Goal: Task Accomplishment & Management: Manage account settings

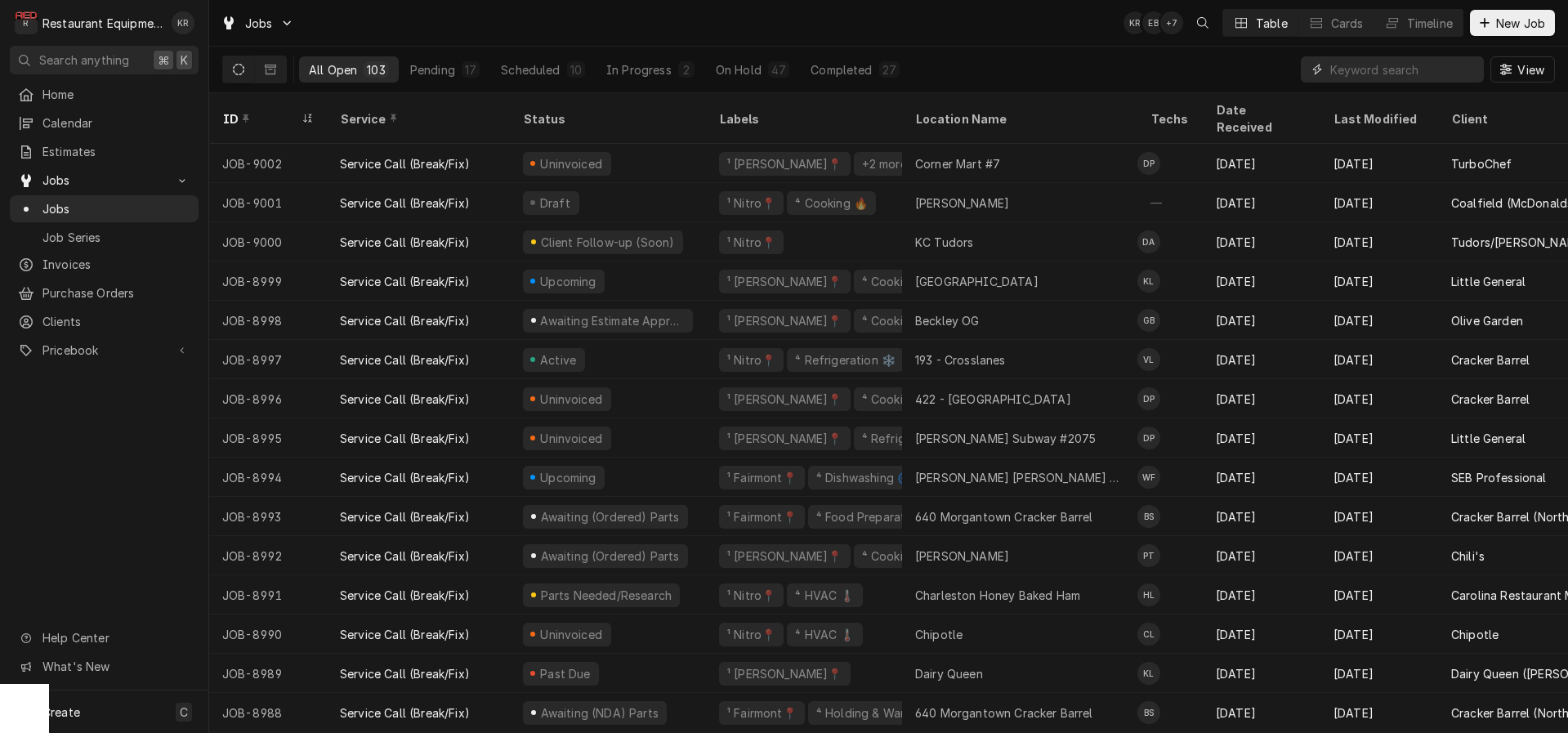
click at [1432, 77] on input "Dynamic Content Wrapper" at bounding box center [1403, 69] width 145 height 26
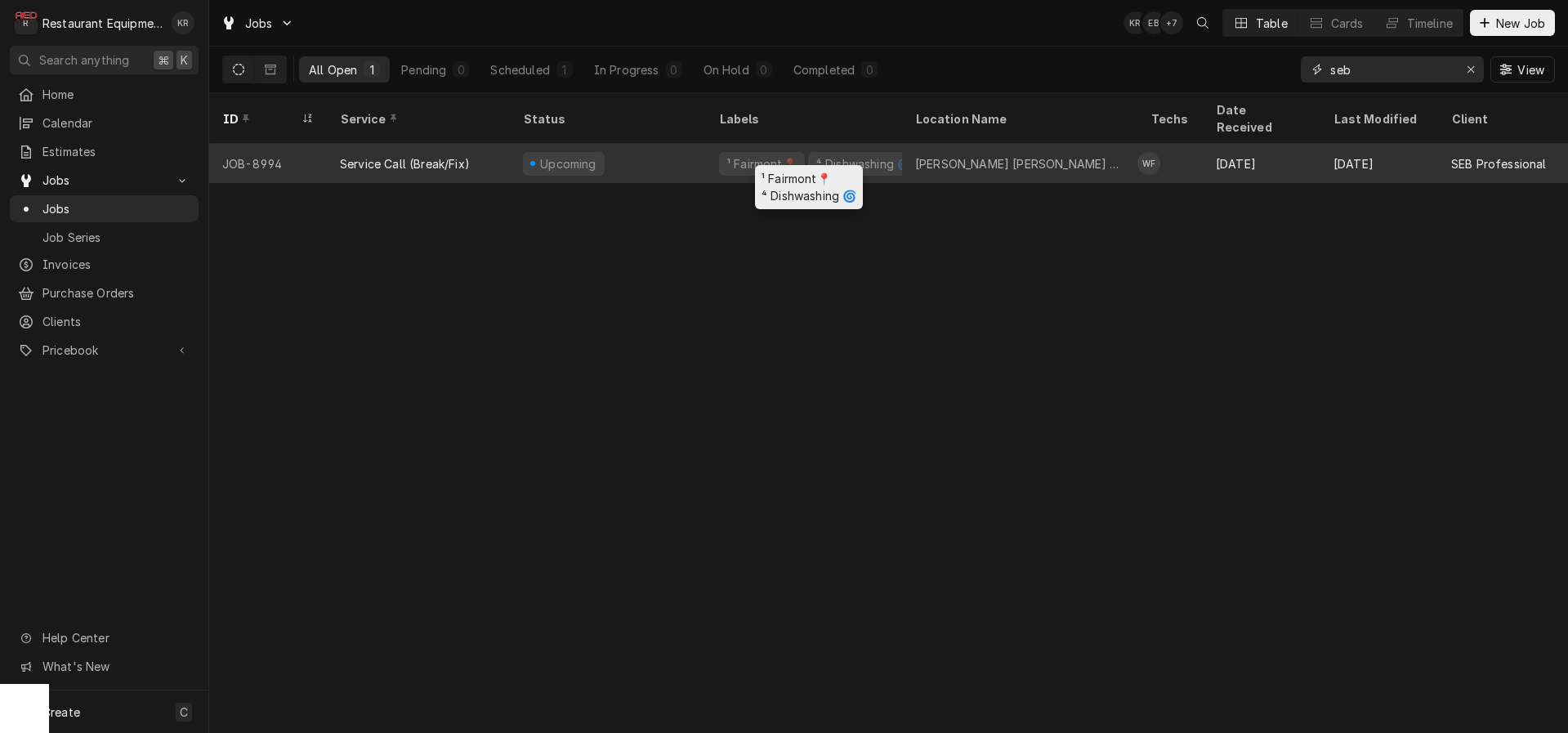
type input "seb"
click at [844, 155] on div "⁴ Dishwashing 🌀" at bounding box center [863, 164] width 98 height 18
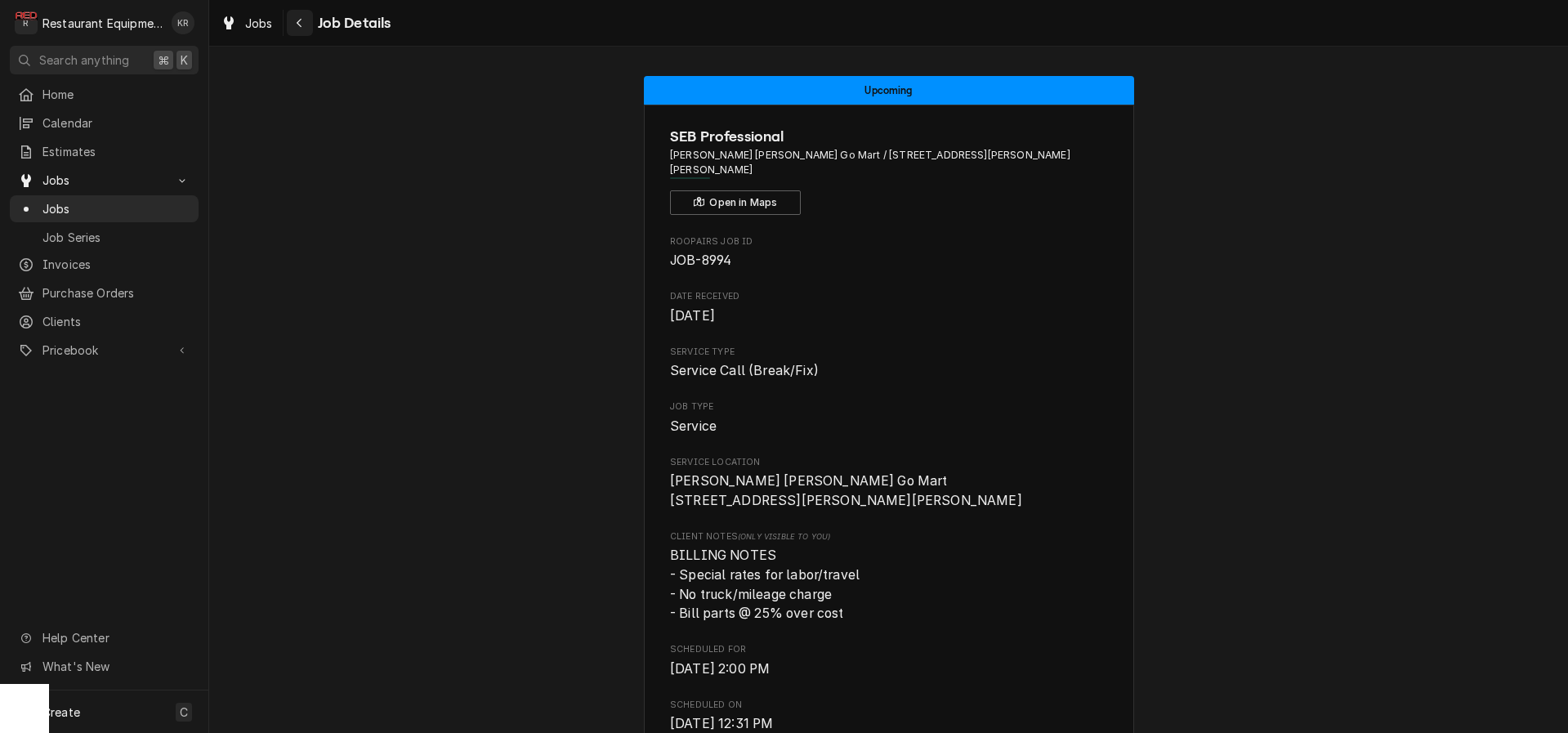
click at [302, 27] on icon "Navigate back" at bounding box center [300, 23] width 8 height 12
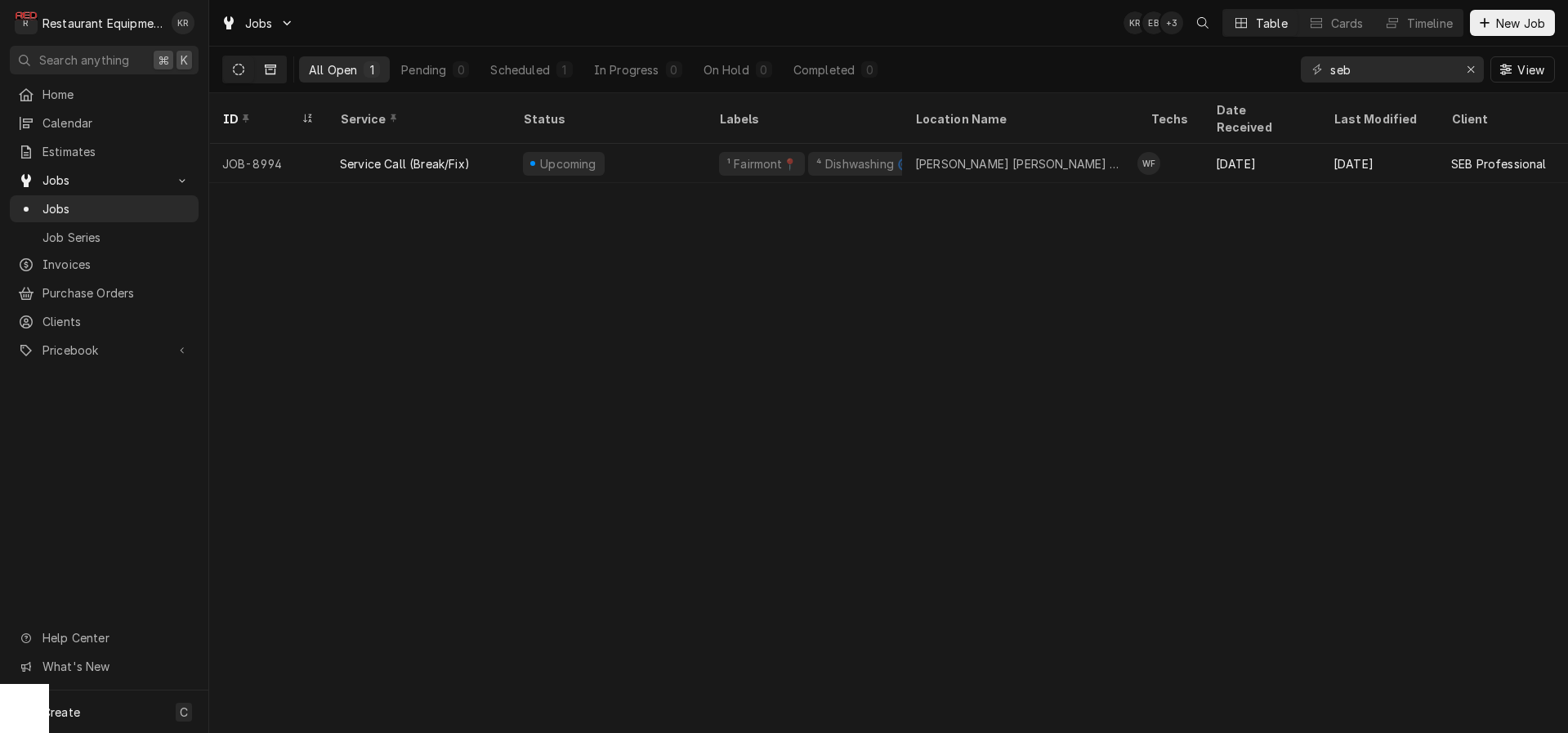
click at [270, 71] on icon "Dynamic Content Wrapper" at bounding box center [270, 69] width 12 height 12
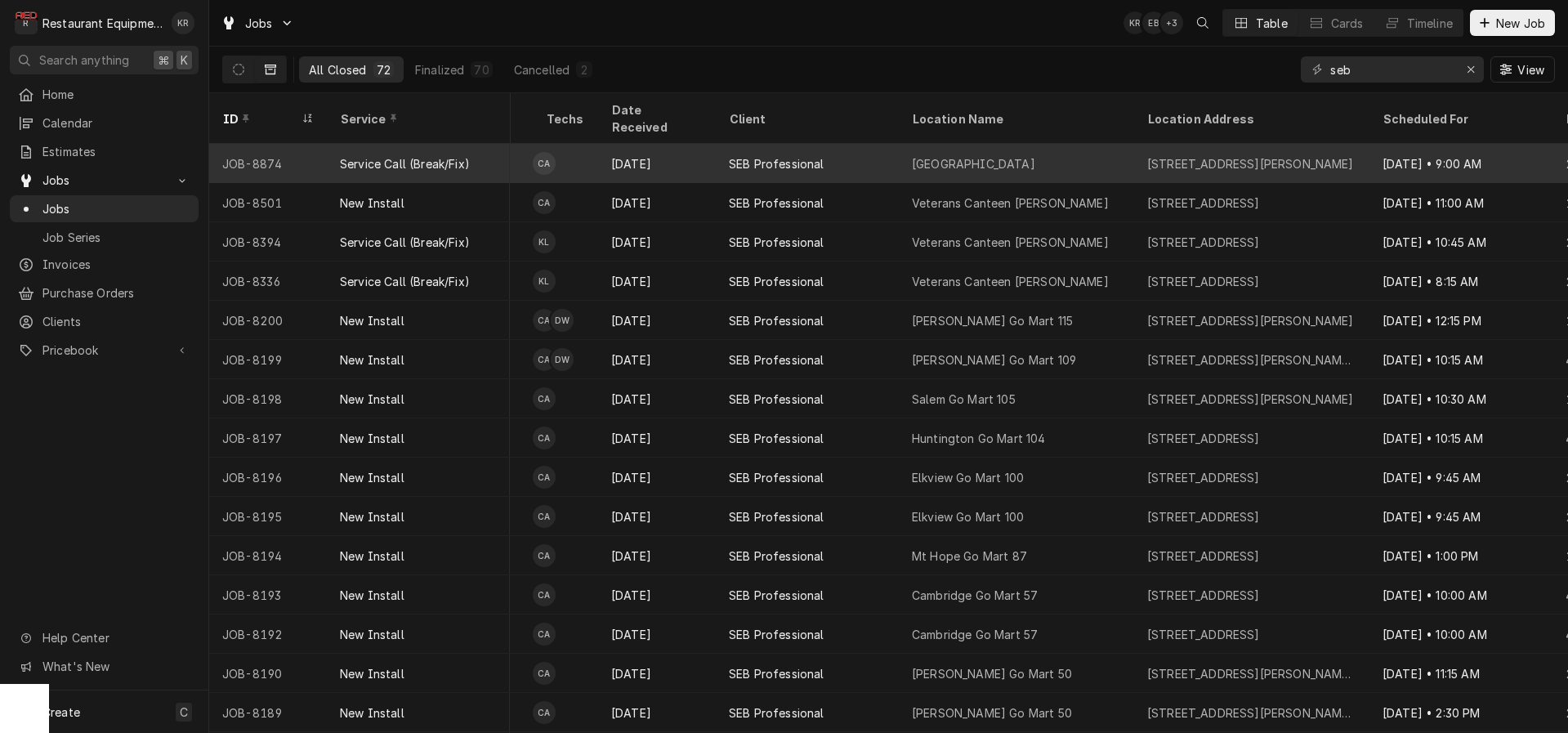
scroll to position [0, 769]
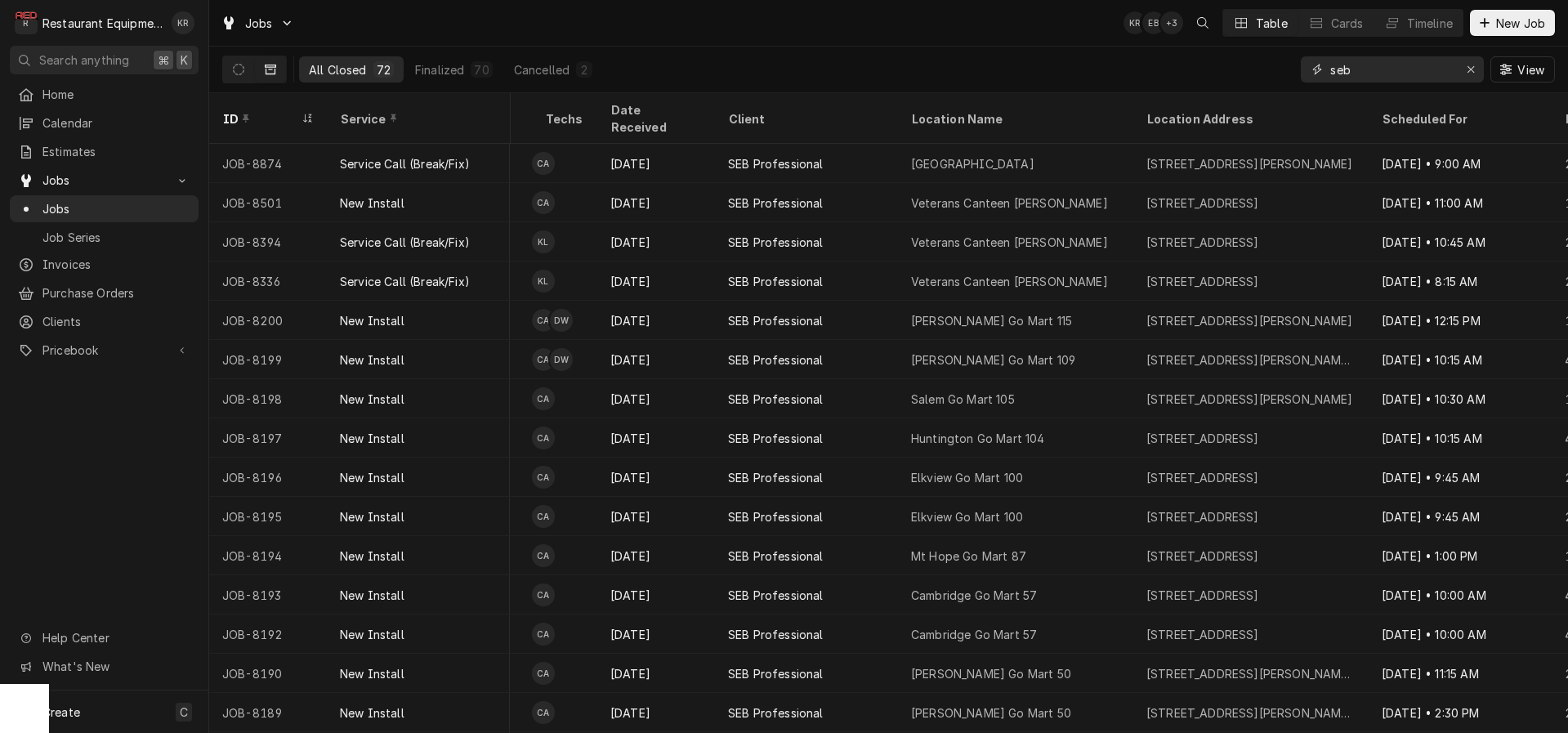
click at [1362, 72] on input "seb" at bounding box center [1392, 69] width 123 height 26
drag, startPoint x: 1317, startPoint y: 68, endPoint x: 1309, endPoint y: 69, distance: 8.1
click at [1331, 69] on input "seb" at bounding box center [1392, 69] width 123 height 26
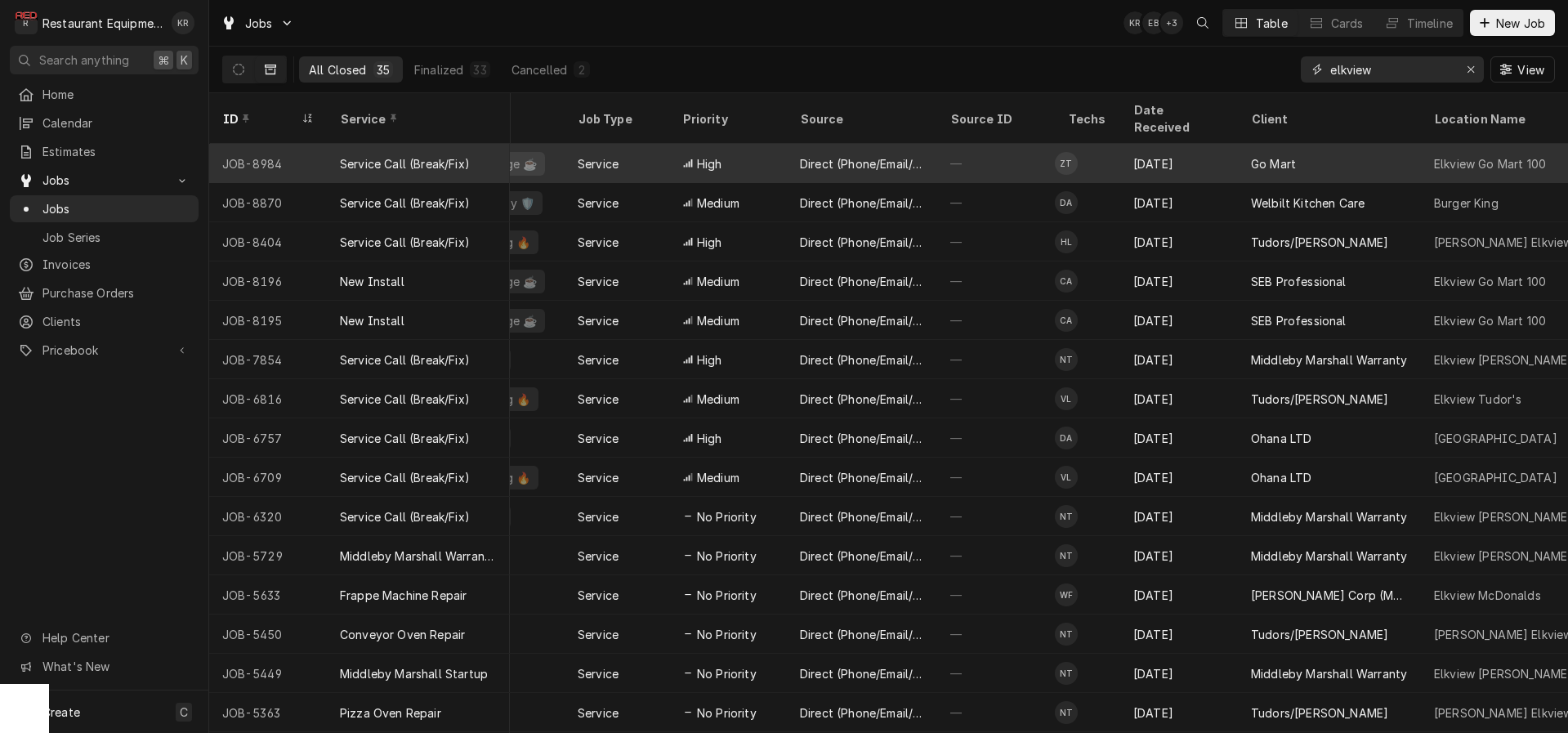
scroll to position [0, 245]
type input "elkview"
click at [1250, 143] on div "Go Mart" at bounding box center [1330, 163] width 183 height 39
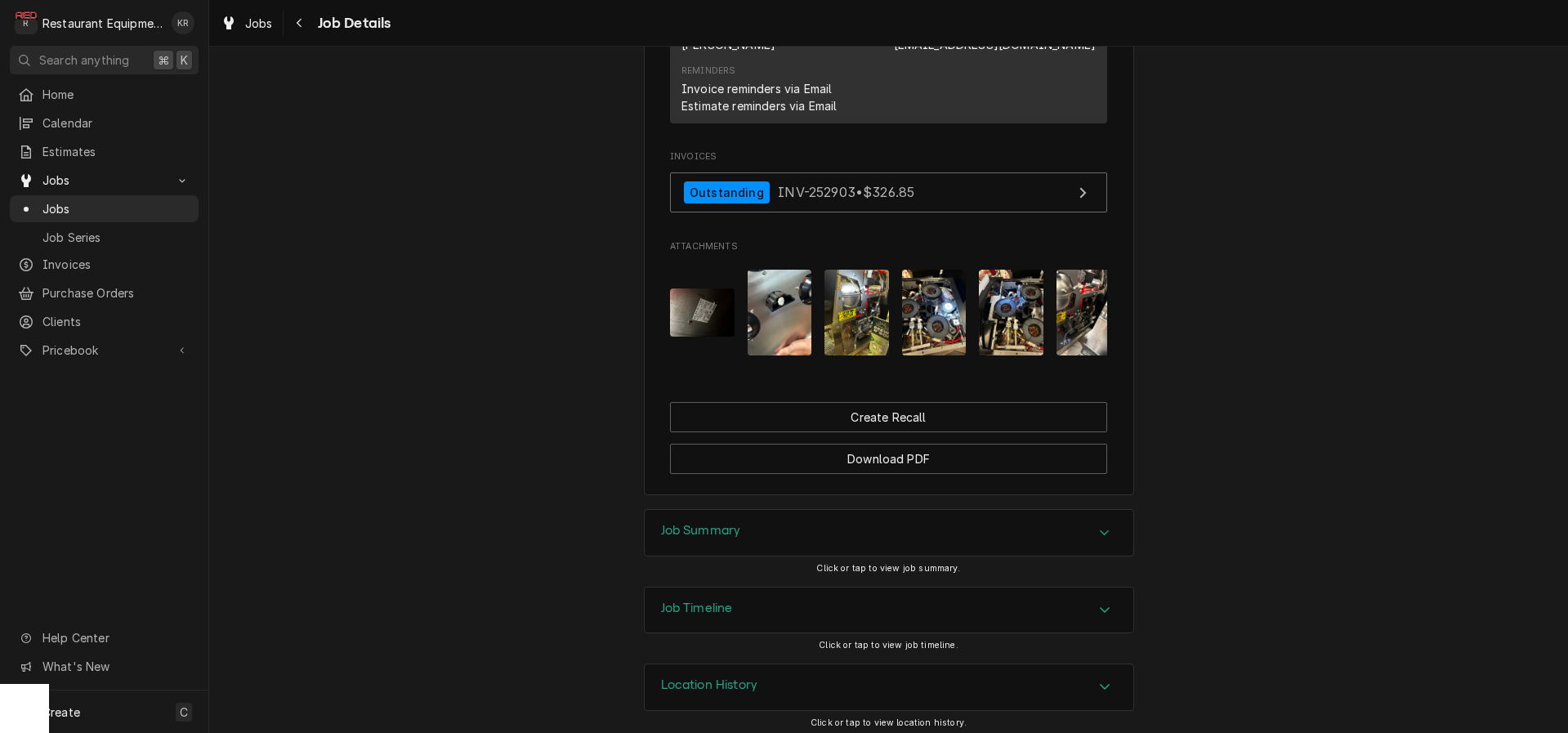
scroll to position [1510, 0]
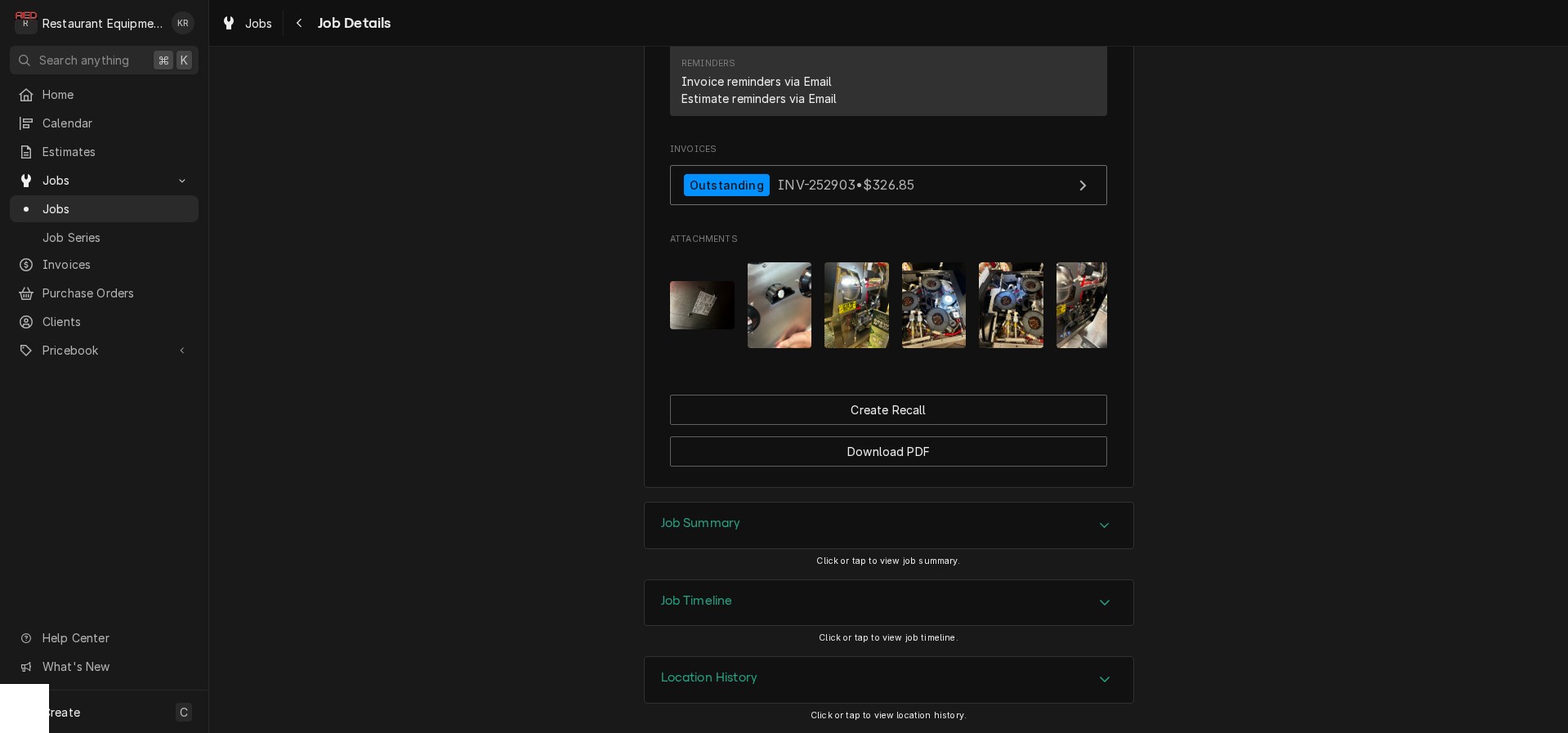
click at [690, 525] on h3 "Job Summary" at bounding box center [701, 523] width 80 height 16
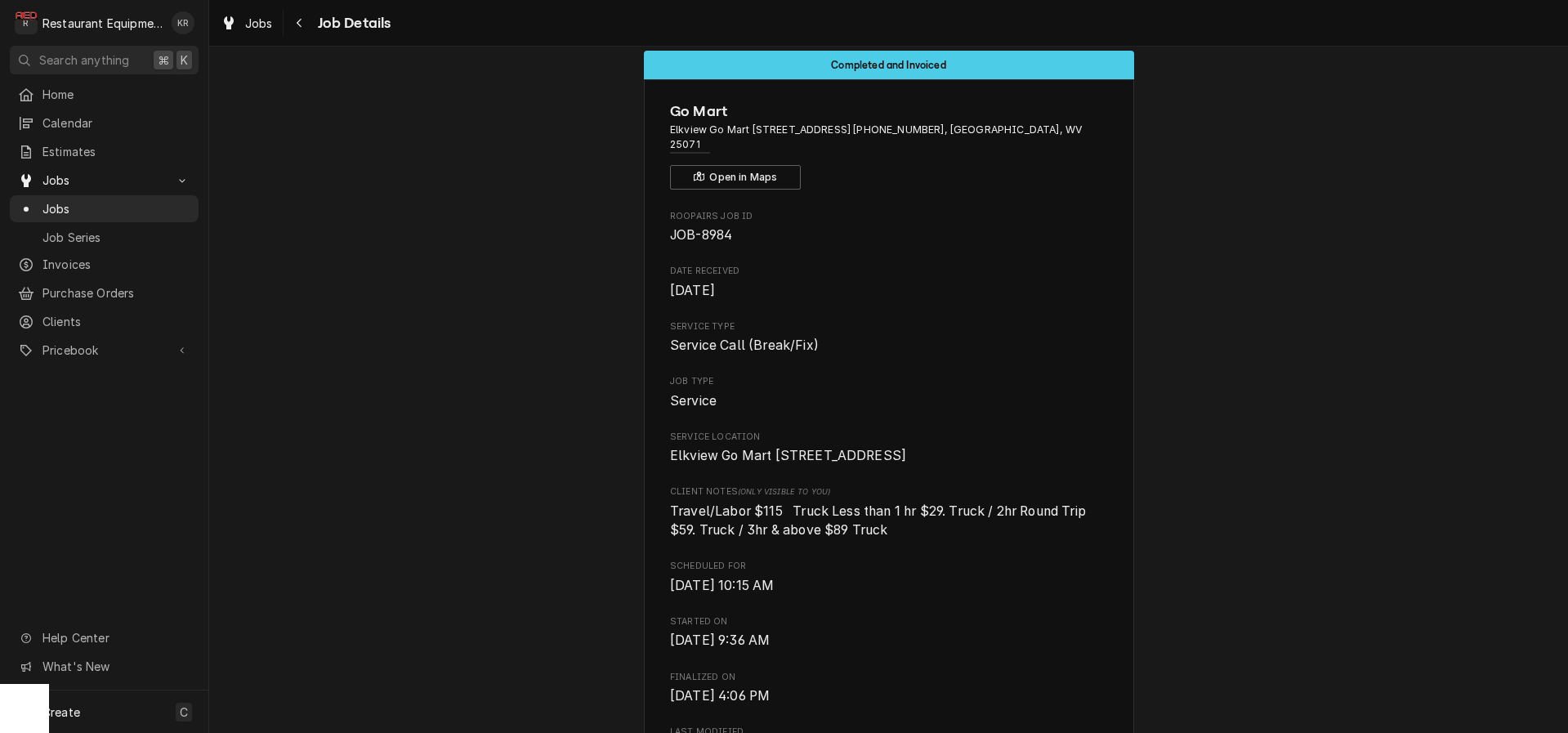
scroll to position [0, 0]
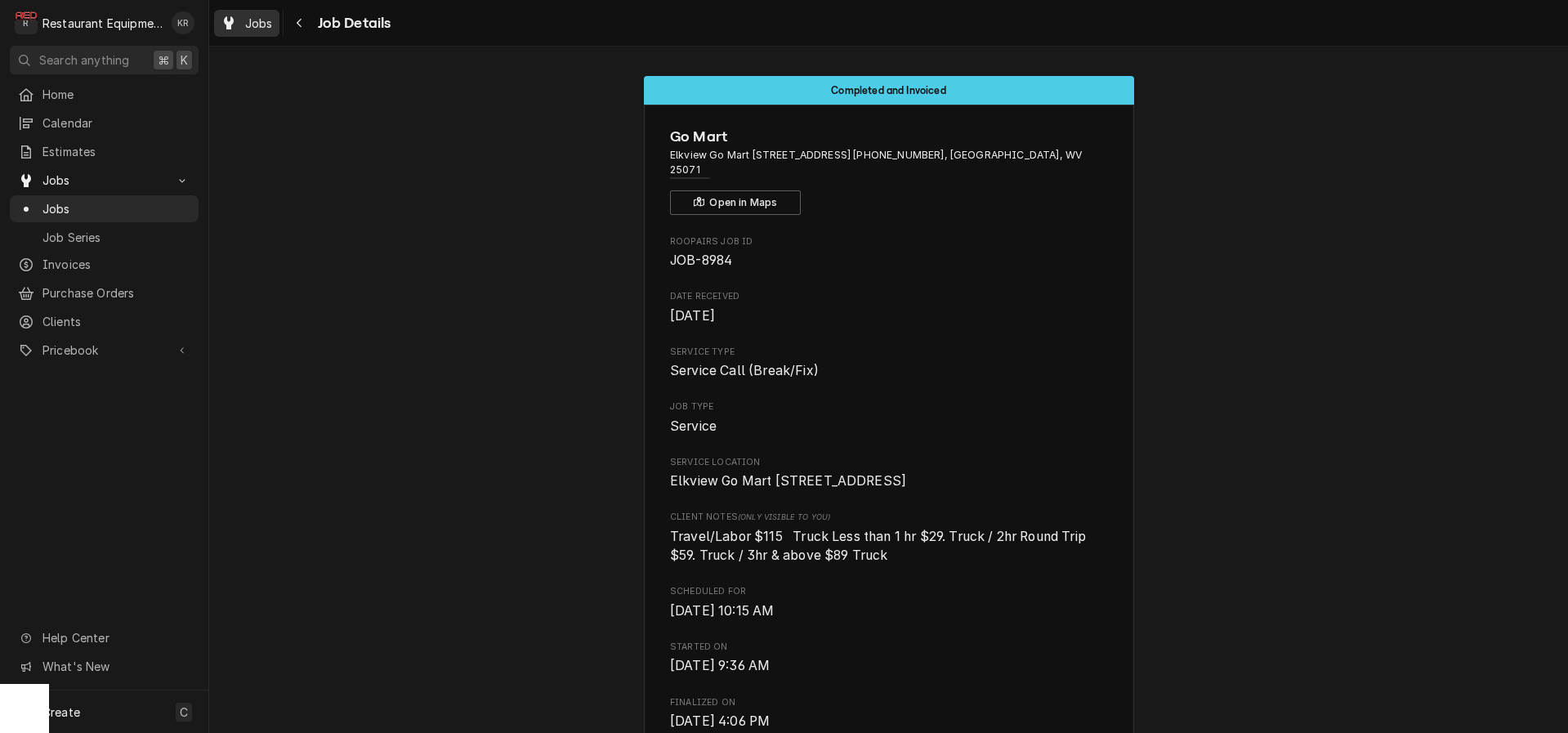
click at [252, 25] on span "Jobs" at bounding box center [259, 23] width 27 height 18
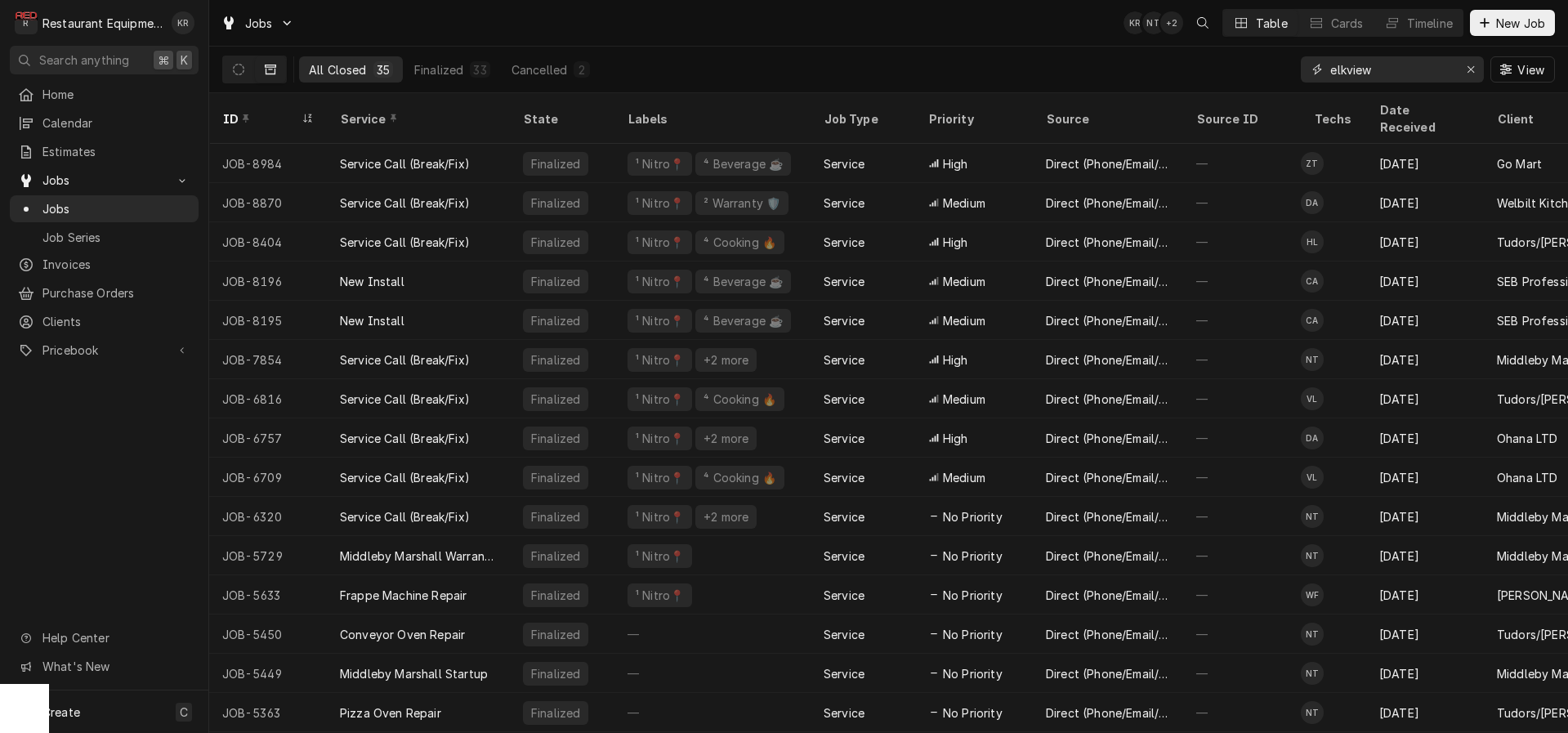
drag, startPoint x: 1397, startPoint y: 75, endPoint x: 1299, endPoint y: 75, distance: 98.0
click at [1331, 75] on input "elkview" at bounding box center [1392, 69] width 123 height 26
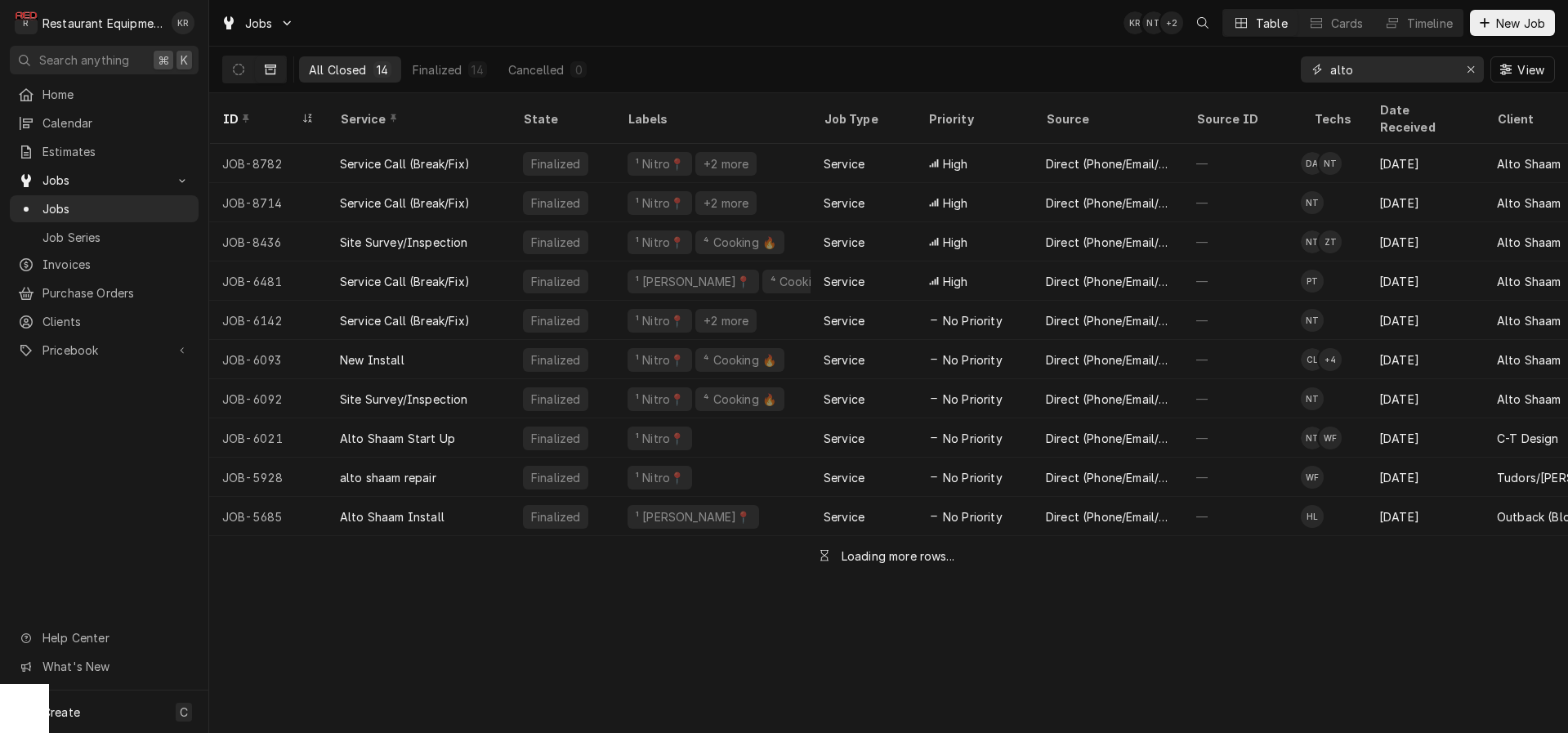
type input "alto"
click at [223, 61] on div "Dynamic Content Wrapper" at bounding box center [255, 69] width 64 height 27
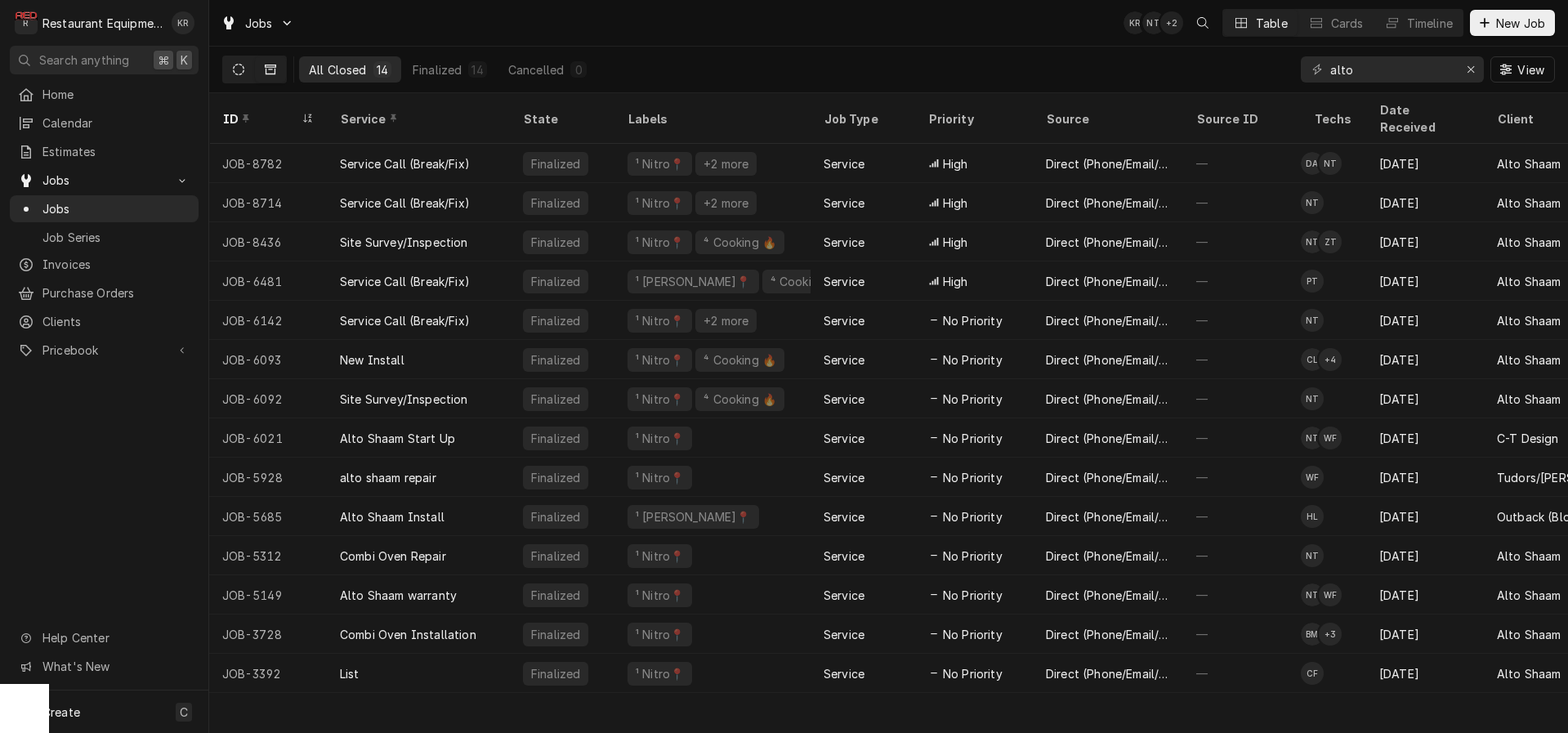
click at [238, 74] on icon "Dynamic Content Wrapper" at bounding box center [239, 69] width 12 height 12
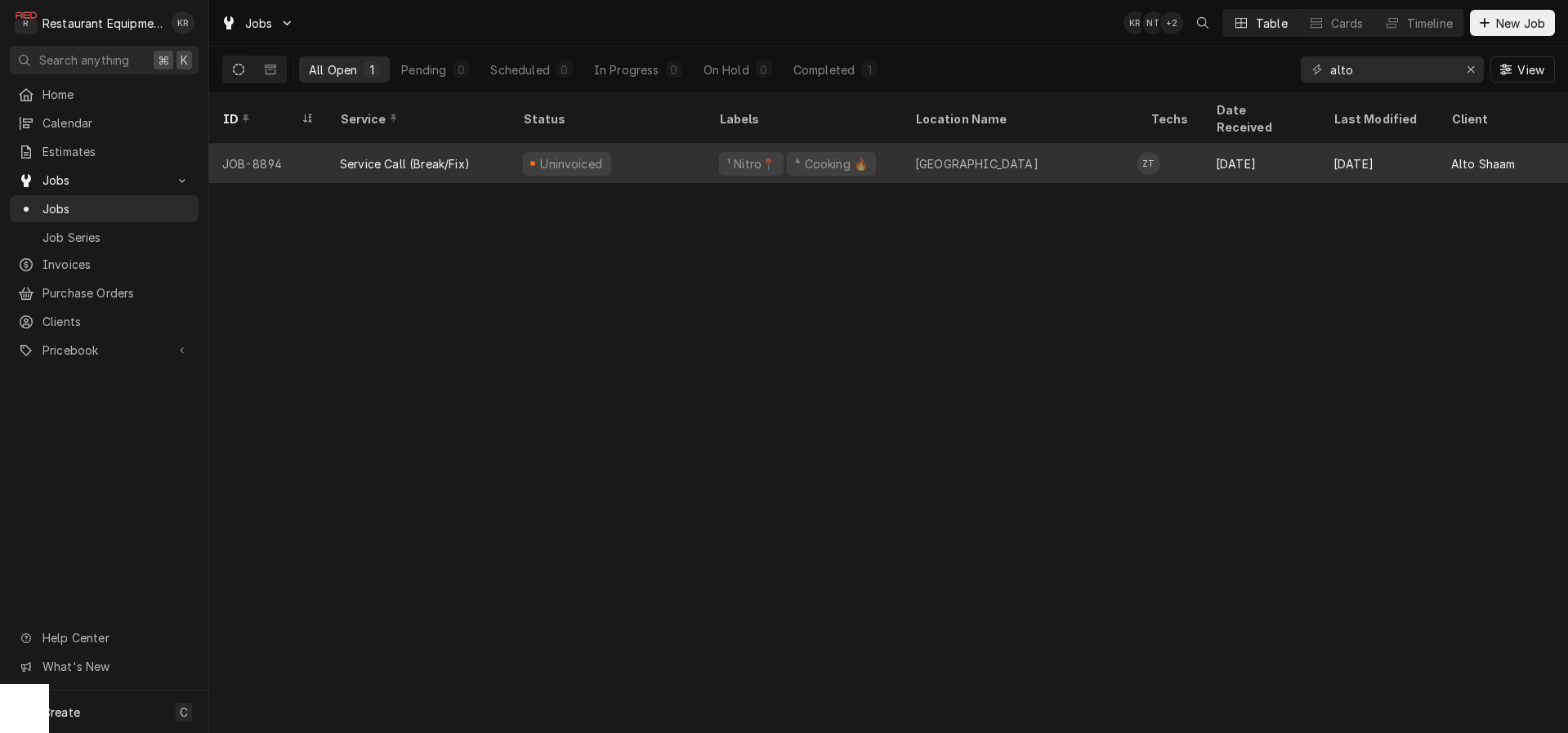
click at [722, 152] on div "¹ Nitro📍" at bounding box center [751, 164] width 64 height 23
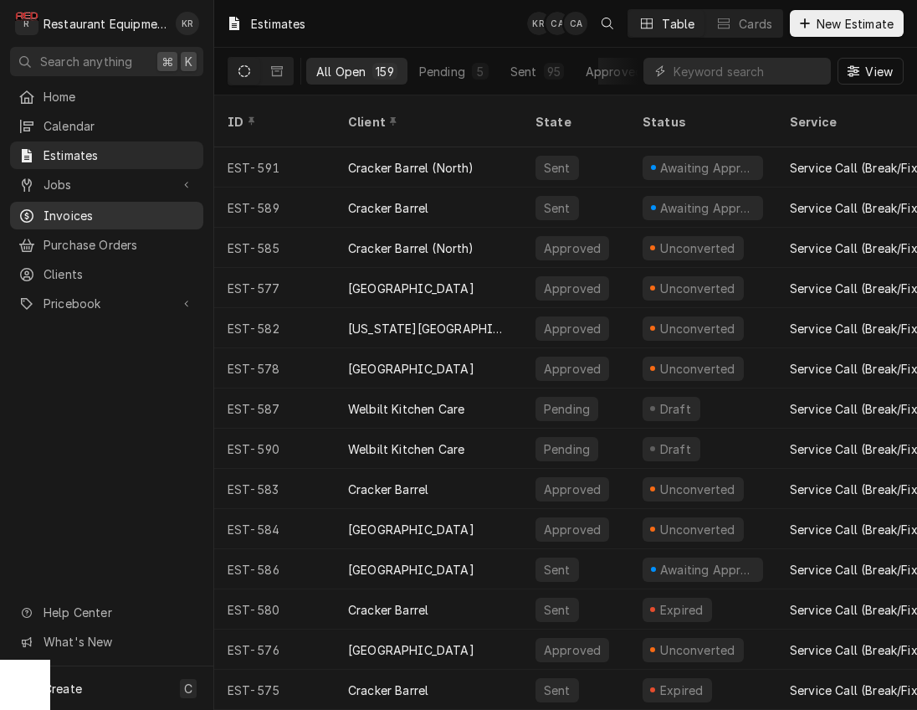
drag, startPoint x: 74, startPoint y: 211, endPoint x: 85, endPoint y: 212, distance: 11.7
click at [77, 211] on span "Invoices" at bounding box center [119, 216] width 151 height 18
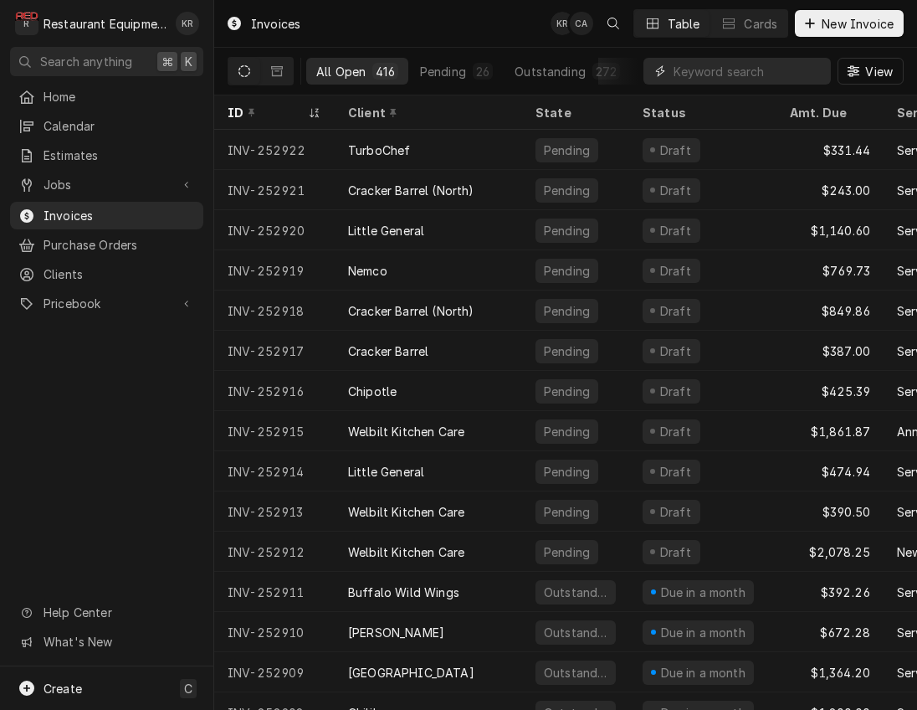
click at [757, 69] on input "Dynamic Content Wrapper" at bounding box center [748, 71] width 149 height 27
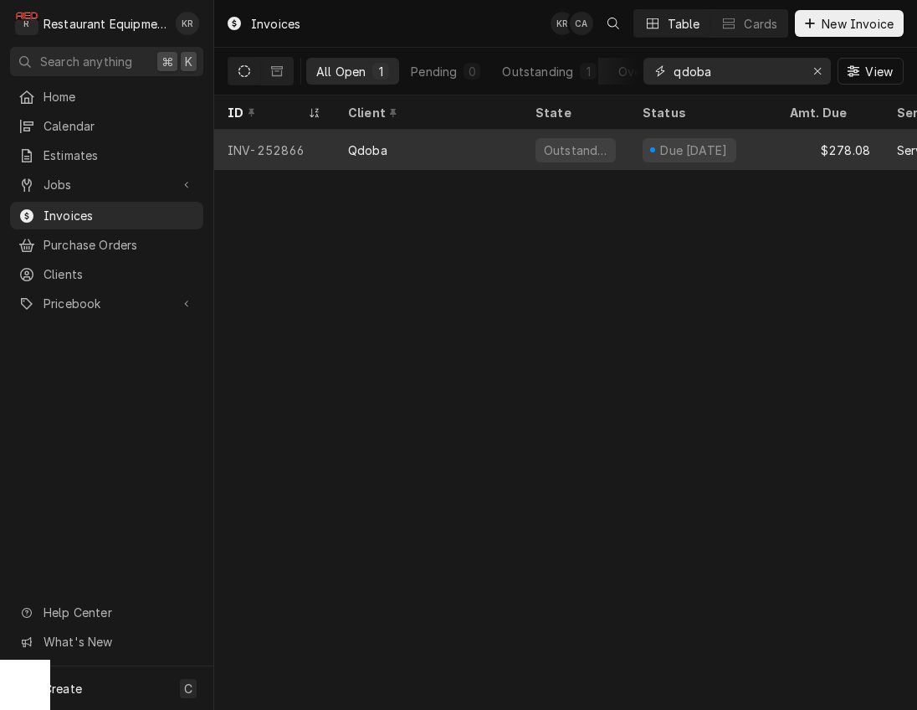
type input "qdoba"
click at [465, 146] on div "Qdoba" at bounding box center [428, 150] width 187 height 40
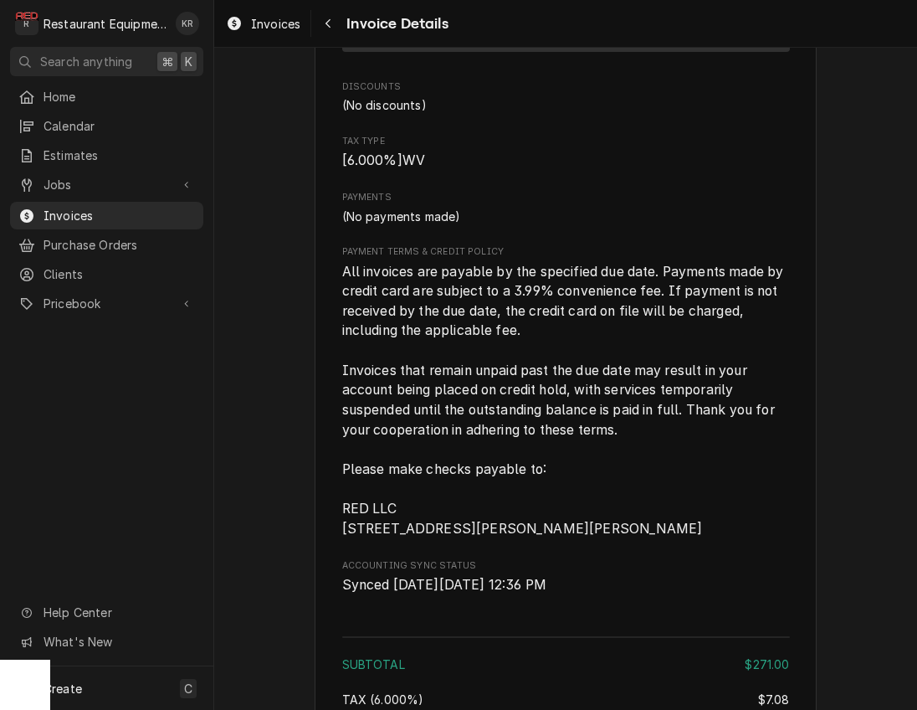
scroll to position [2856, 0]
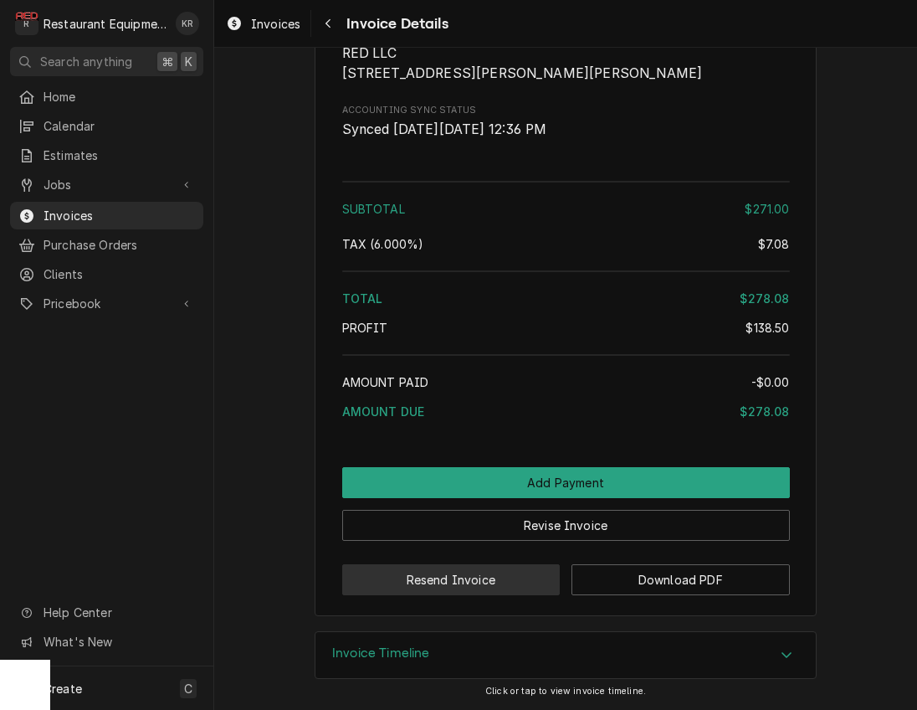
click at [505, 586] on button "Resend Invoice" at bounding box center [451, 579] width 218 height 31
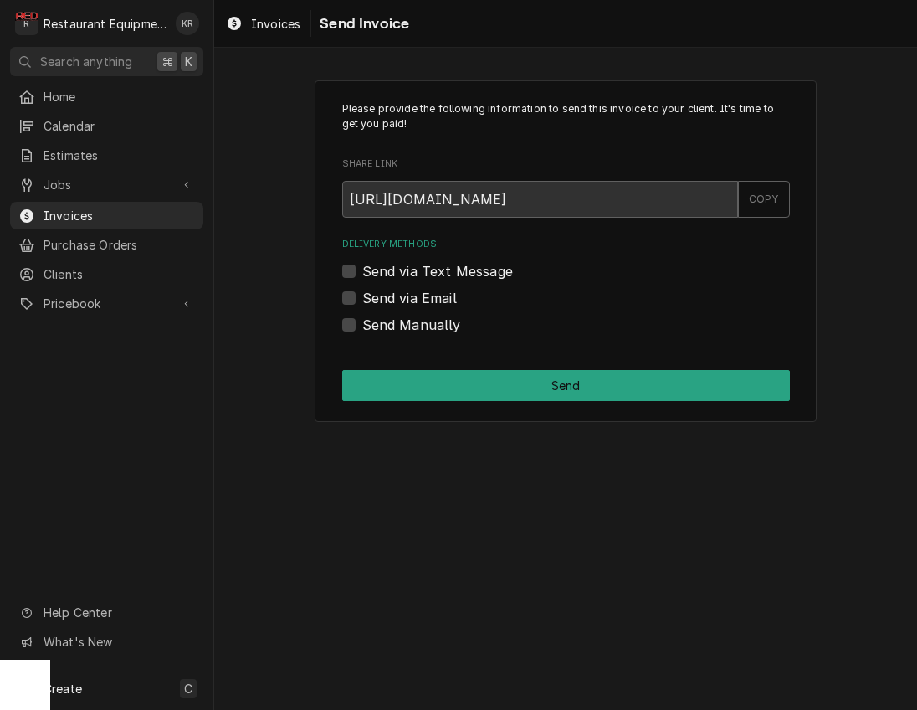
drag, startPoint x: 352, startPoint y: 299, endPoint x: 370, endPoint y: 300, distance: 17.6
click at [362, 299] on label "Send via Email" at bounding box center [409, 298] width 95 height 20
click at [362, 295] on label "Send via Email" at bounding box center [409, 298] width 95 height 20
click at [362, 295] on input "Send via Email" at bounding box center [586, 306] width 448 height 37
checkbox input "true"
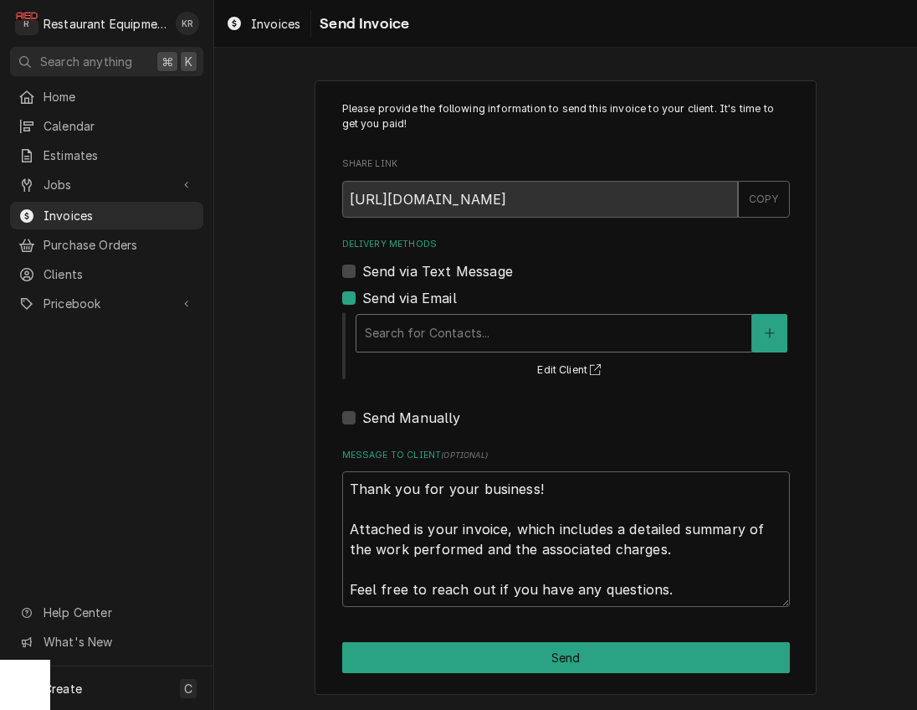
click at [479, 328] on div "Delivery Methods" at bounding box center [554, 333] width 378 height 30
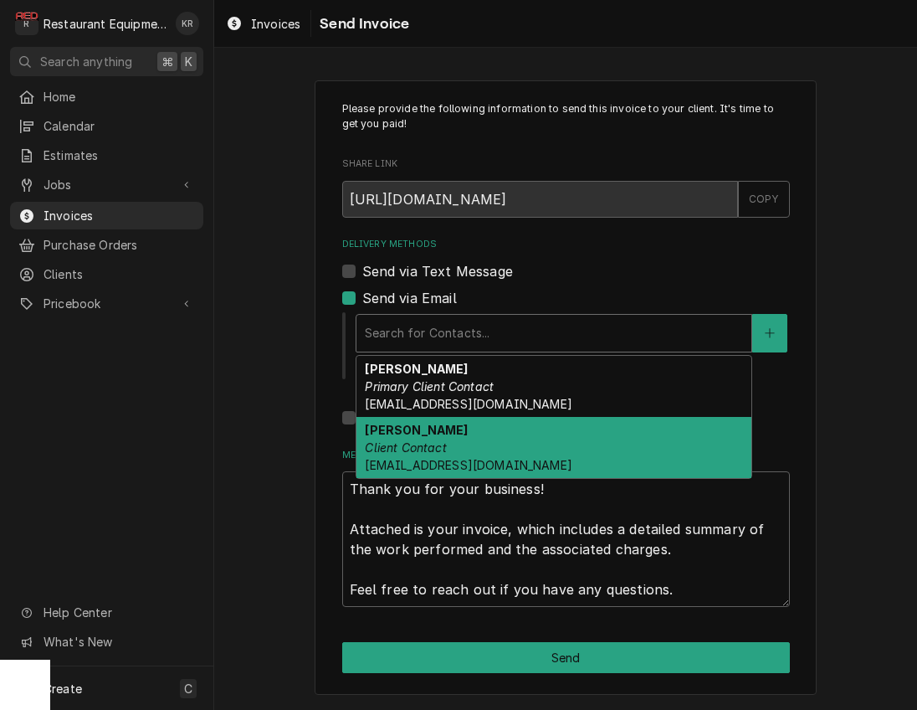
click at [493, 449] on div "Tessa Norris Client Contact tblankenship@wvqdoba.com" at bounding box center [554, 447] width 395 height 61
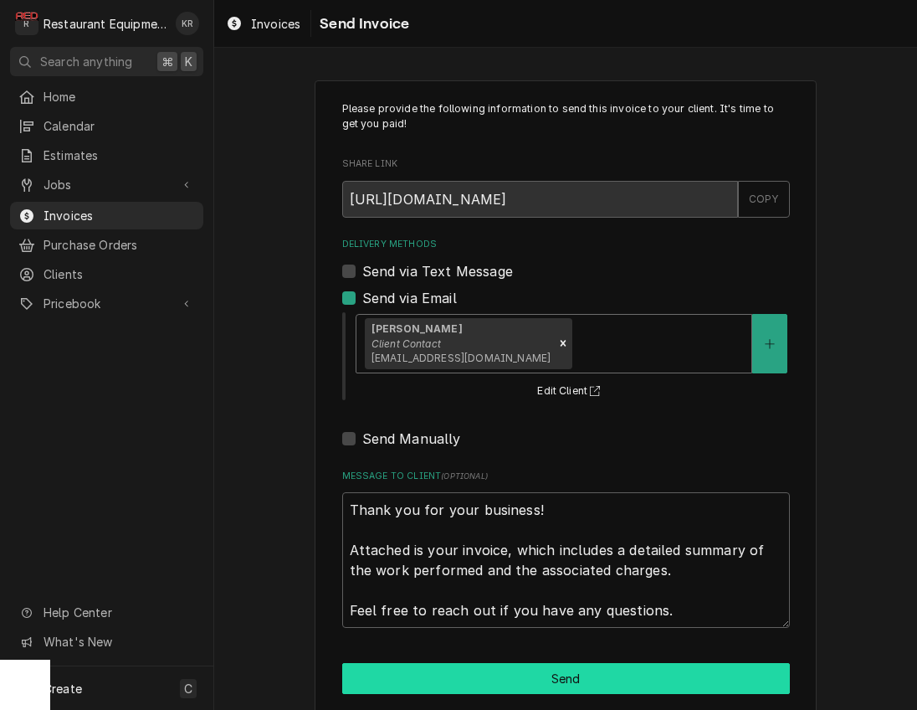
click at [561, 690] on button "Send" at bounding box center [566, 678] width 448 height 31
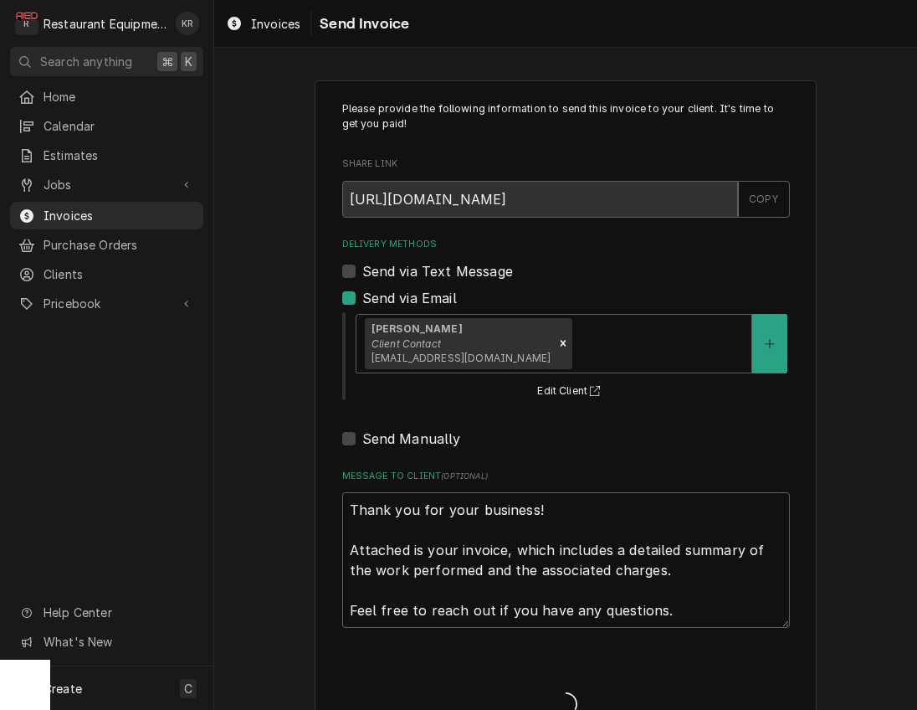
type textarea "x"
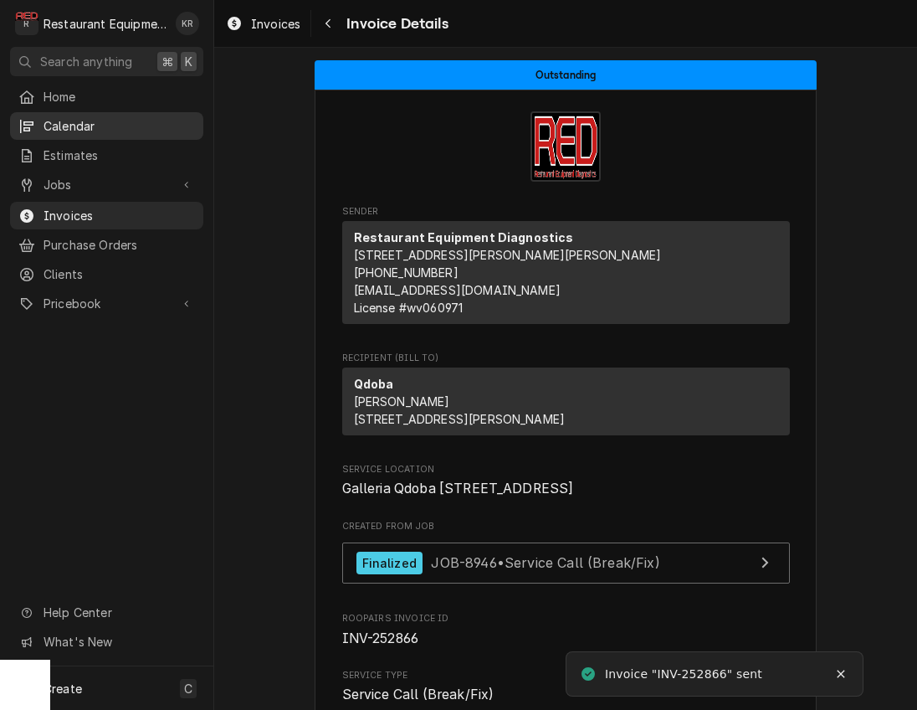
click at [68, 120] on span "Calendar" at bounding box center [119, 126] width 151 height 18
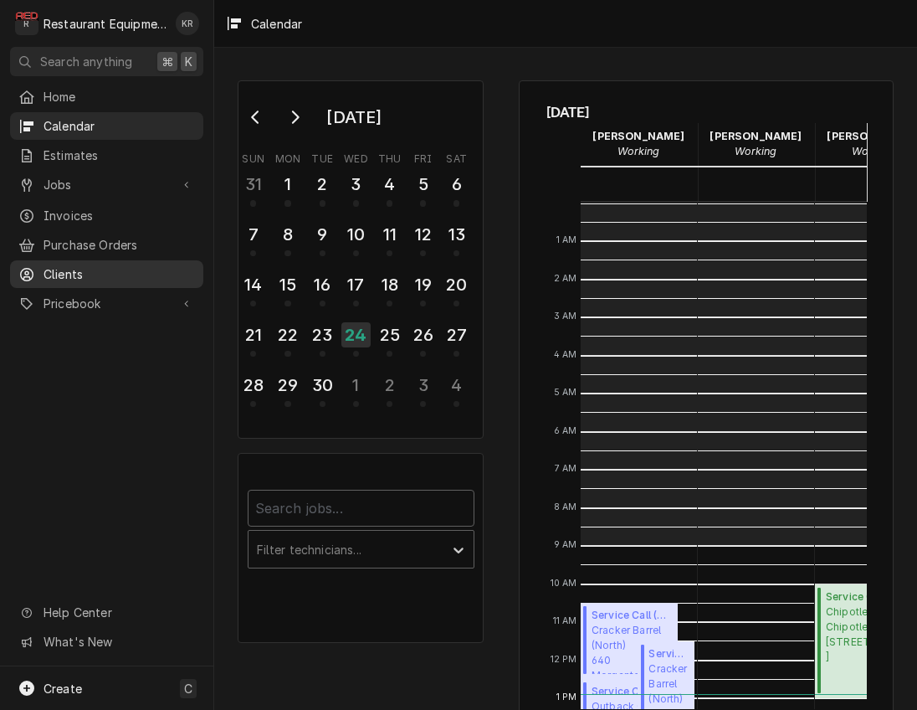
scroll to position [344, 0]
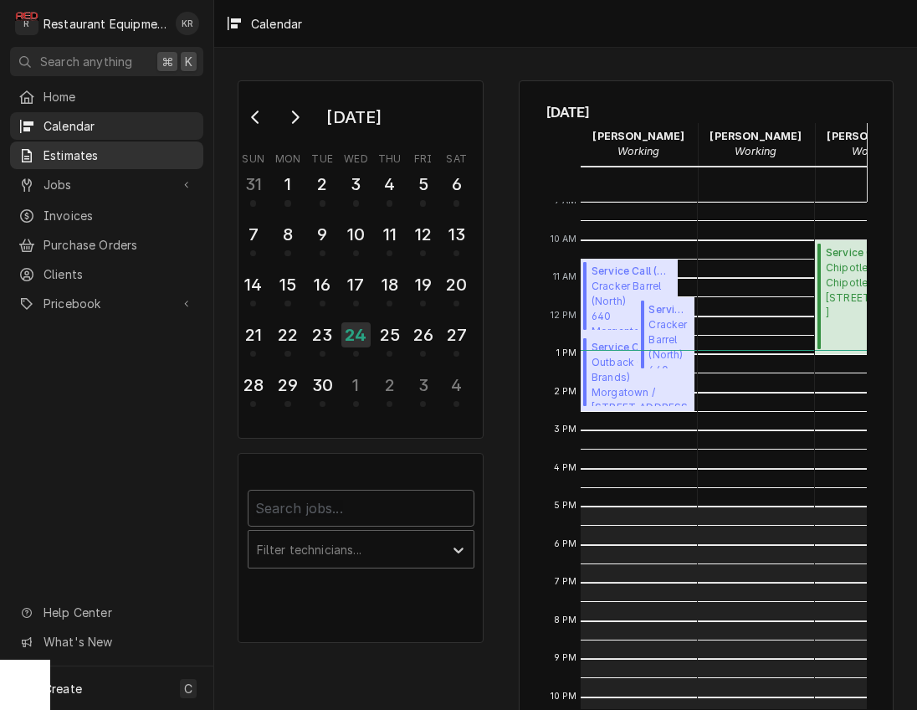
click at [74, 155] on span "Estimates" at bounding box center [119, 155] width 151 height 18
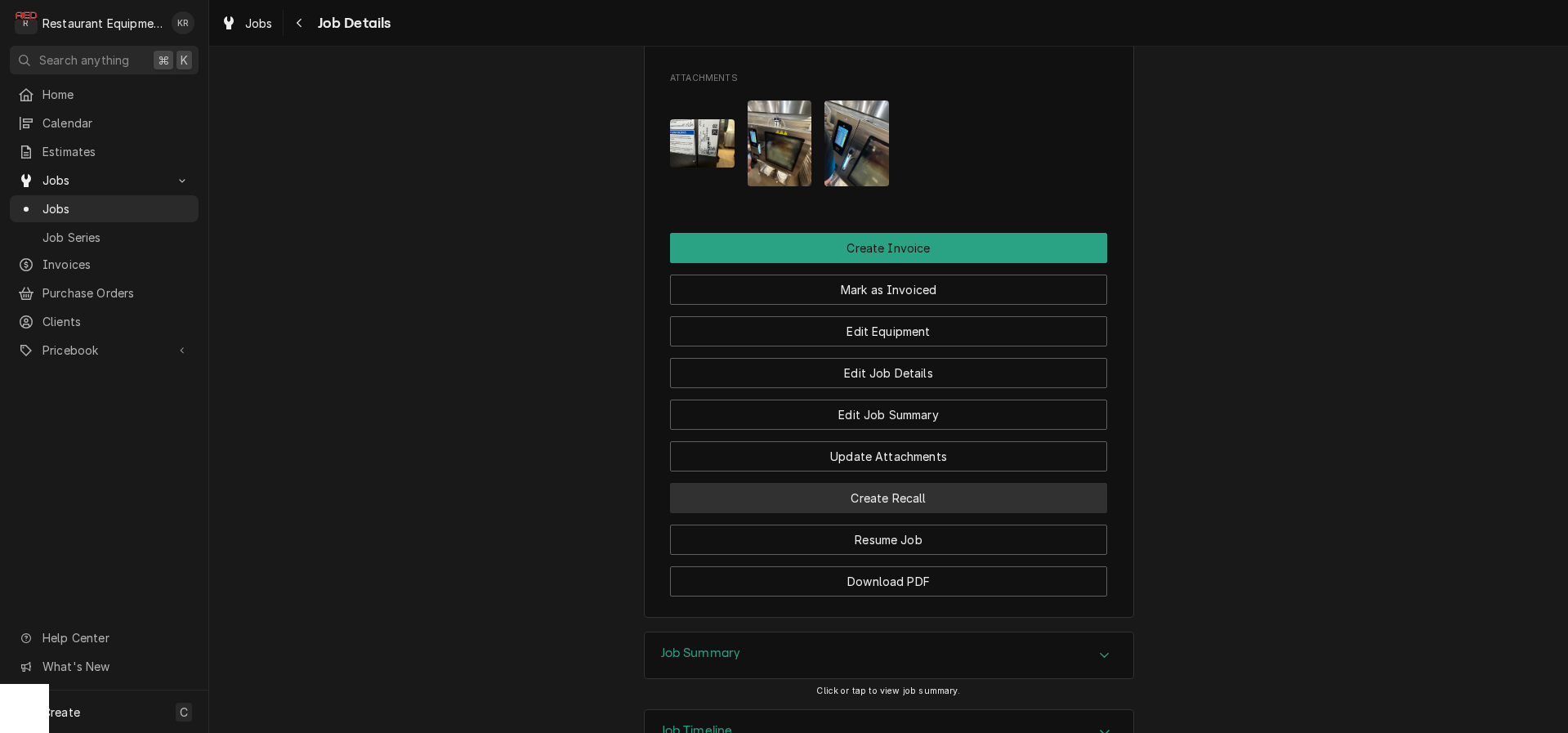
scroll to position [2068, 0]
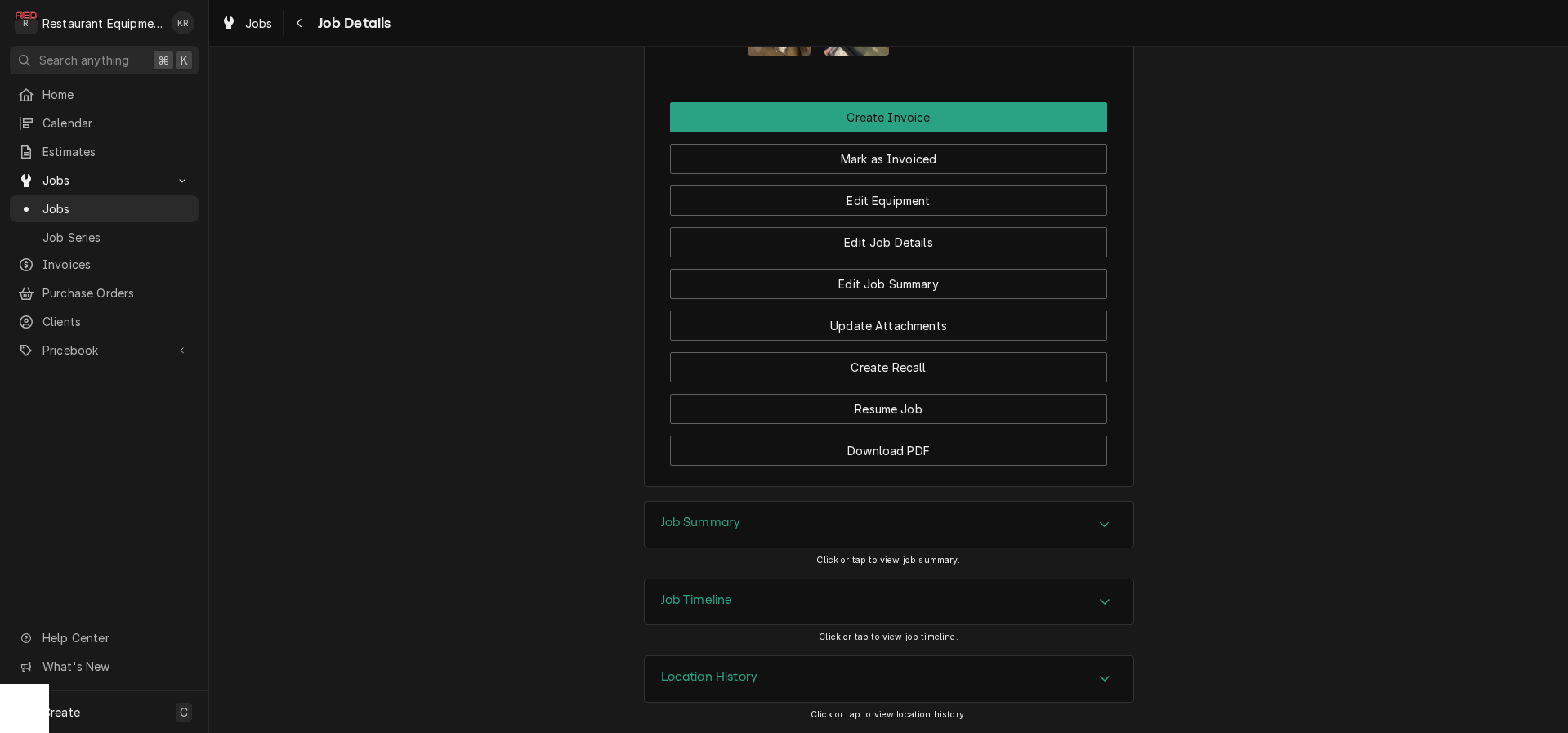
click at [717, 524] on h3 "Job Summary" at bounding box center [701, 522] width 80 height 16
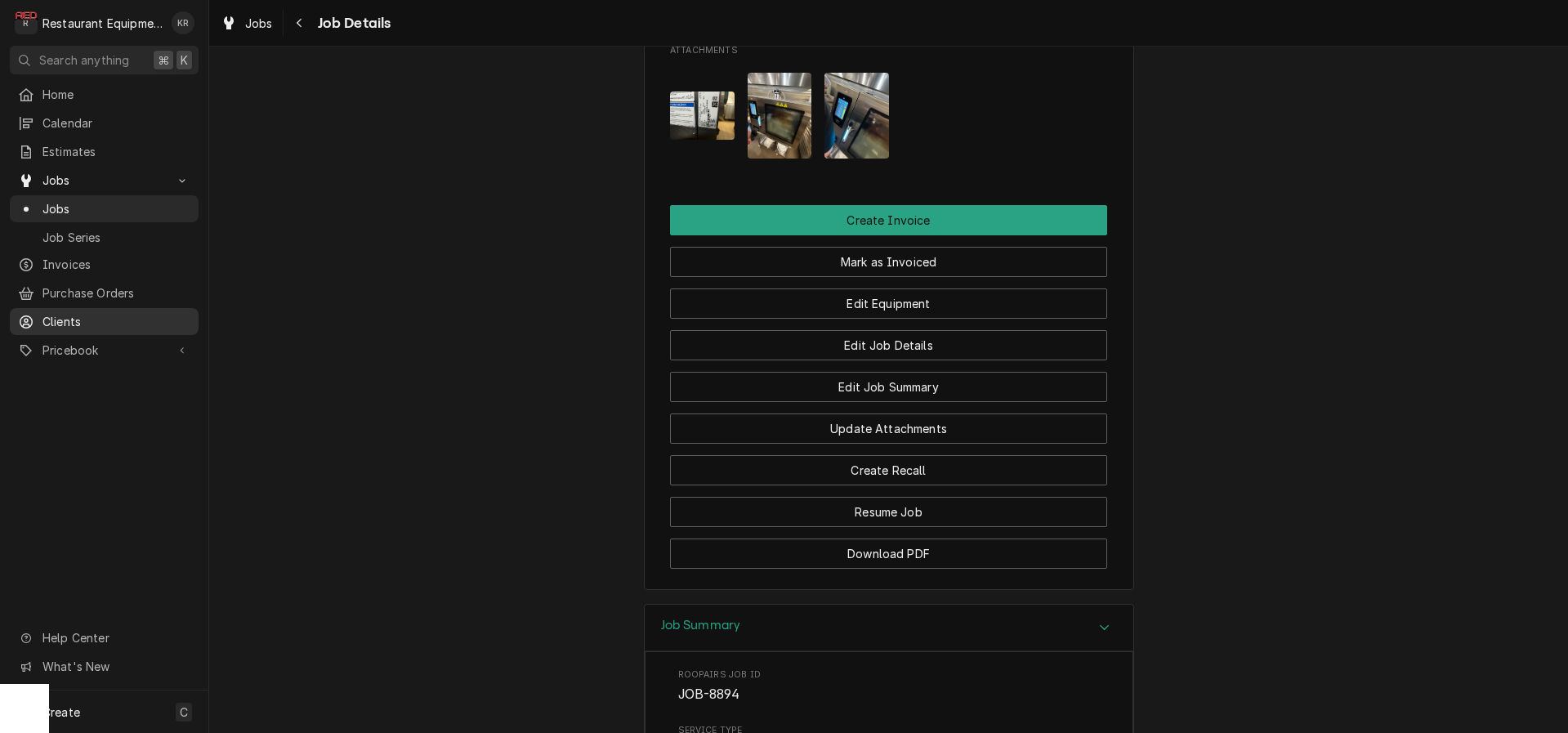
scroll to position [1957, 0]
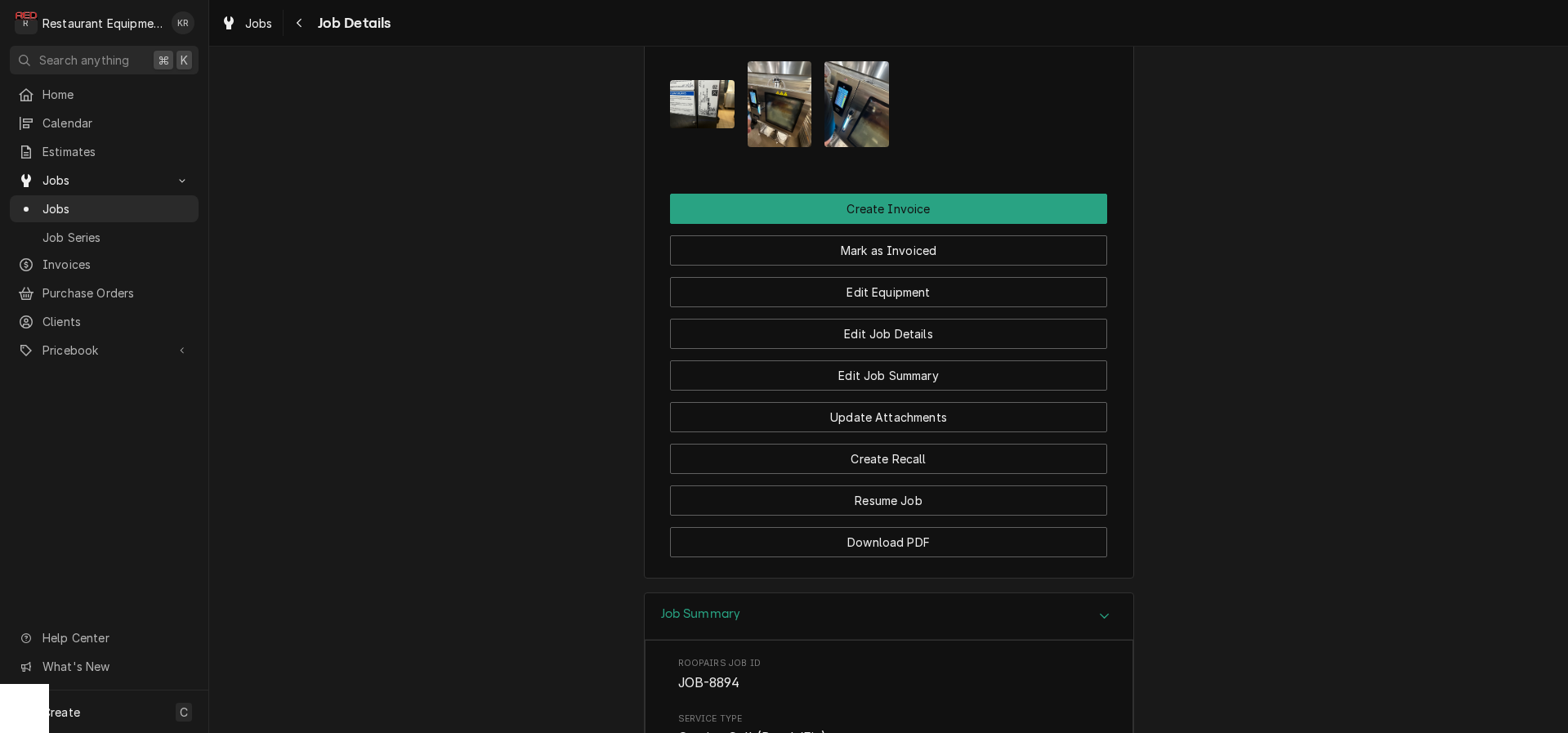
click at [707, 124] on img "Attachments" at bounding box center [702, 103] width 64 height 48
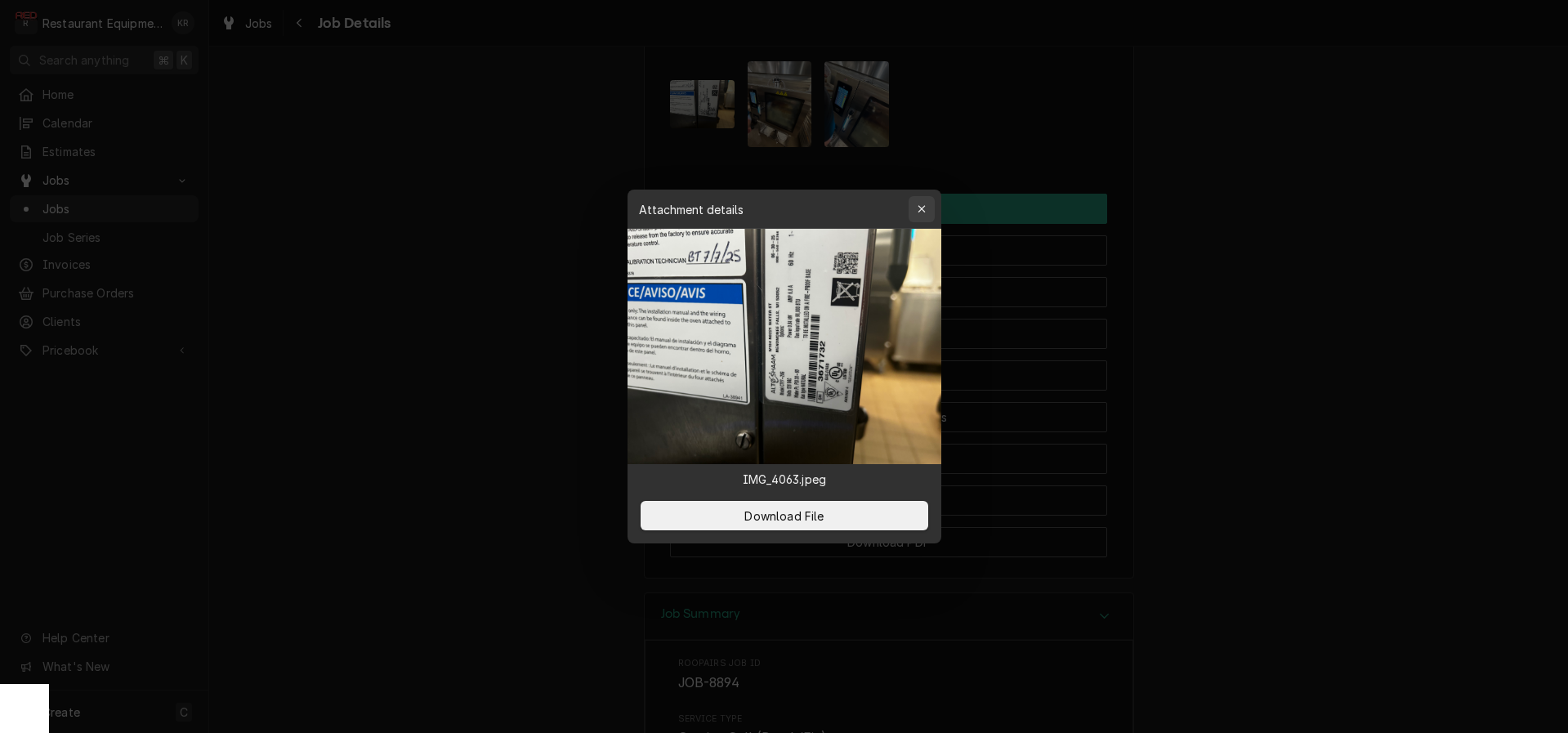
click at [919, 212] on icon "button" at bounding box center [921, 209] width 9 height 12
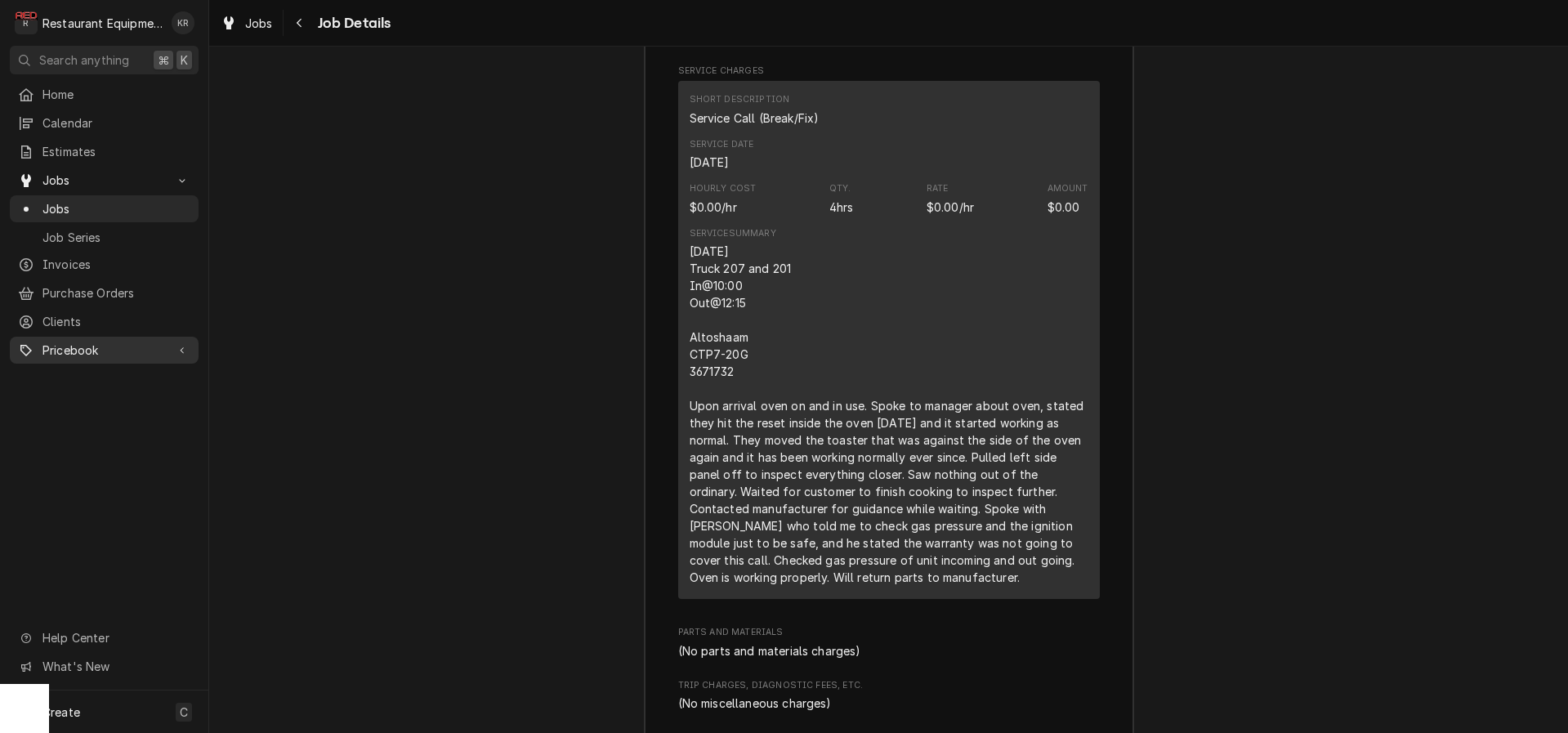
scroll to position [2769, 0]
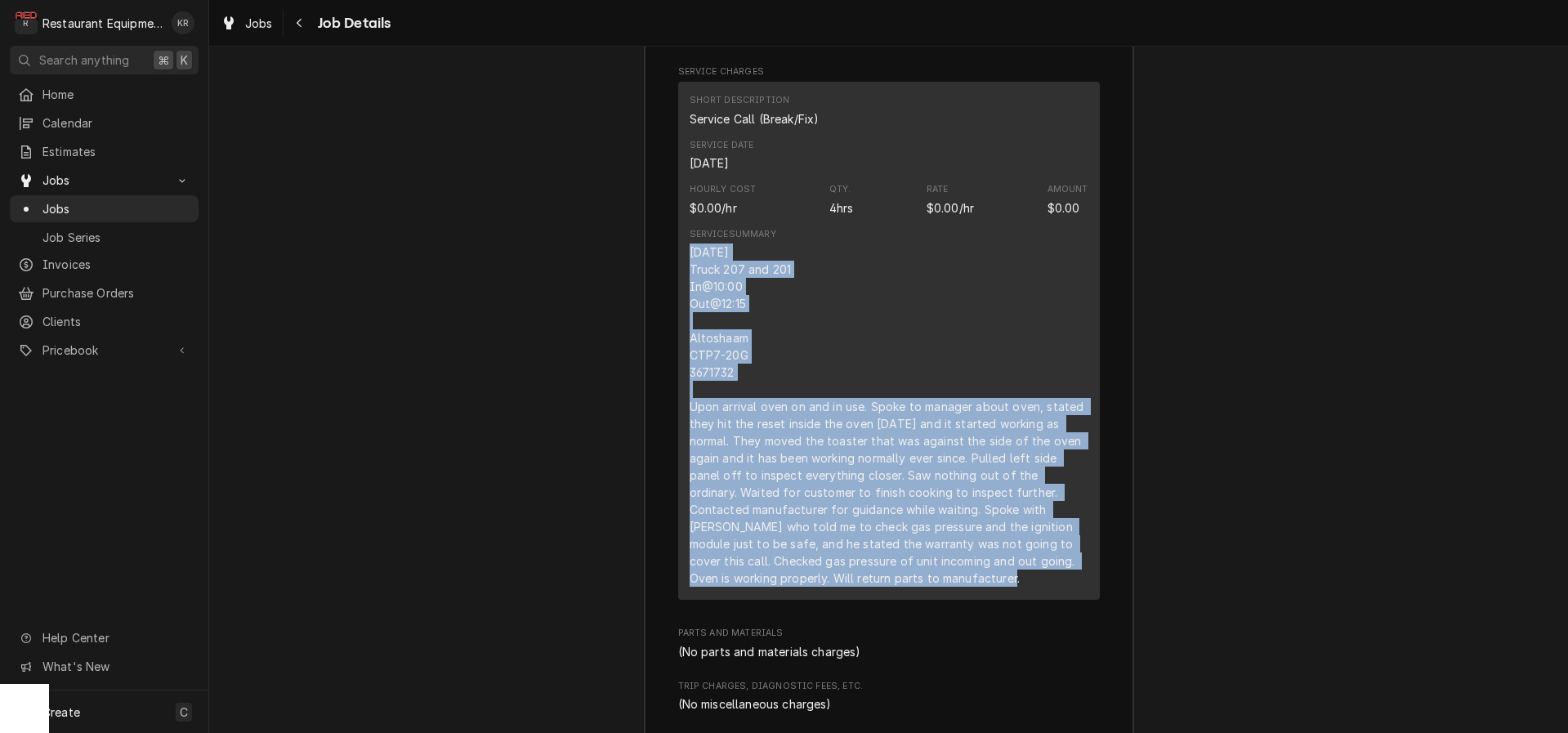
drag, startPoint x: 690, startPoint y: 270, endPoint x: 966, endPoint y: 588, distance: 421.1
click at [977, 587] on div "09/19/2025 Truck 207 and 201 In@10:00 Out@12:15 Altoshaam CTP7-20G 3671732 Upon…" at bounding box center [888, 415] width 398 height 344
copy div "09/19/2025 Truck 207 and 201 In@10:00 Out@12:15 Altoshaam CTP7-20G 3671732 Upon…"
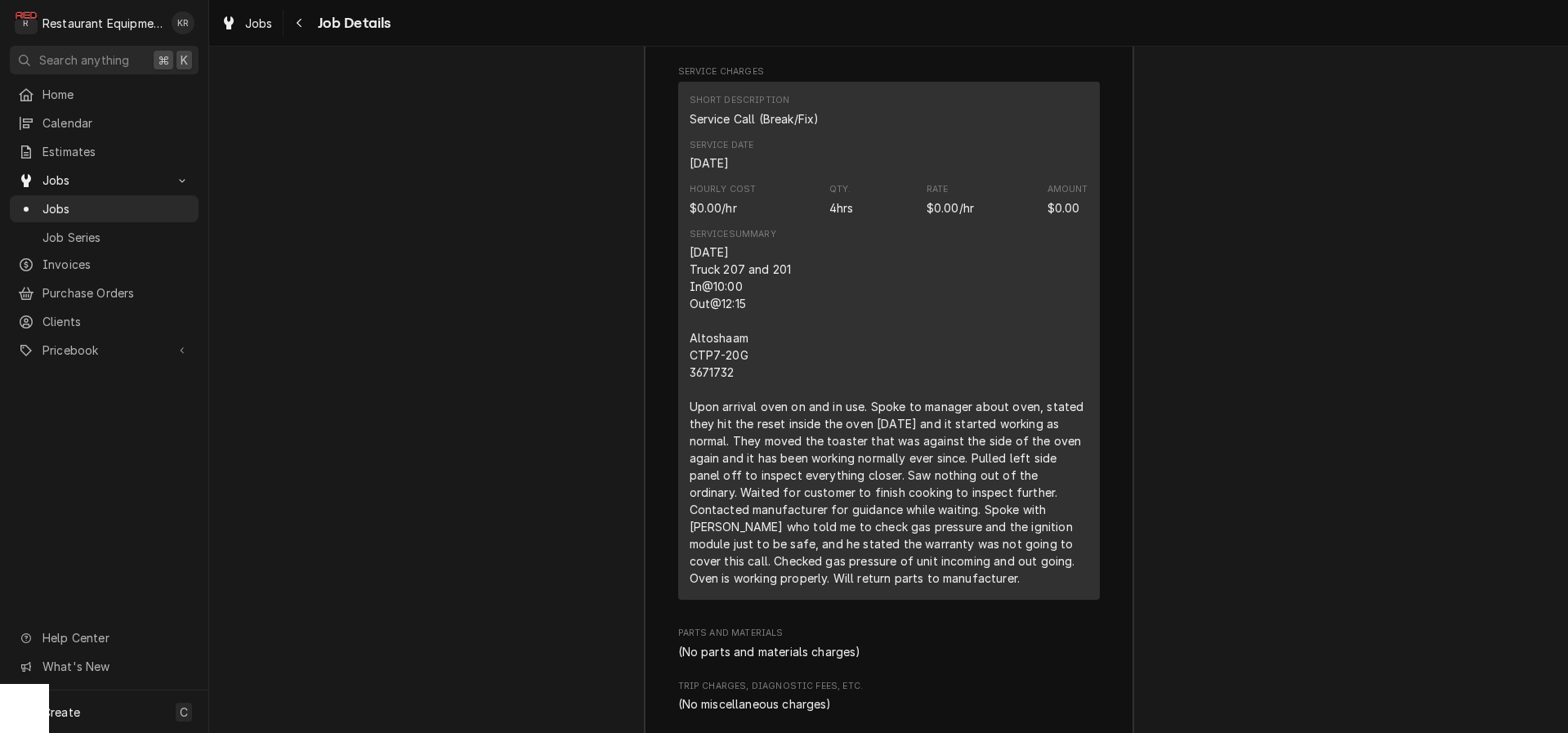
click at [978, 353] on div "09/19/2025 Truck 207 and 201 In@10:00 Out@12:15 Altoshaam CTP7-20G 3671732 Upon…" at bounding box center [888, 415] width 398 height 344
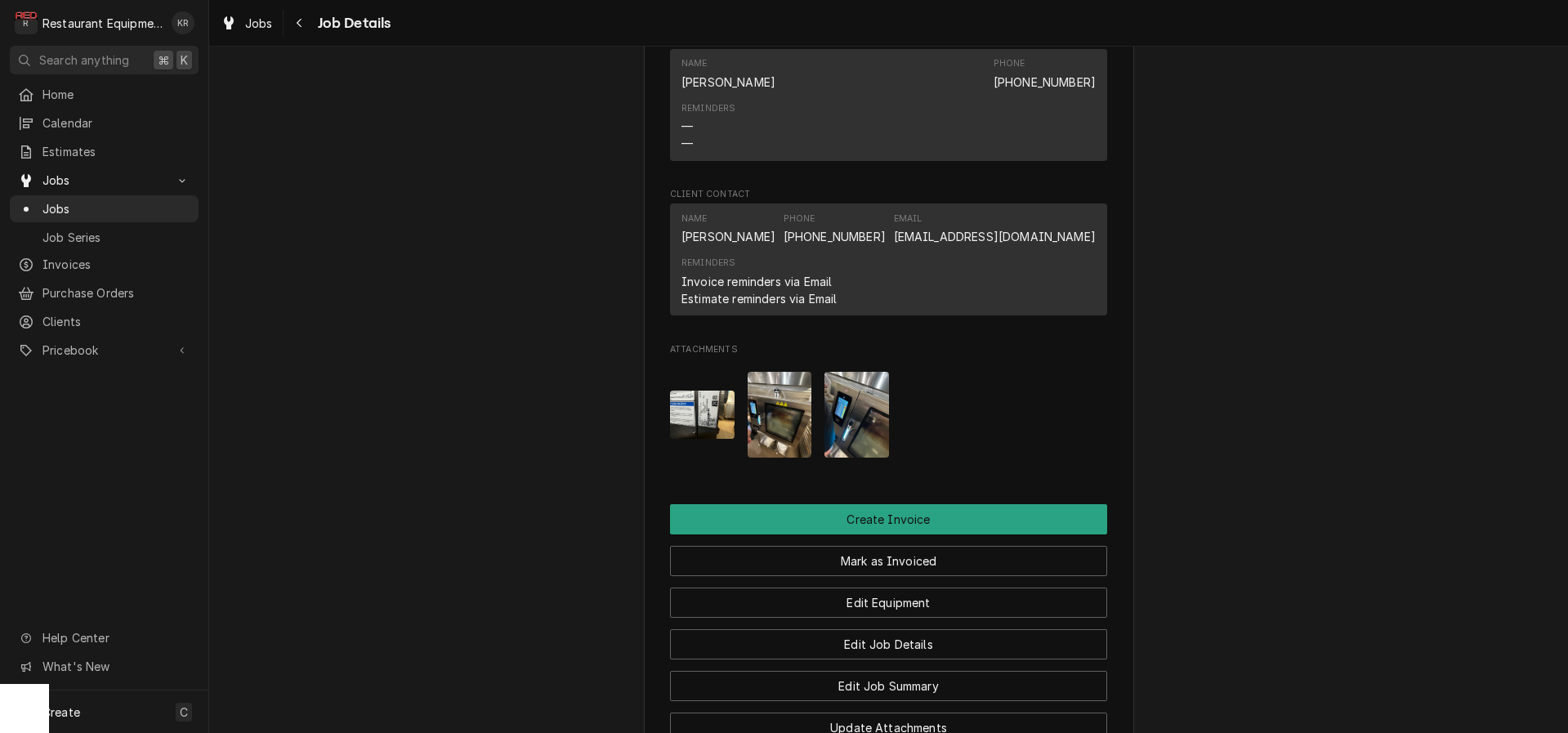
scroll to position [1646, 0]
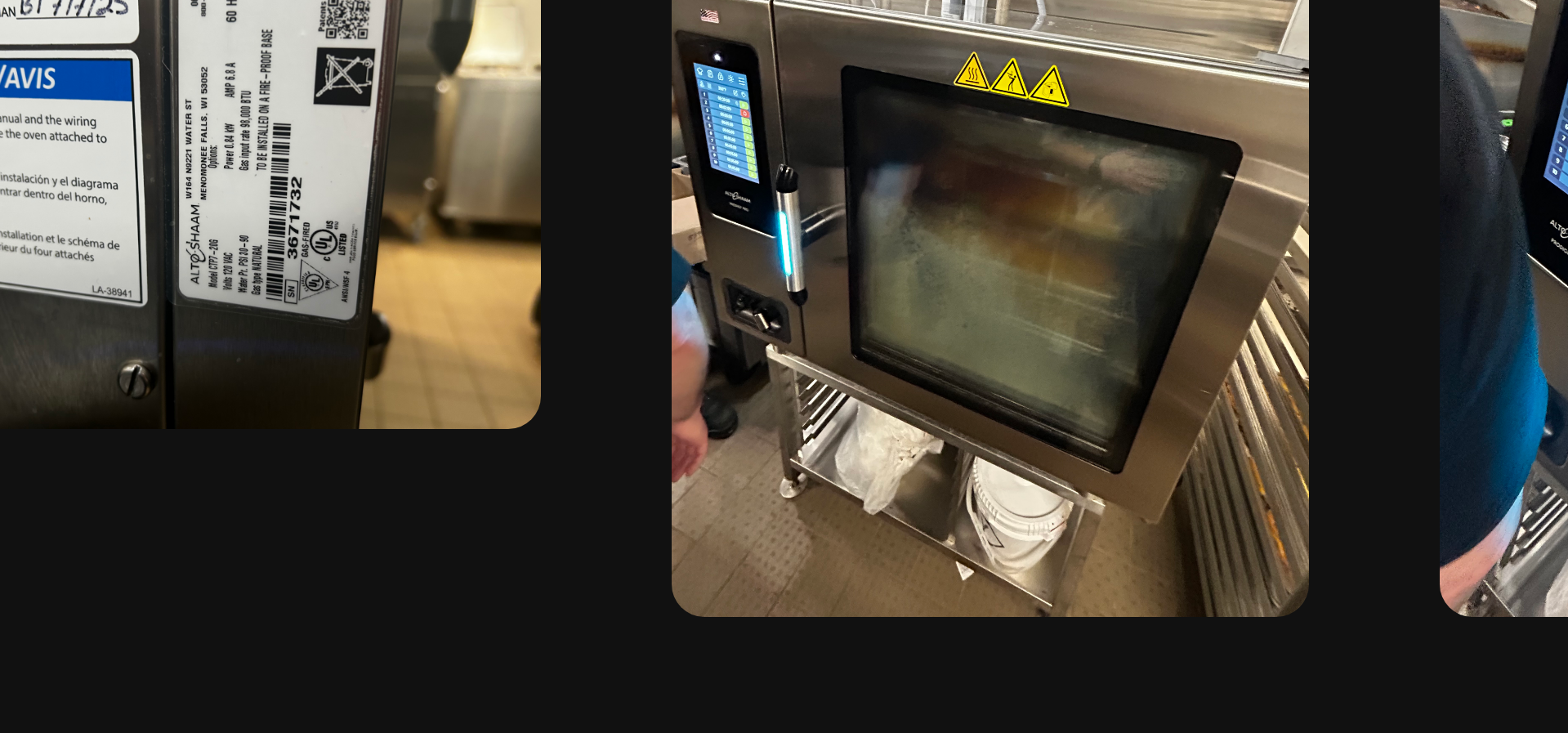
scroll to position [1643, 0]
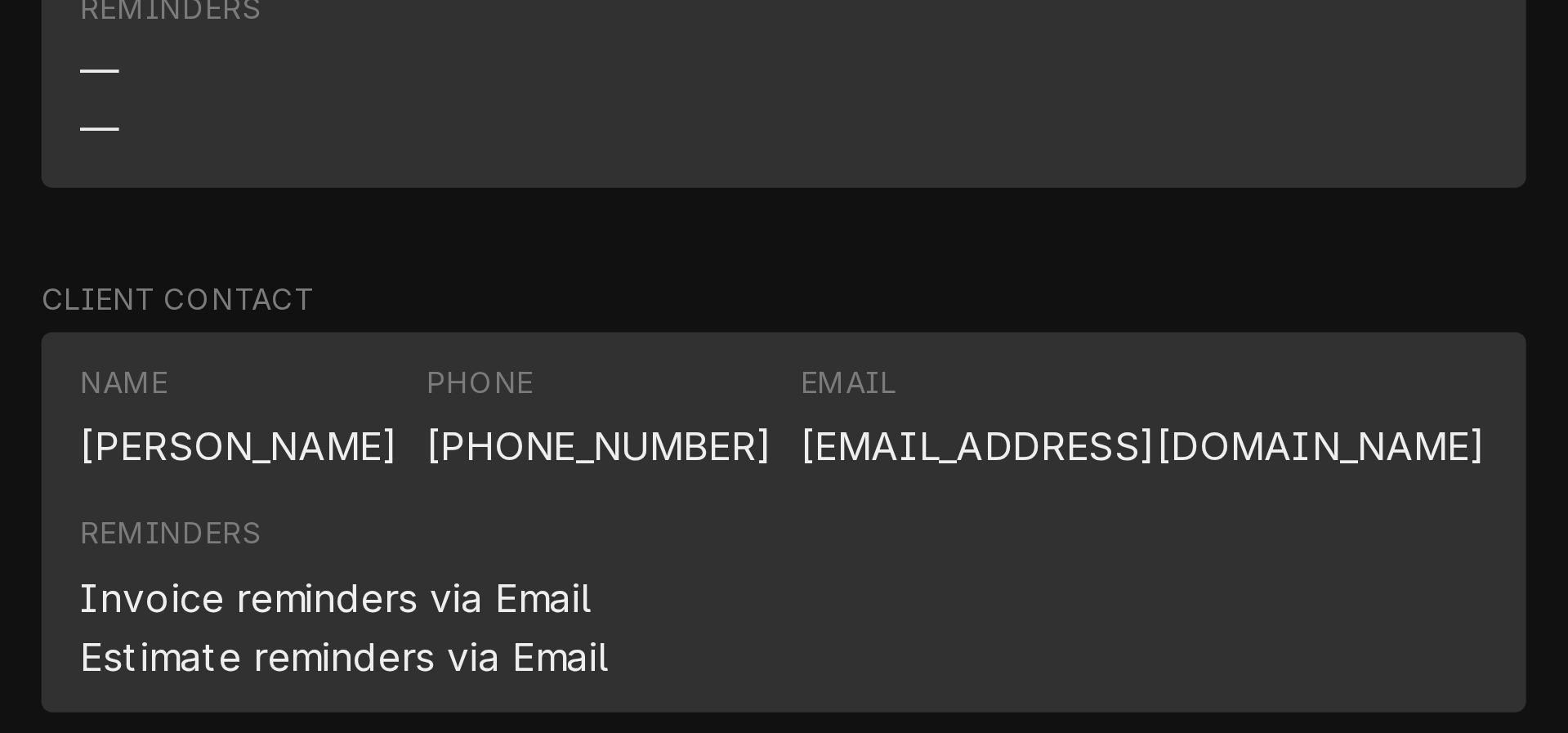
click at [1079, 205] on span "Client Contact" at bounding box center [888, 198] width 437 height 13
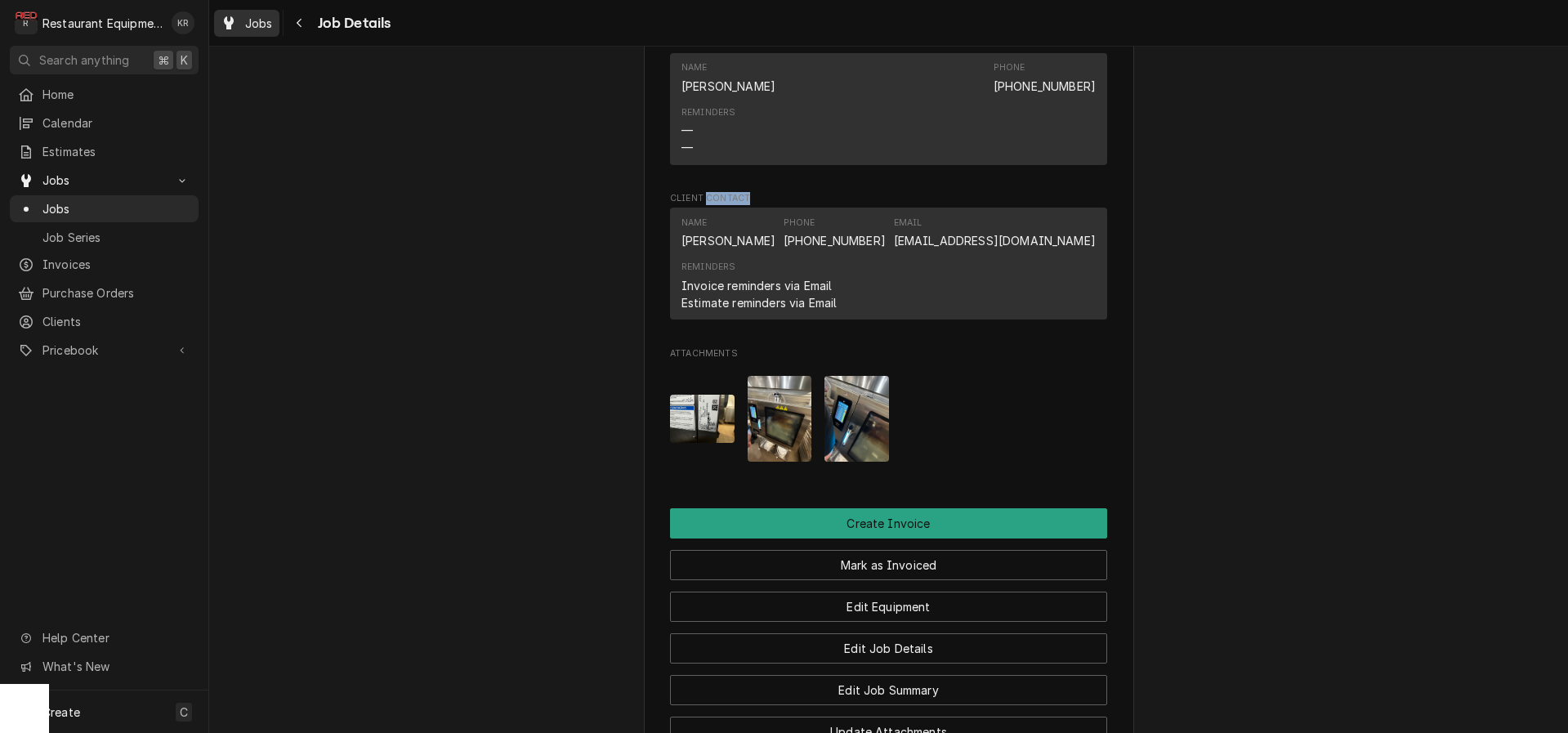
click at [268, 27] on span "Jobs" at bounding box center [259, 23] width 27 height 18
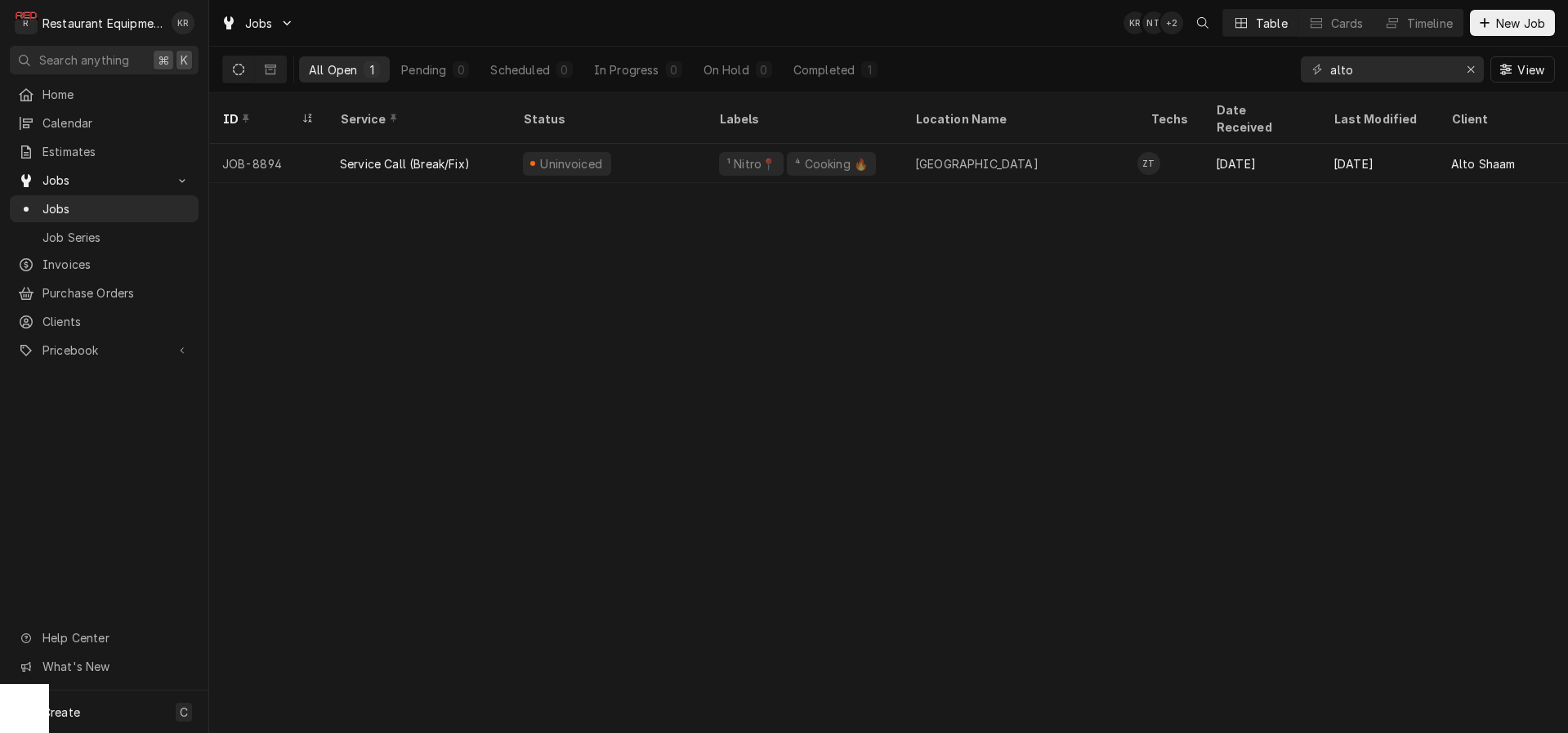
click at [245, 67] on button "Dynamic Content Wrapper" at bounding box center [238, 69] width 31 height 26
drag, startPoint x: 1305, startPoint y: 67, endPoint x: 1280, endPoint y: 69, distance: 25.1
click at [1331, 69] on input "alto" at bounding box center [1392, 69] width 123 height 26
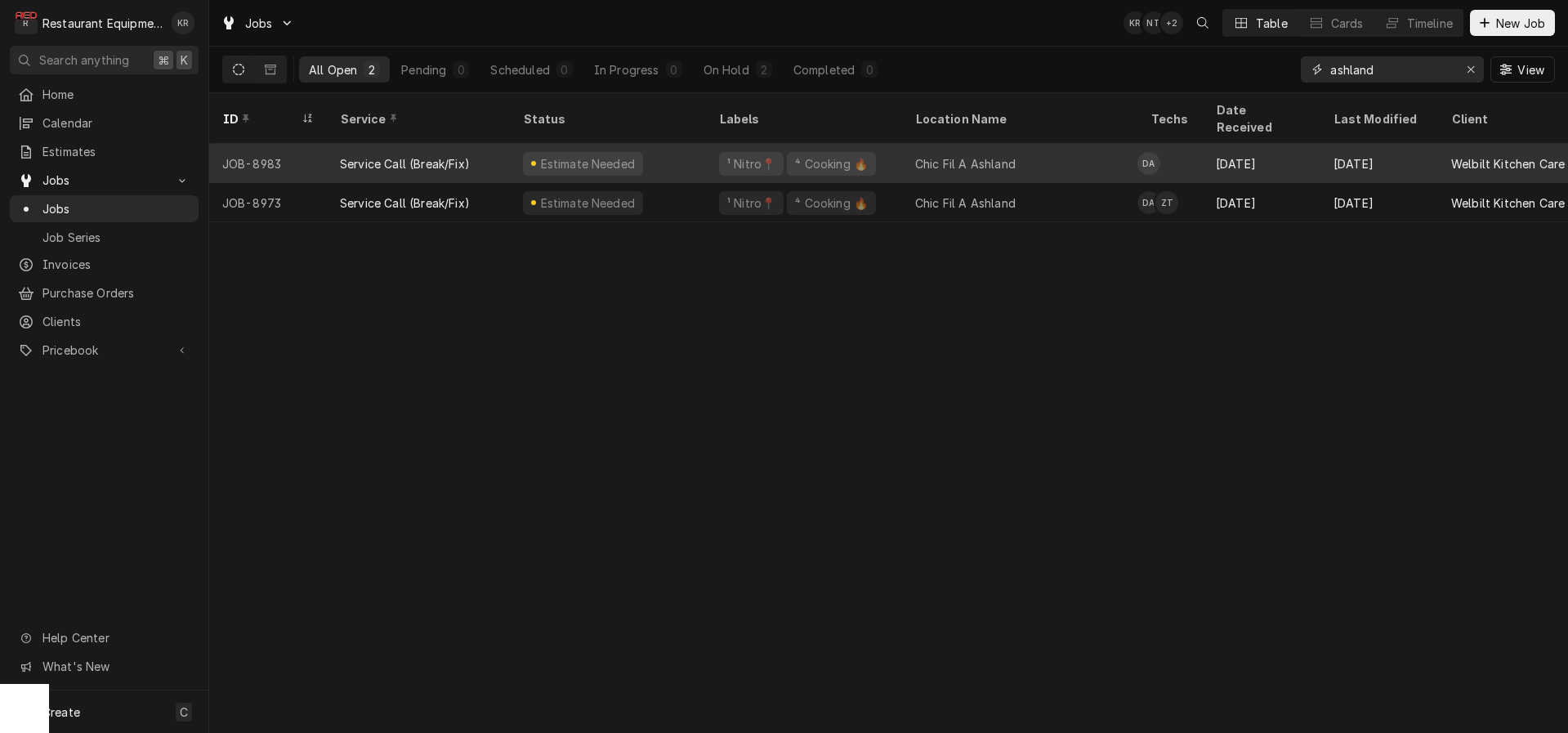
type input "ashland"
click at [633, 143] on div "Estimate Needed" at bounding box center [607, 163] width 196 height 39
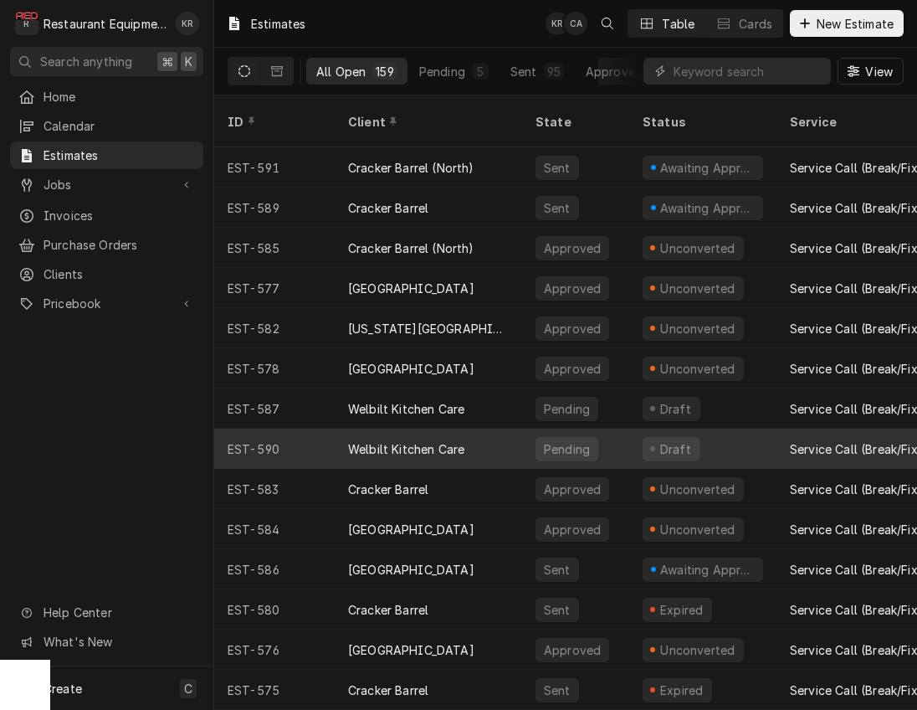
click at [423, 437] on div "Welbilt Kitchen Care" at bounding box center [428, 449] width 187 height 40
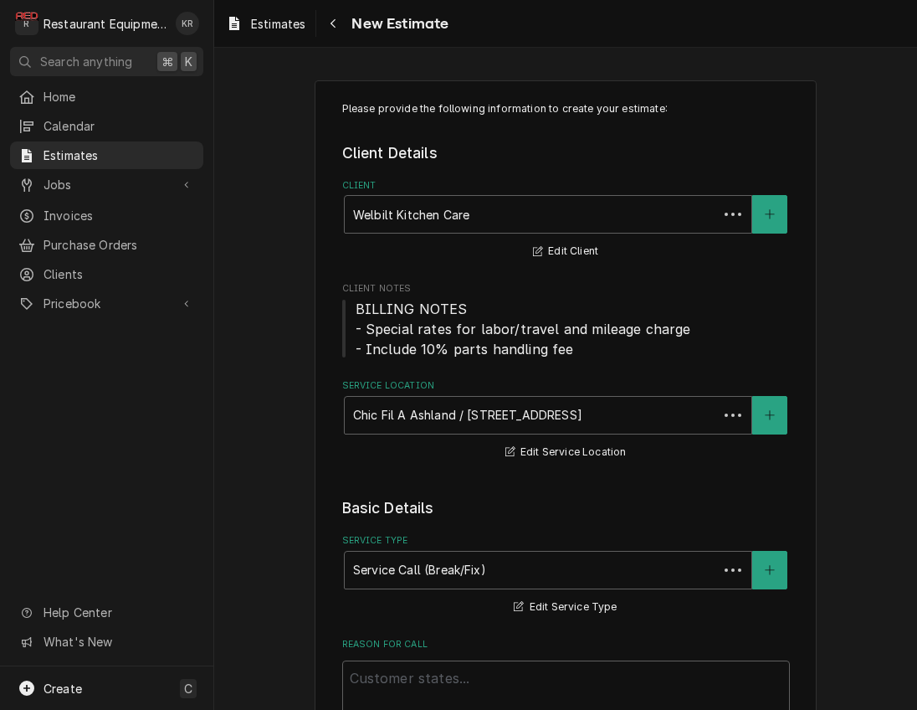
type textarea "x"
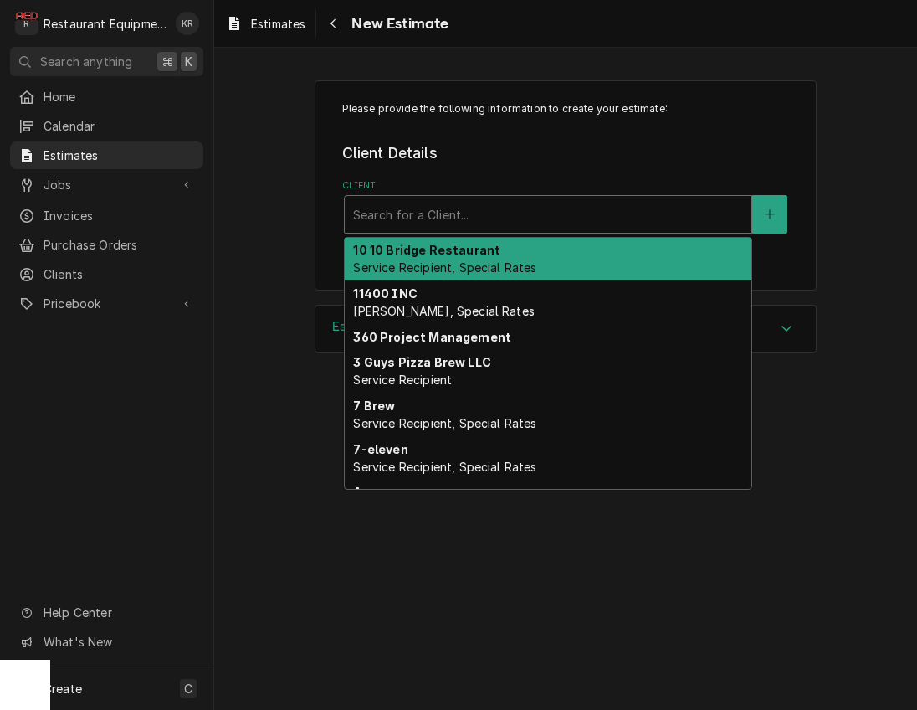
click at [500, 213] on div "Client" at bounding box center [548, 214] width 390 height 30
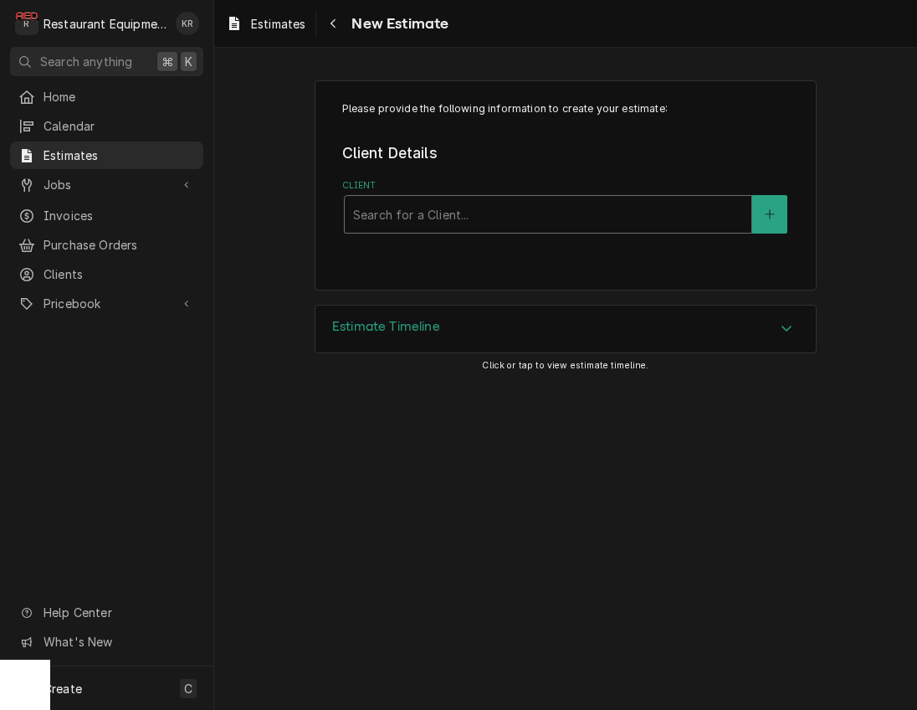
click at [691, 209] on div "Client" at bounding box center [548, 214] width 390 height 30
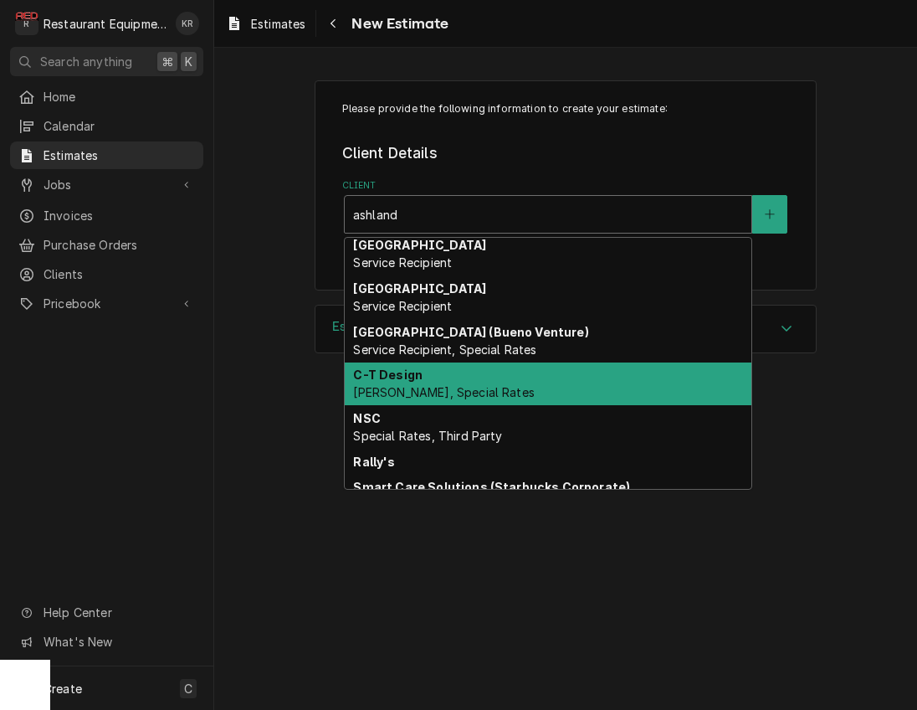
scroll to position [4, 0]
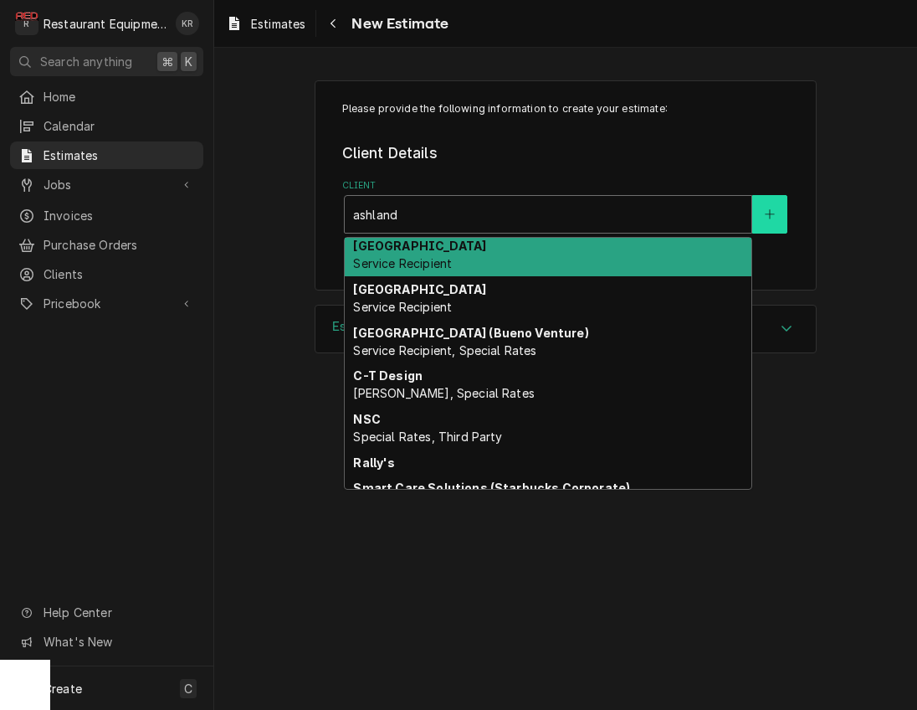
type input "ashland"
click at [770, 212] on icon "Create New Client" at bounding box center [769, 214] width 9 height 9
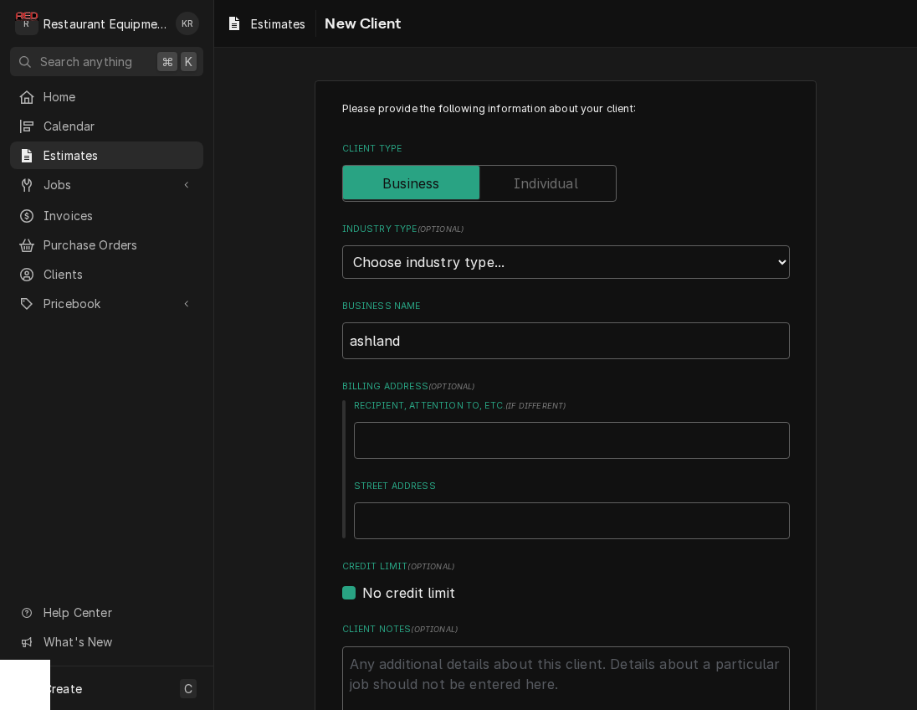
type textarea "x"
select select "2"
click option "Commercial" at bounding box center [0, 0] width 0 height 0
drag, startPoint x: 330, startPoint y: 346, endPoint x: 287, endPoint y: 335, distance: 44.3
click at [342, 336] on input "ashland" at bounding box center [566, 340] width 448 height 37
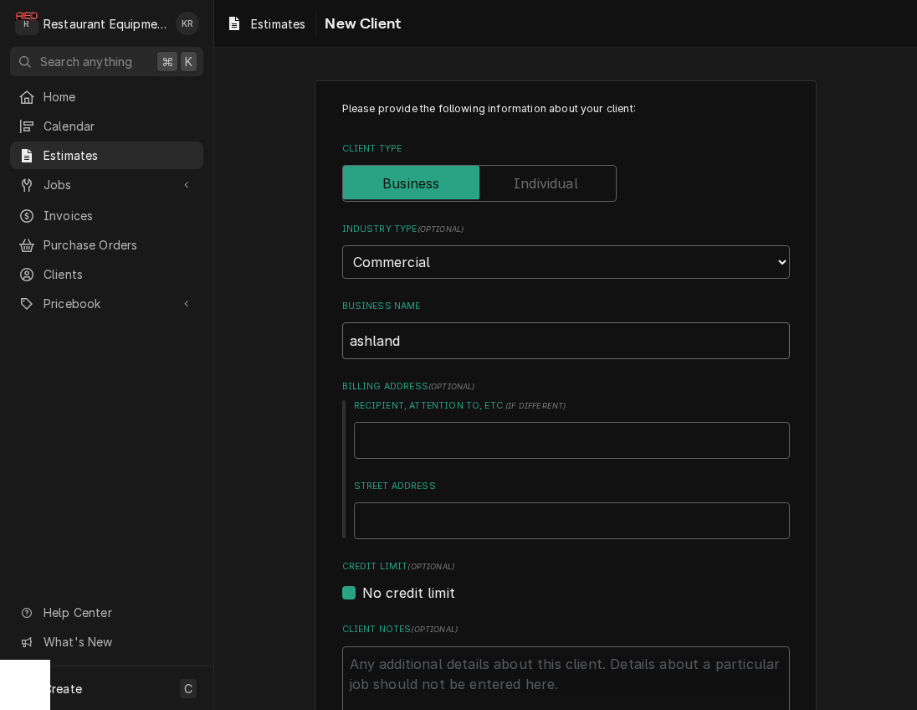
type textarea "x"
type input "A"
type textarea "x"
type input "As"
type textarea "x"
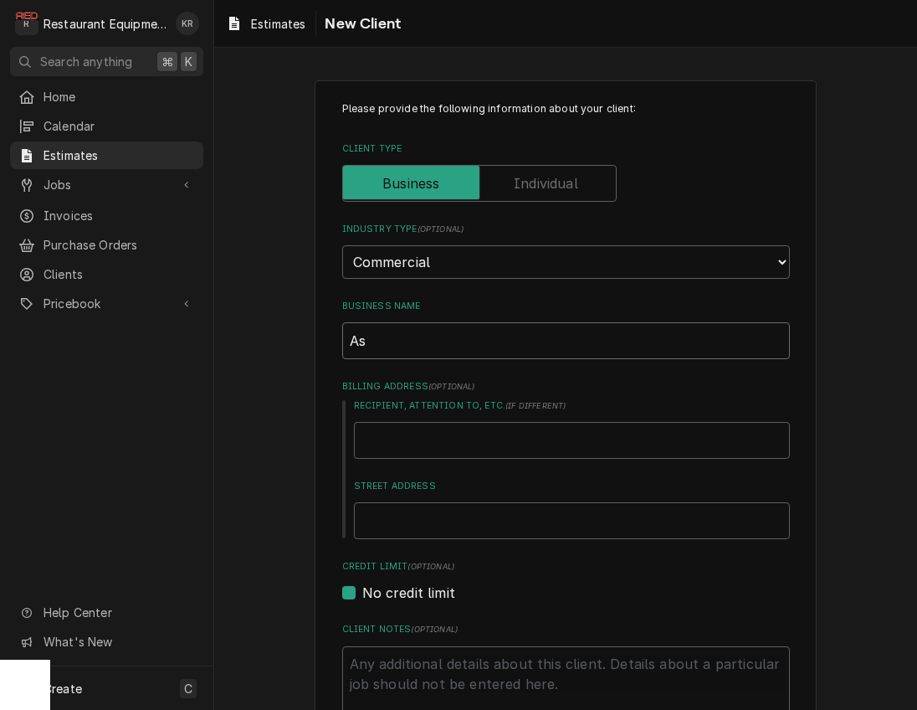
type input "Ash"
type textarea "x"
type input "Ashl"
type textarea "x"
type input "Ashla"
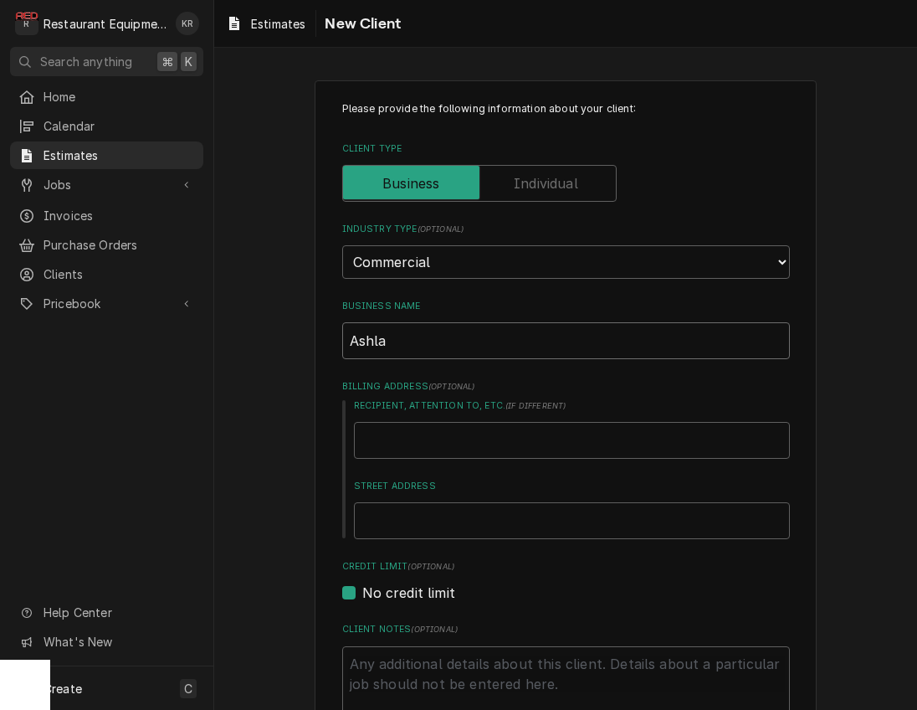
type textarea "x"
type input "Ashlan"
type textarea "x"
type input "Ashland"
type textarea "x"
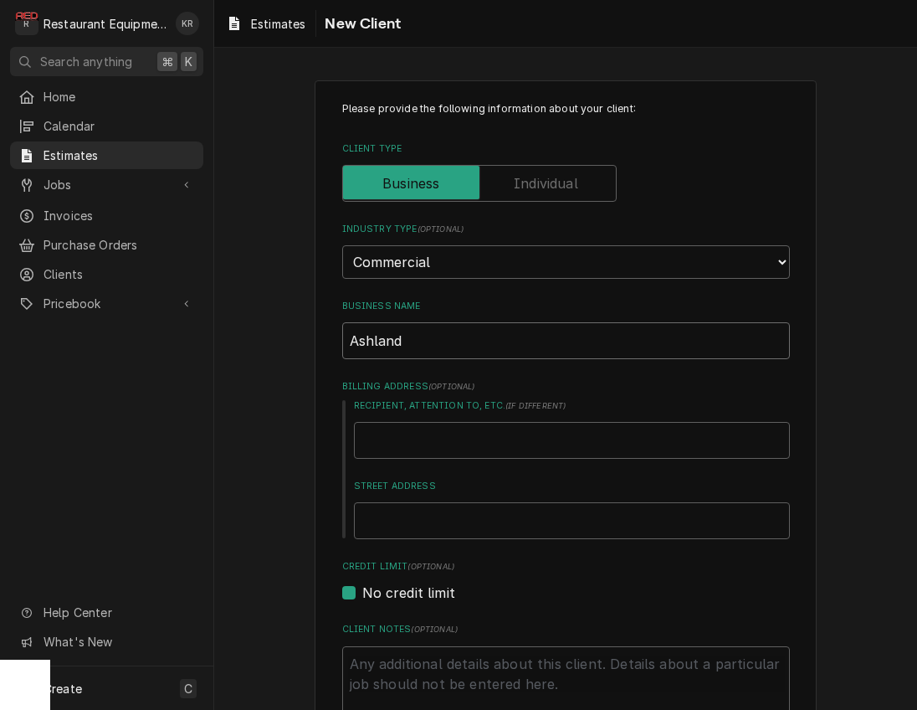
type input "Ashland"
type textarea "x"
type input "Ashland C"
type textarea "x"
type input "Ashland Ch"
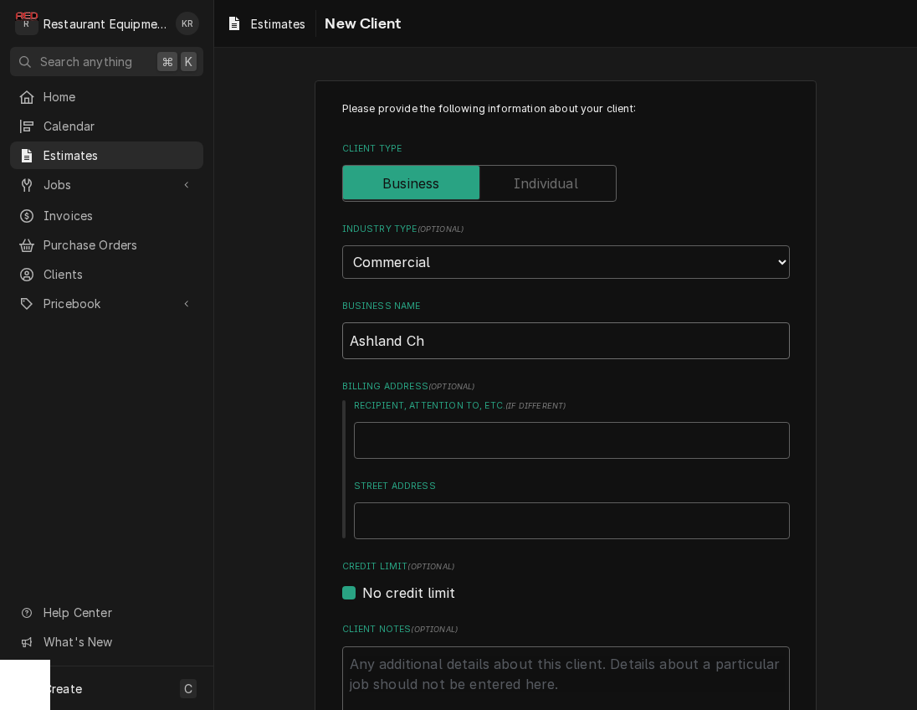
type textarea "x"
type input "Ashland Che"
type textarea "x"
type input "Ashland Chei"
type textarea "x"
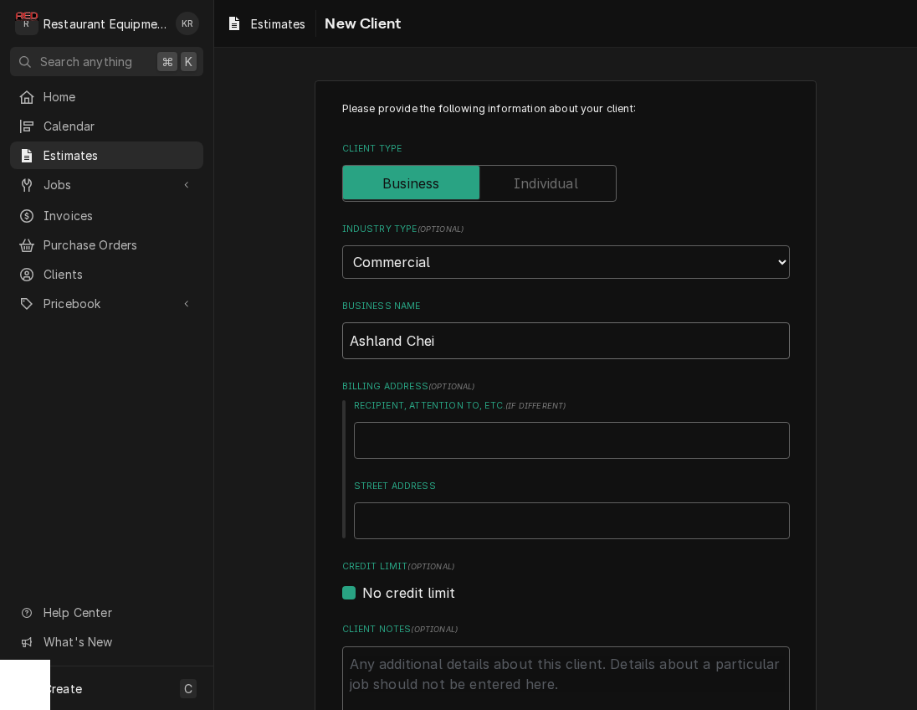
type input "Ashland Che"
type textarea "x"
type input "Ashland Ch"
type textarea "x"
type input "Ashland Chi"
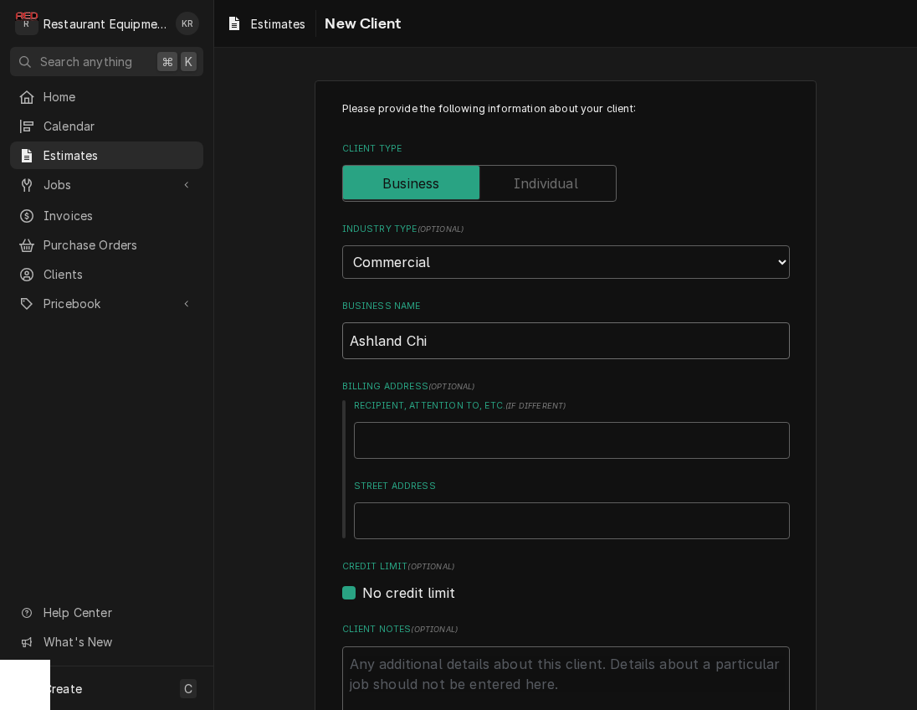
type textarea "x"
type input "Ashland Chic"
type textarea "x"
type input "Ashland Chick"
type textarea "x"
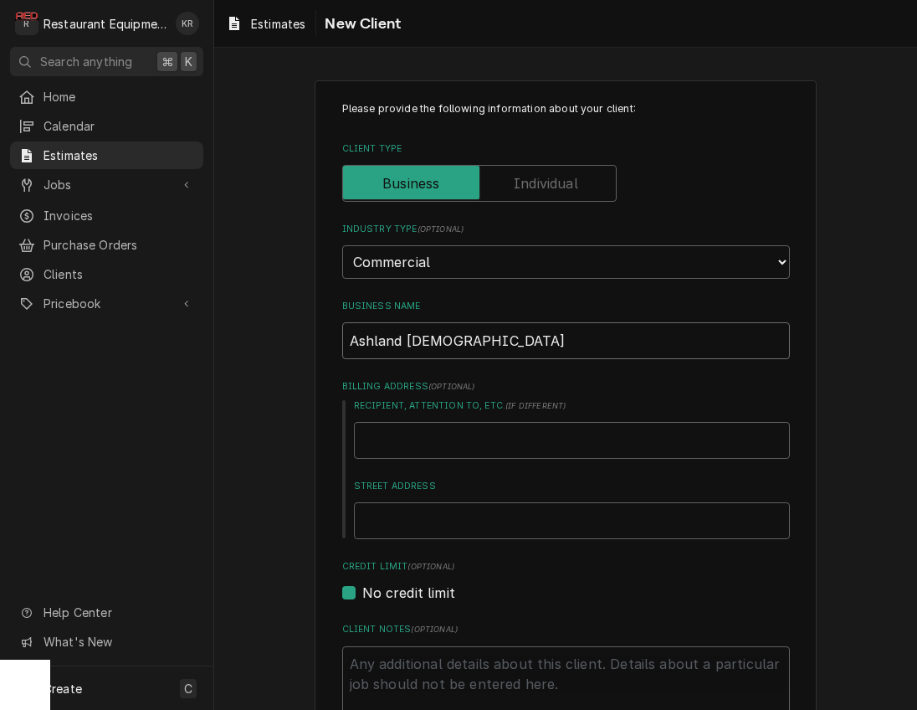
type input "Ashland Chick-"
type textarea "x"
type input "Ashland Chick-F"
type textarea "x"
type input "Ashland Chick-Fi"
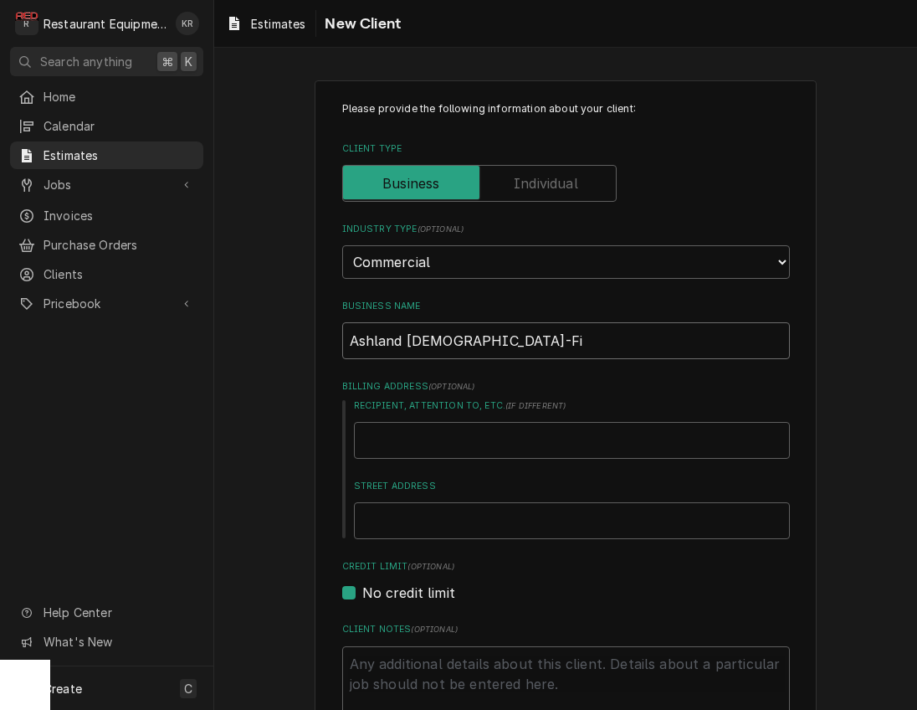
type textarea "x"
type input "Ashland Chick-Fil"
type textarea "x"
type input "Ashland Chick-Fil-"
type textarea "x"
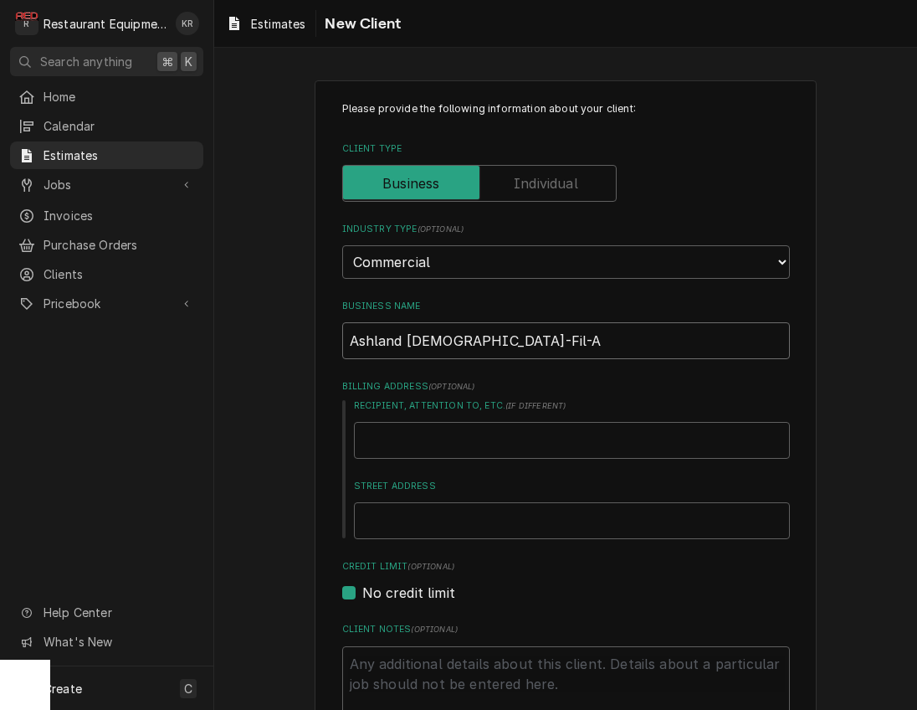
type input "Ashland Chick-Fil-A"
type textarea "x"
type input "T"
type textarea "x"
type input "Ti"
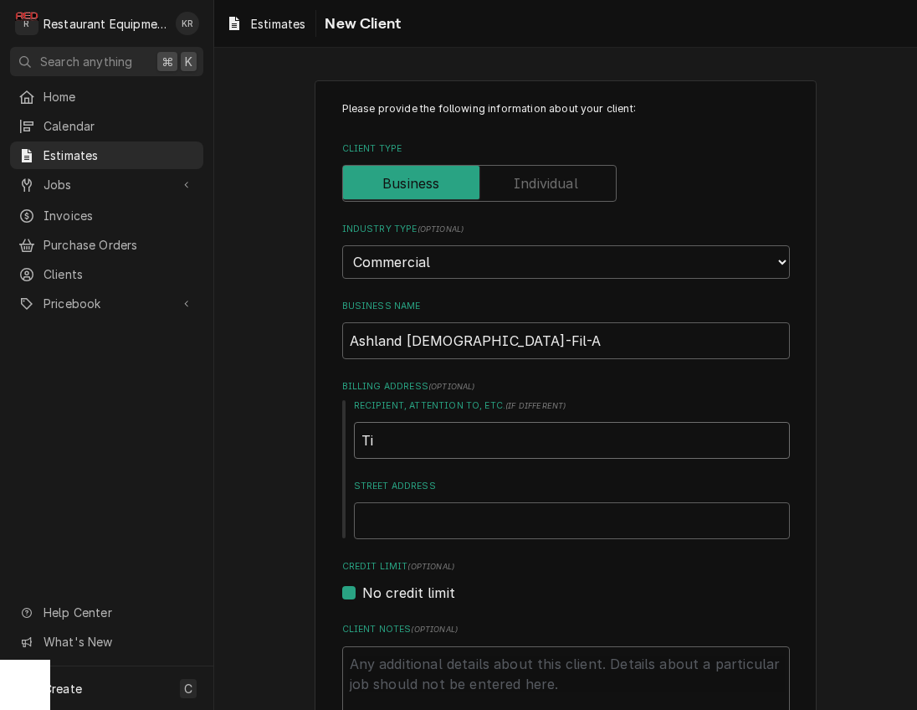
type textarea "x"
type input "Tim"
type textarea "x"
type input "Timo"
type textarea "x"
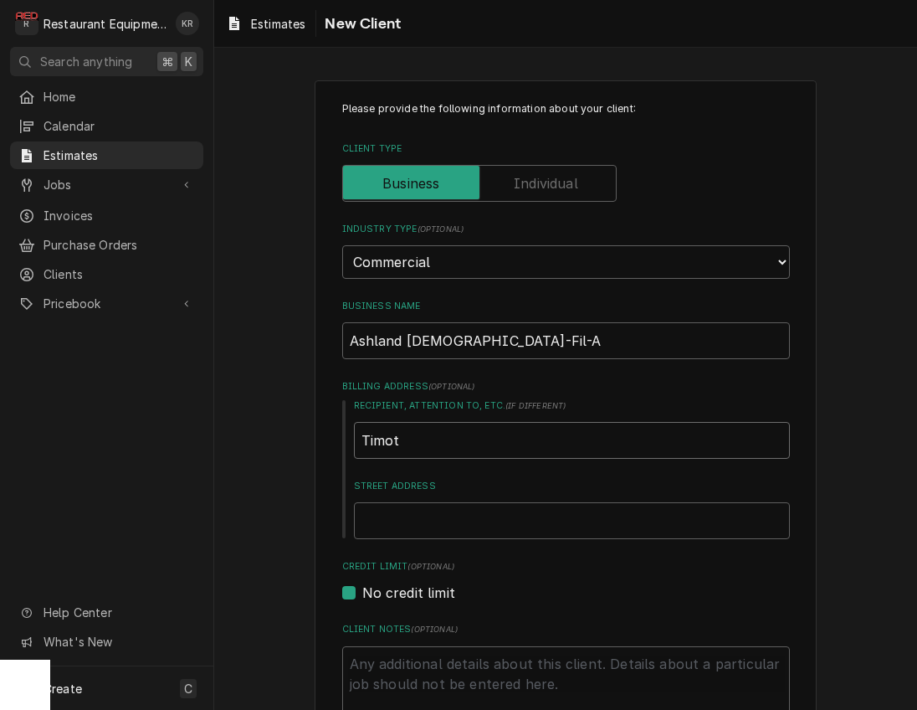
type input "Timoth"
type textarea "x"
type input "Timothy"
type textarea "x"
type input "Timothy"
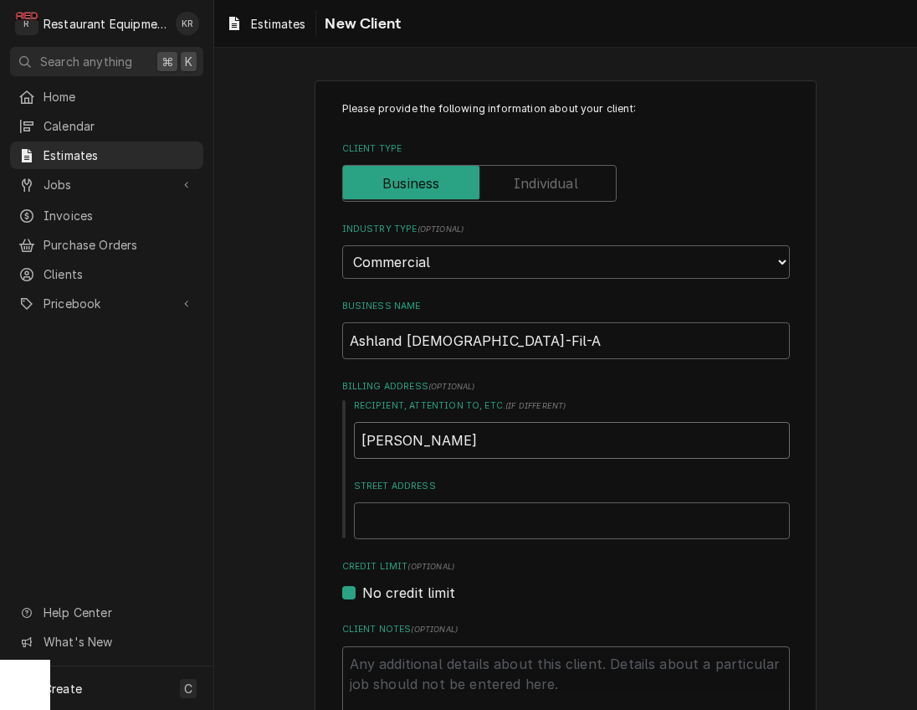
type textarea "x"
type input "Timothy P"
type textarea "x"
type input "Timothy Po"
type textarea "x"
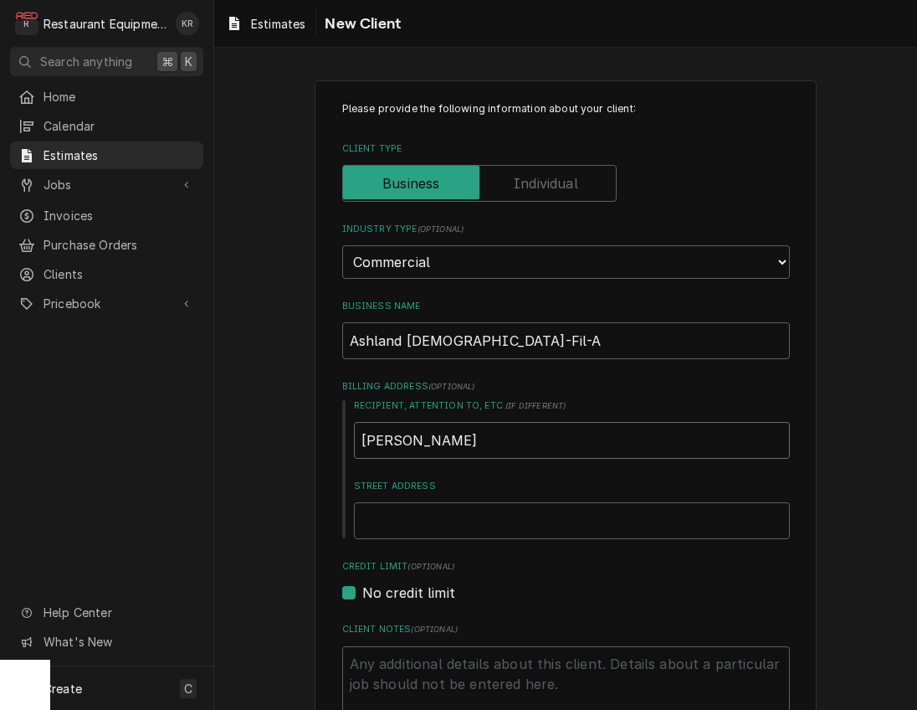
type input "Timothy Por"
type textarea "x"
type input "Timothy Port"
type textarea "x"
type input "Timothy Porte"
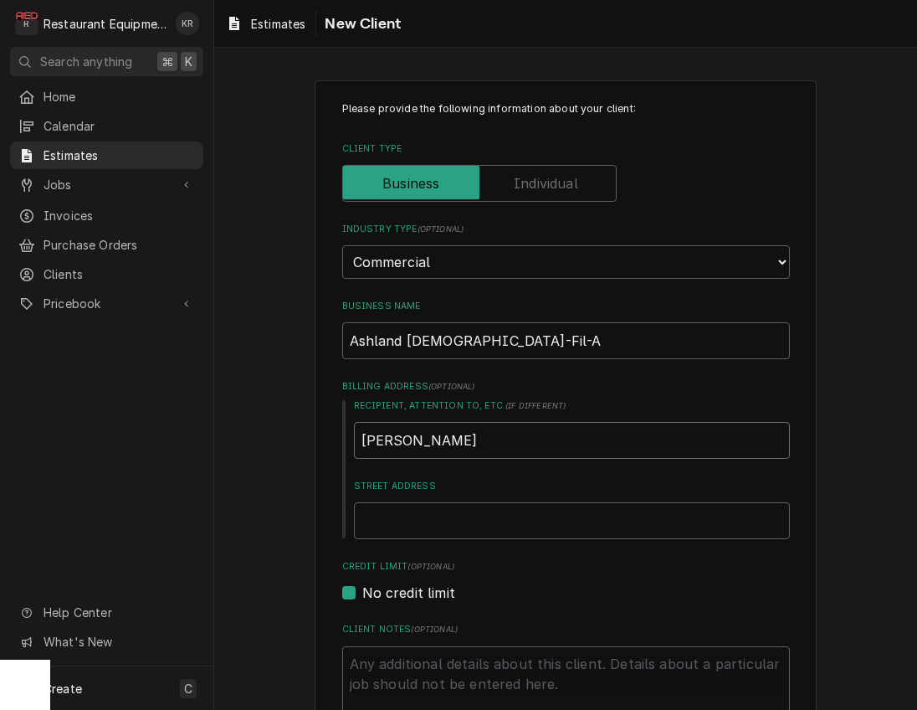
type textarea "x"
type input "Timothy Porter"
type textarea "x"
type input "4"
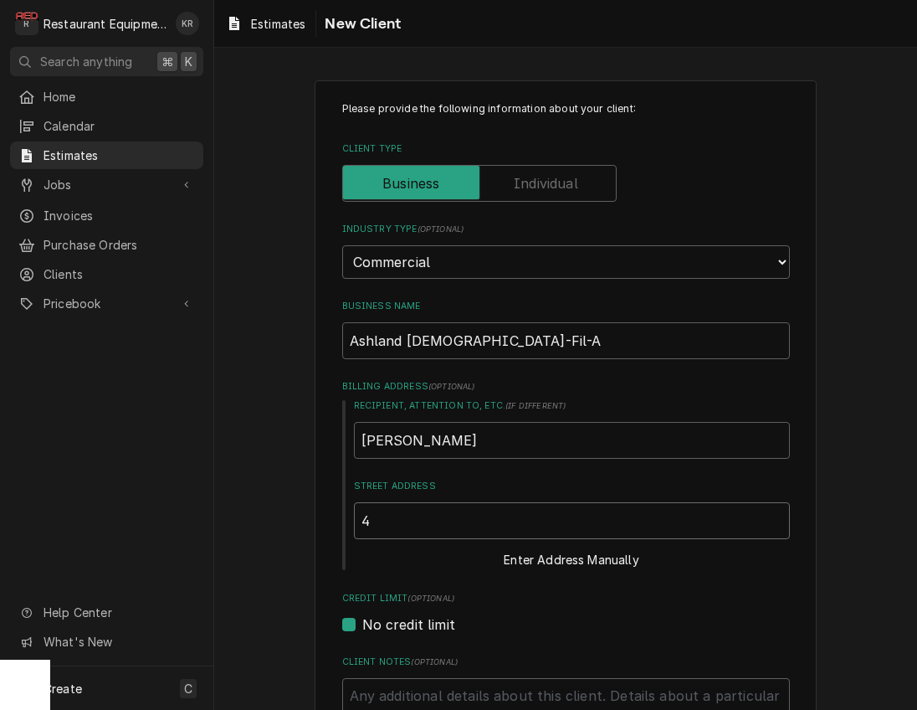
type textarea "x"
type input "41"
type textarea "x"
type input "410"
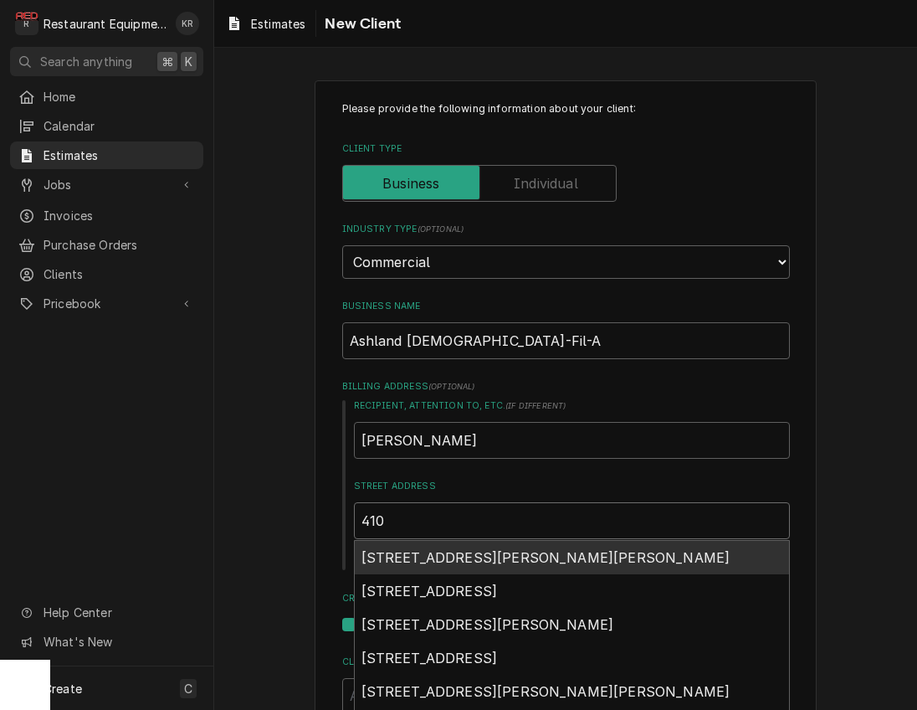
type textarea "x"
type input "410"
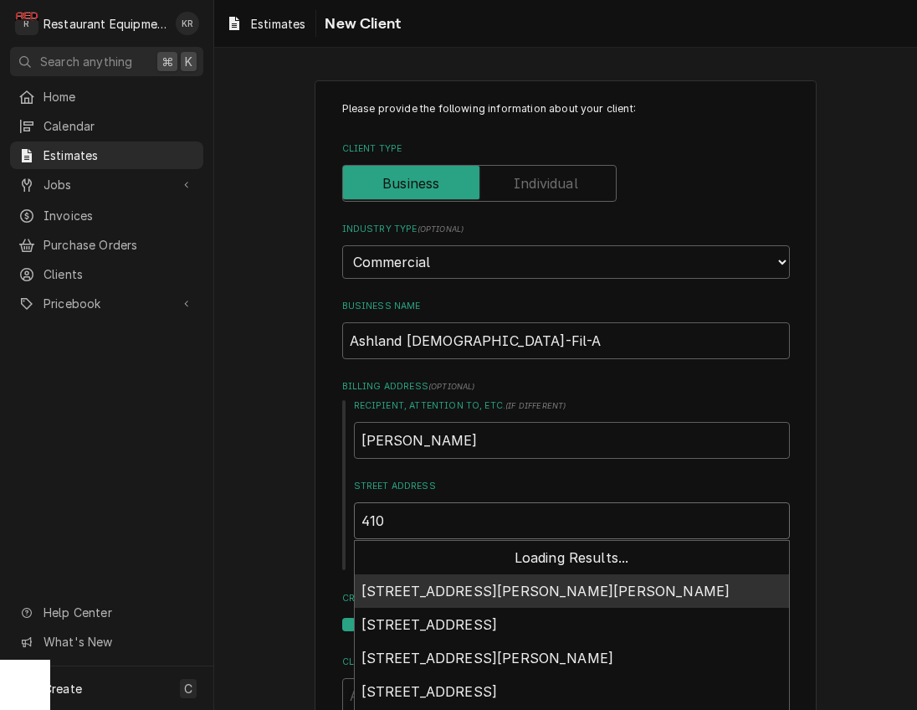
type textarea "x"
type input "410 R"
type textarea "x"
type input "410 RI"
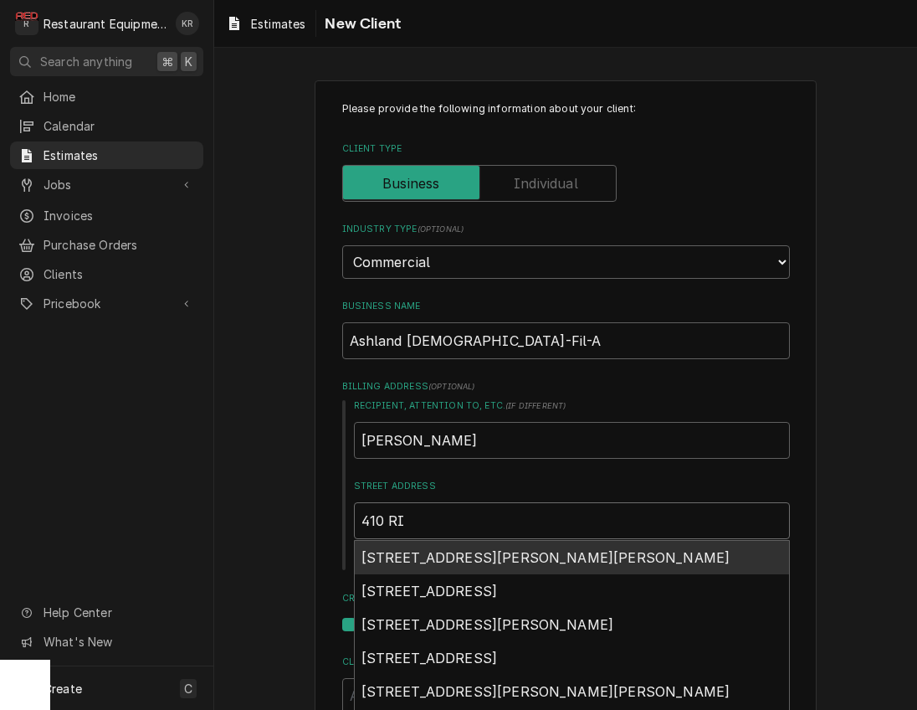
type textarea "x"
type input "410 RIv"
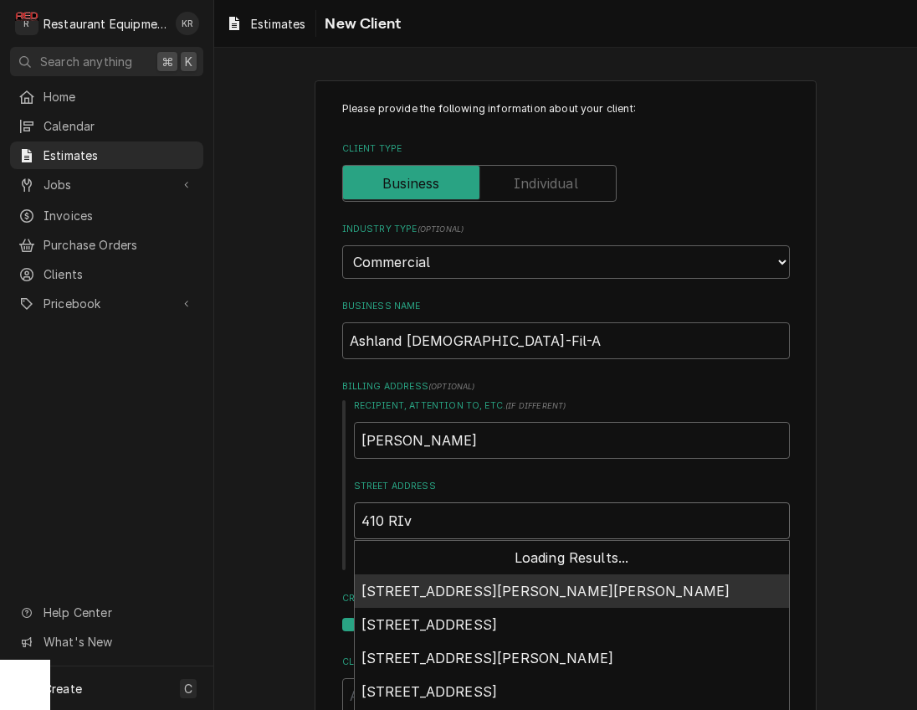
type textarea "x"
type input "410 RIve"
type textarea "x"
type input "410 RIver"
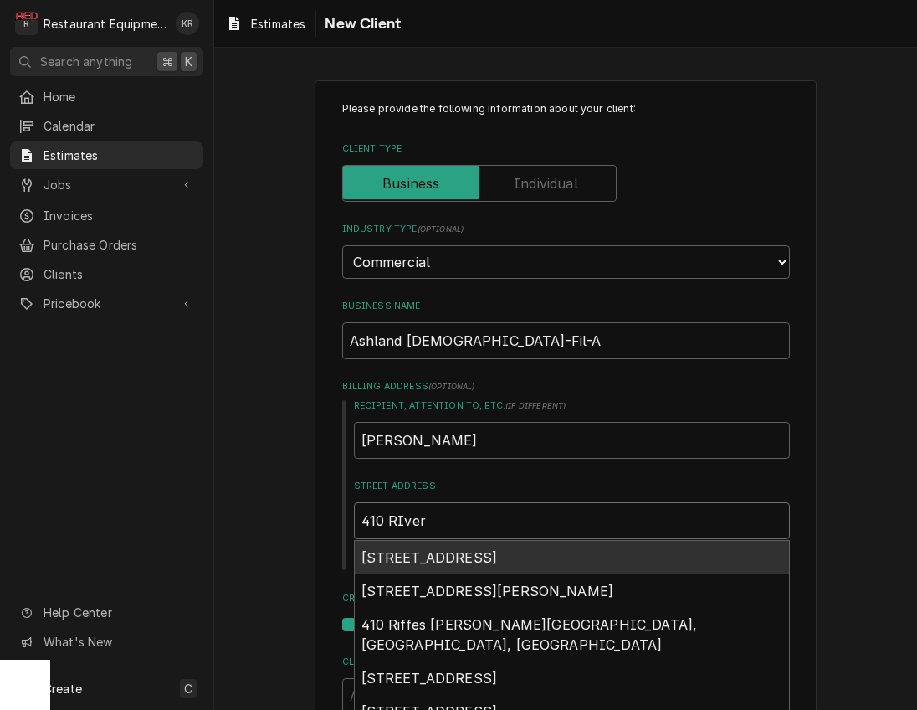
type textarea "x"
type input "410 RIverh"
type textarea "x"
type input "410 RIverhi"
type textarea "x"
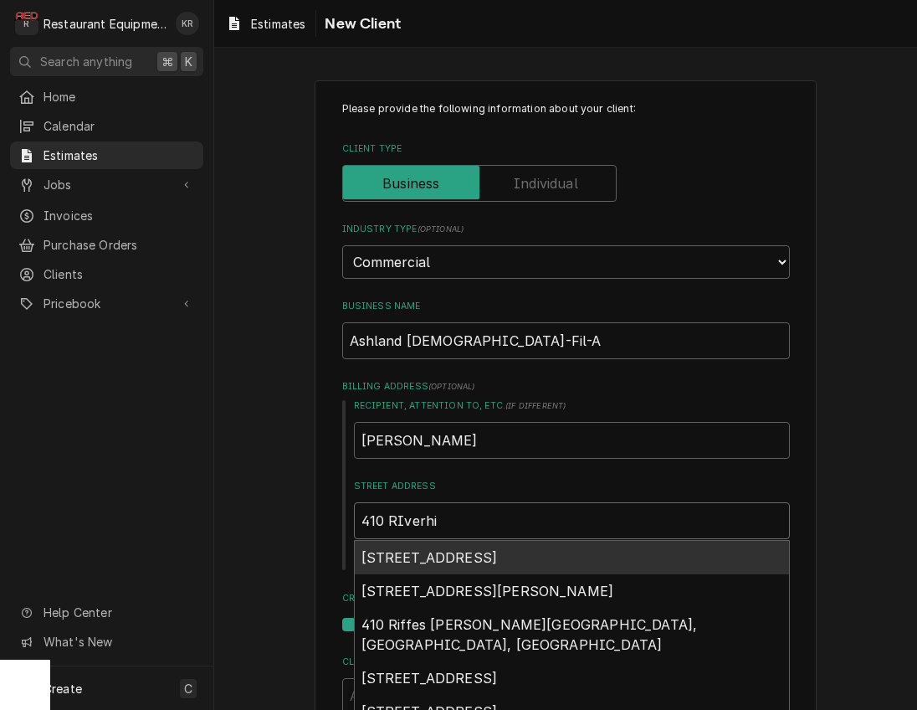
type input "410 RIverhil"
type textarea "x"
type input "410 RIverhill"
type textarea "x"
type input "410 RIverhill"
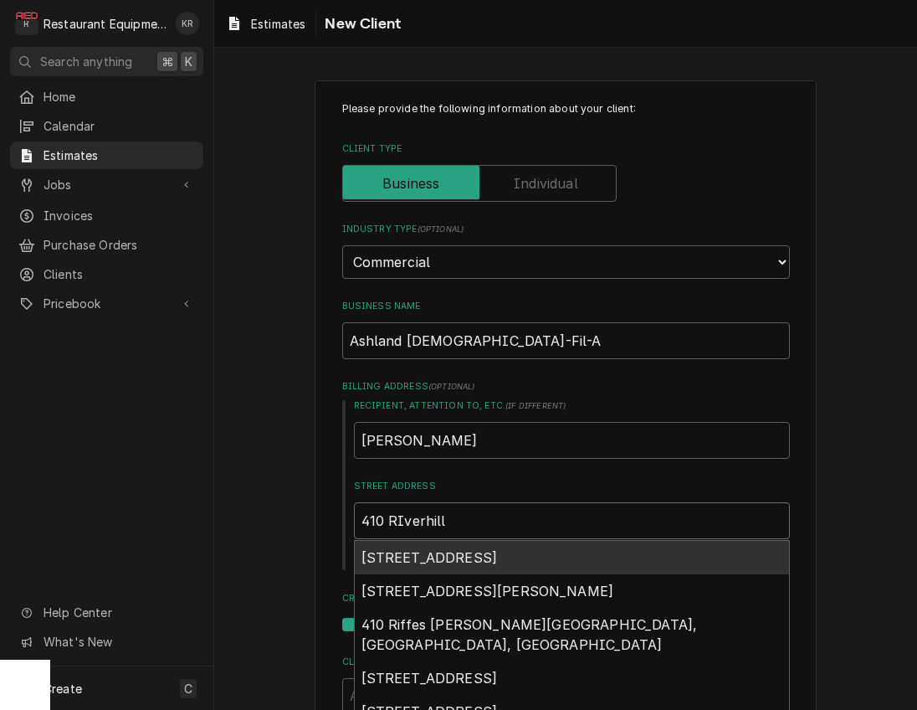
type textarea "x"
type input "410 RIverhill D"
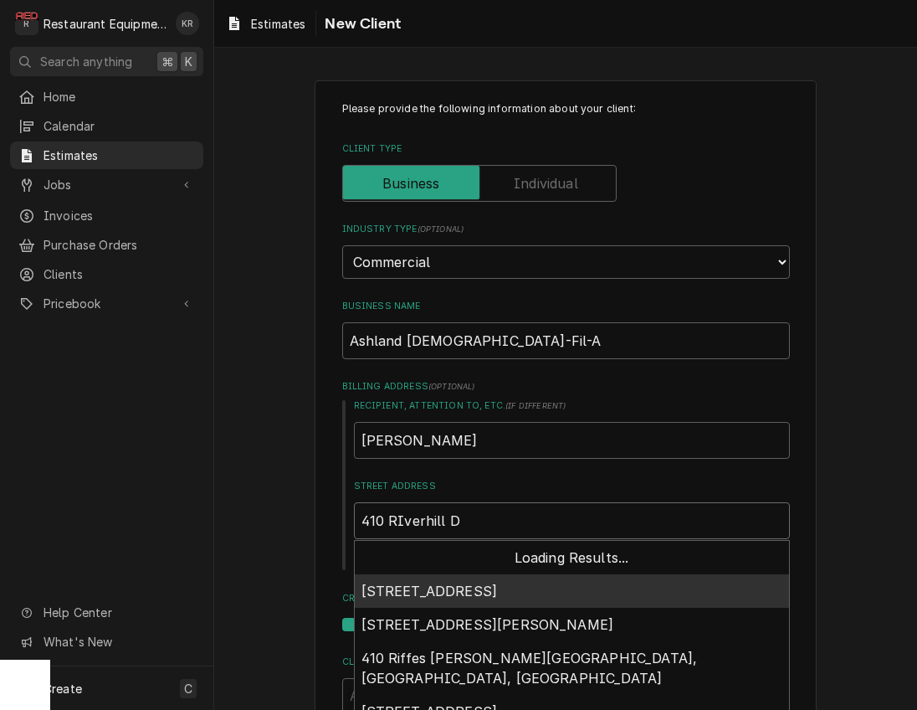
type textarea "x"
type input "410 RIverhill Dr"
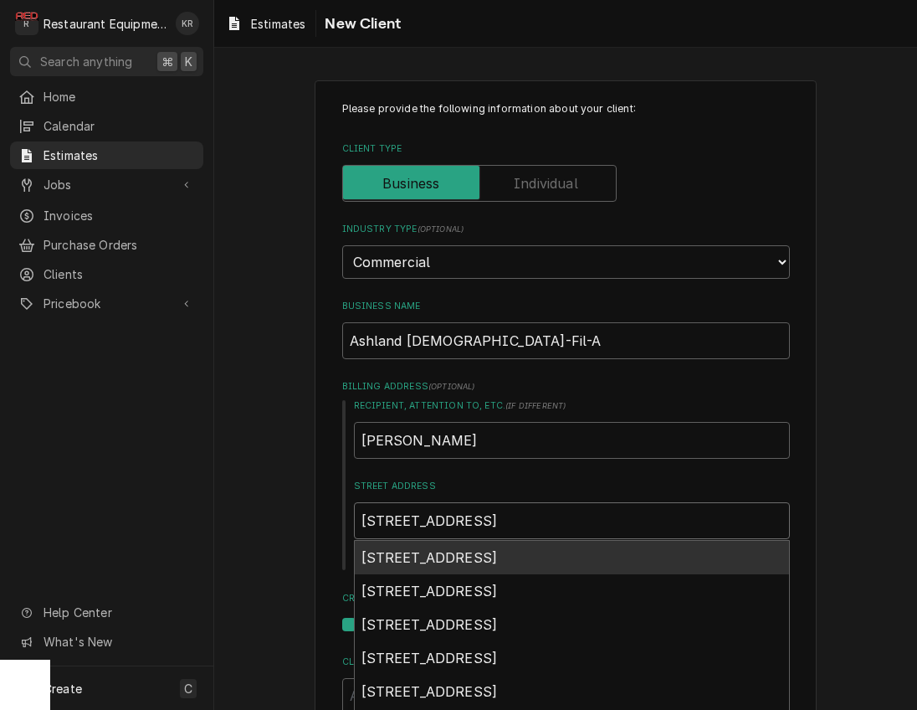
type textarea "x"
type input "410 RIverhill Dr"
type textarea "x"
type input "410 RIverhill Dr A"
type textarea "x"
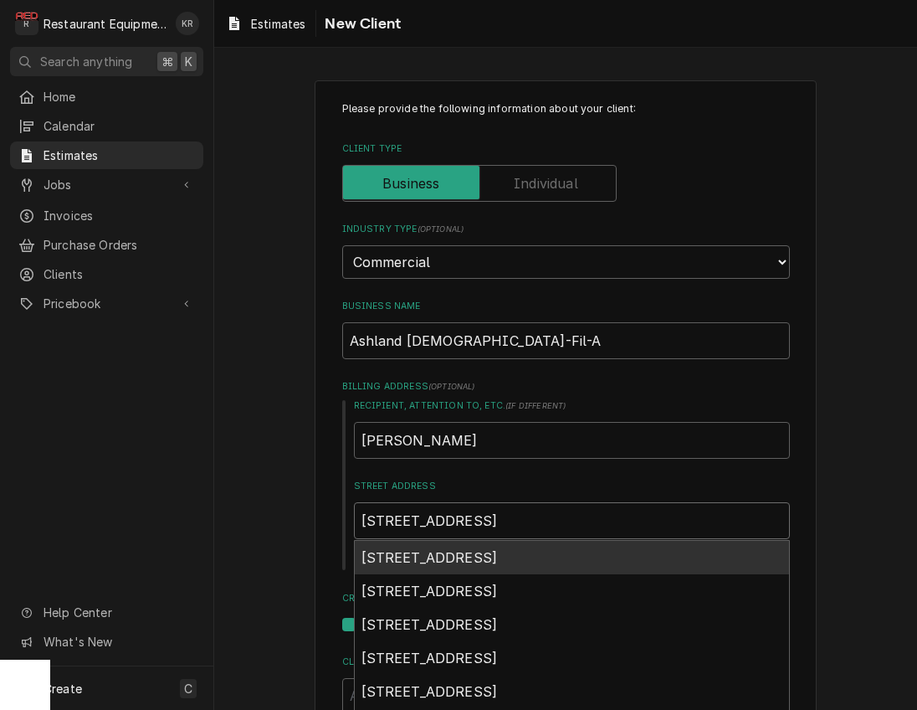
type input "410 RIverhill Dr As"
type textarea "x"
type input "410 RIverhill Dr Ash"
type textarea "x"
type input "410 RIverhill Dr Ashl"
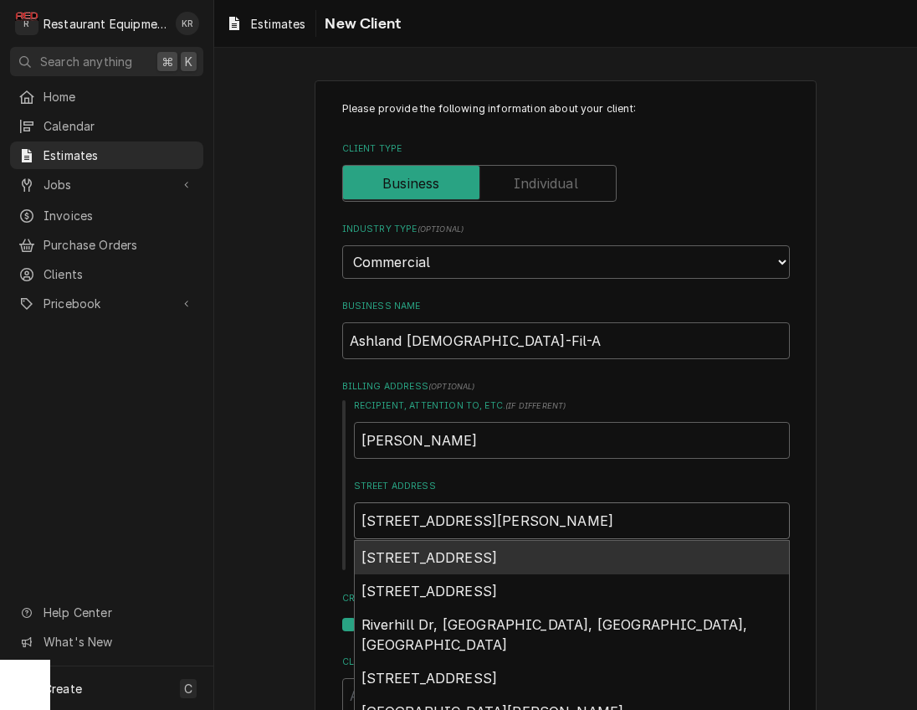
type textarea "x"
type input "410 RIverhill Dr Ashla"
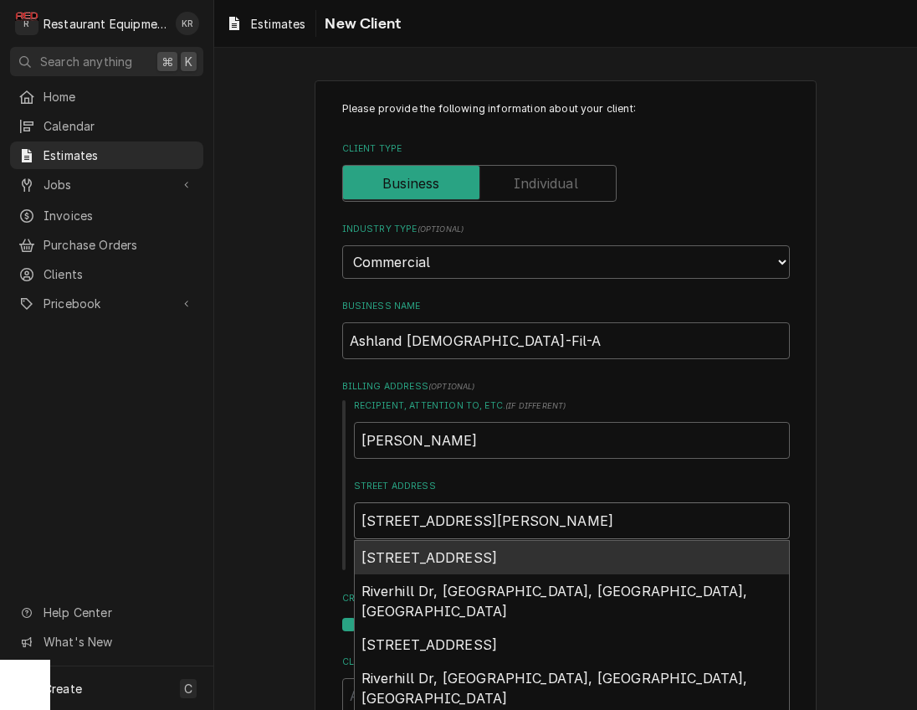
type textarea "x"
type input "410 RIverhill Dr Ashlan"
type textarea "x"
type input "410 RIverhill Dr Ashland"
type textarea "x"
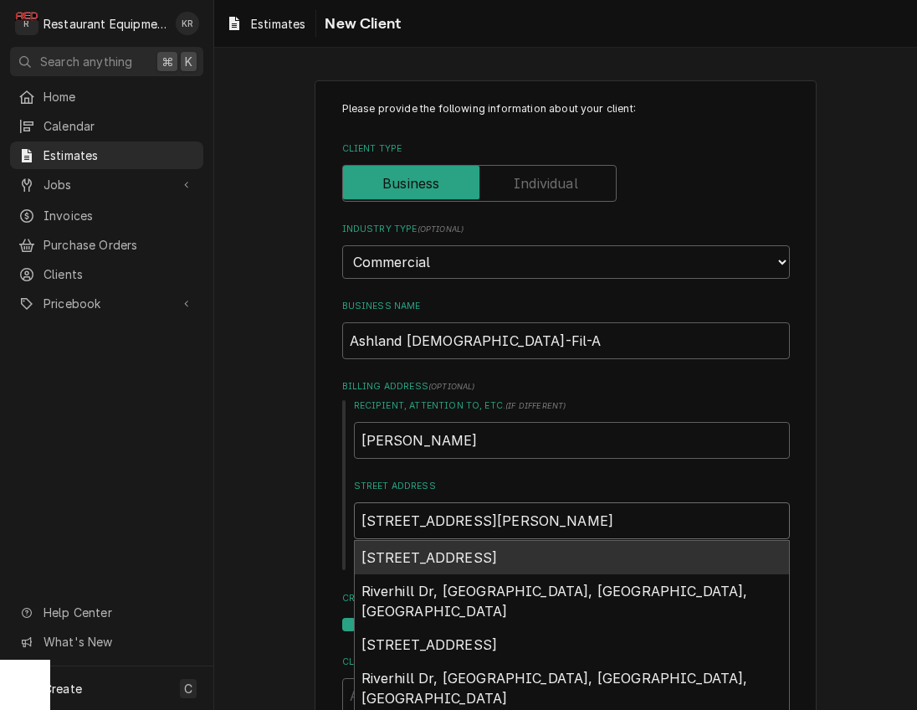
type input "410 RIverhill Dr Ashland,"
type textarea "x"
type input "410 RIverhill Dr Ashland,"
type textarea "x"
type input "410 RIverhill Dr Ashland, K"
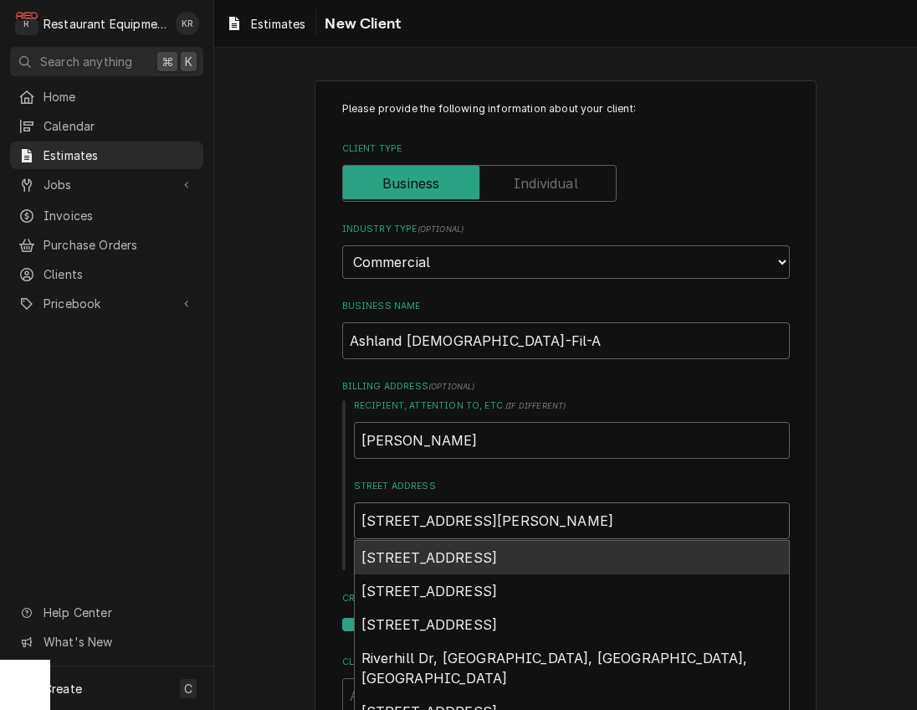
type textarea "x"
type input "410 RIverhill Dr Ashland, KY"
type textarea "x"
type input "410 RIverhill Dr Ashland, K"
type textarea "x"
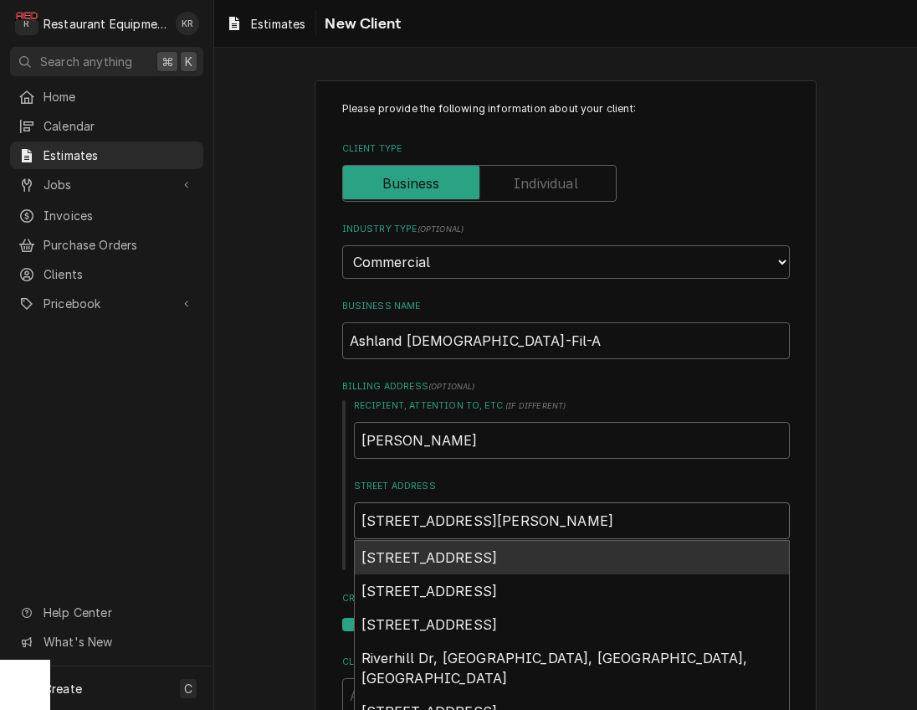
type input "410 RIverhill Dr Ashland,"
type textarea "x"
type input "410 RIverhill Dr Ashland,"
type textarea "x"
type input "410 RIverhill Dr Ashland"
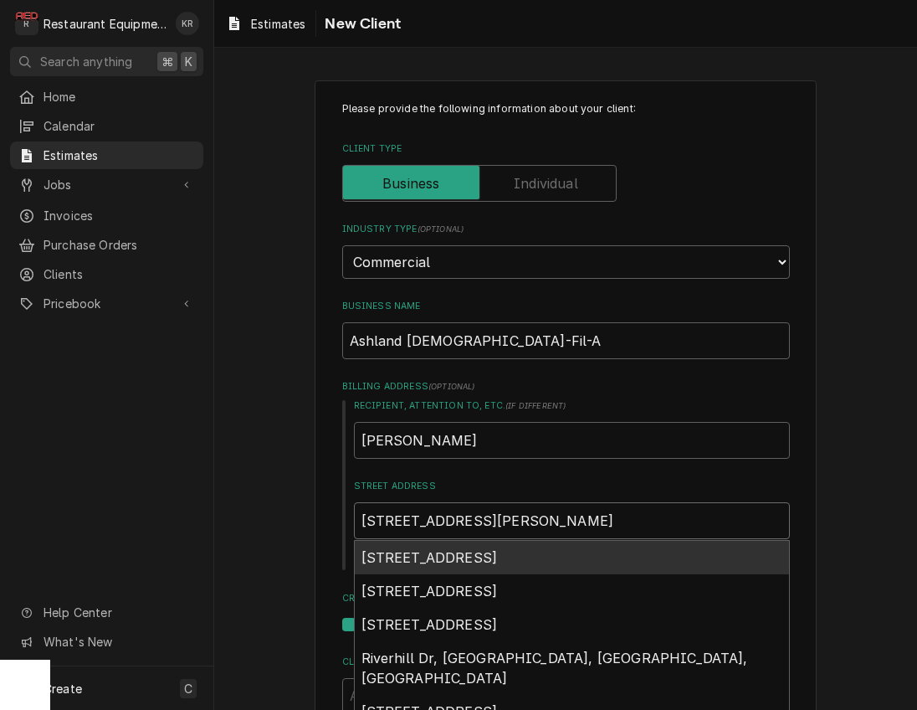
type textarea "x"
type input "410 RIverhill Dr Ashlan"
type textarea "x"
type input "410 RIverhill Dr Ashla"
type textarea "x"
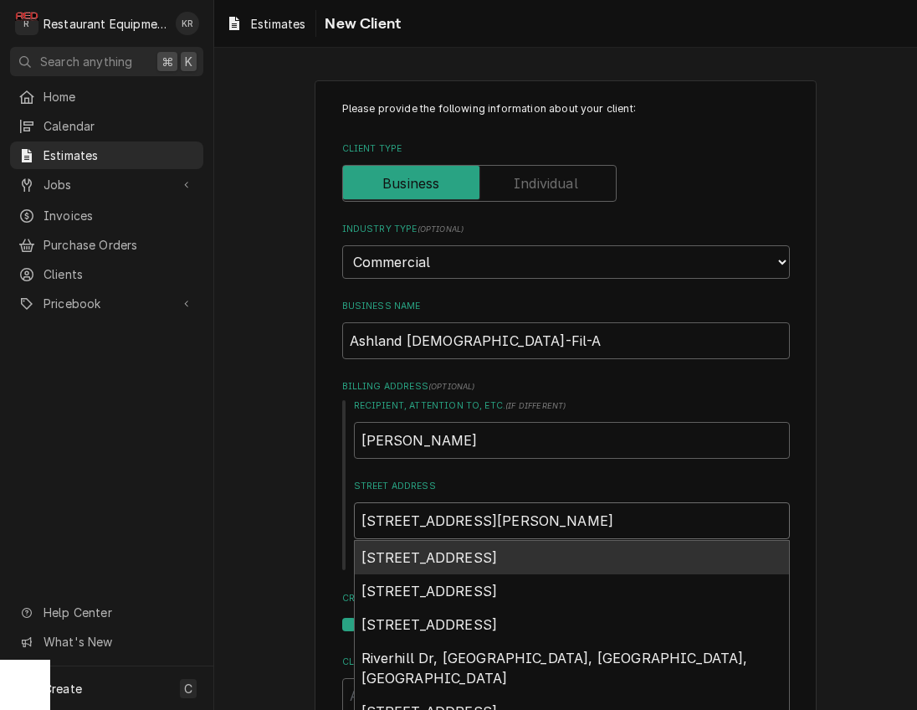
type input "410 RIverhill Dr Ashl"
type textarea "x"
type input "410 RIverhill Dr Ash"
type textarea "x"
type input "410 RIverhill Dr As"
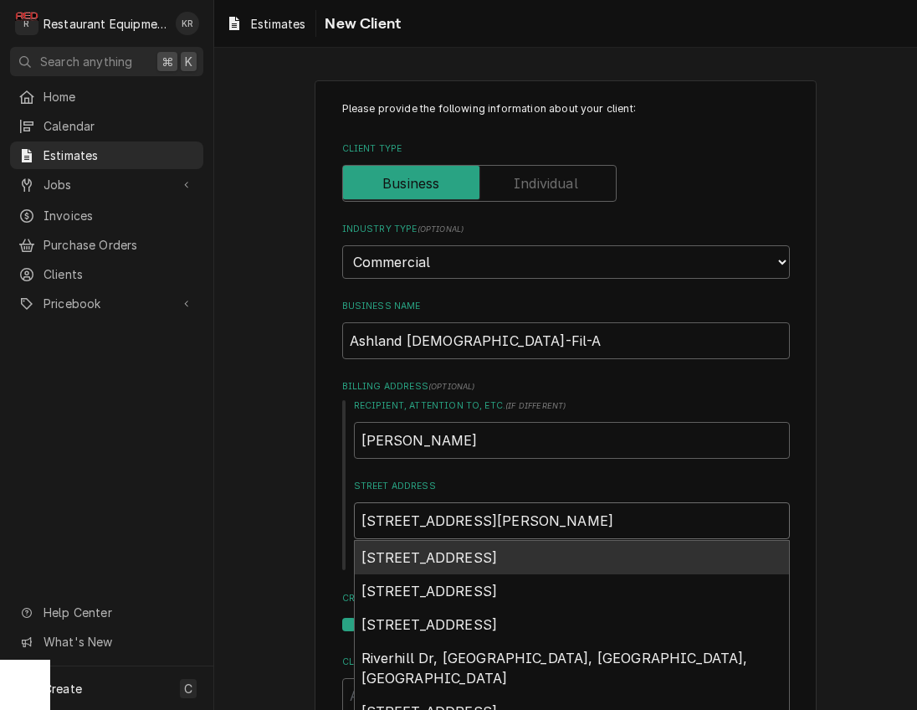
type textarea "x"
type input "410 RIverhill Dr A"
type textarea "x"
type input "410 RIverhill Dr"
type textarea "x"
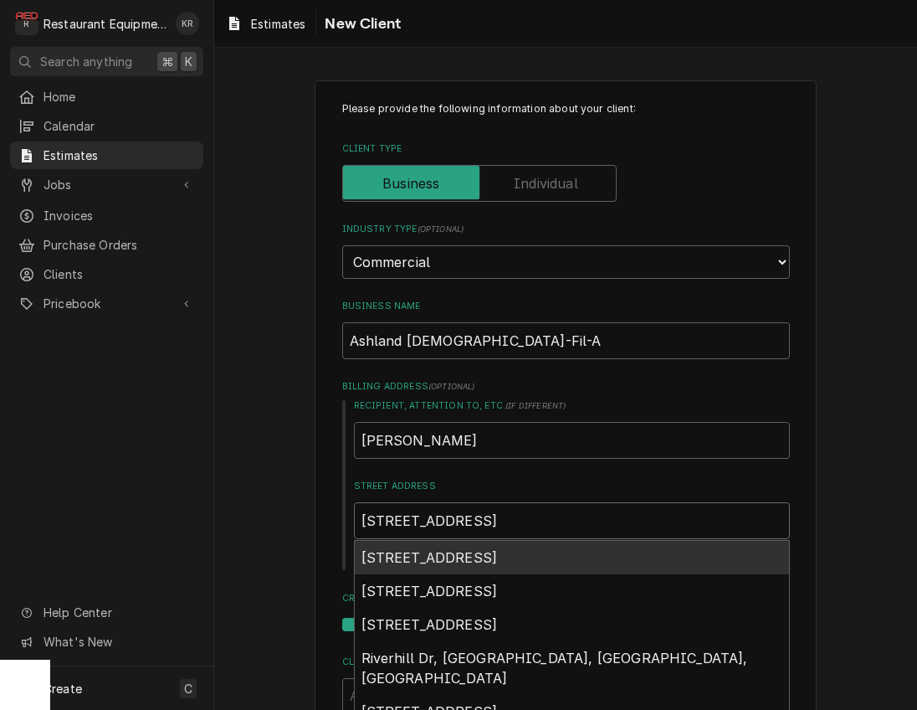
type input "410 RIverhill Dr"
type textarea "x"
type input "410 RIverhill D"
type textarea "x"
type input "410 RIverhill"
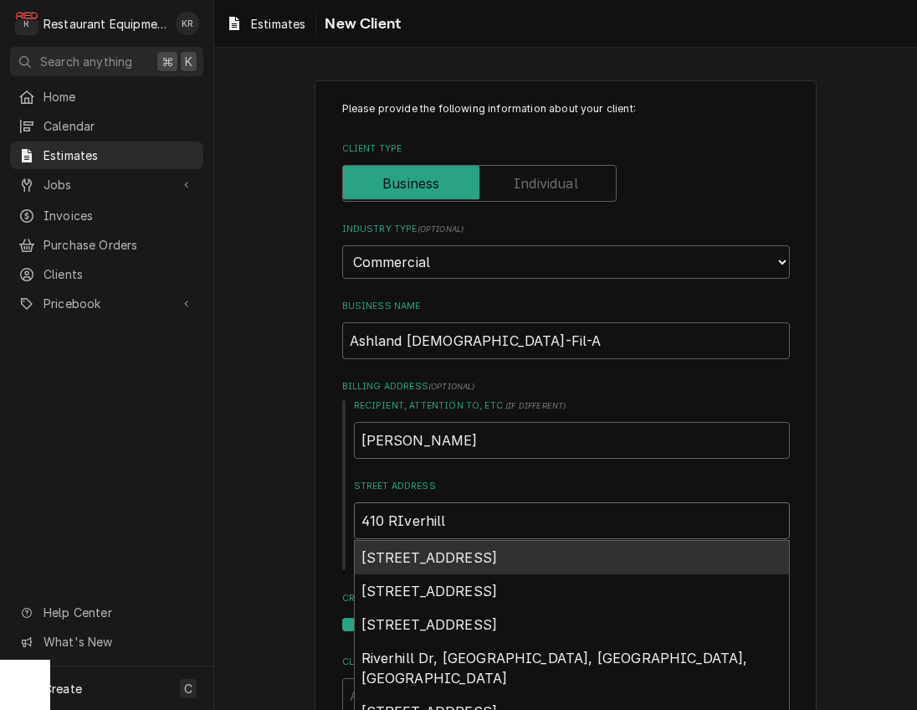
type textarea "x"
type input "410 RIverhill"
type textarea "x"
type input "410 RIverhil"
type textarea "x"
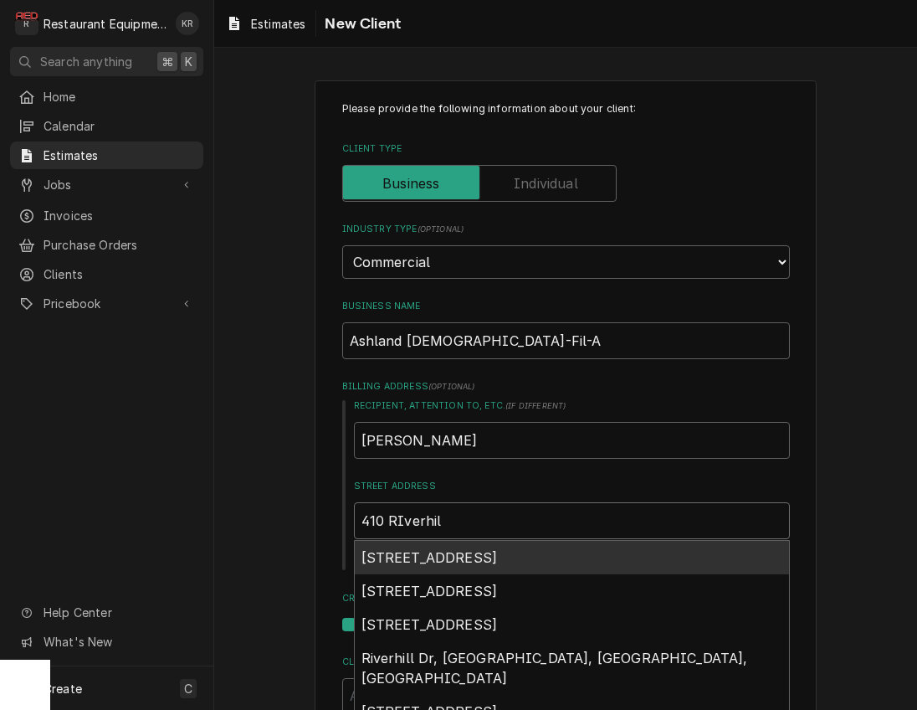
type input "410 RIverhi"
type textarea "x"
type input "410 RIverh"
type textarea "x"
type input "410 RIver"
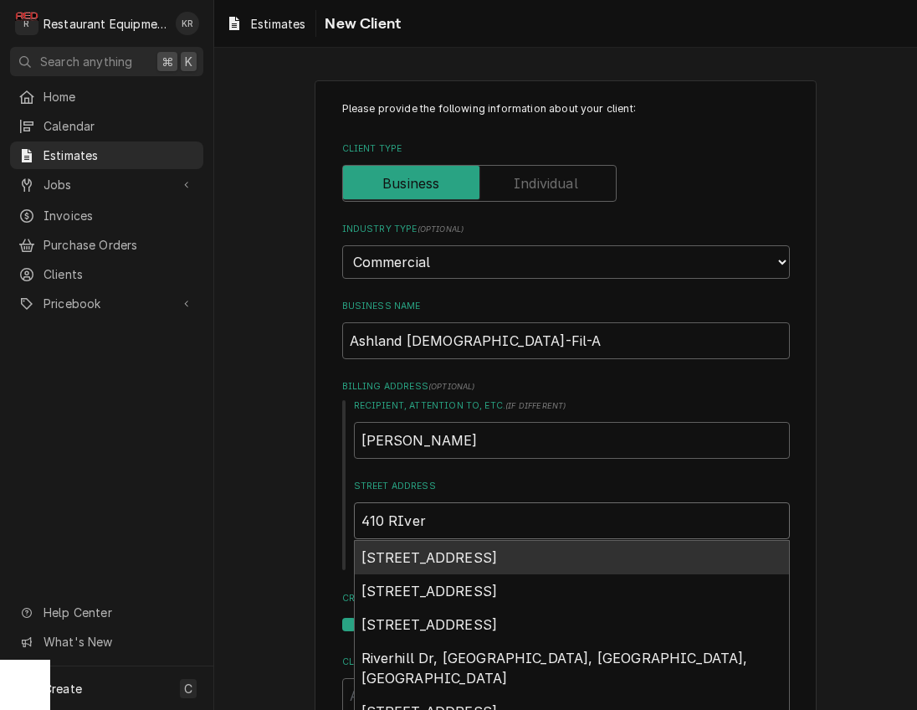
type textarea "x"
type input "410 RIve"
type textarea "x"
type input "410 RIv"
type textarea "x"
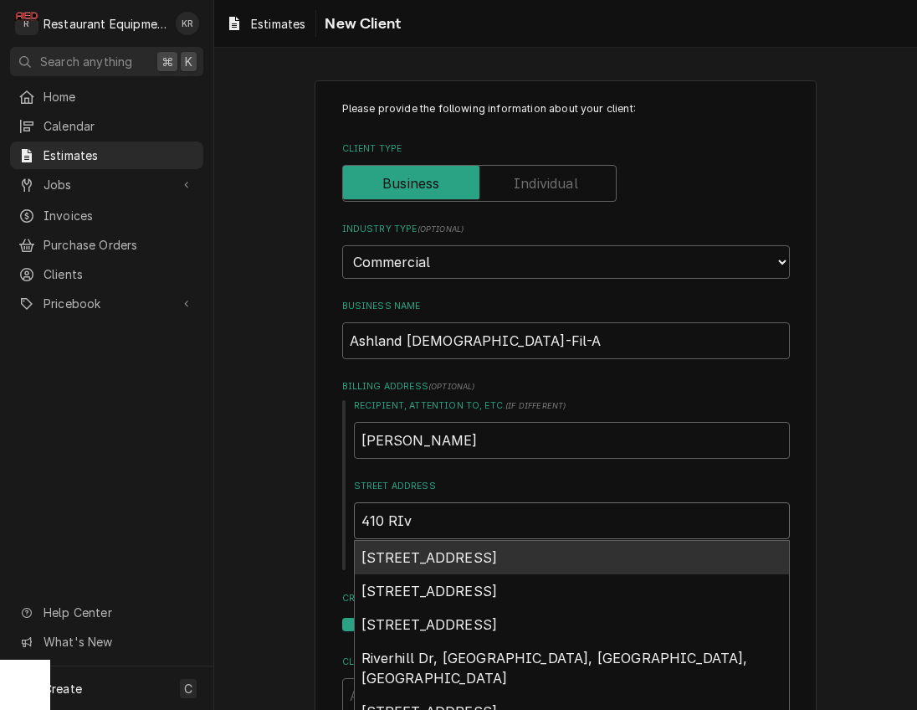
type input "410 RI"
type textarea "x"
type input "410 R"
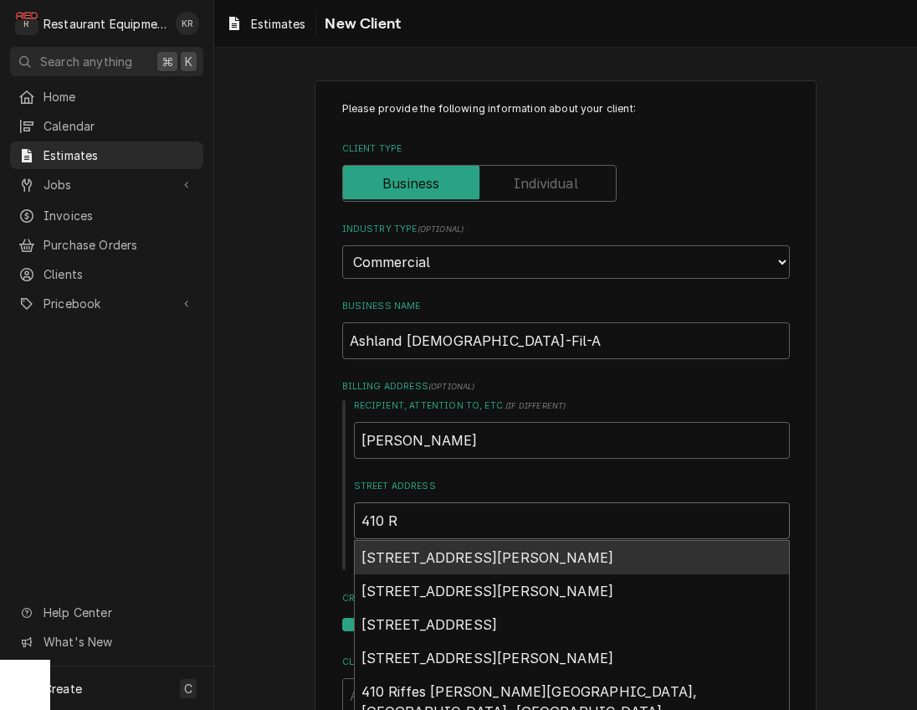
type textarea "x"
type input "410 Ri"
type textarea "x"
type input "410 Riv"
type textarea "x"
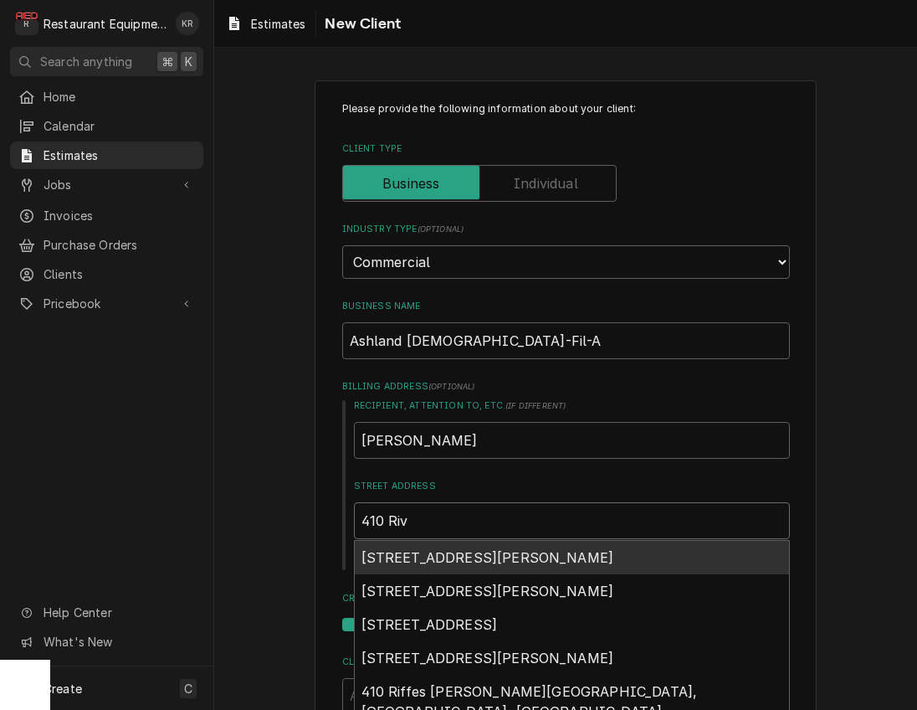
type input "410 Rive"
type textarea "x"
type input "410 River"
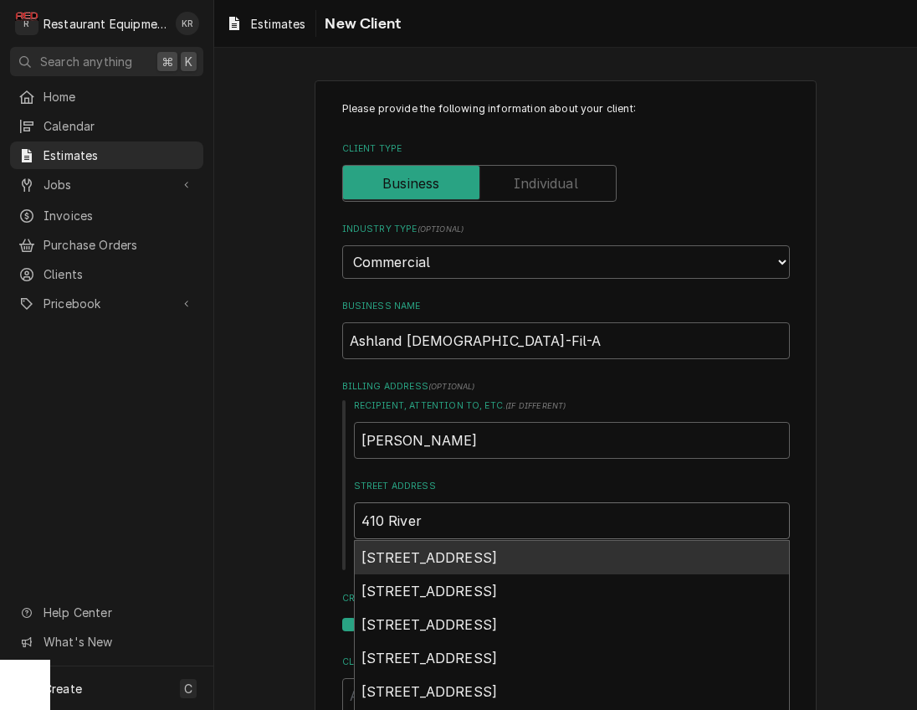
type textarea "x"
type input "410 Riverh"
type textarea "x"
type input "410 Riverhi"
type textarea "x"
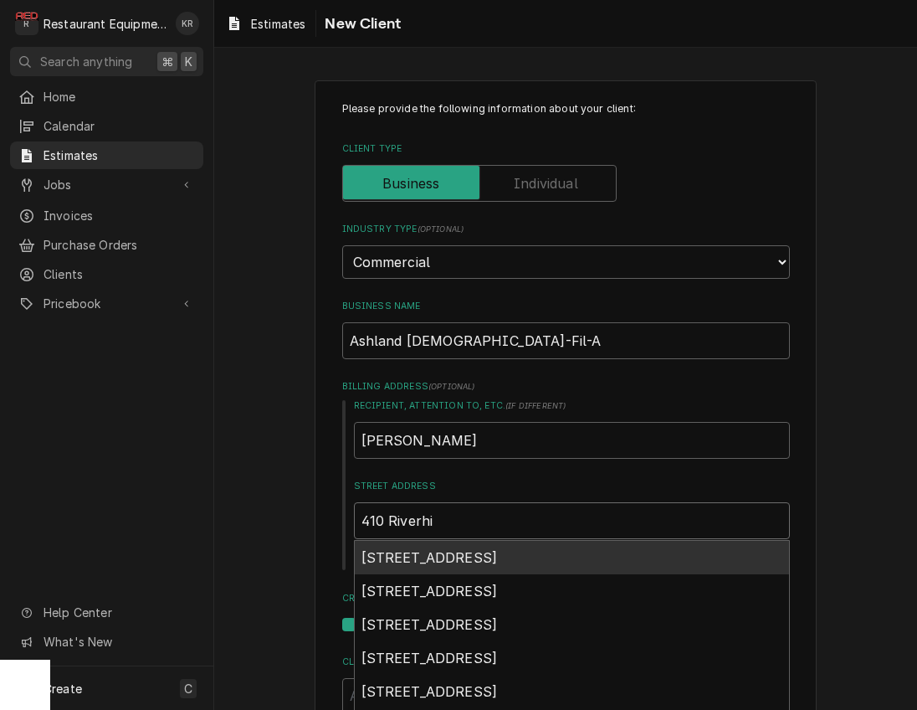
type input "410 Riverhil"
type textarea "x"
type input "410 Riverhill"
type textarea "x"
type input "410 Riverhill"
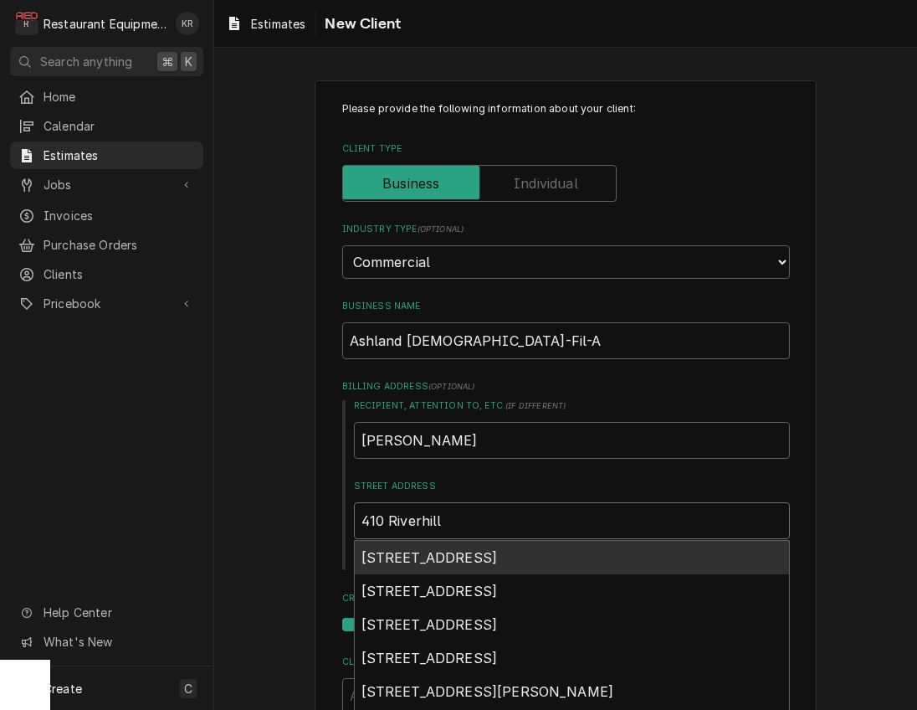
type textarea "x"
type input "410 Riverhill D"
type textarea "x"
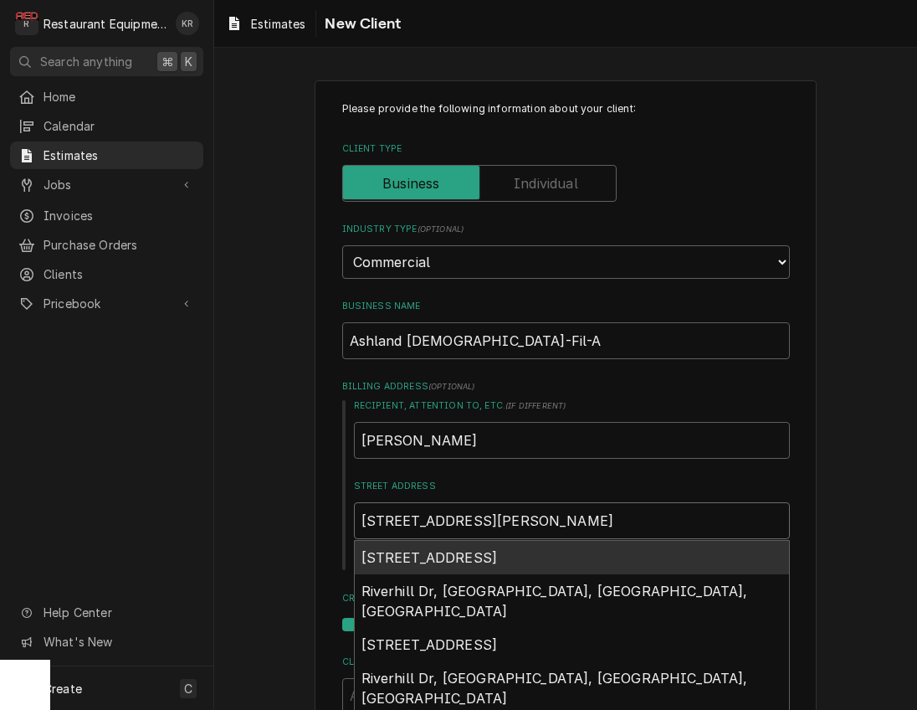
scroll to position [6, 0]
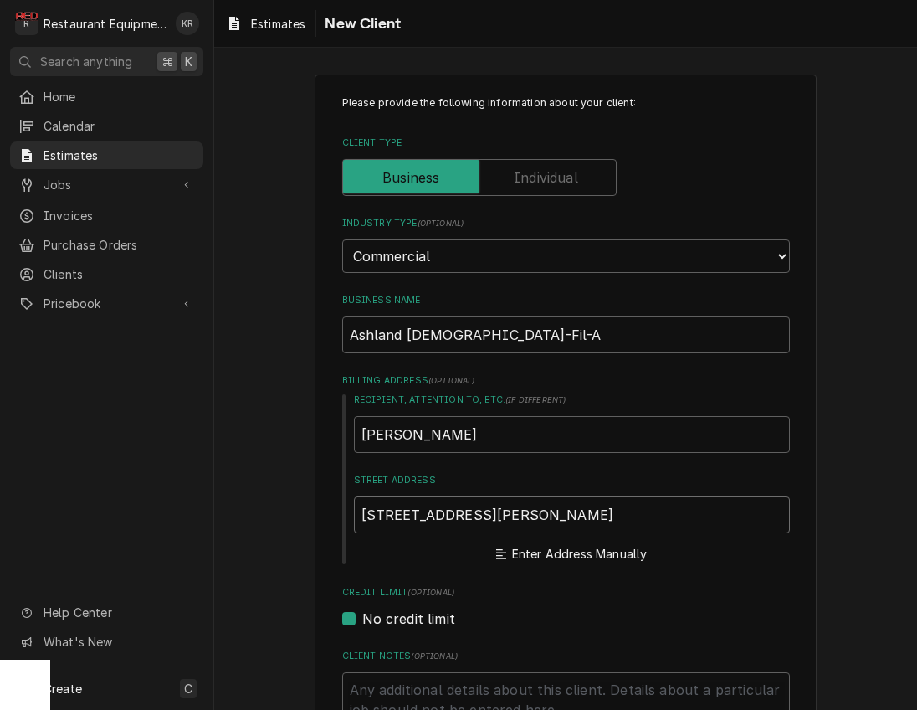
click at [411, 512] on input "410 Riverhill Dr Ashland" at bounding box center [572, 514] width 436 height 37
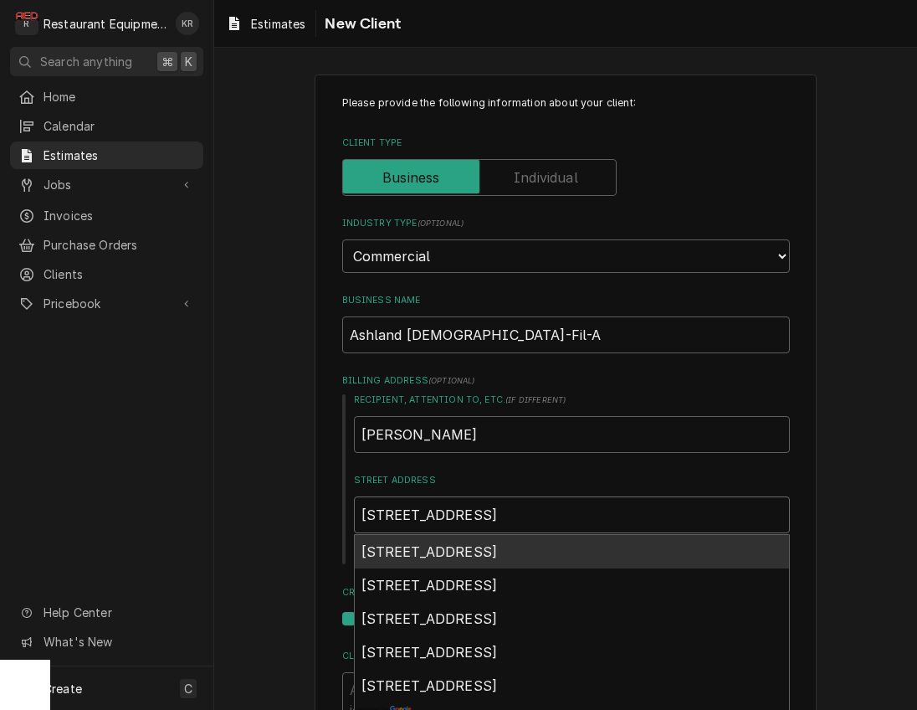
click at [425, 551] on span "410 River Hill Drive, Ashland, KY, USA" at bounding box center [430, 551] width 136 height 17
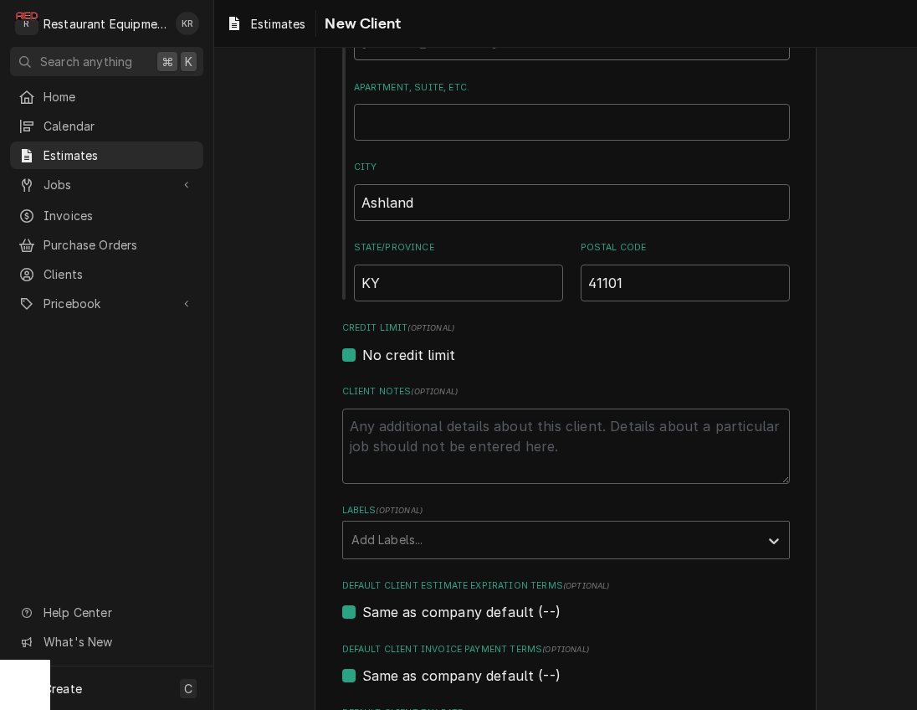
scroll to position [695, 0]
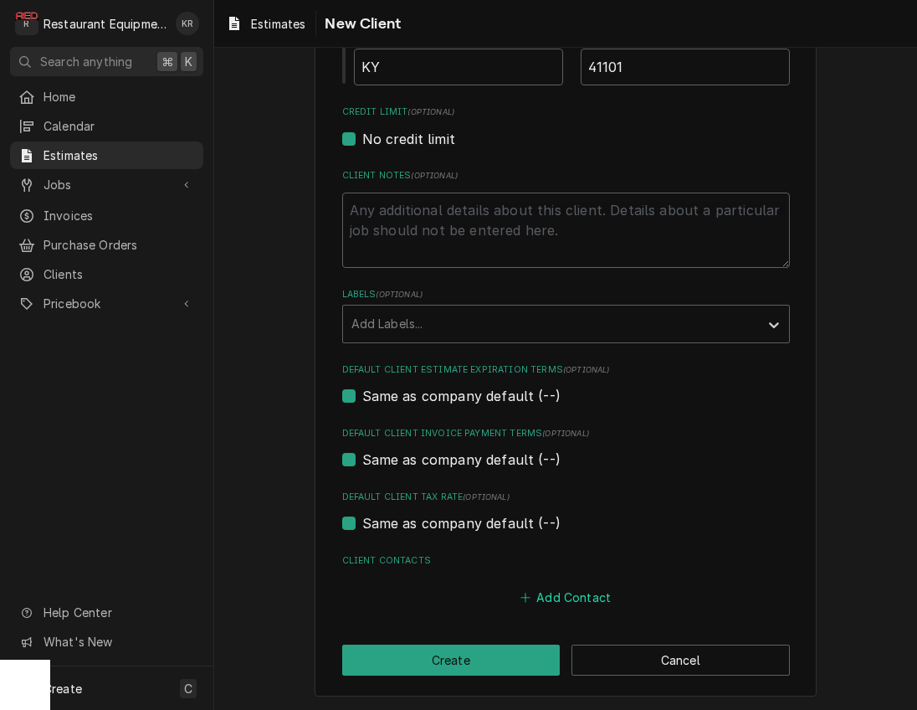
click at [574, 590] on button "Add Contact" at bounding box center [565, 597] width 96 height 23
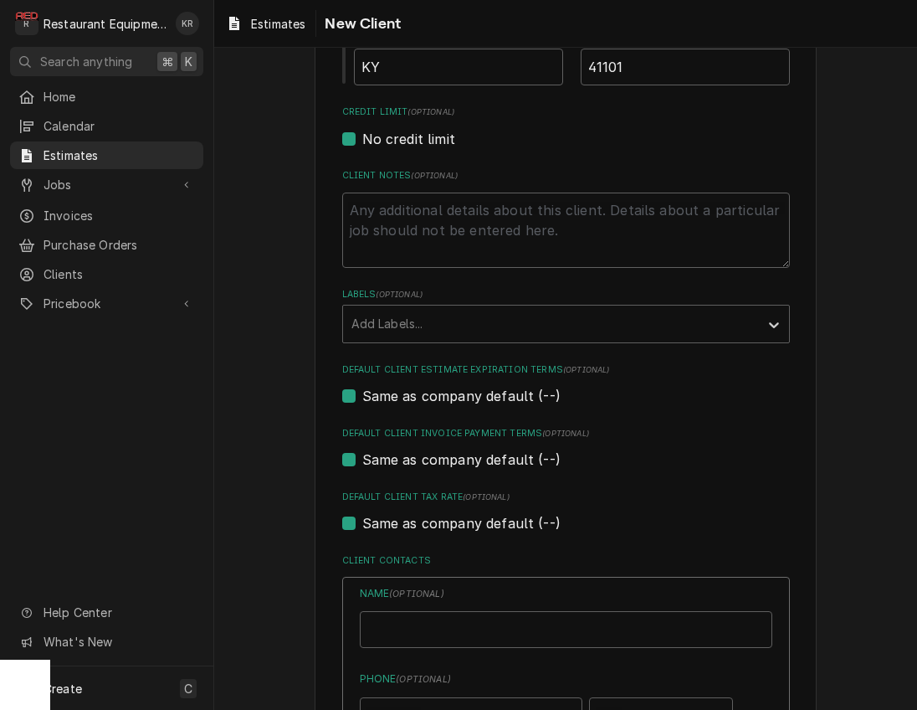
scroll to position [754, 0]
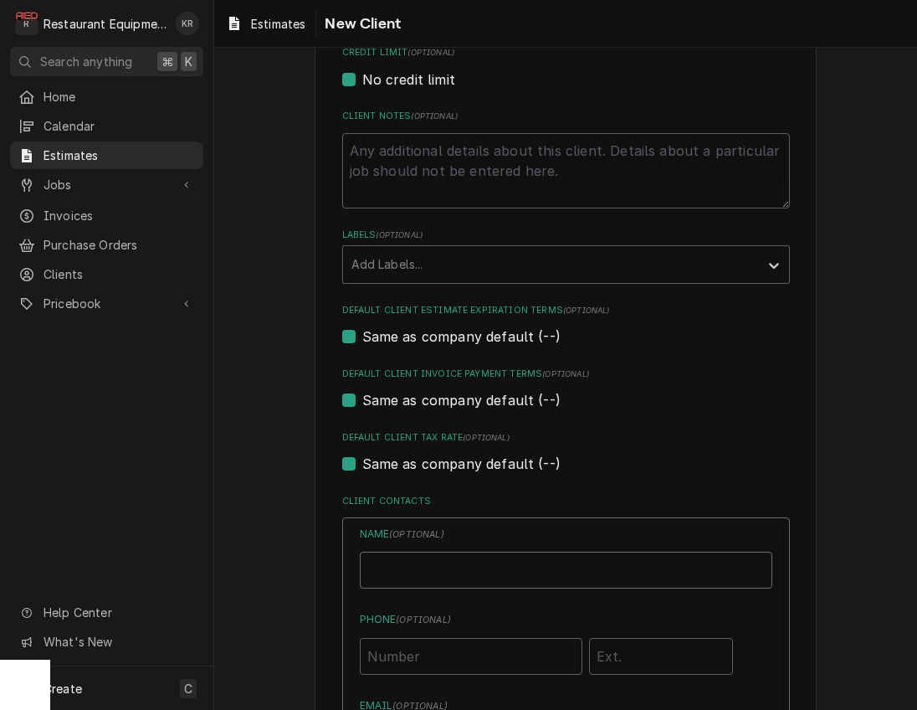
click at [475, 576] on input "Business Name" at bounding box center [566, 570] width 413 height 37
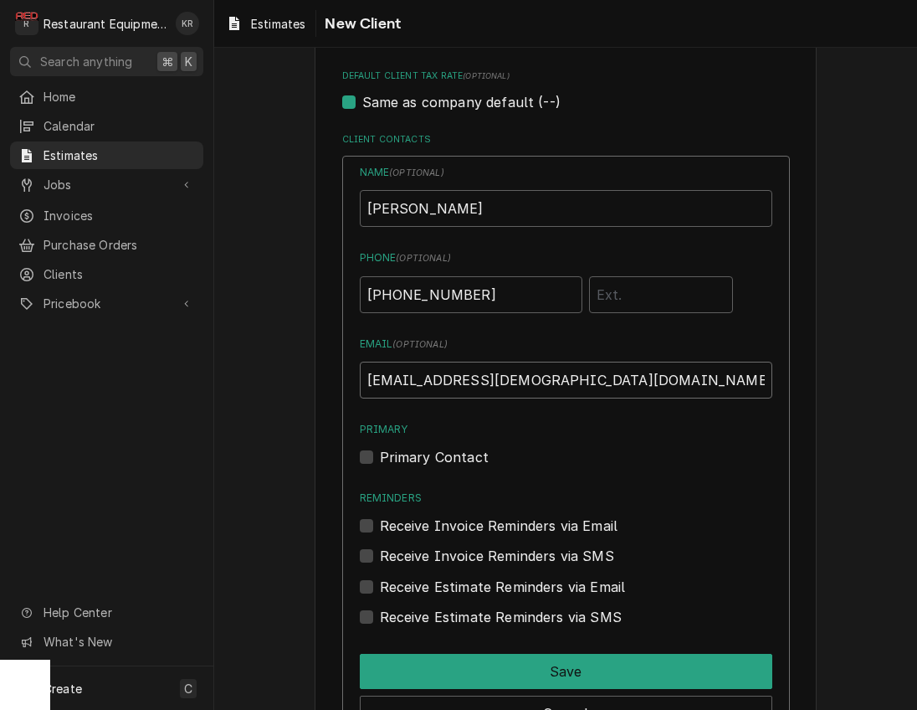
scroll to position [1117, 0]
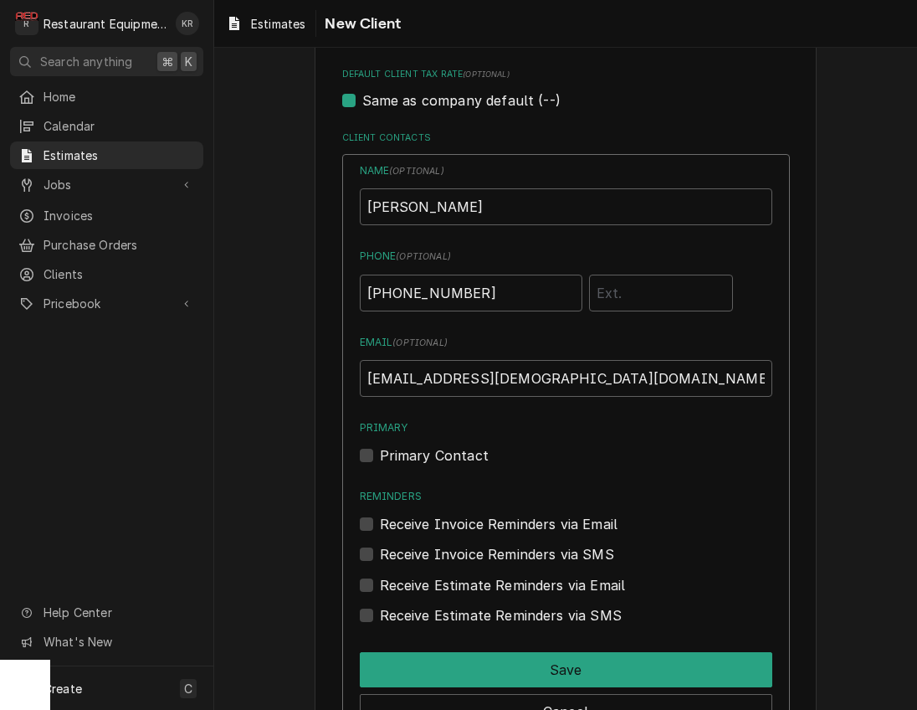
drag, startPoint x: 367, startPoint y: 520, endPoint x: 379, endPoint y: 548, distance: 30.8
click at [380, 521] on label "Receive Invoice Reminders via Email" at bounding box center [499, 524] width 239 height 20
click at [380, 521] on input "Reminders" at bounding box center [586, 532] width 413 height 37
click at [380, 583] on label "Receive Estimate Reminders via Email" at bounding box center [503, 585] width 246 height 20
click at [380, 583] on input "Contact Edit Form" at bounding box center [586, 593] width 413 height 37
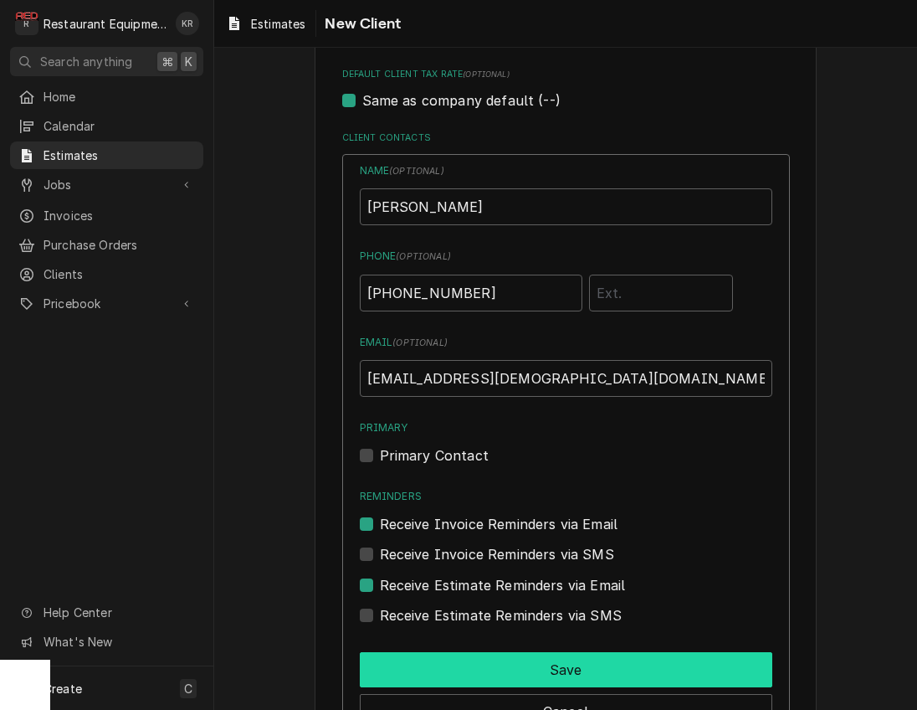
click at [526, 665] on button "Save" at bounding box center [566, 669] width 413 height 35
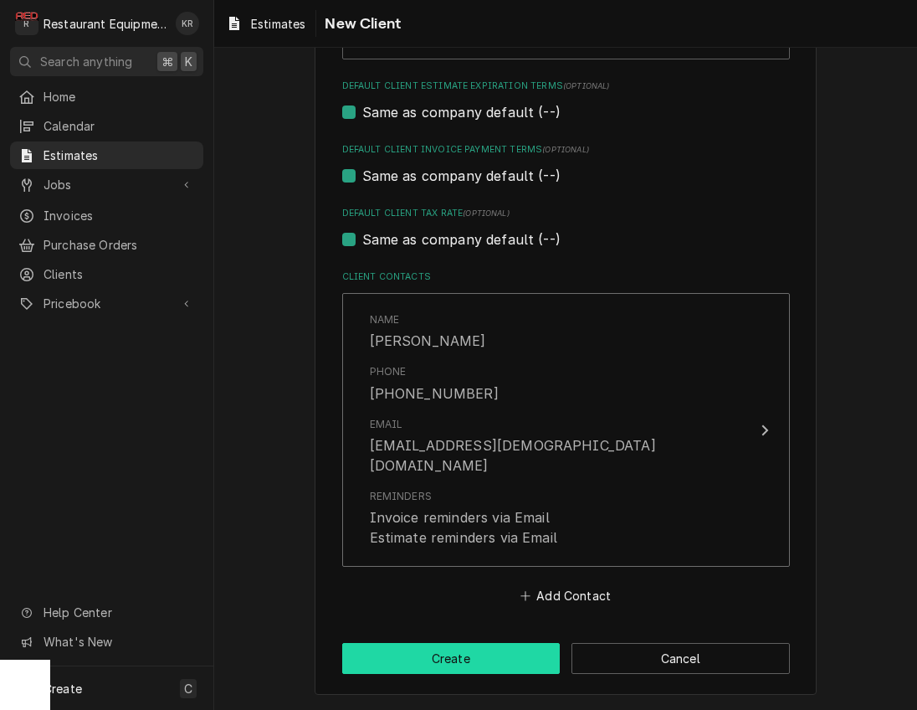
scroll to position [957, 0]
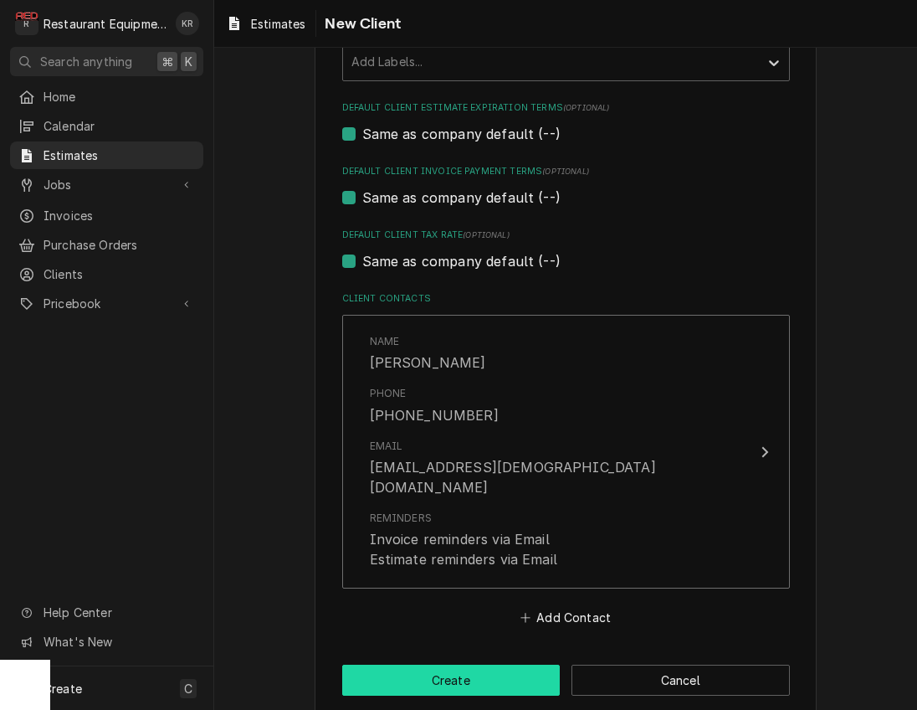
click at [495, 665] on button "Create" at bounding box center [451, 680] width 218 height 31
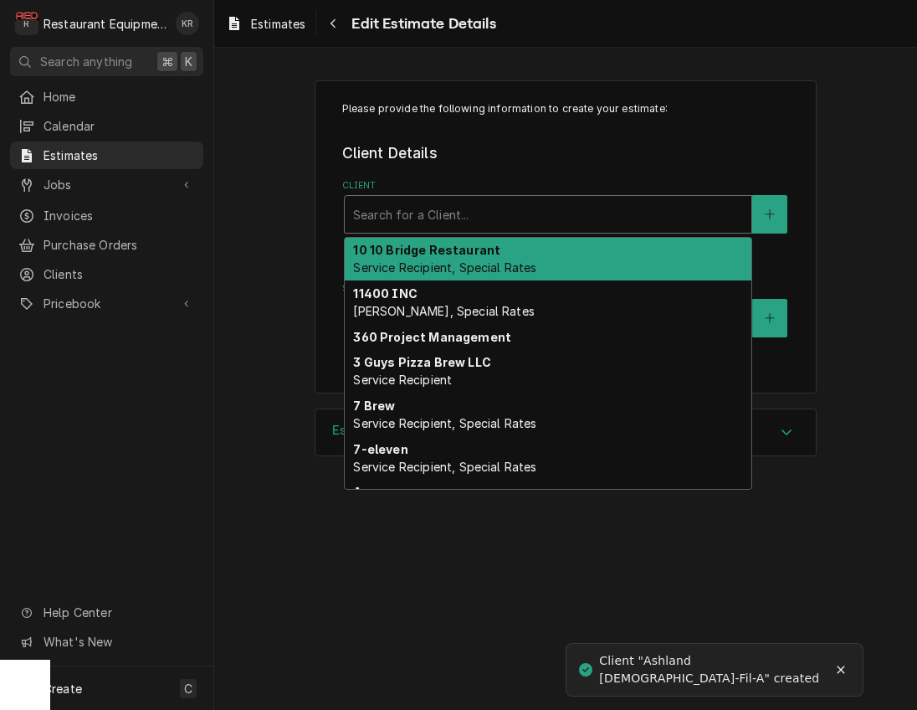
click at [559, 213] on div "Client" at bounding box center [548, 214] width 390 height 30
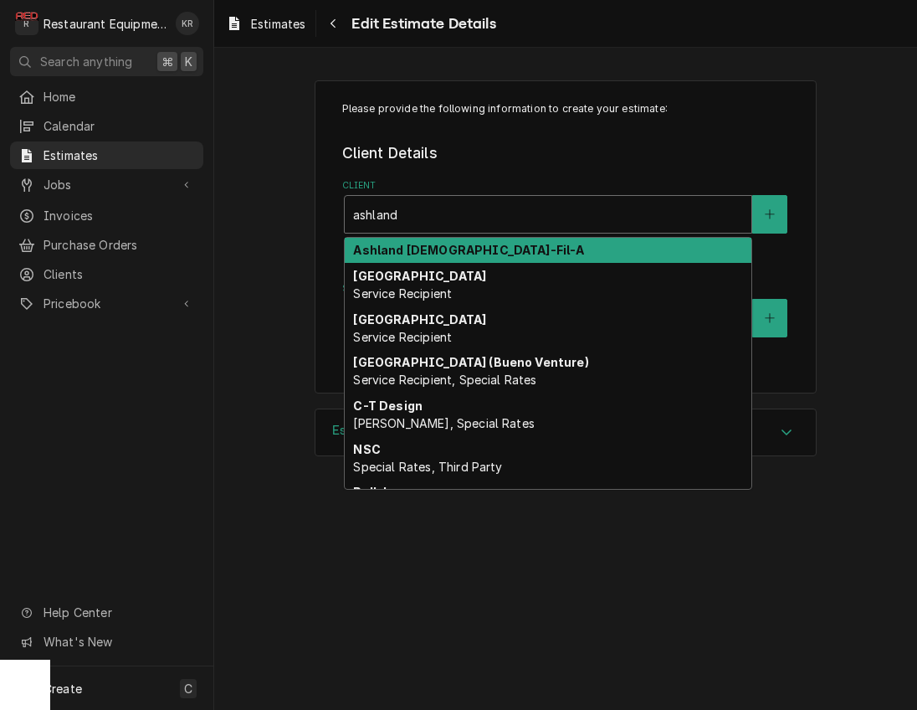
click at [551, 248] on div "Ashland Chick-Fil-A" at bounding box center [548, 251] width 407 height 26
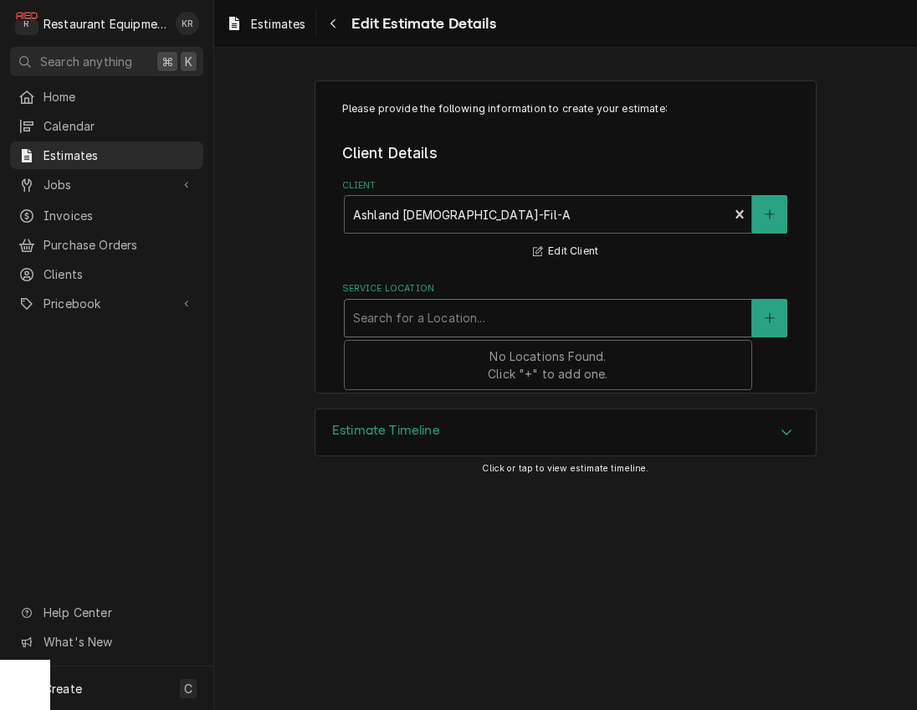
click at [521, 323] on div "Service Location" at bounding box center [548, 318] width 390 height 30
click at [764, 312] on button "Service Location" at bounding box center [769, 318] width 35 height 38
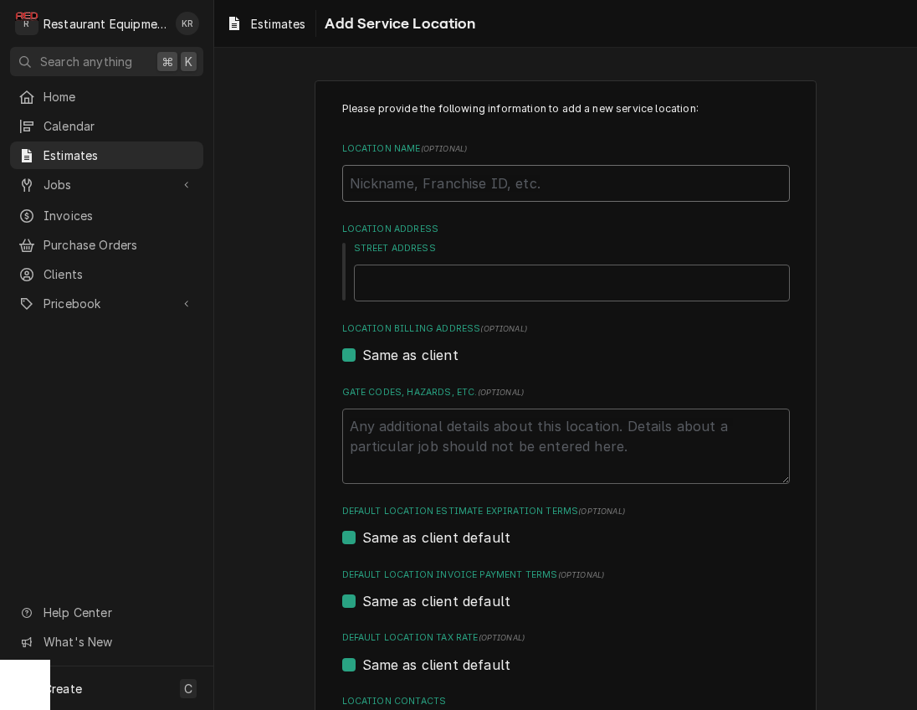
click at [449, 177] on input "Location Name ( optional )" at bounding box center [566, 183] width 448 height 37
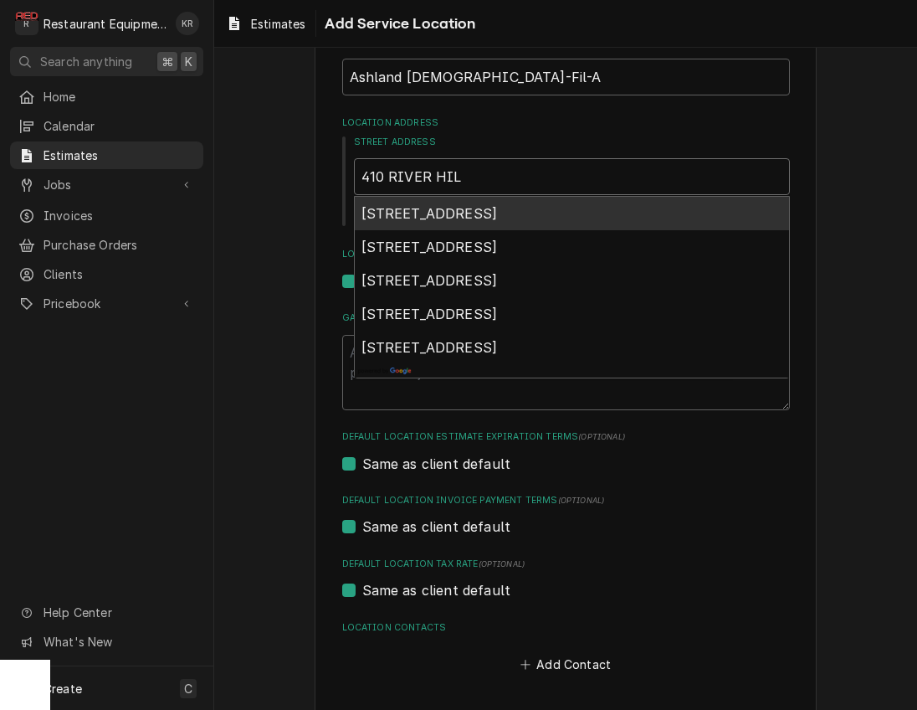
click at [459, 213] on span "410 River Hill Drive, Ashland, KY, USA" at bounding box center [430, 213] width 136 height 17
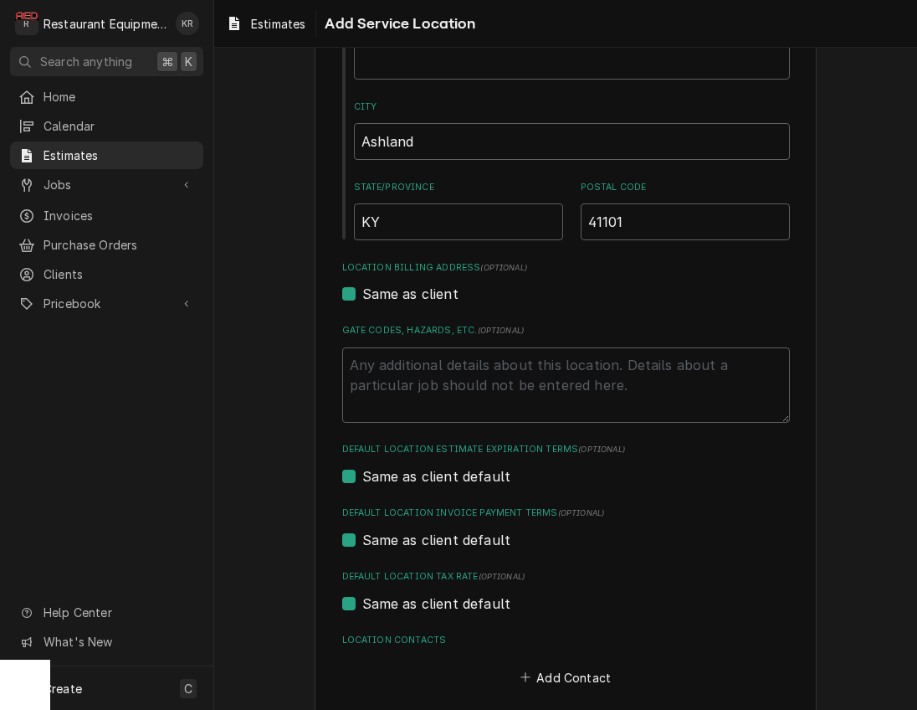
scroll to position [383, 0]
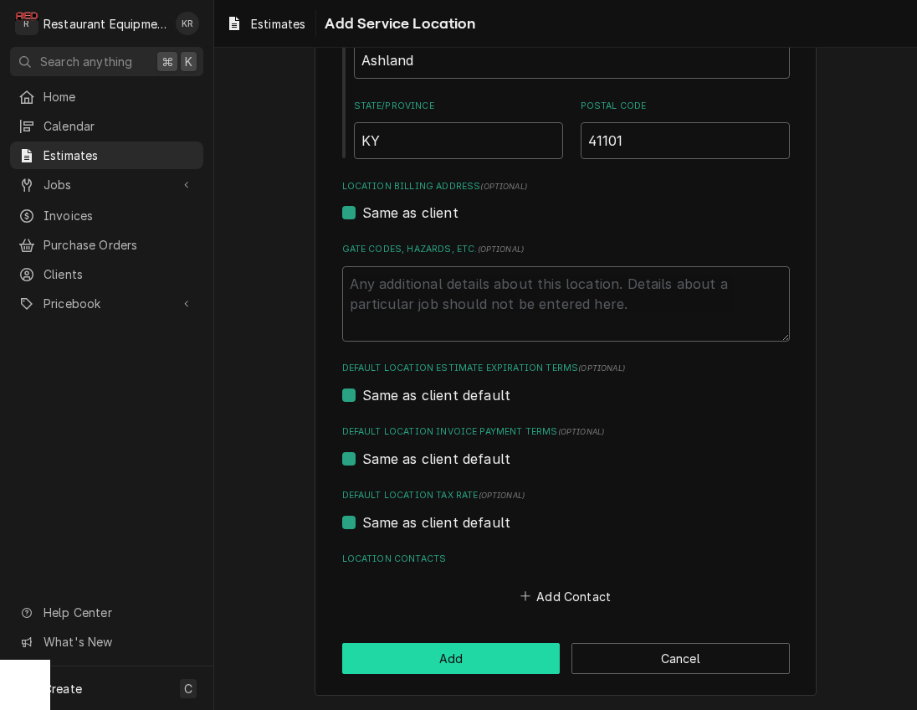
click at [462, 653] on button "Add" at bounding box center [451, 658] width 218 height 31
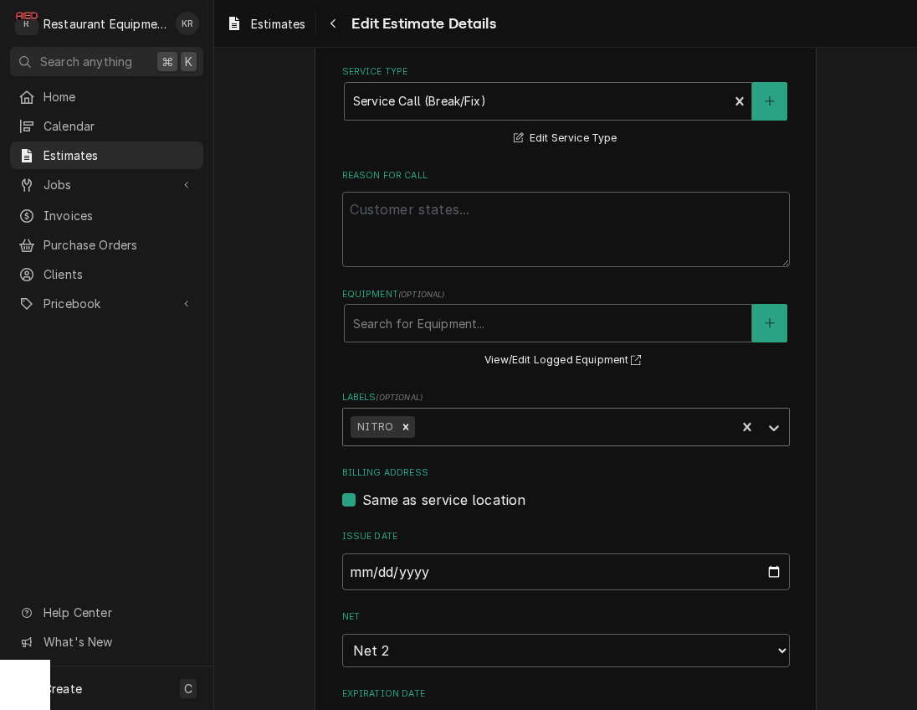
scroll to position [368, 0]
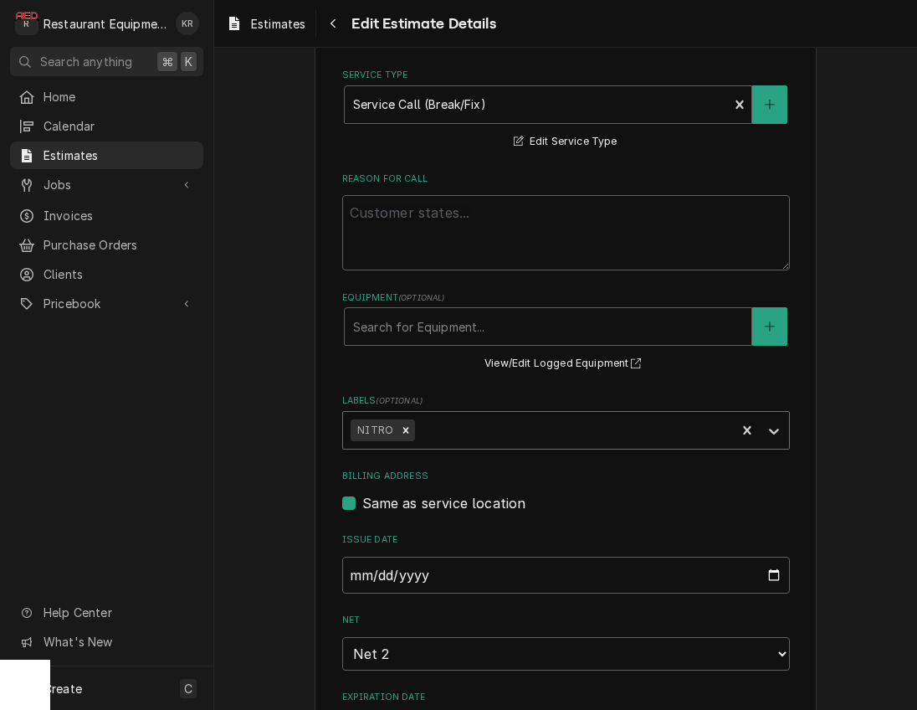
click at [451, 436] on div "Labels" at bounding box center [573, 430] width 310 height 30
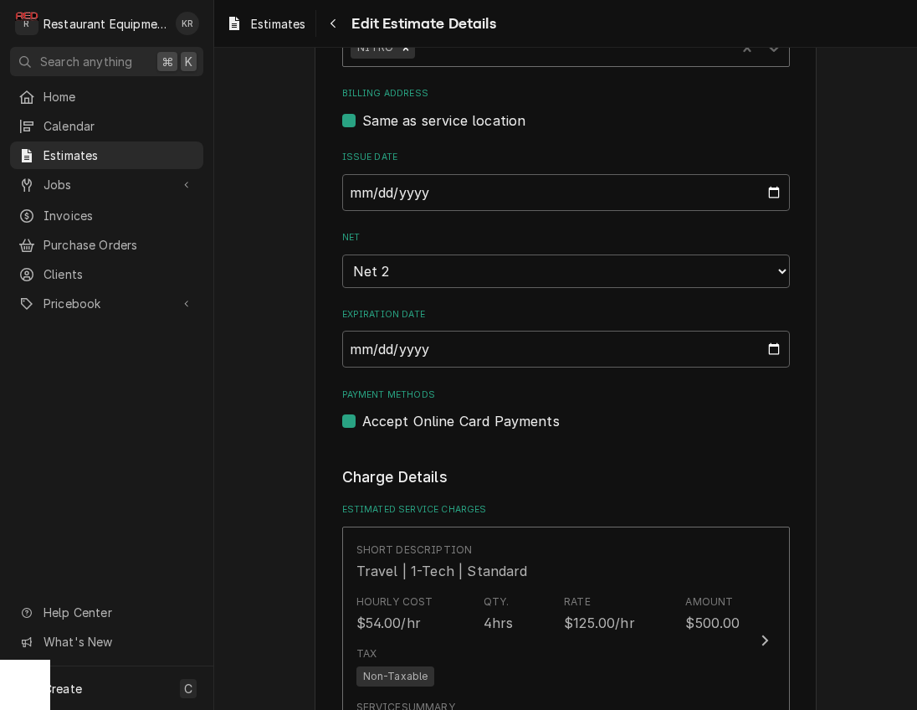
scroll to position [754, 0]
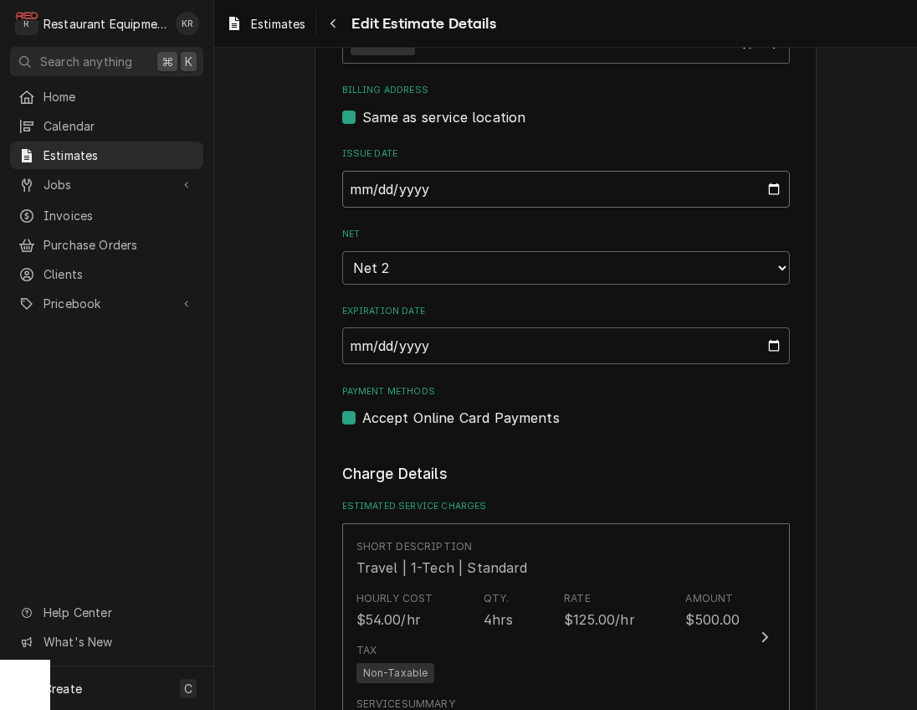
click at [501, 183] on input "2025-09-23" at bounding box center [566, 189] width 448 height 37
drag, startPoint x: 761, startPoint y: 186, endPoint x: 760, endPoint y: 194, distance: 8.4
click at [761, 187] on input "2025-09-23" at bounding box center [566, 189] width 448 height 37
drag, startPoint x: 767, startPoint y: 192, endPoint x: 730, endPoint y: 251, distance: 69.2
click at [767, 192] on input "2025-09-23" at bounding box center [566, 189] width 448 height 37
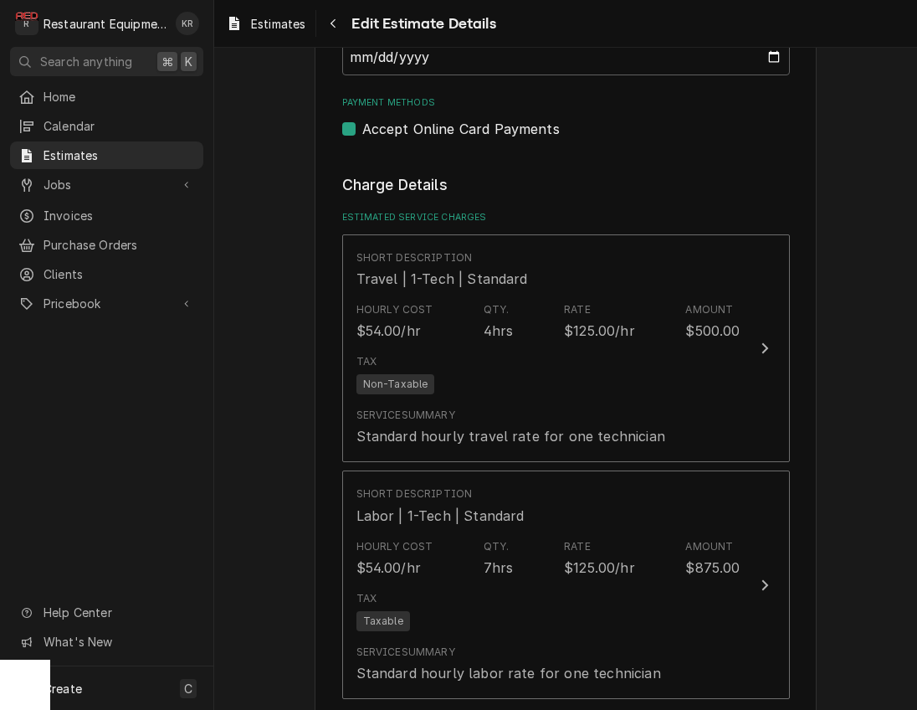
scroll to position [1042, 0]
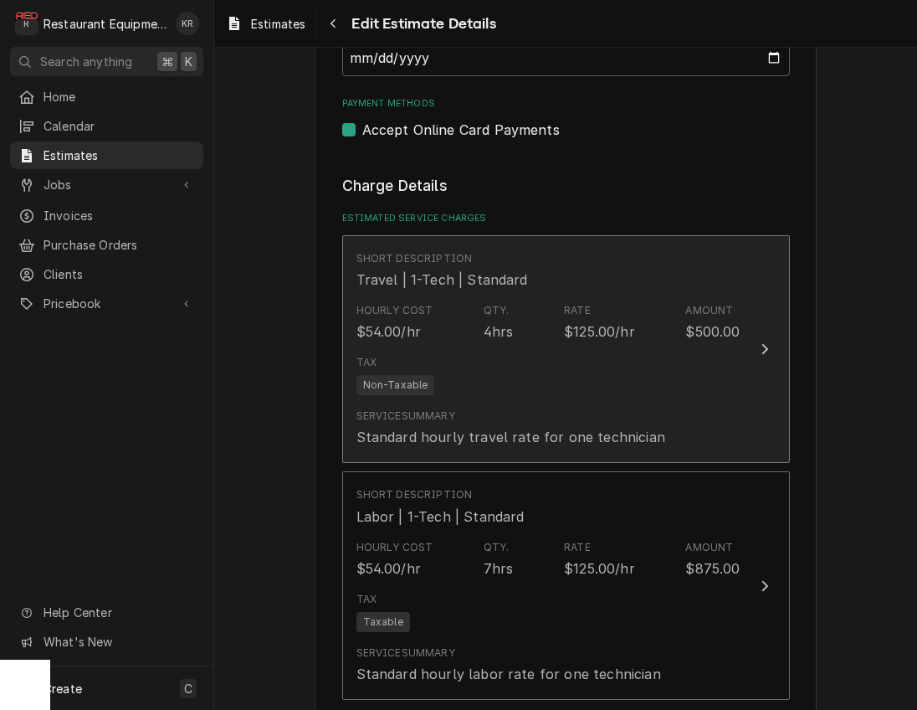
click at [500, 331] on div "4hrs" at bounding box center [499, 331] width 30 height 20
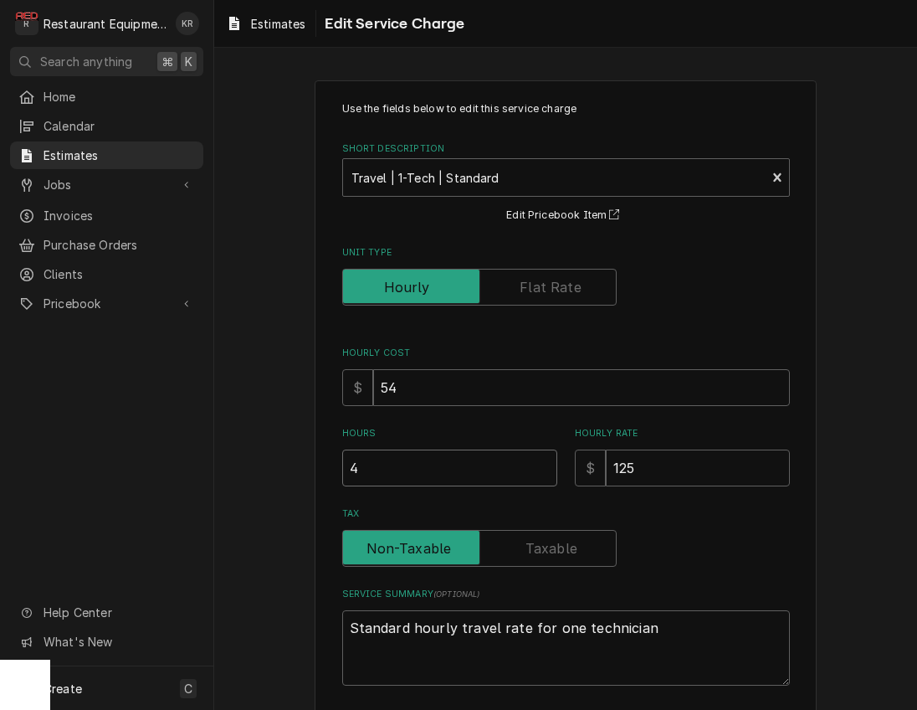
click at [369, 473] on input "4" at bounding box center [449, 467] width 215 height 37
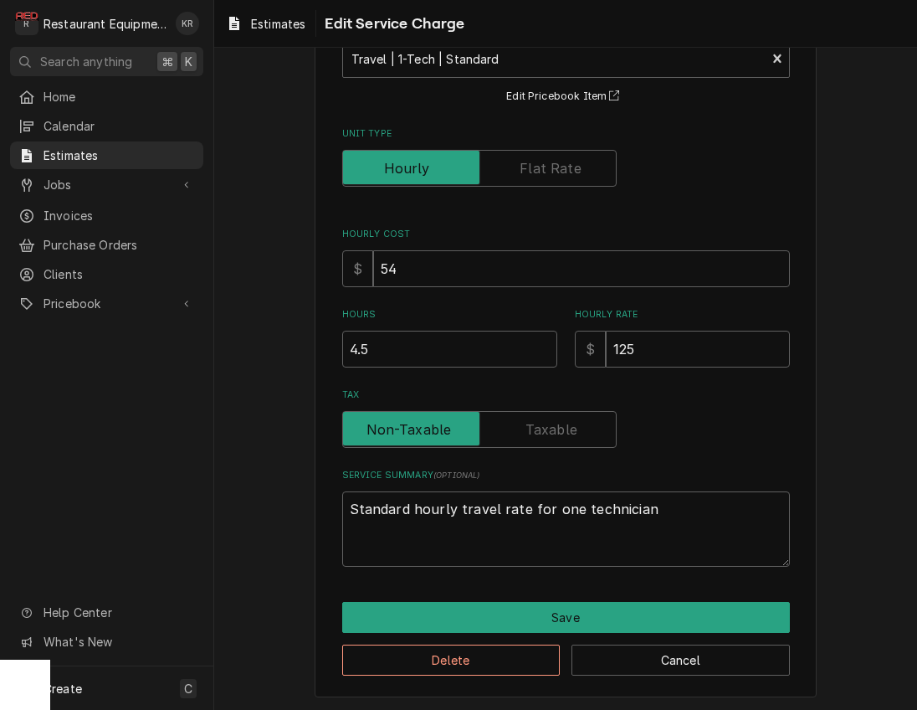
scroll to position [116, 0]
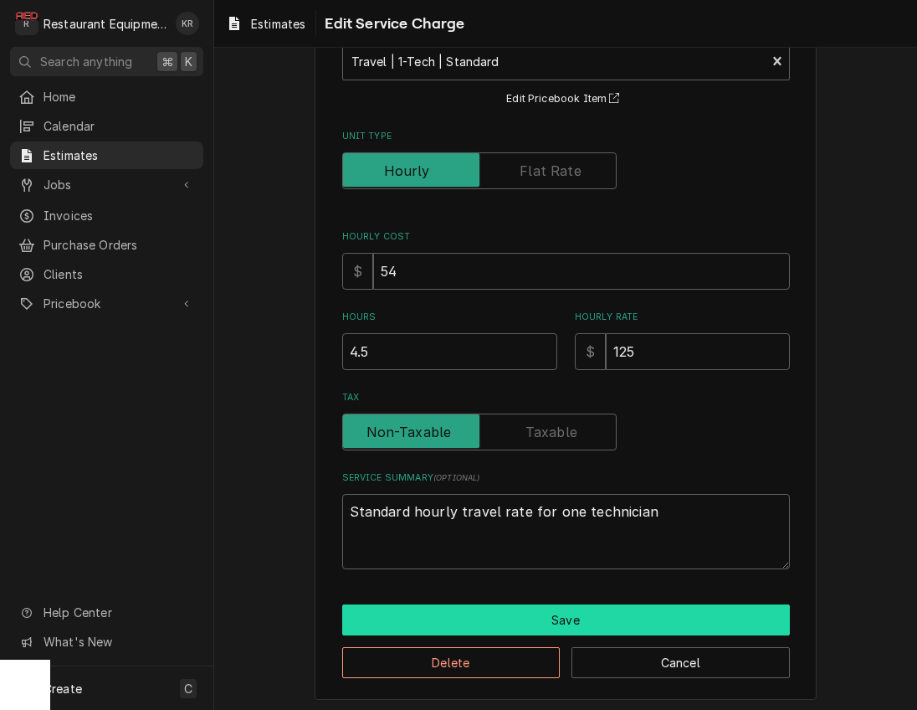
click at [540, 632] on button "Save" at bounding box center [566, 619] width 448 height 31
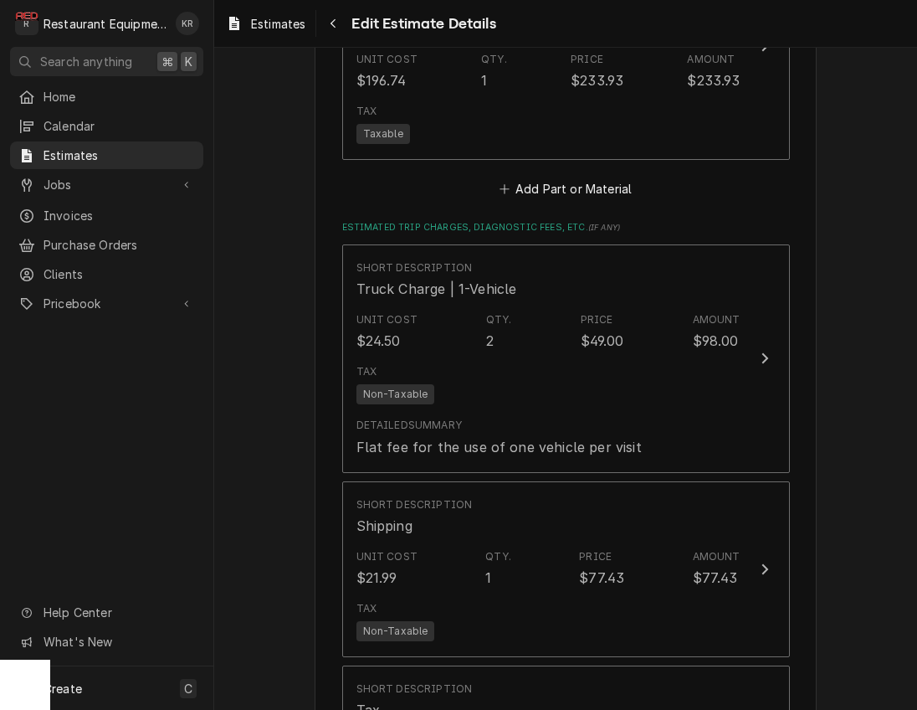
scroll to position [2603, 0]
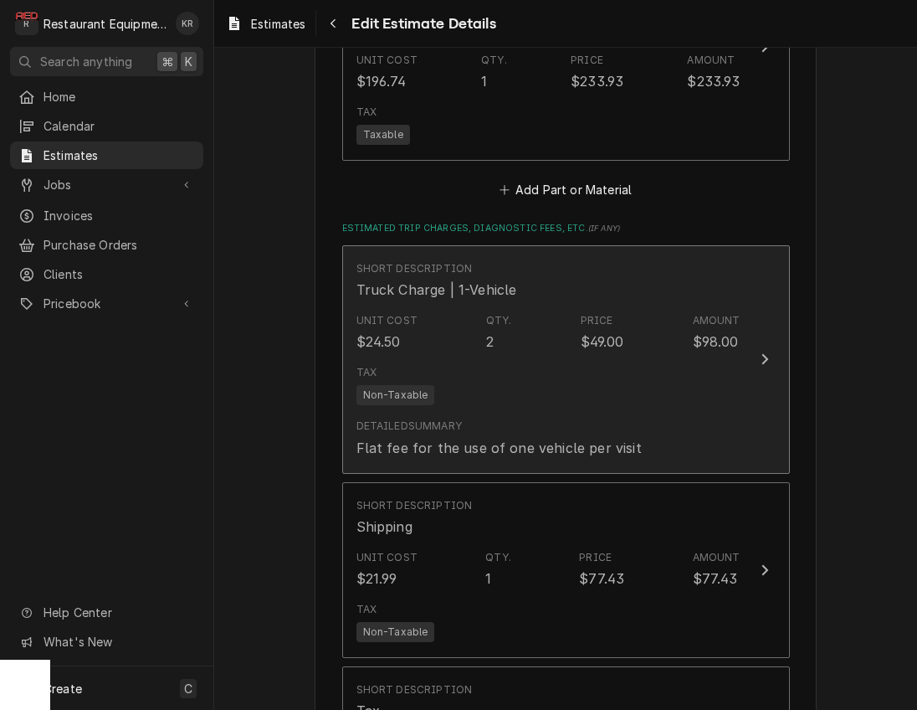
click at [486, 345] on div "2" at bounding box center [490, 341] width 8 height 20
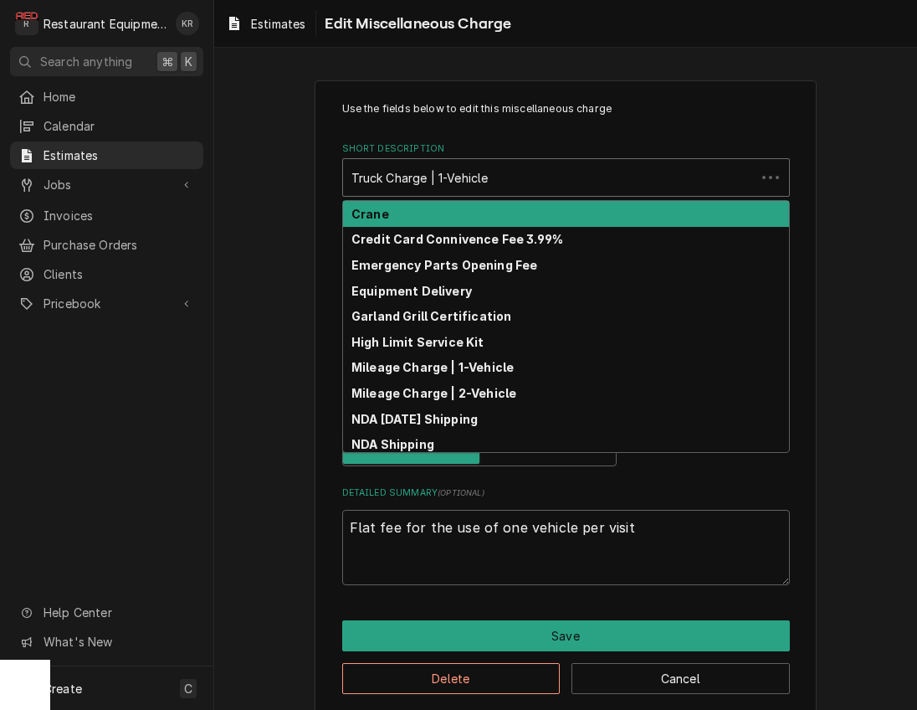
click at [619, 172] on div "Short Description" at bounding box center [550, 177] width 396 height 30
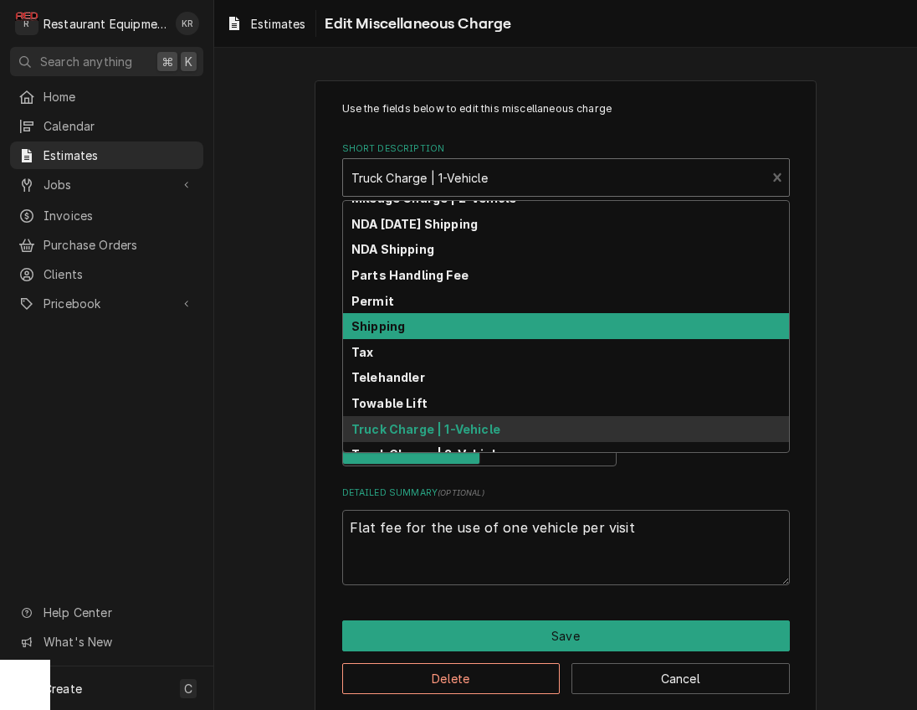
scroll to position [210, 0]
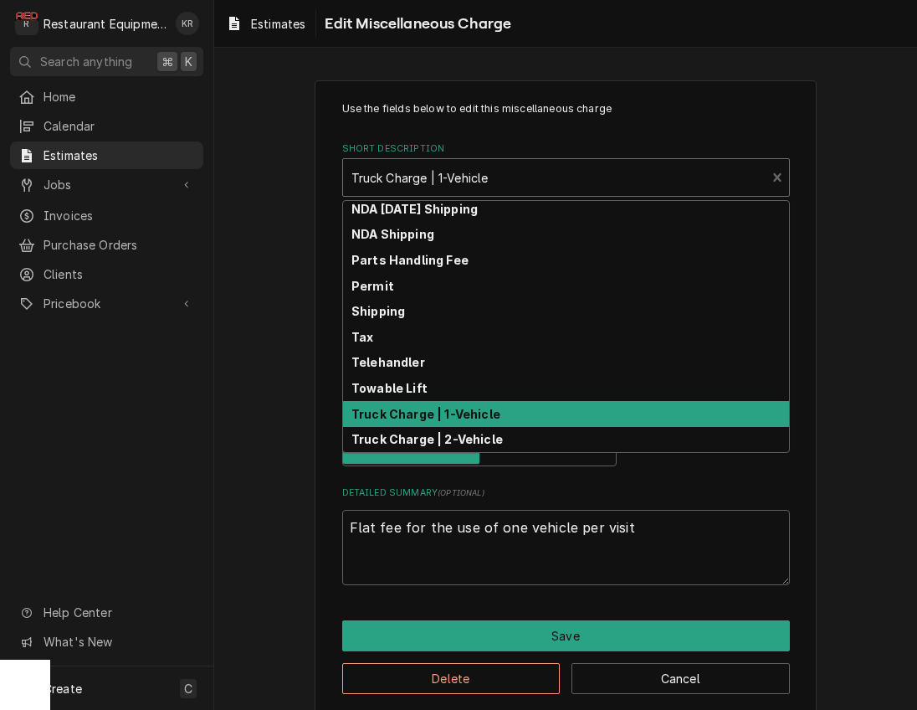
click at [470, 408] on strong "Truck Charge | 1-Vehicle" at bounding box center [426, 414] width 149 height 14
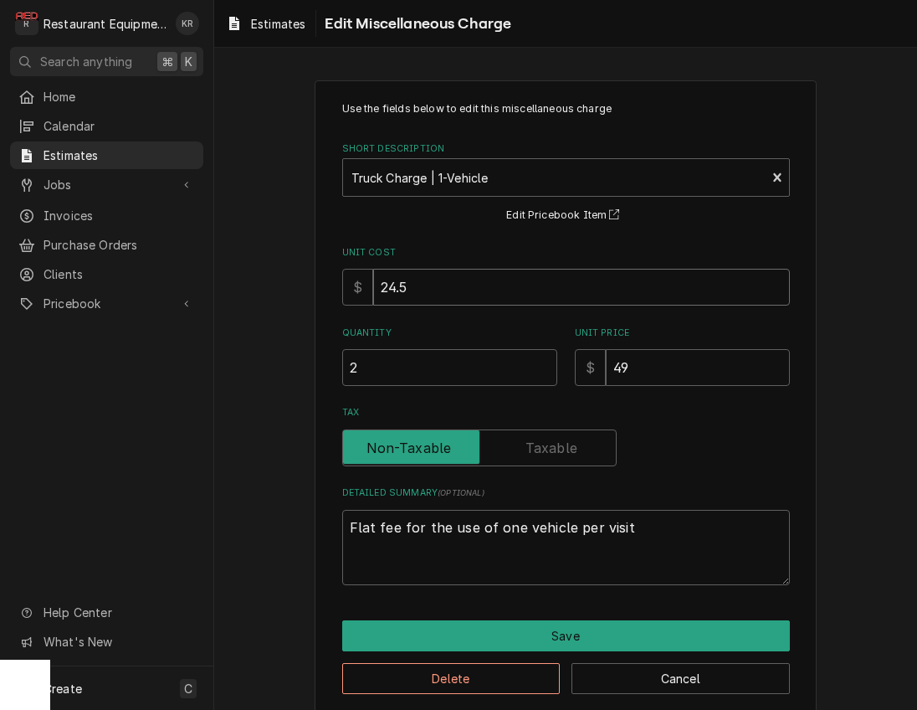
drag, startPoint x: 441, startPoint y: 295, endPoint x: 351, endPoint y: 283, distance: 91.1
click at [373, 283] on input "24.5" at bounding box center [581, 287] width 417 height 37
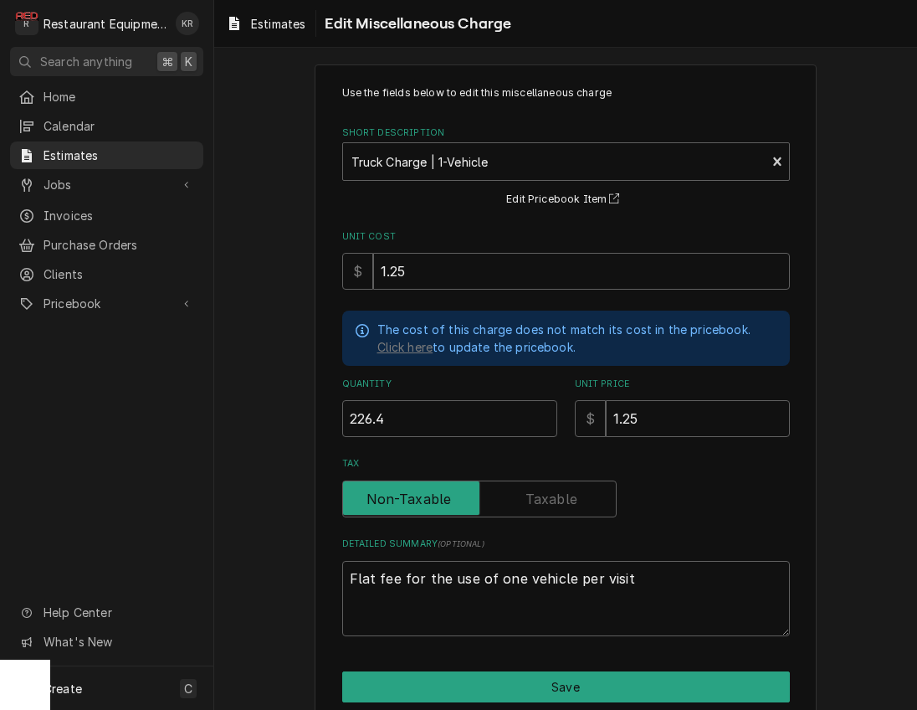
click at [408, 280] on input "1.25" at bounding box center [581, 271] width 417 height 37
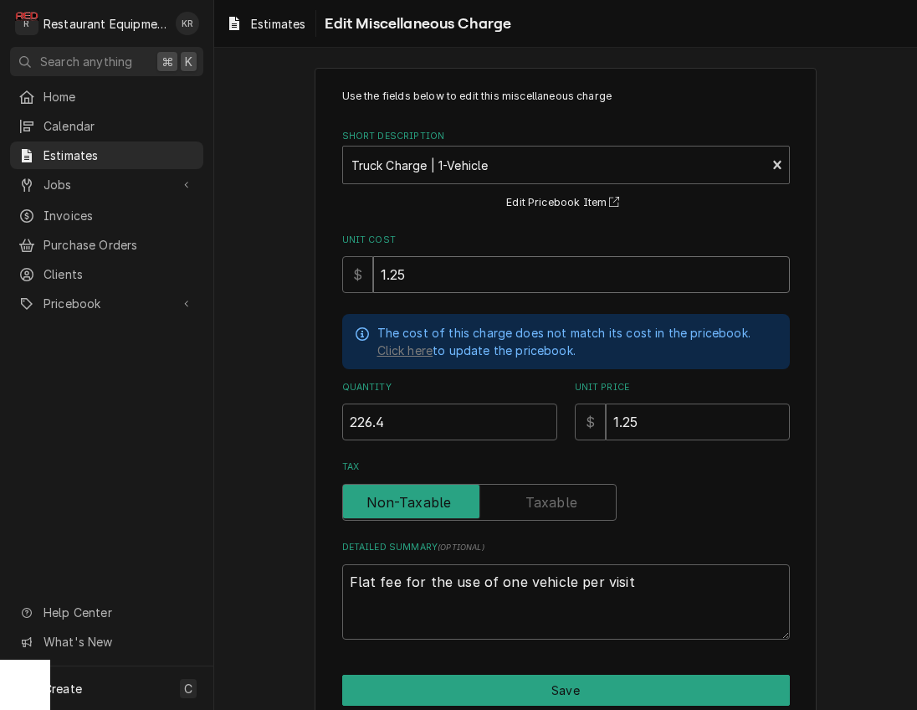
drag, startPoint x: 408, startPoint y: 274, endPoint x: 343, endPoint y: 275, distance: 64.4
click at [373, 275] on input "1.25" at bounding box center [581, 274] width 417 height 37
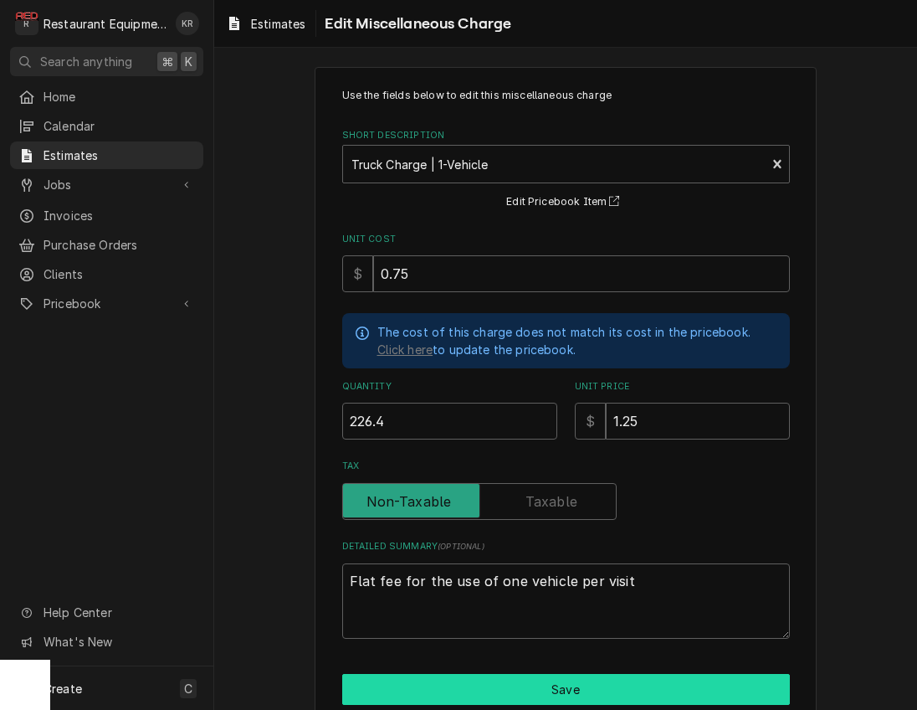
click at [588, 689] on button "Save" at bounding box center [566, 689] width 448 height 31
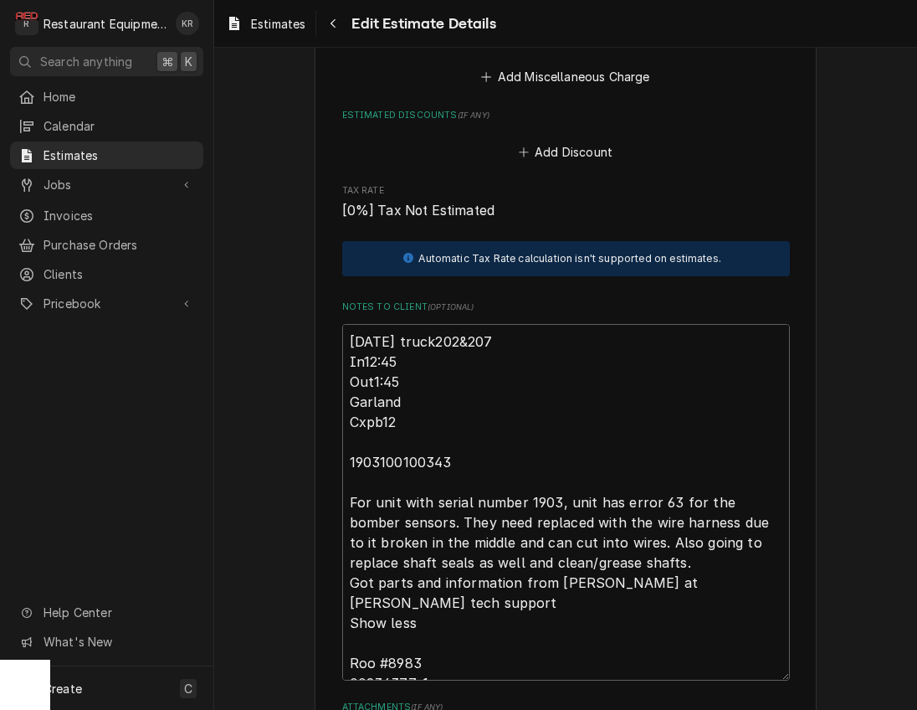
scroll to position [3969, 0]
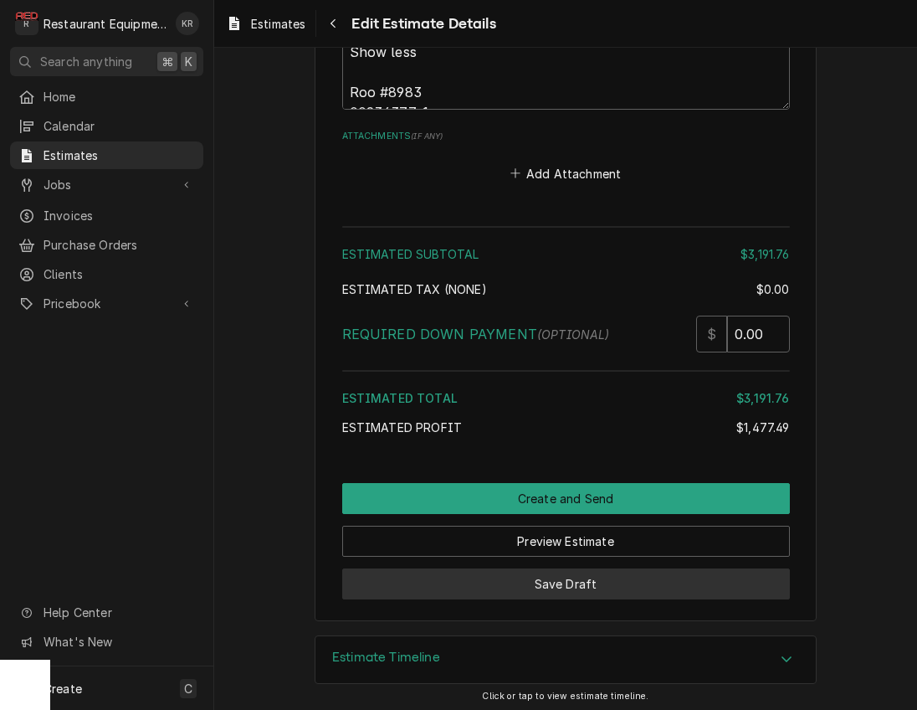
click at [563, 577] on button "Save Draft" at bounding box center [566, 583] width 448 height 31
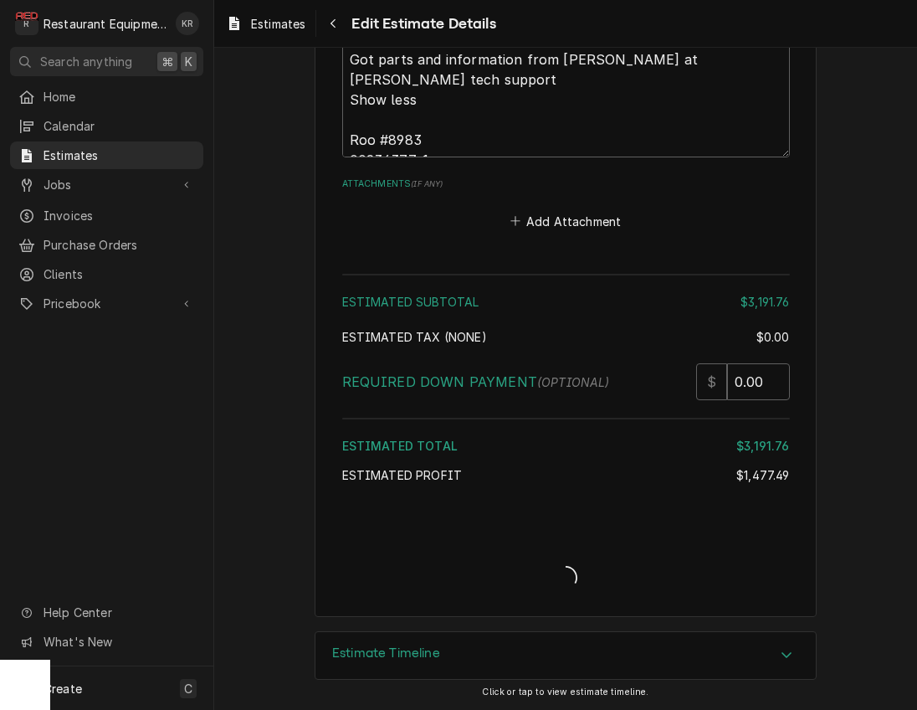
scroll to position [3917, 0]
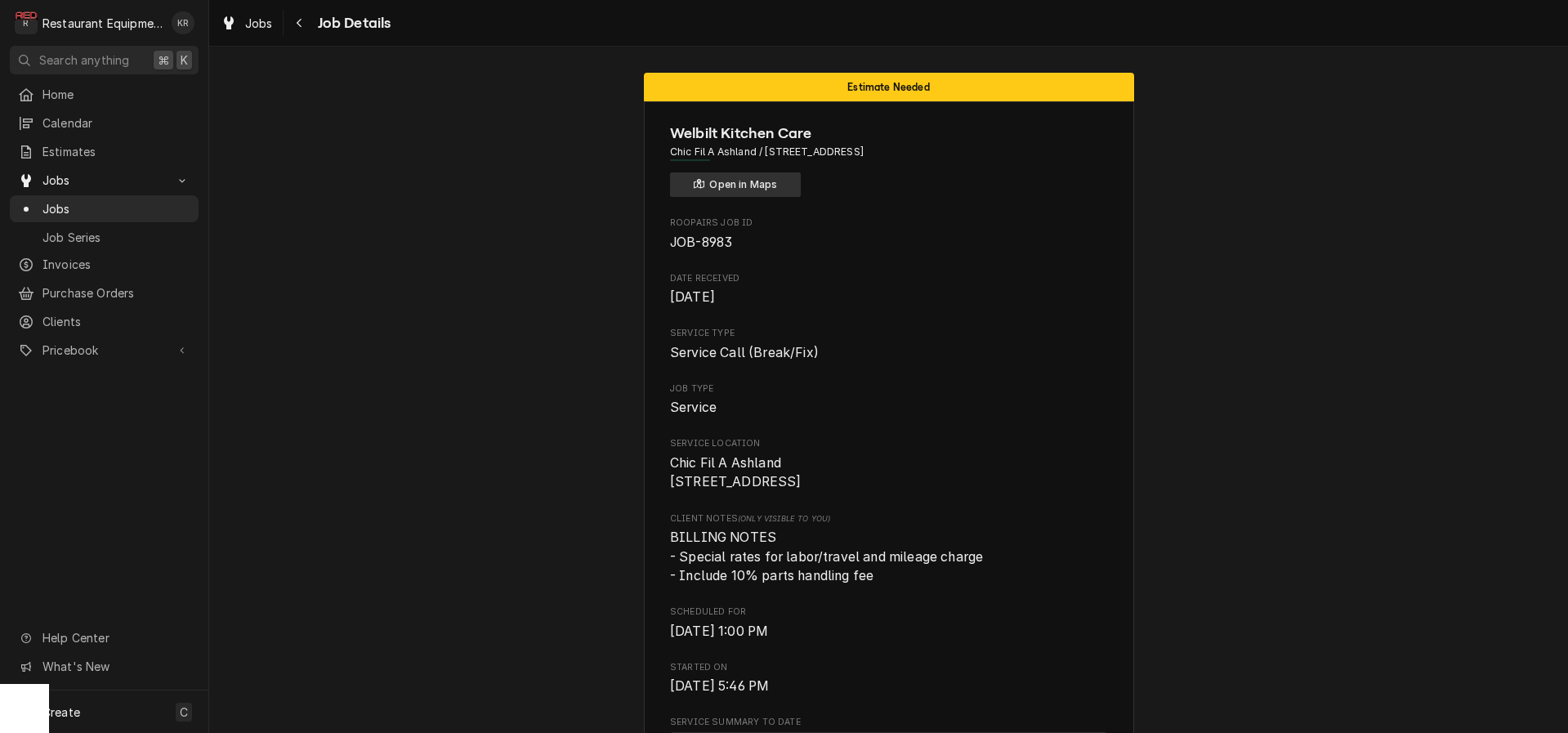
click at [723, 181] on button "Open in Maps" at bounding box center [735, 184] width 131 height 24
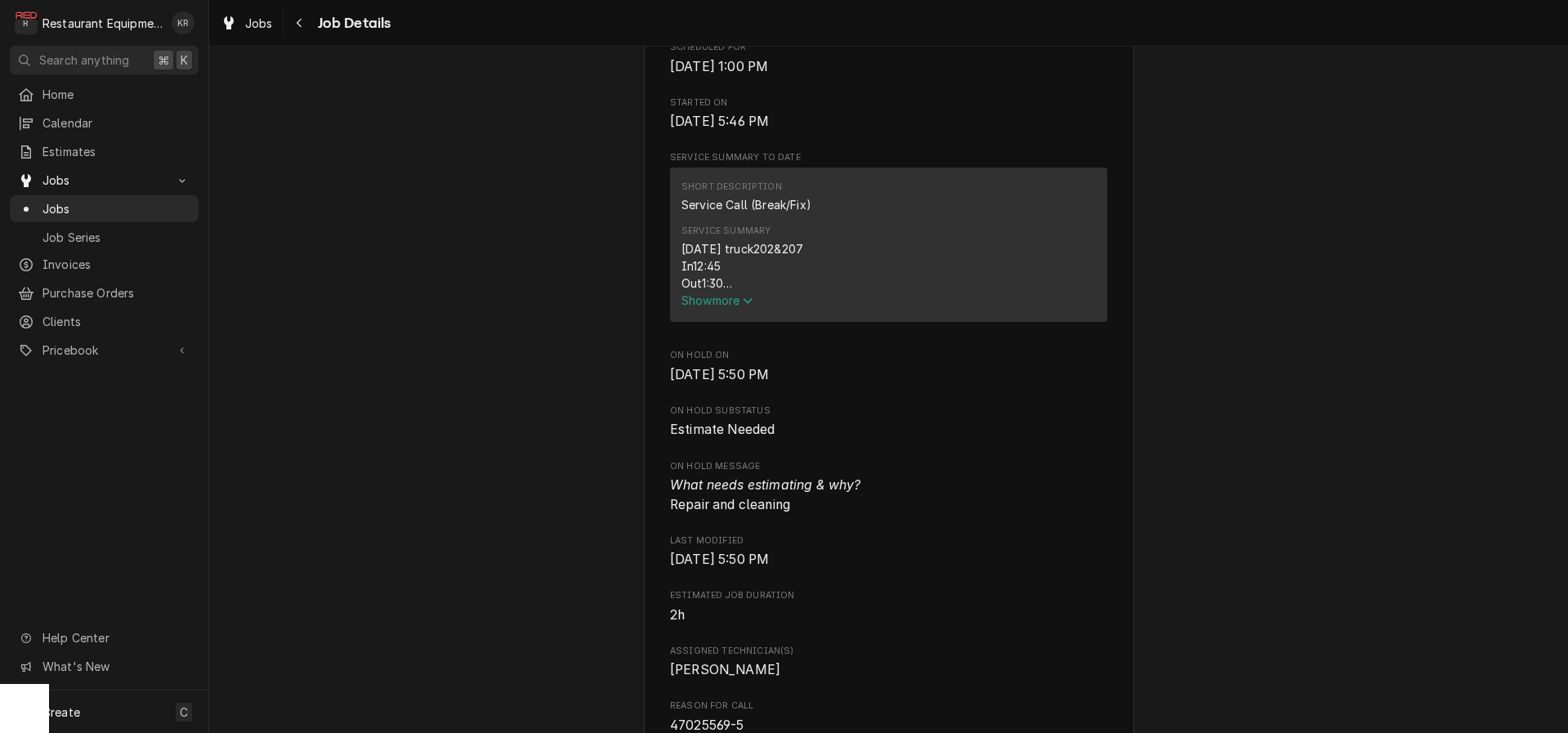
scroll to position [572, 0]
click at [722, 303] on span "Show more" at bounding box center [718, 296] width 72 height 14
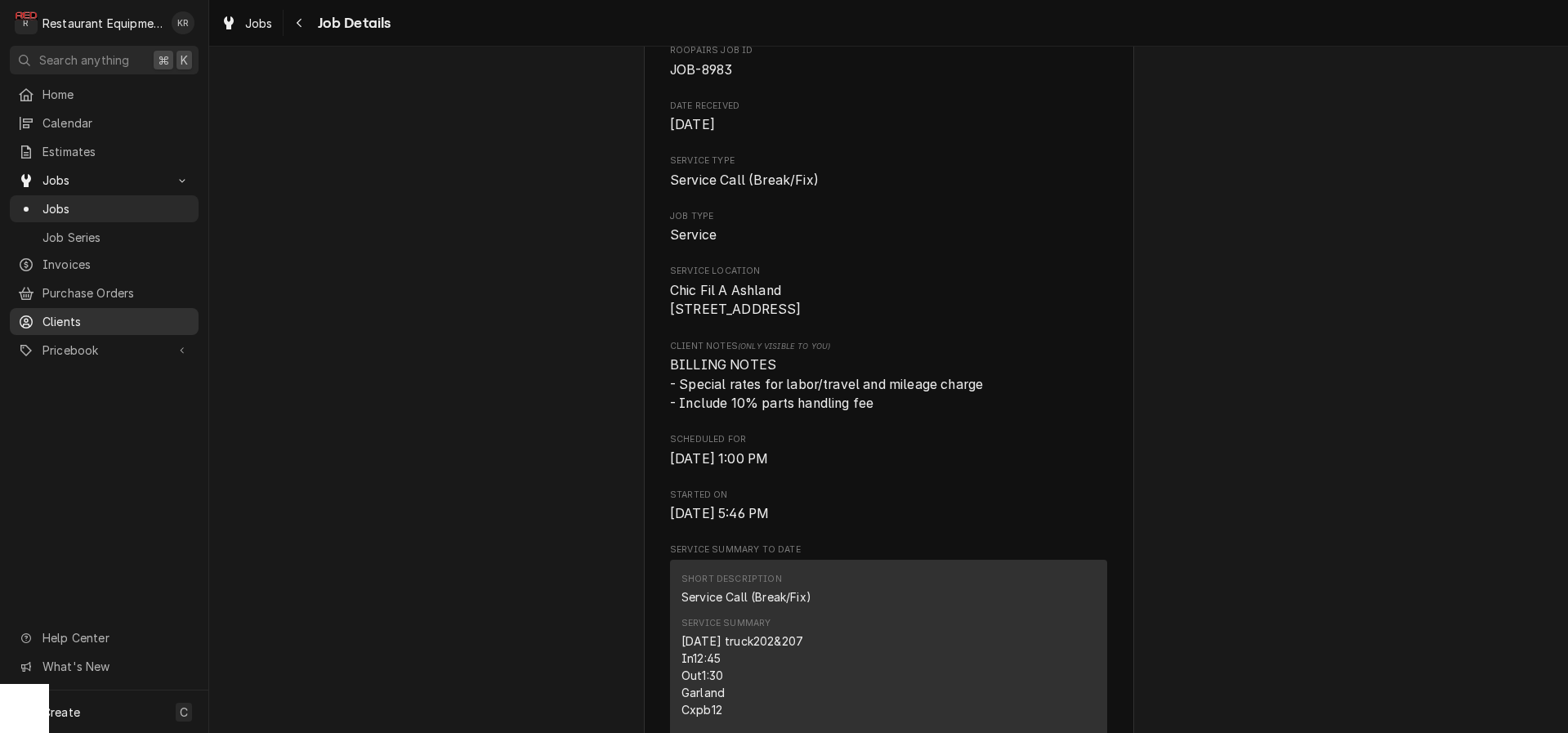
scroll to position [0, 0]
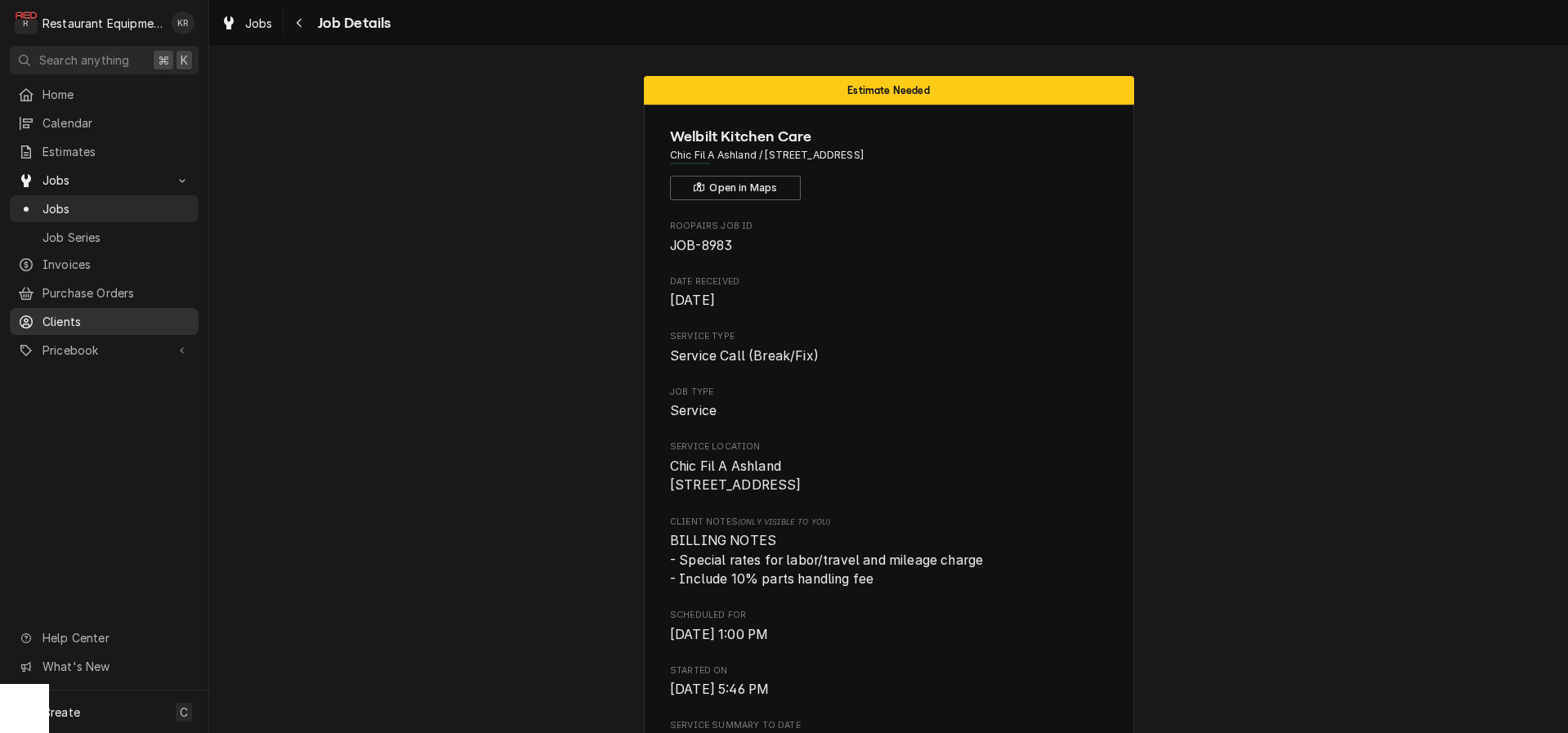
click at [295, 22] on div "Navigate back" at bounding box center [300, 22] width 17 height 17
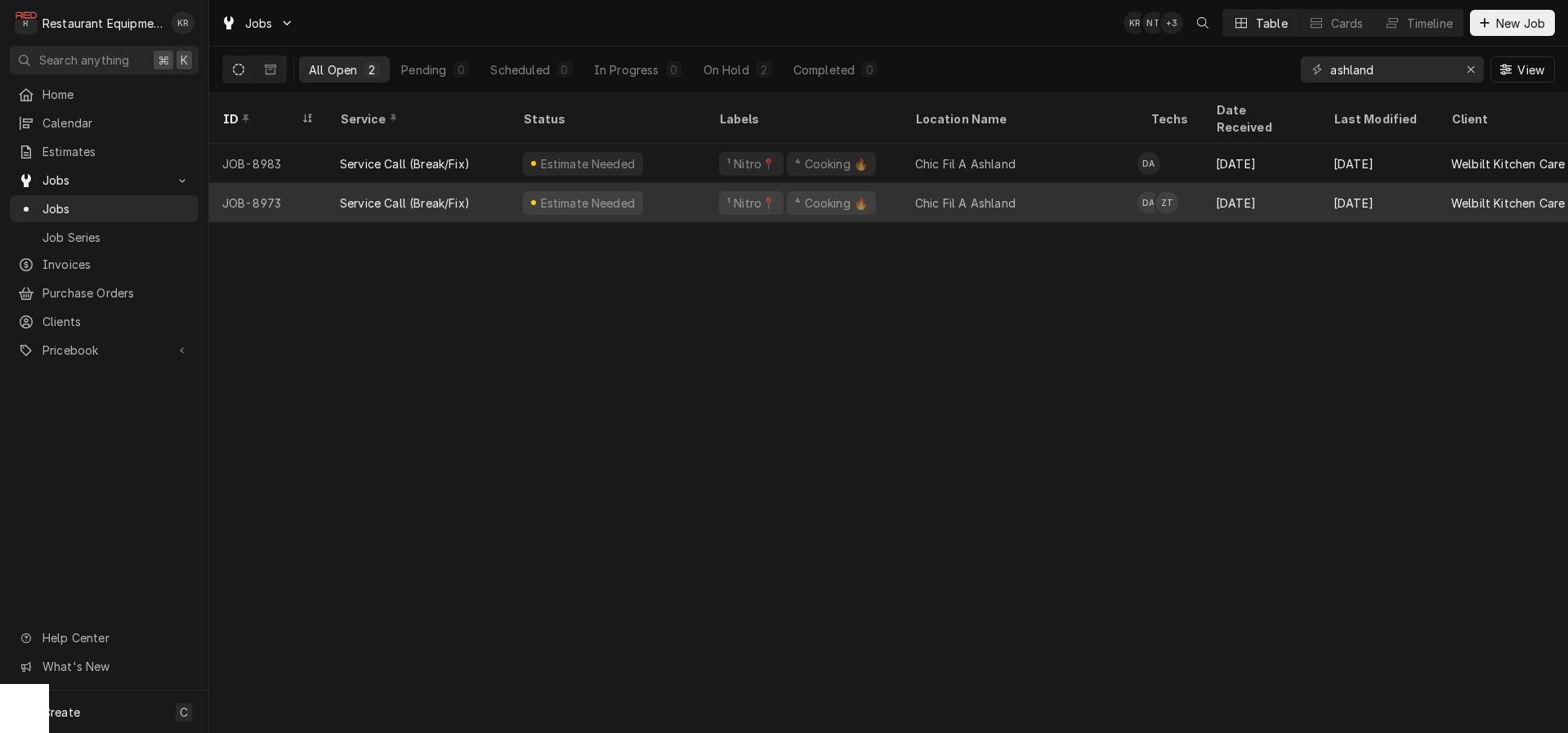
click at [494, 183] on div "Service Call (Break/Fix)" at bounding box center [418, 202] width 183 height 39
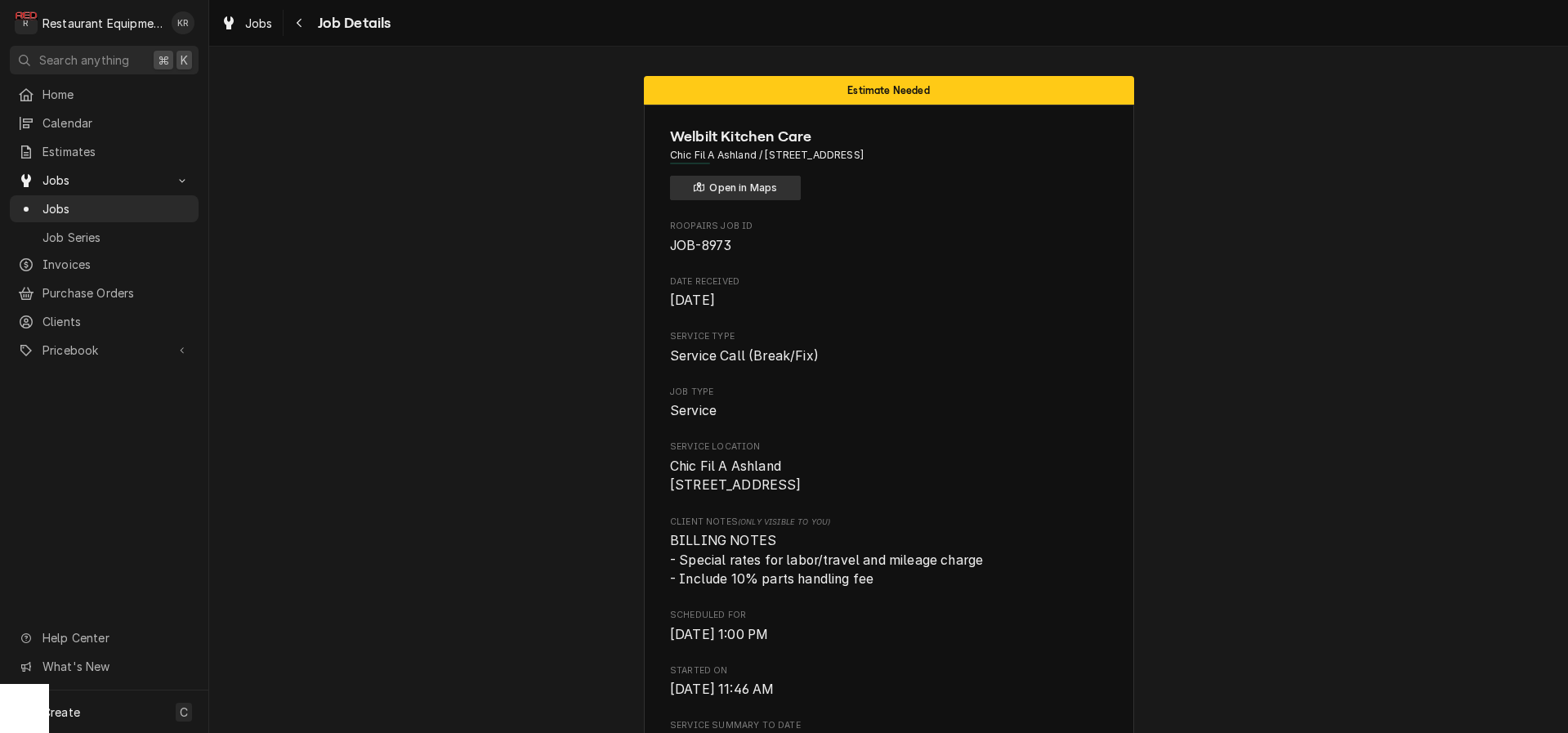
click at [727, 187] on button "Open in Maps" at bounding box center [735, 187] width 131 height 24
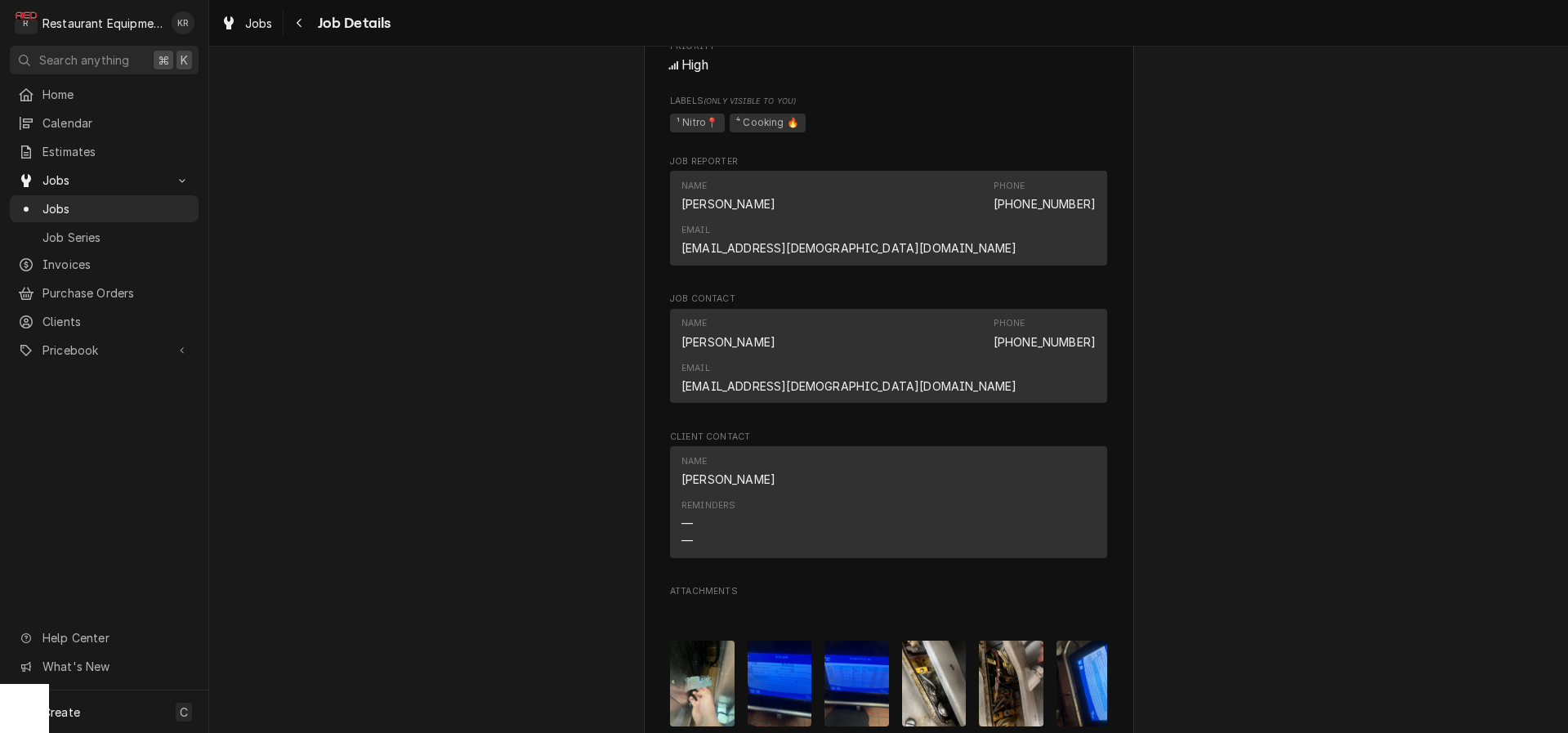
scroll to position [2272, 0]
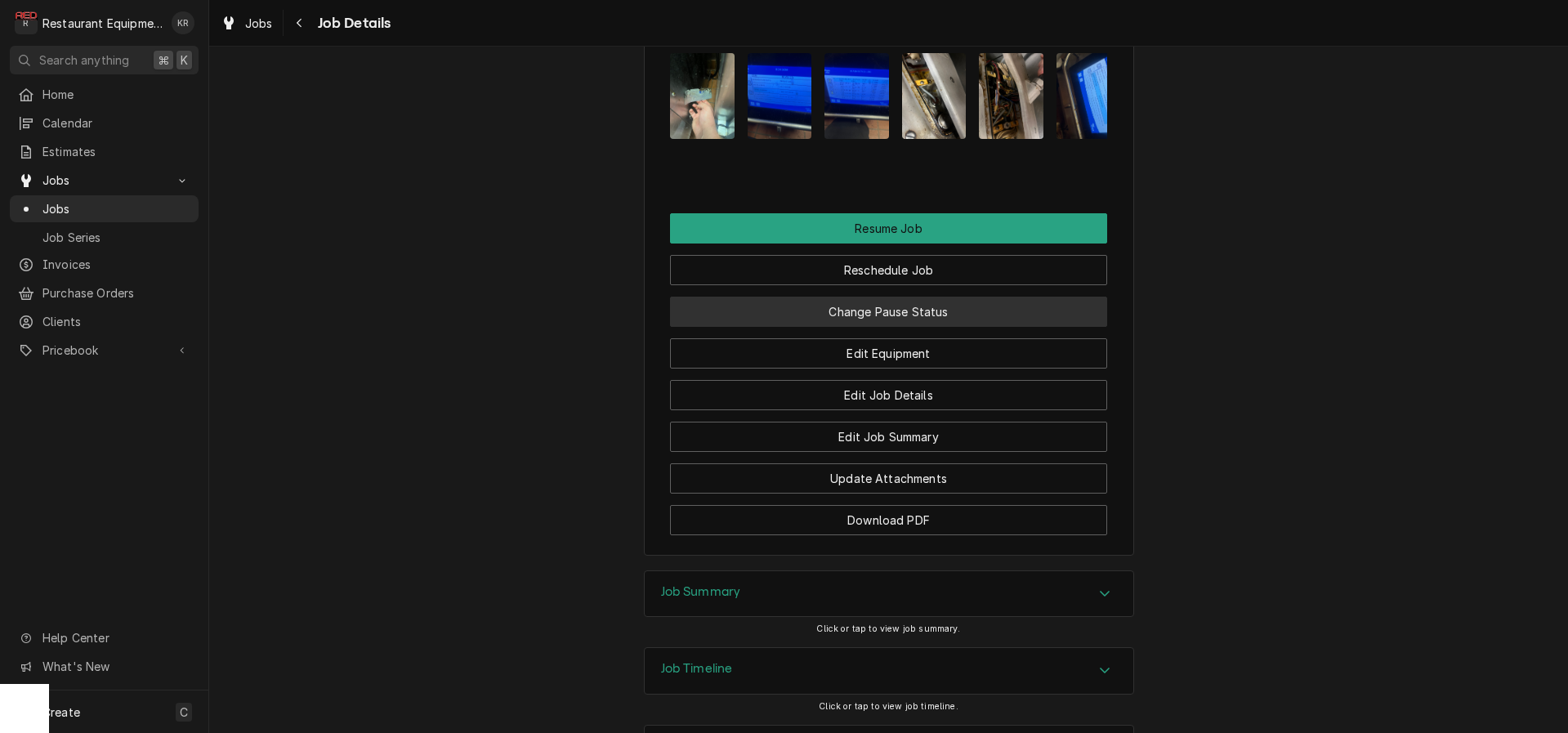
click at [902, 297] on button "Change Pause Status" at bounding box center [888, 311] width 437 height 30
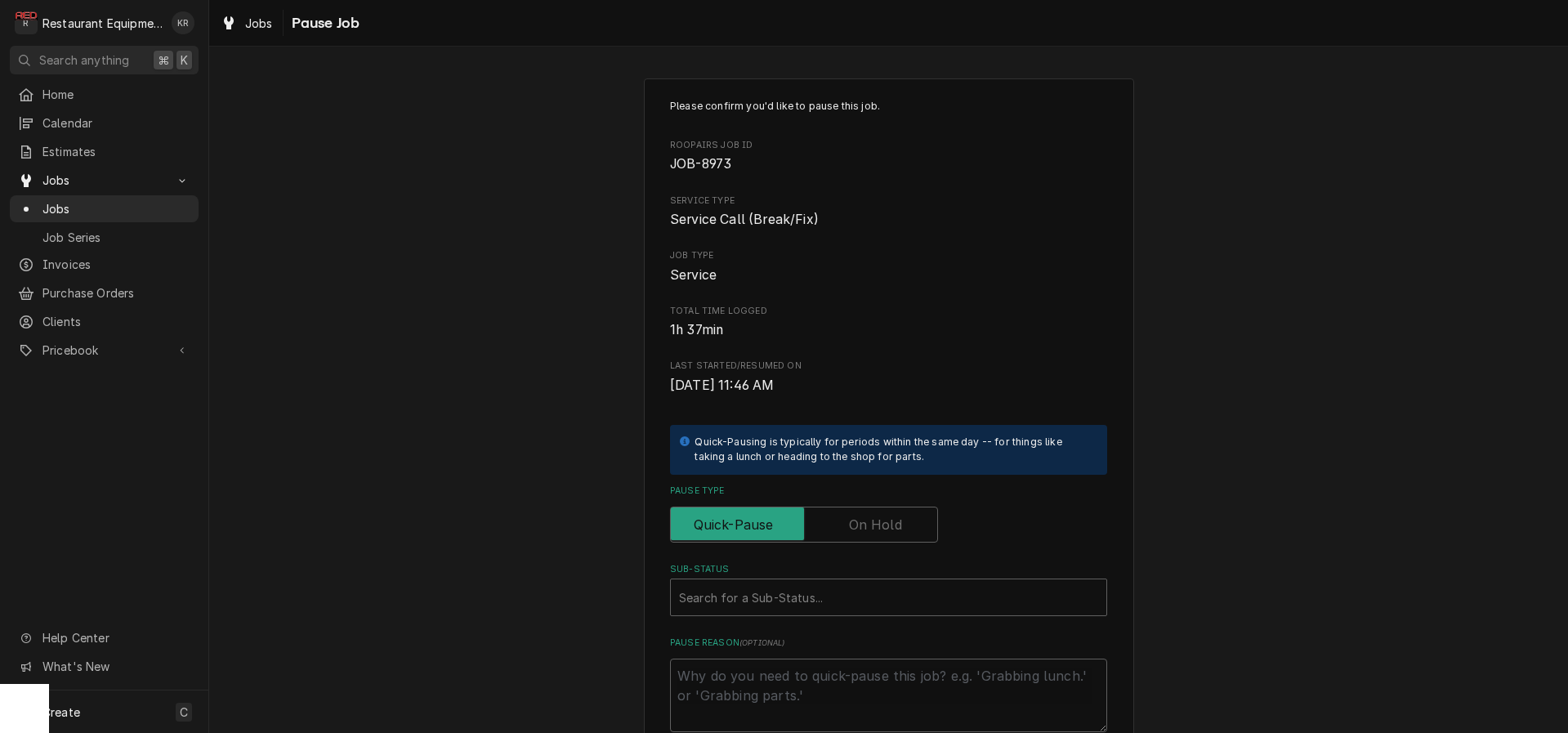
click at [860, 516] on label "Pause Type" at bounding box center [804, 524] width 268 height 36
click at [860, 516] on input "Pause Type" at bounding box center [804, 524] width 253 height 36
checkbox input "true"
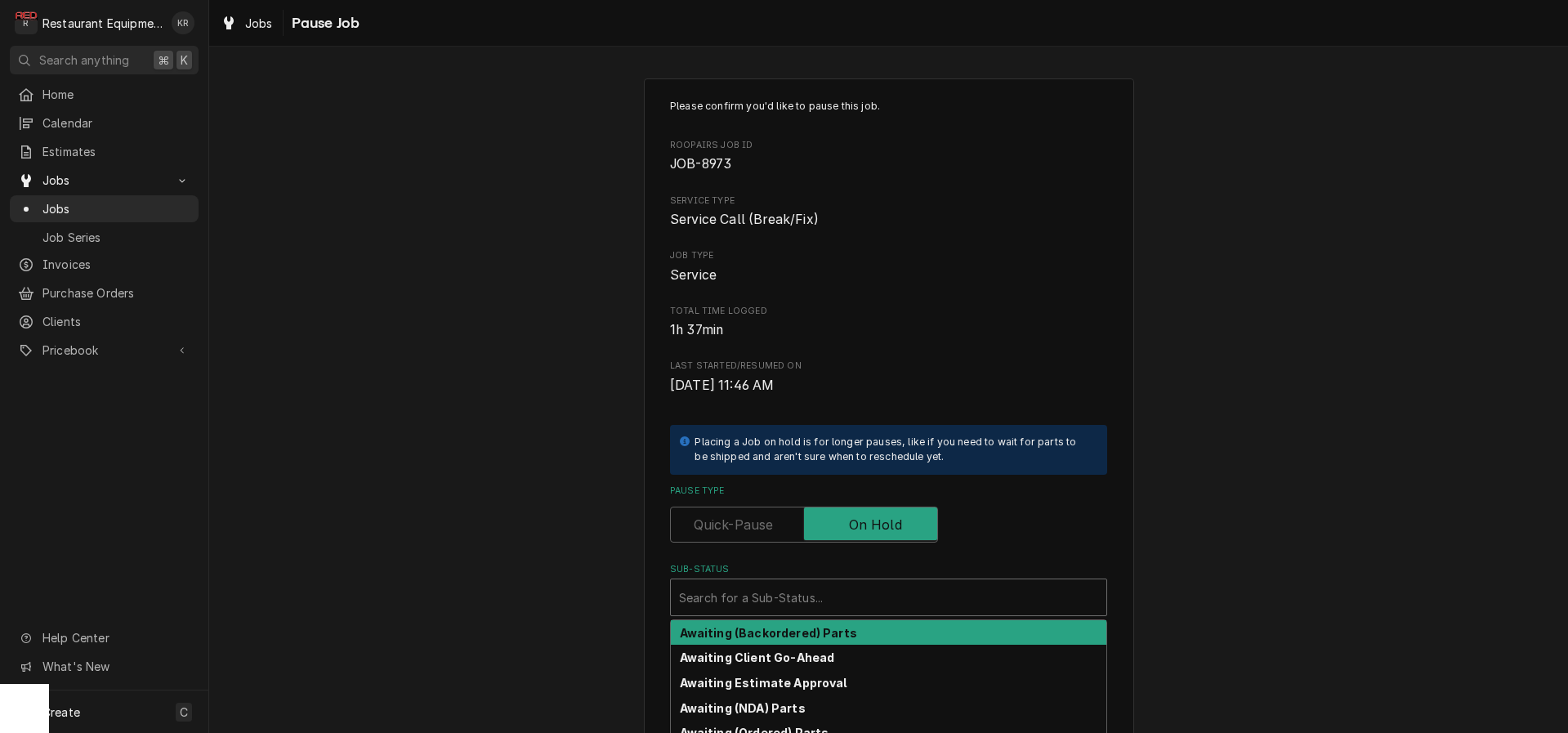
click at [854, 595] on div "Sub-Status" at bounding box center [887, 597] width 419 height 29
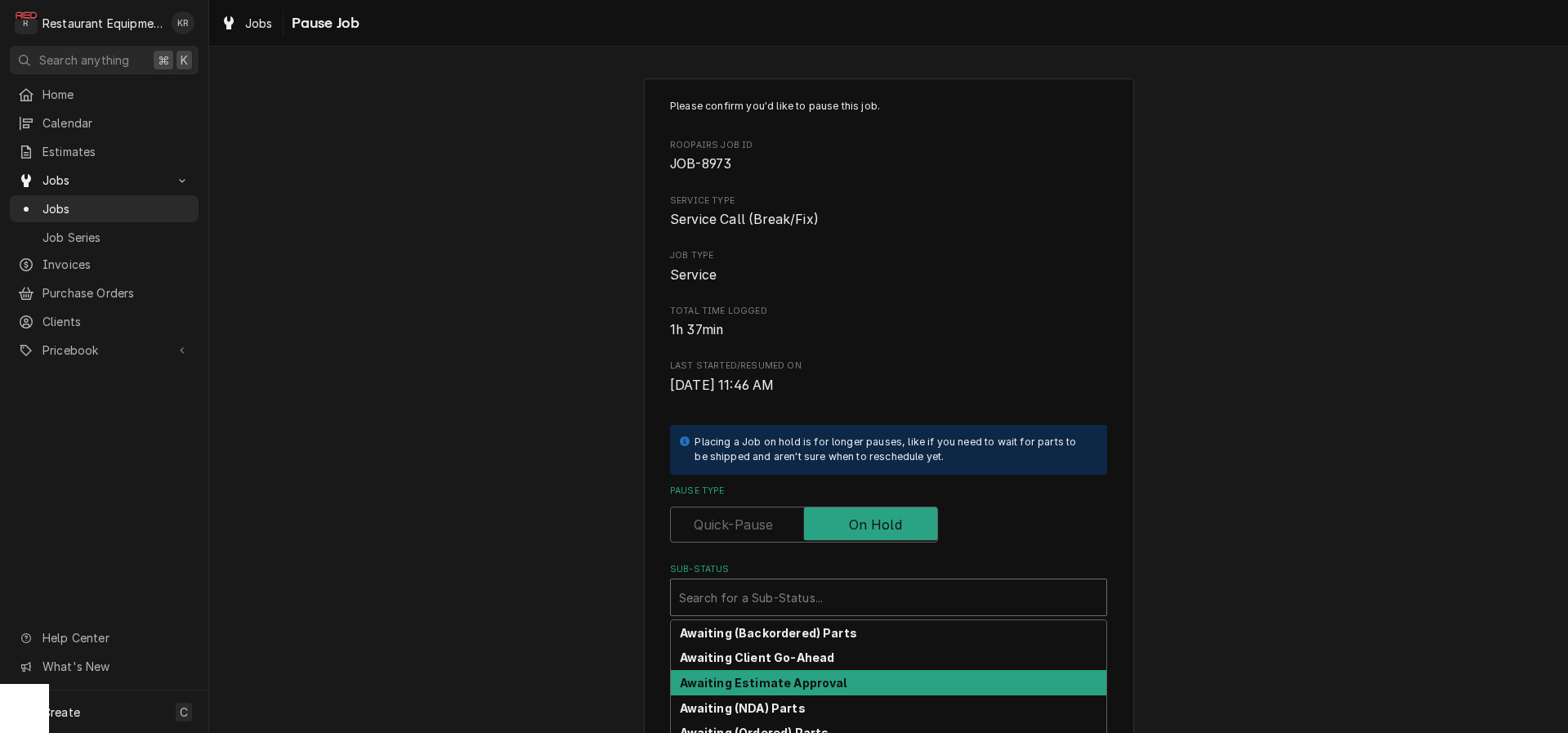
click at [816, 685] on strong "Awaiting Estimate Approval" at bounding box center [763, 682] width 168 height 14
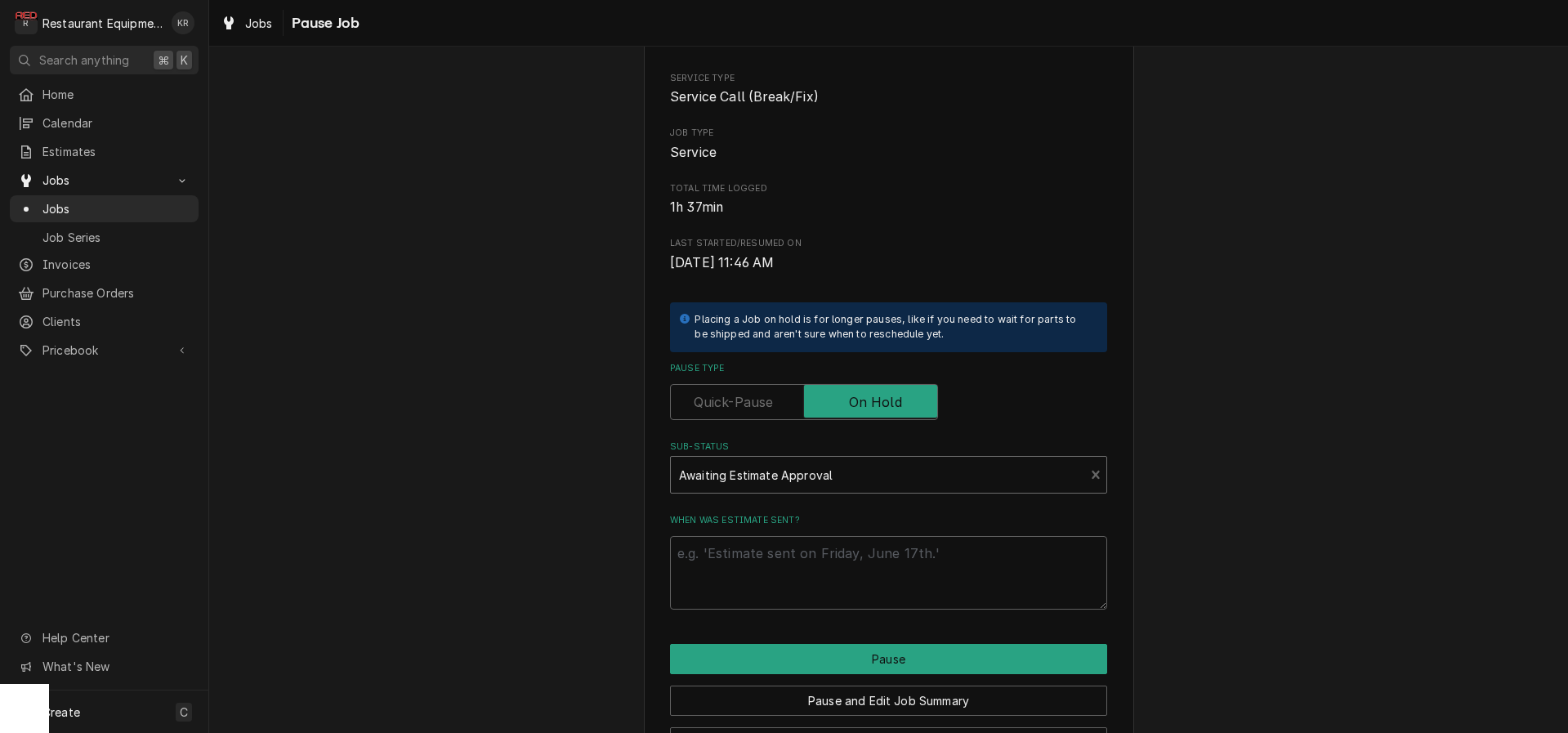
scroll to position [183, 0]
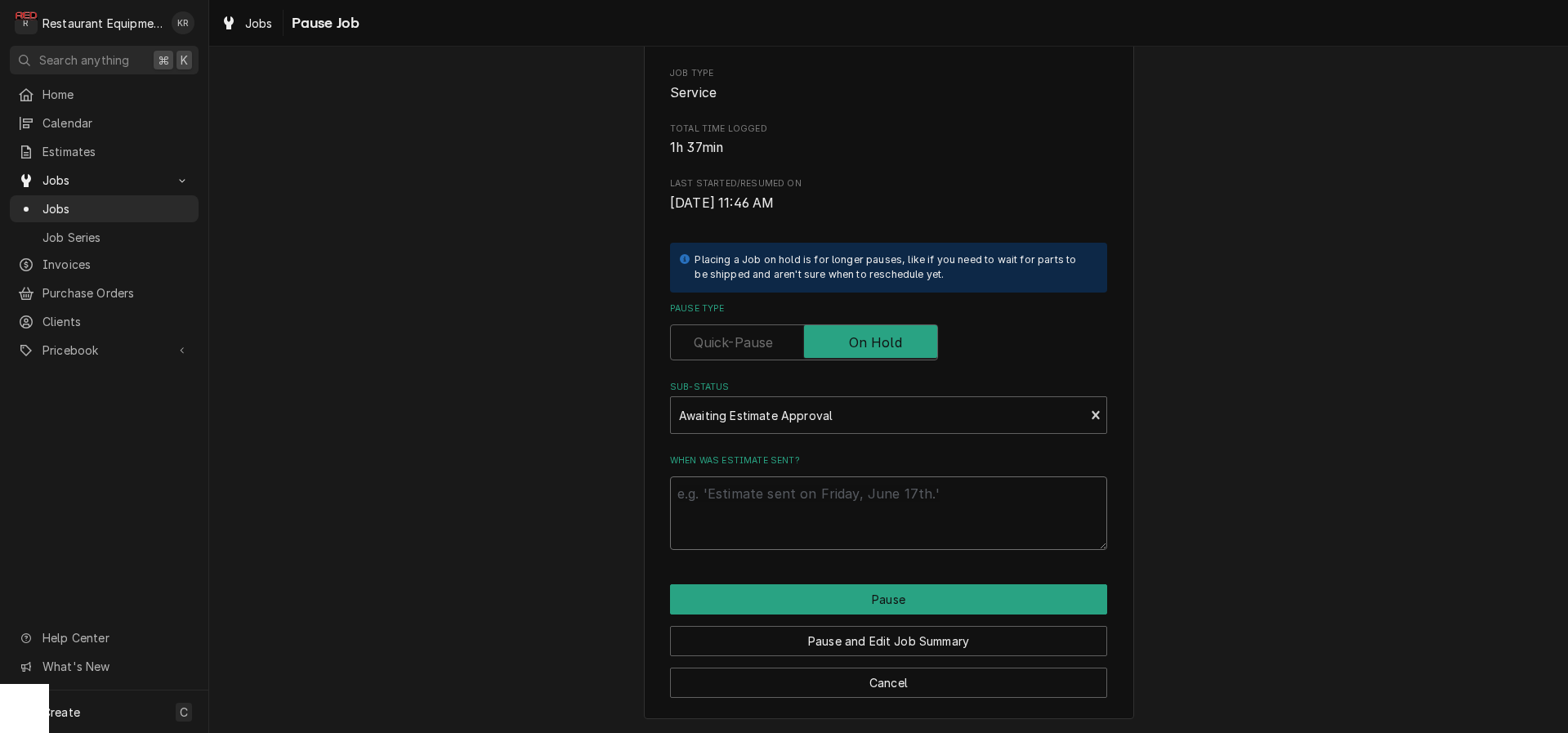
click at [789, 509] on textarea "When was estimate sent?" at bounding box center [888, 512] width 437 height 73
type textarea "x"
type textarea "9"
type textarea "x"
type textarea "9/"
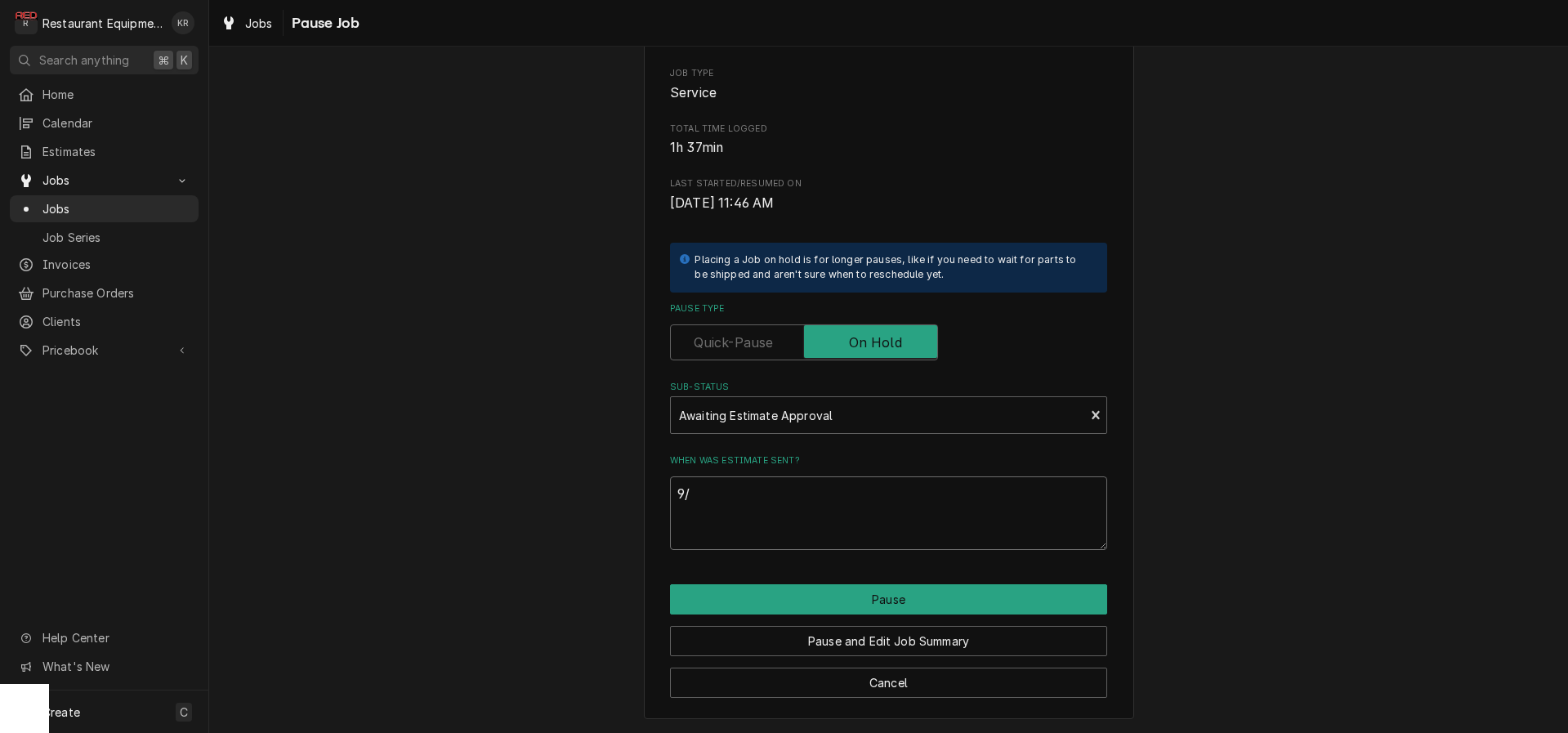
type textarea "x"
type textarea "9/2"
type textarea "x"
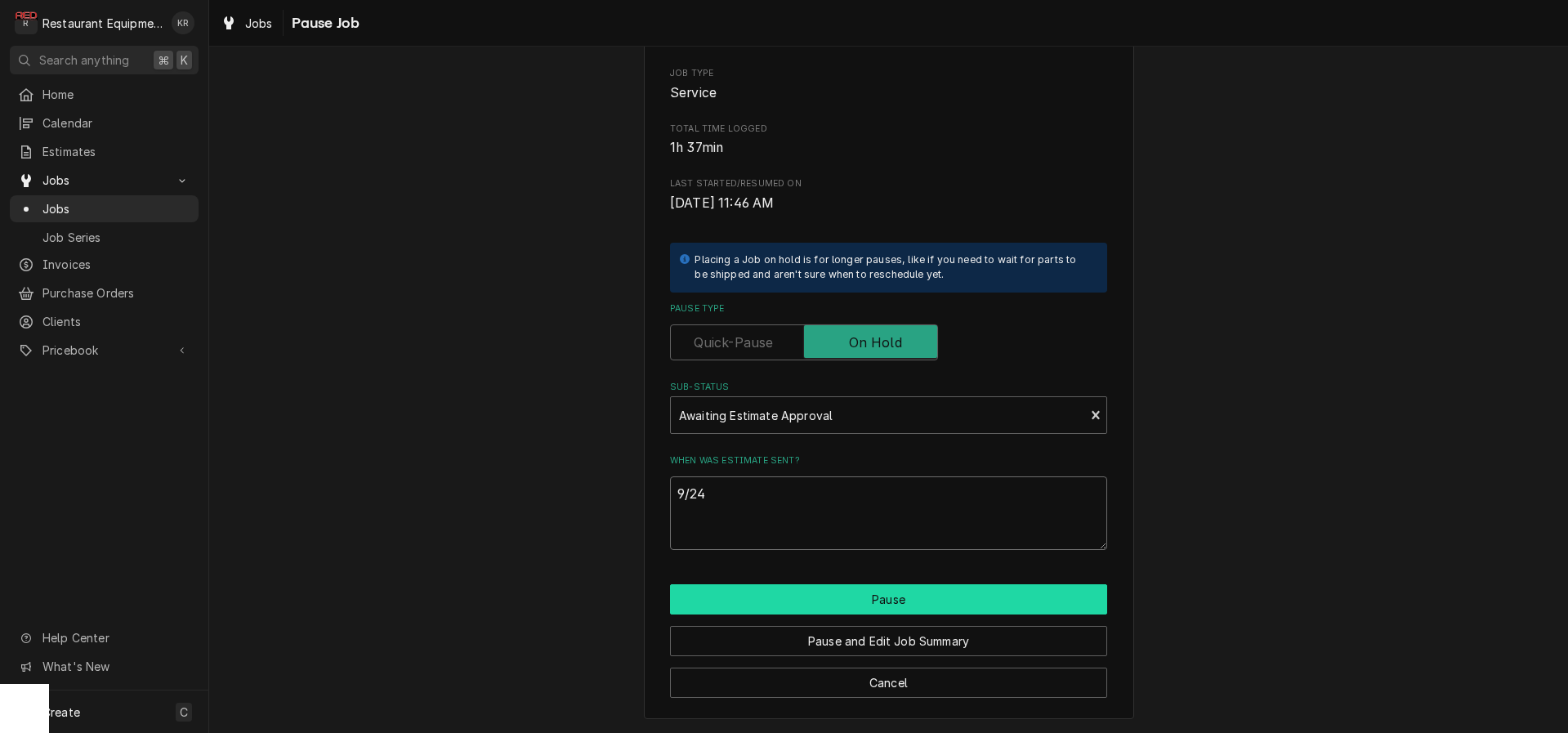
type textarea "9/24"
click at [849, 599] on button "Pause" at bounding box center [888, 598] width 437 height 30
type textarea "x"
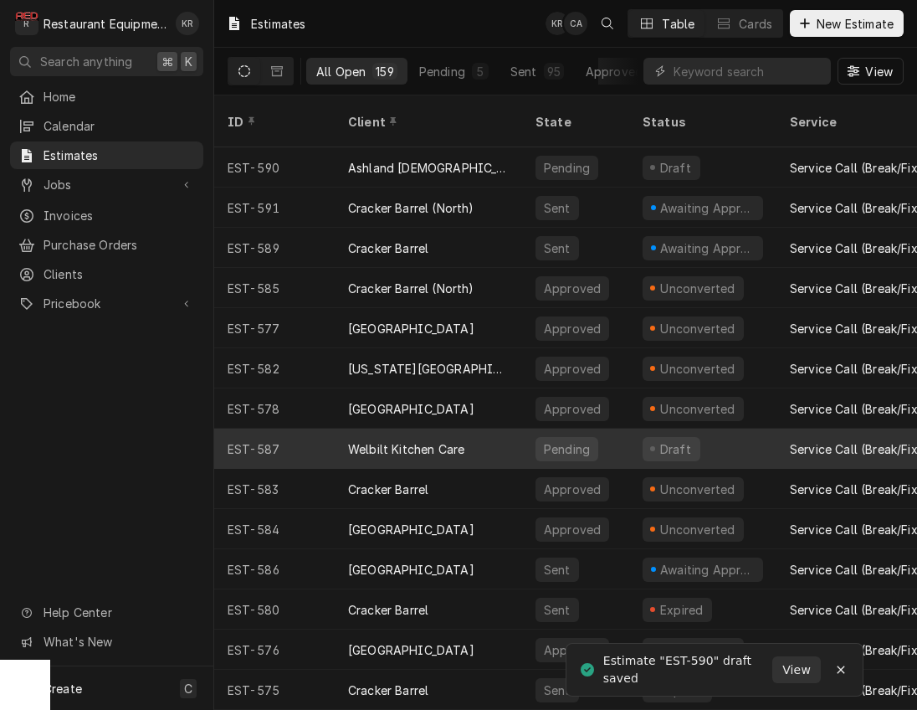
click at [468, 429] on div "Welbilt Kitchen Care" at bounding box center [428, 449] width 187 height 40
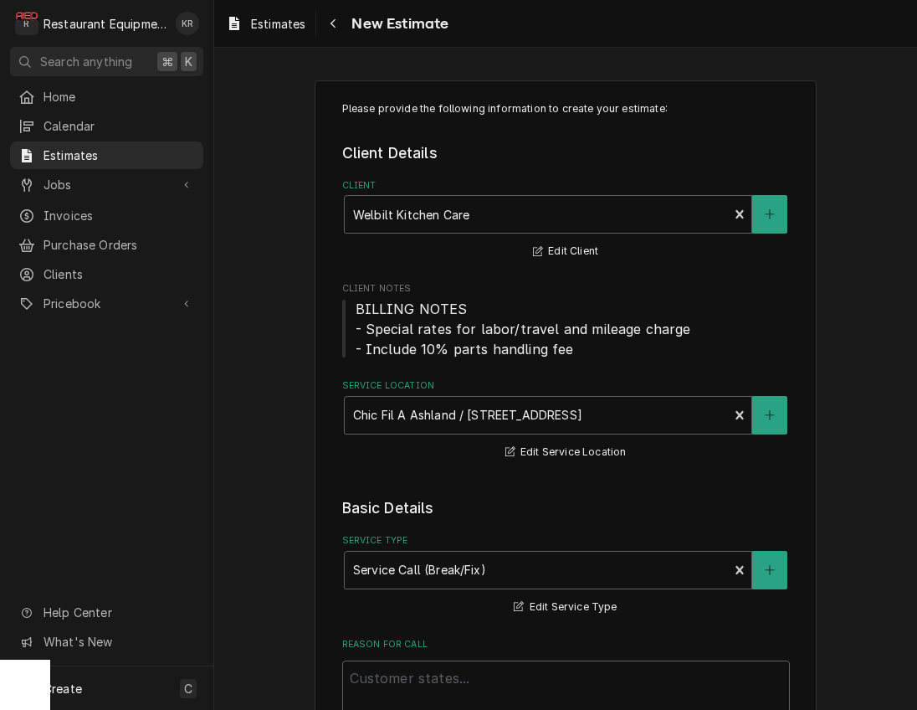
type textarea "x"
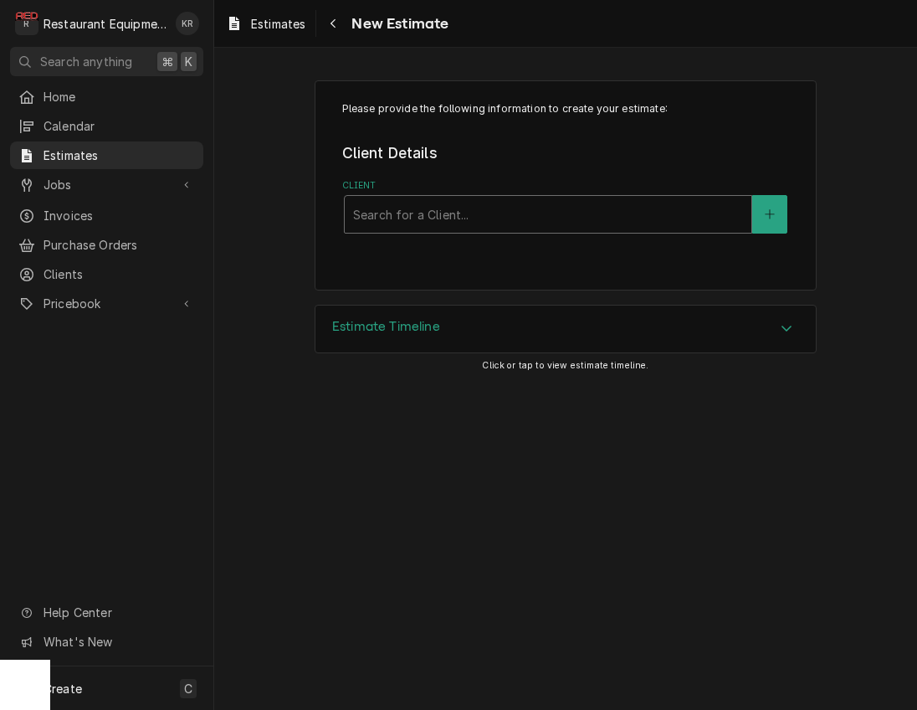
click at [566, 219] on div "Client" at bounding box center [548, 214] width 390 height 30
type input "ashl"
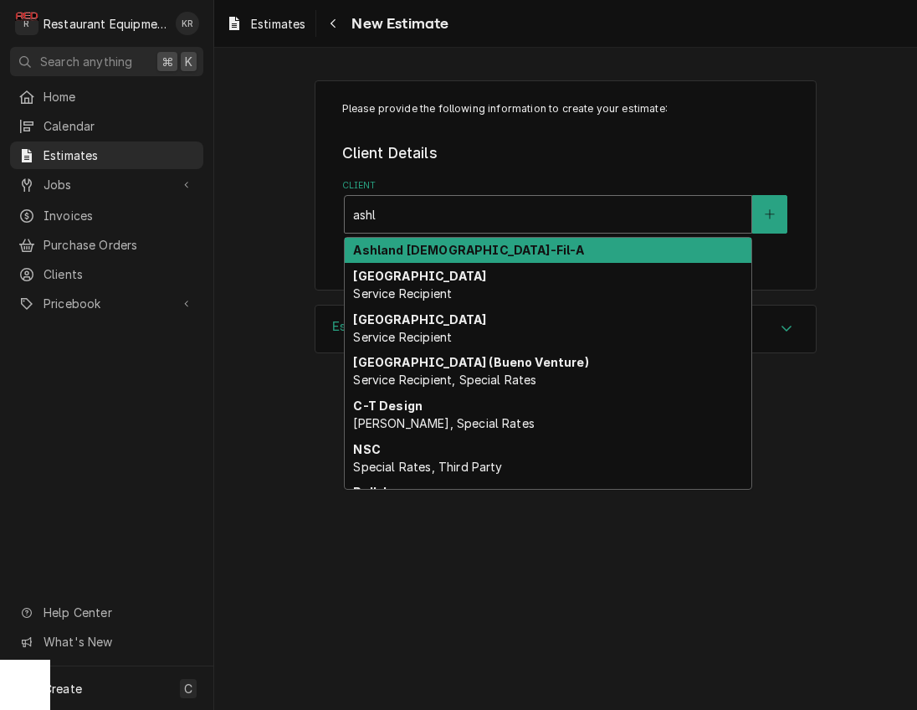
click at [497, 256] on div "Ashland [DEMOGRAPHIC_DATA]-Fil-A" at bounding box center [548, 251] width 407 height 26
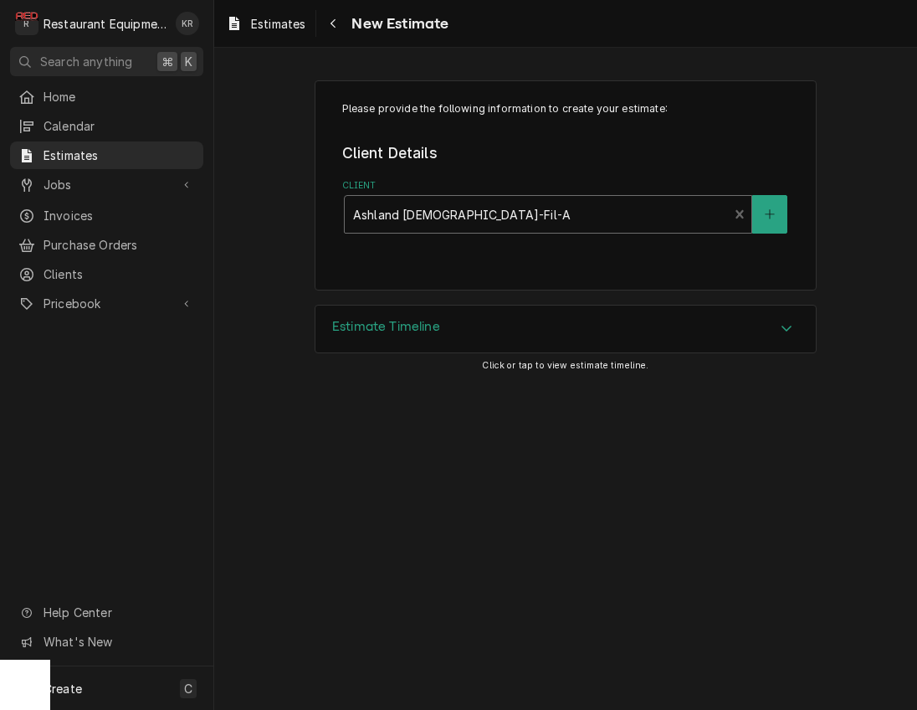
type textarea "x"
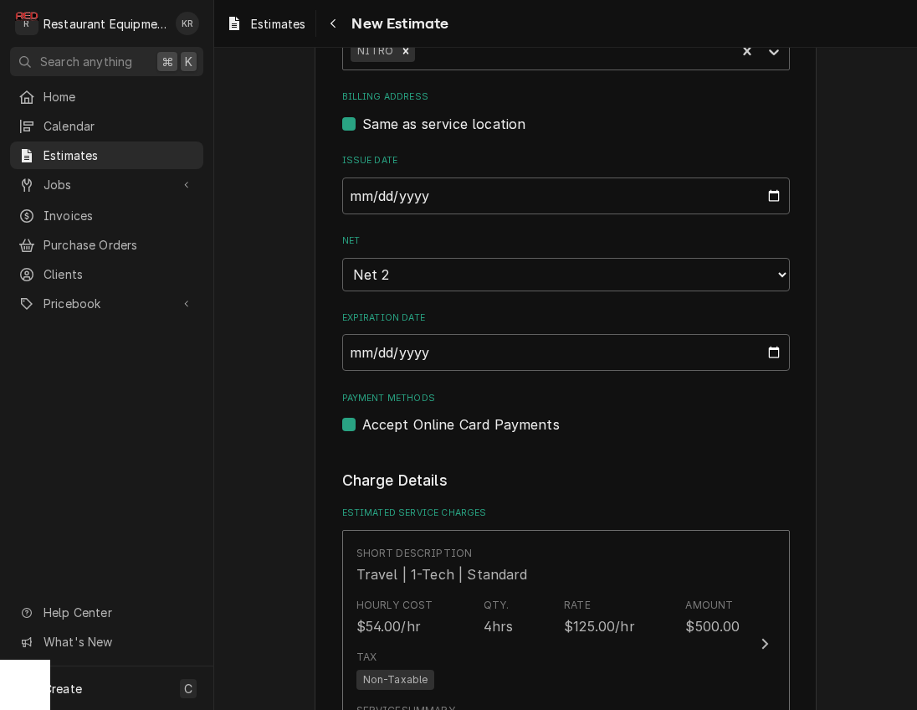
scroll to position [752, 0]
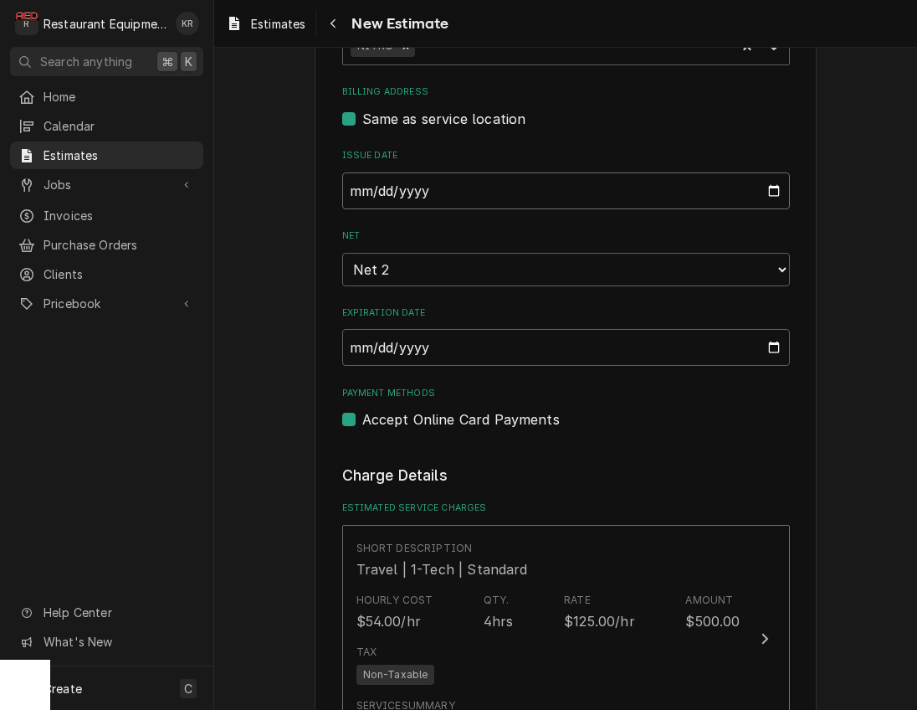
click at [774, 193] on input "2025-09-22" at bounding box center [566, 190] width 448 height 37
type input "2025-09-24"
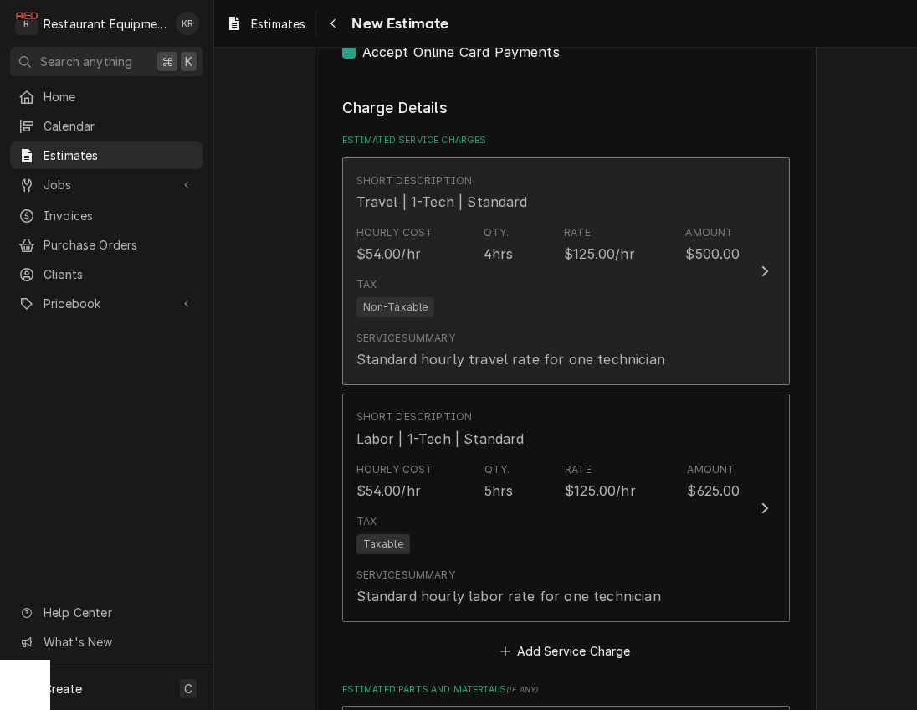
click at [520, 265] on div "Hourly Cost $54.00/hr Qty. 4hrs Rate $125.00/hr Amount $500.00" at bounding box center [549, 244] width 384 height 52
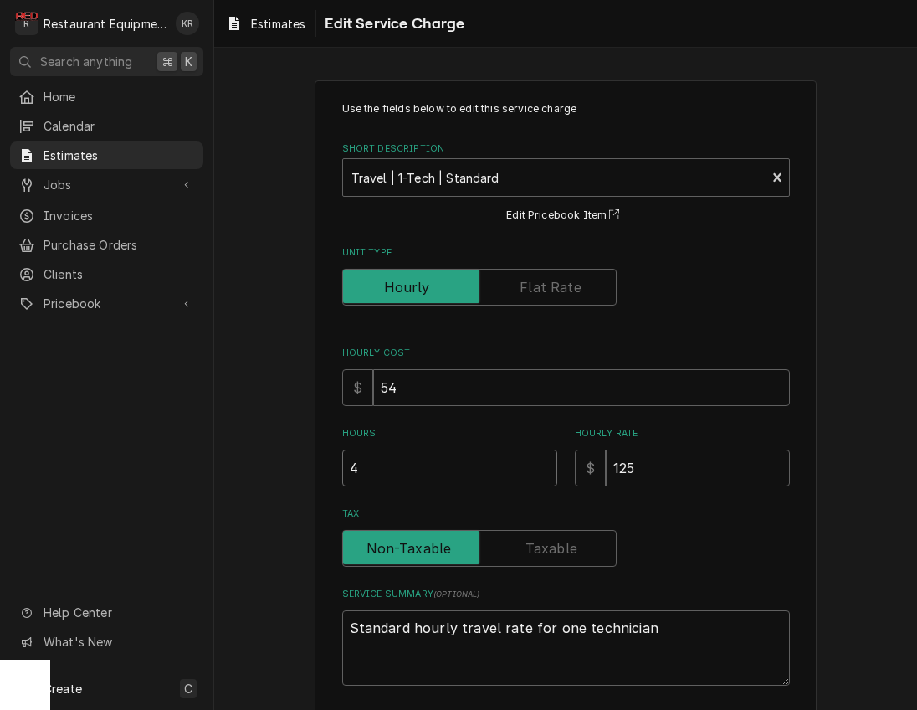
click at [377, 472] on input "4" at bounding box center [449, 467] width 215 height 37
type textarea "x"
type input "4.5"
type textarea "x"
type input "4.5"
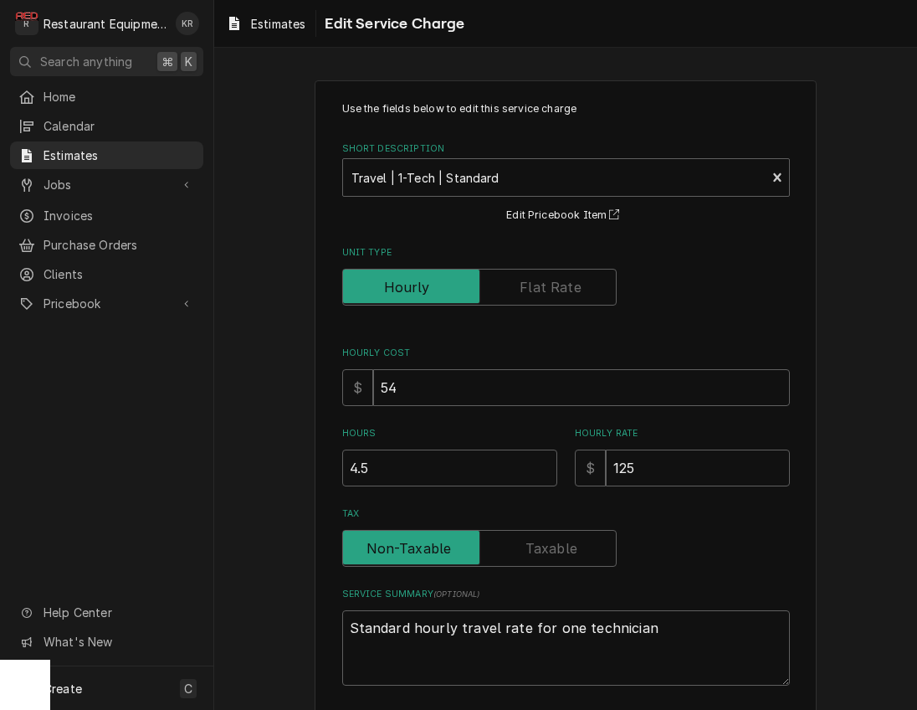
scroll to position [121, 0]
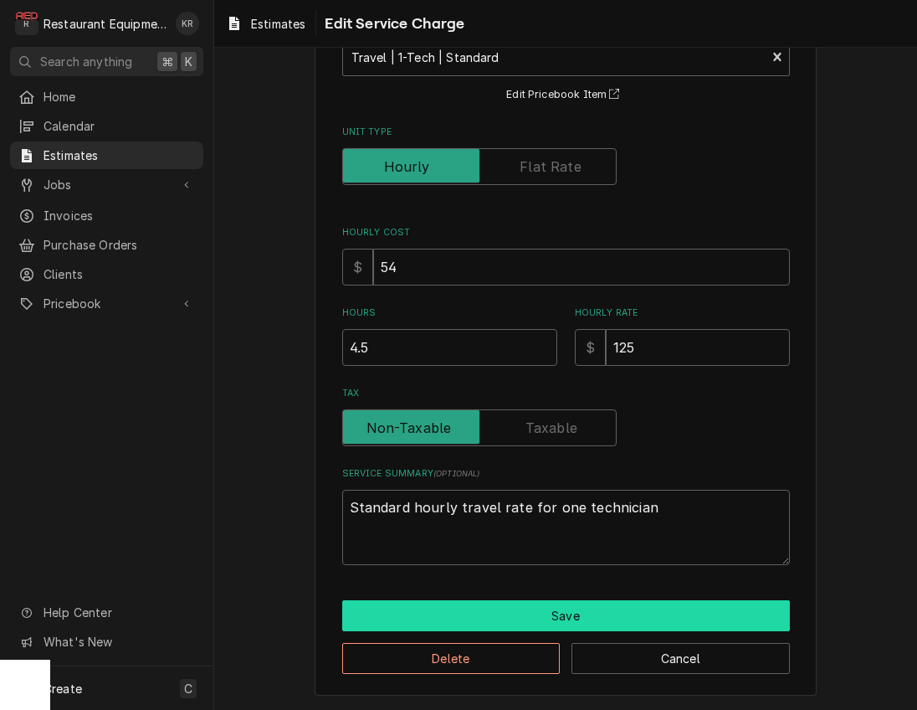
click at [536, 614] on button "Save" at bounding box center [566, 615] width 448 height 31
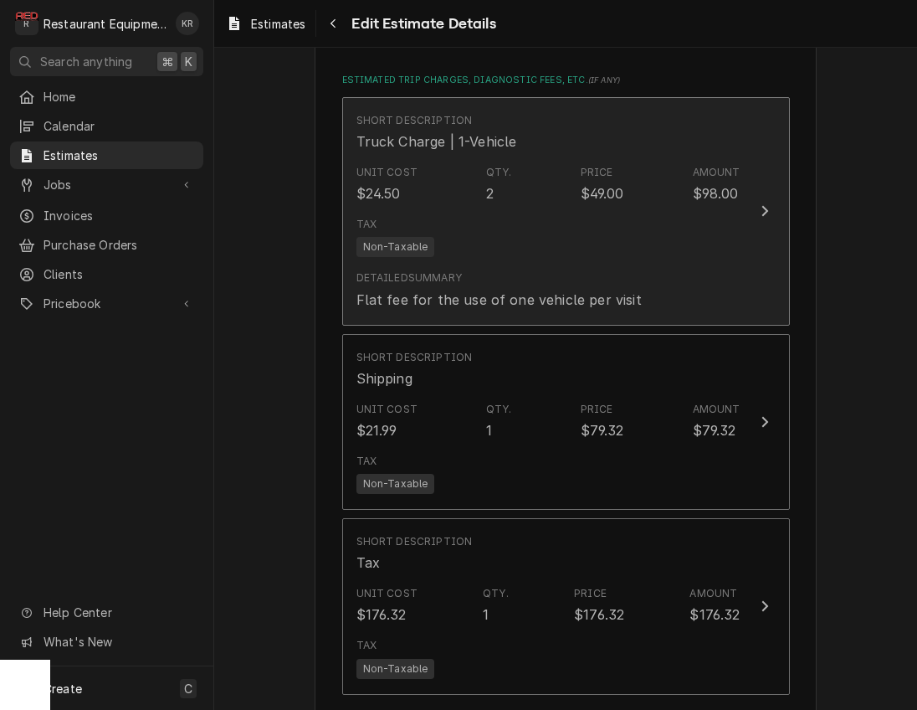
scroll to position [2379, 0]
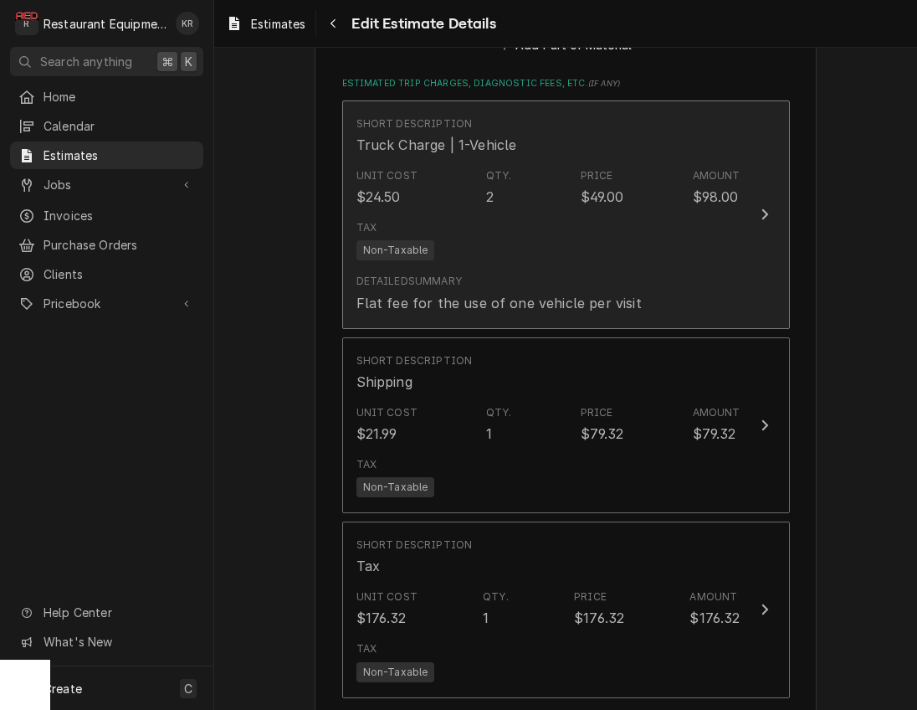
click at [573, 238] on div "Tax Non-Taxable" at bounding box center [549, 240] width 384 height 54
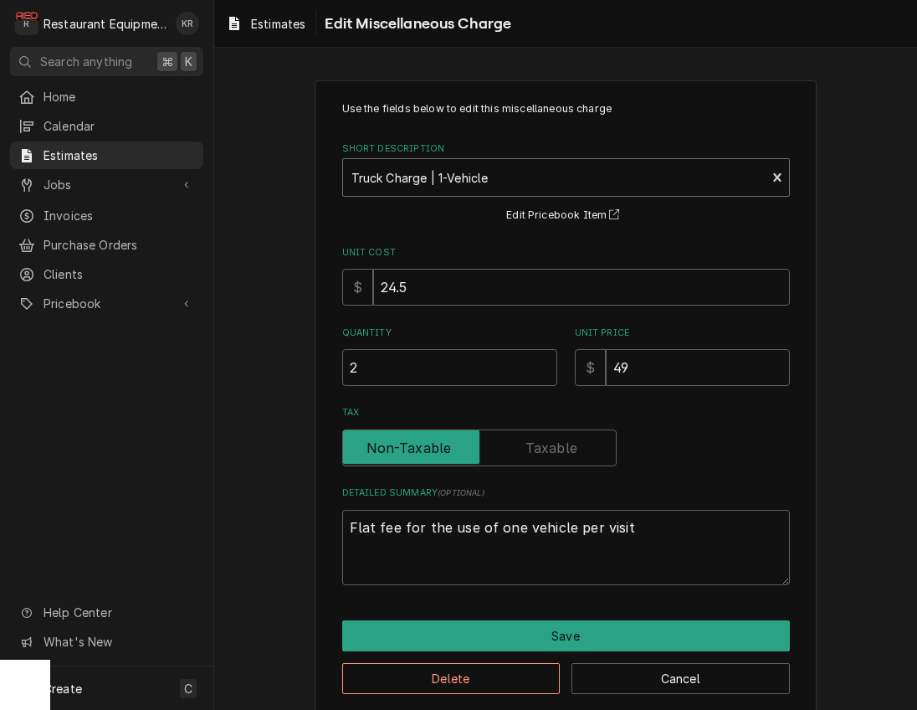
click at [590, 190] on div "Short Description" at bounding box center [555, 177] width 407 height 30
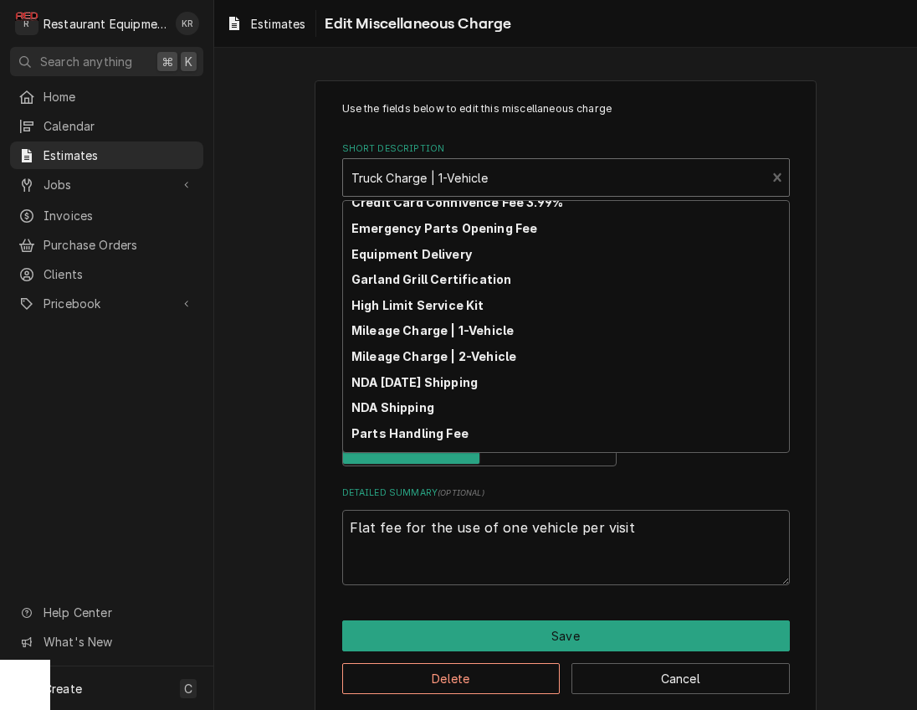
scroll to position [34, 0]
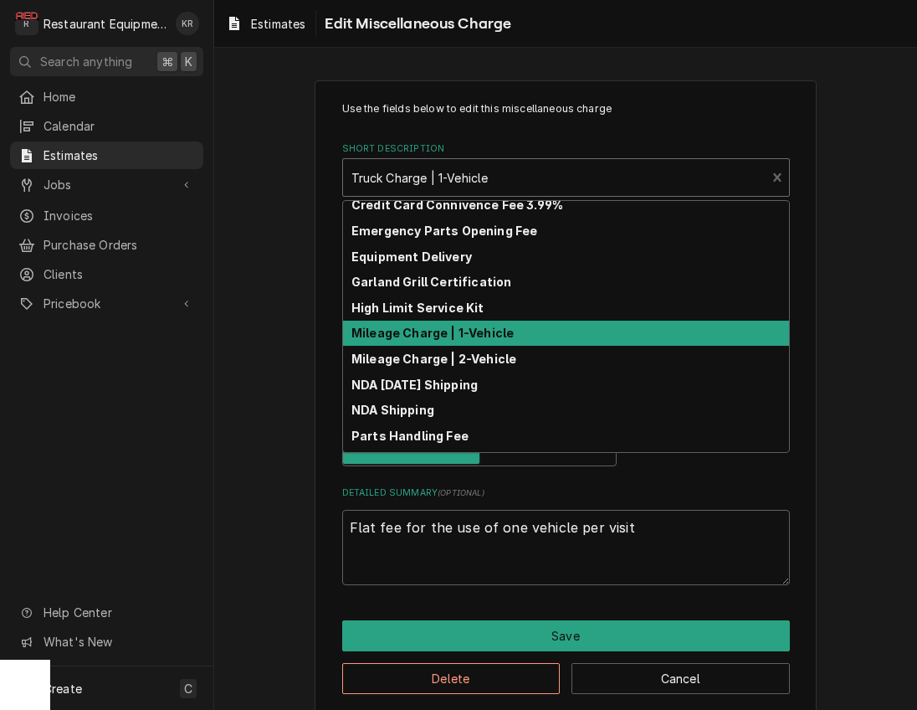
click at [505, 337] on strong "Mileage Charge | 1-Vehicle" at bounding box center [433, 333] width 162 height 14
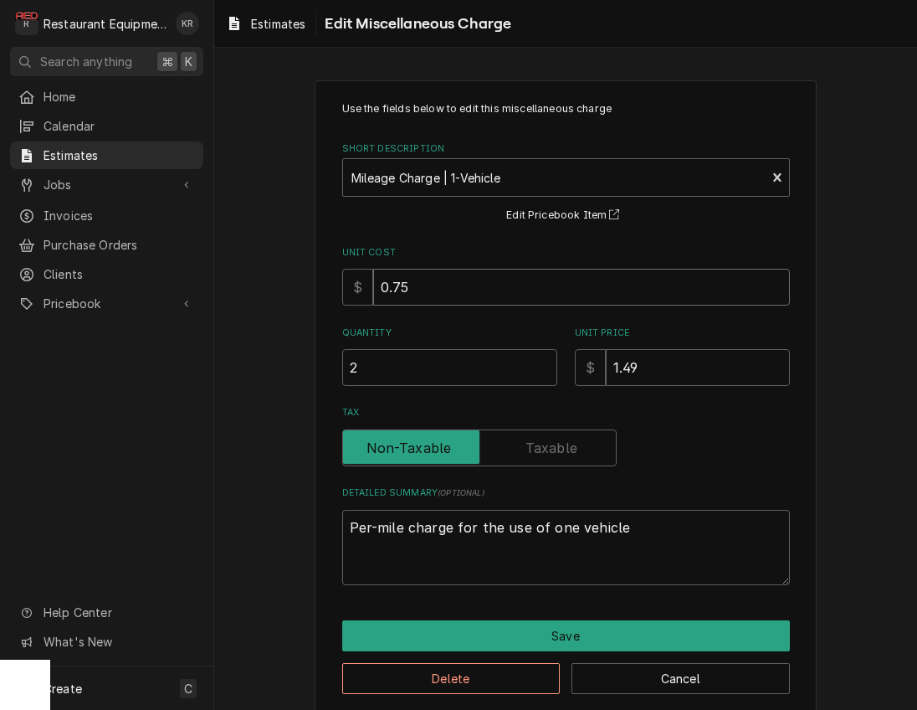
drag, startPoint x: 468, startPoint y: 300, endPoint x: 467, endPoint y: 366, distance: 66.1
click at [468, 301] on input "0.75" at bounding box center [581, 287] width 417 height 37
click at [443, 376] on input "2" at bounding box center [449, 367] width 215 height 37
drag, startPoint x: 444, startPoint y: 376, endPoint x: 329, endPoint y: 357, distance: 116.3
click at [342, 357] on input "2" at bounding box center [449, 367] width 215 height 37
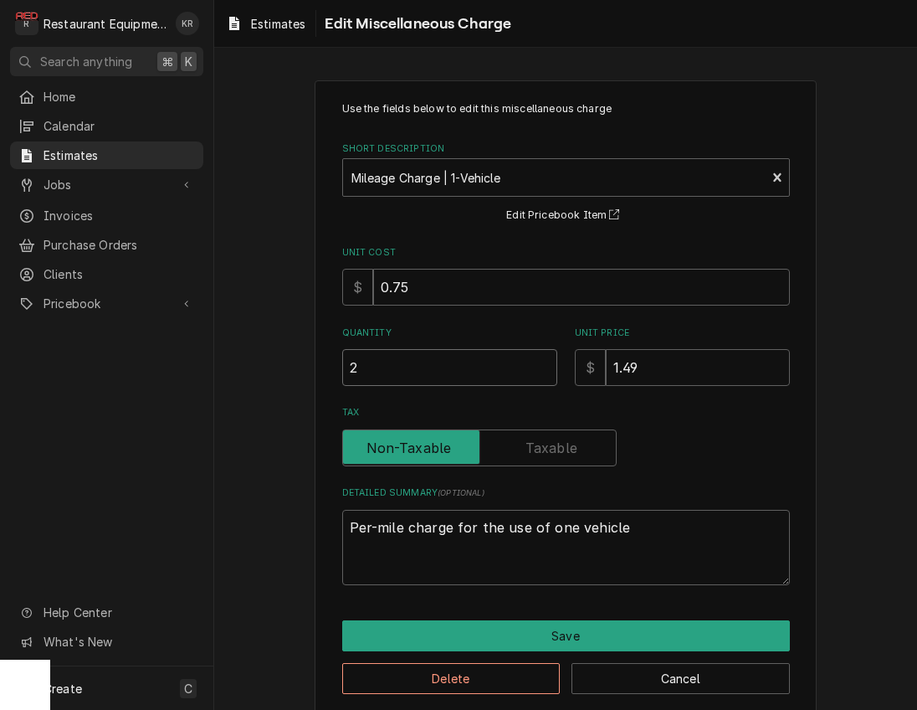
type textarea "x"
type input "22"
type textarea "x"
type input "226"
type textarea "x"
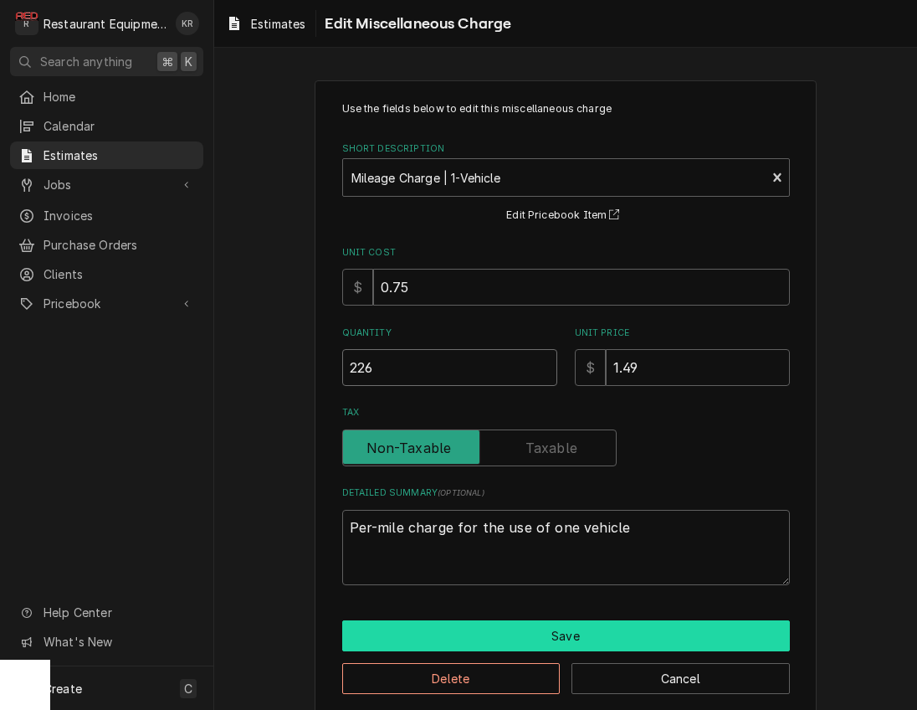
type input "226"
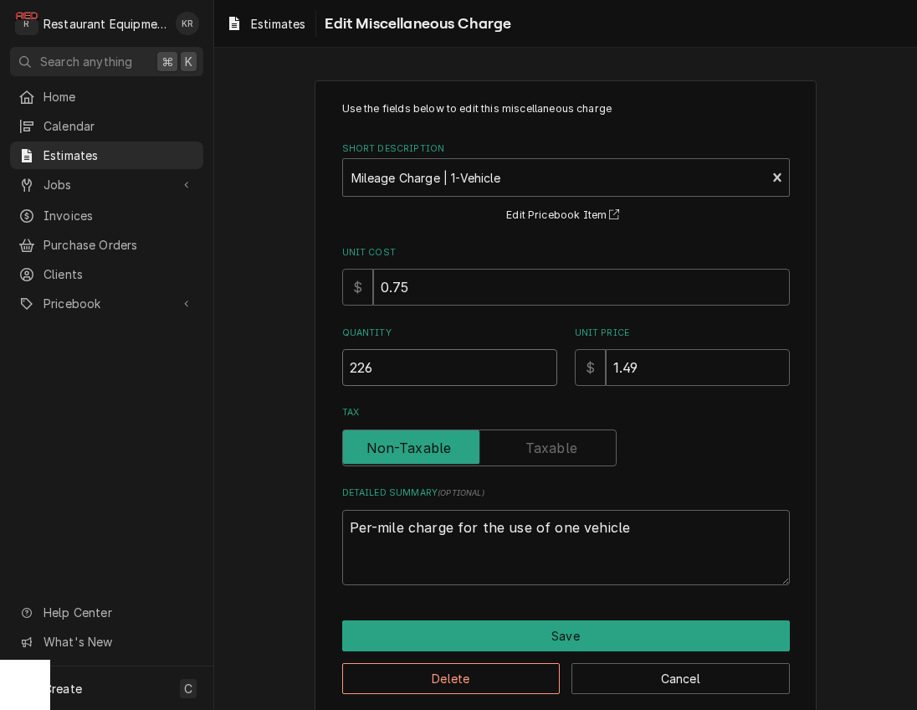
type textarea "x"
type input "226.4"
type textarea "x"
type input "226.4"
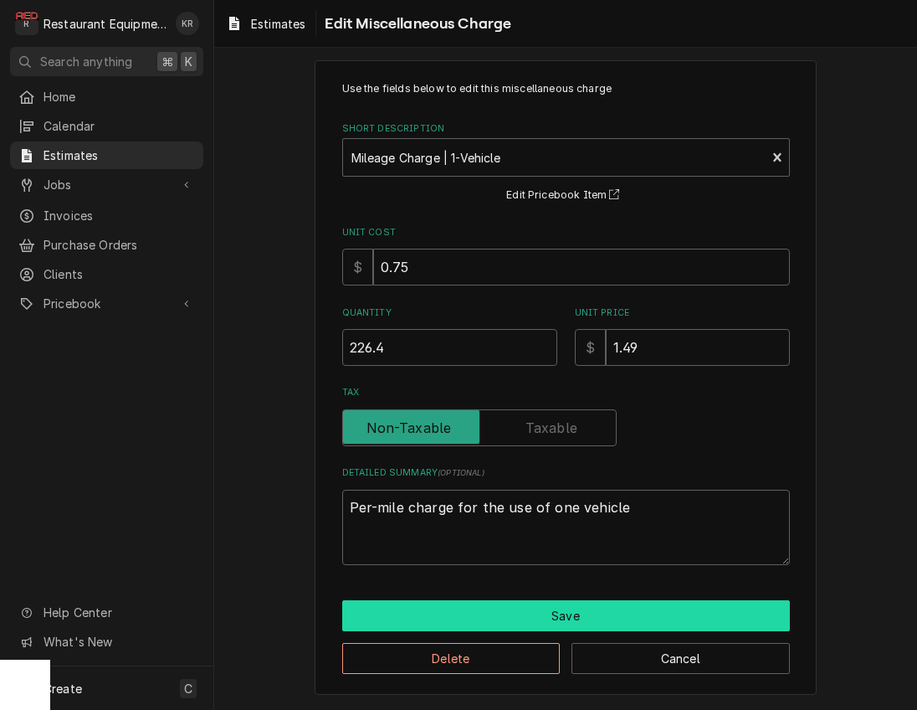
click at [548, 613] on button "Save" at bounding box center [566, 615] width 448 height 31
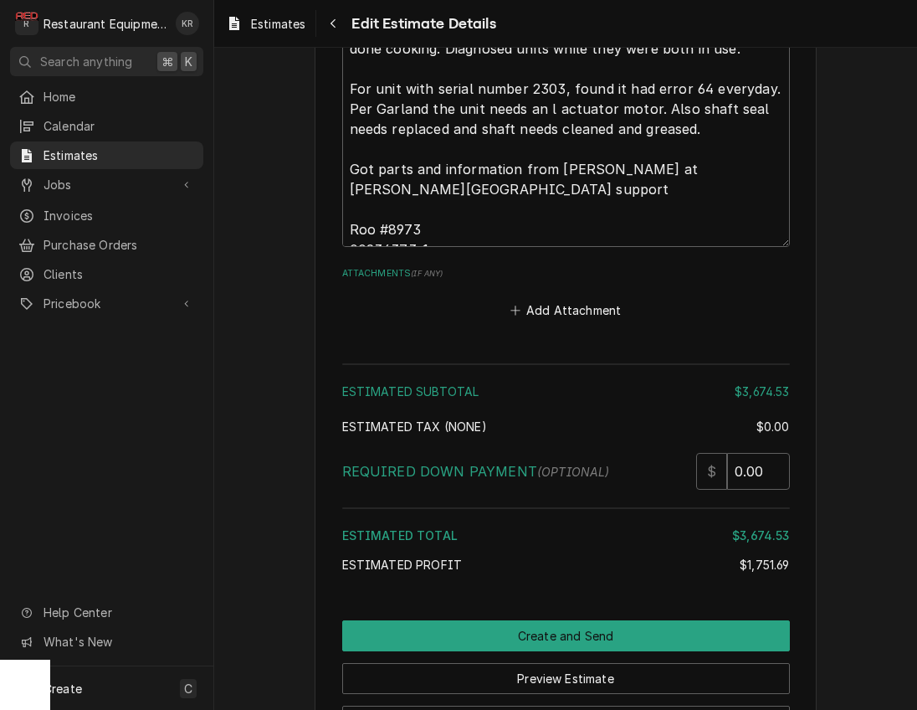
scroll to position [3661, 0]
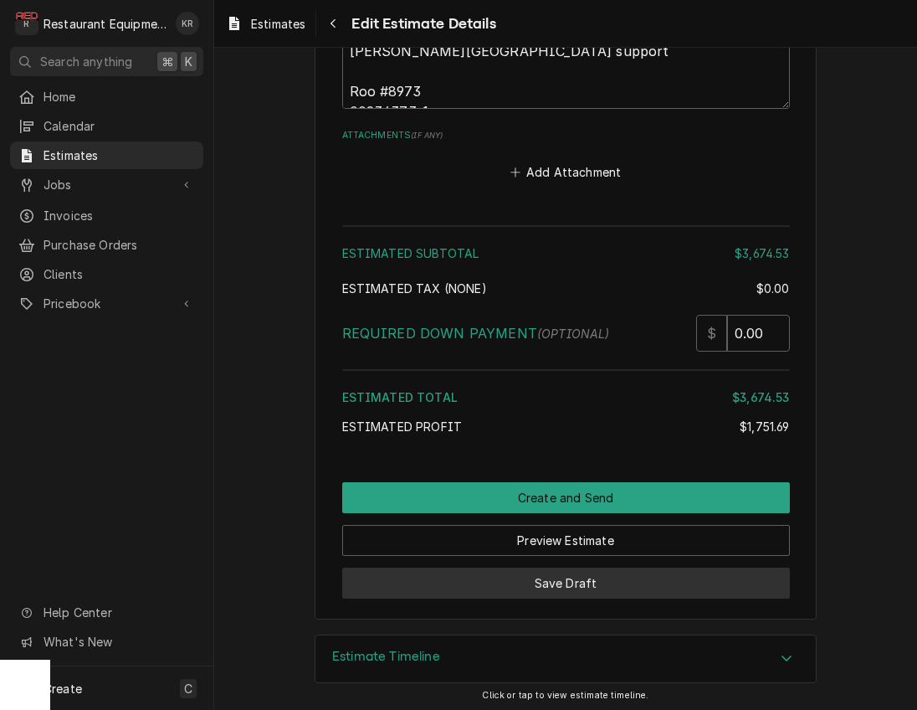
click at [547, 580] on button "Save Draft" at bounding box center [566, 582] width 448 height 31
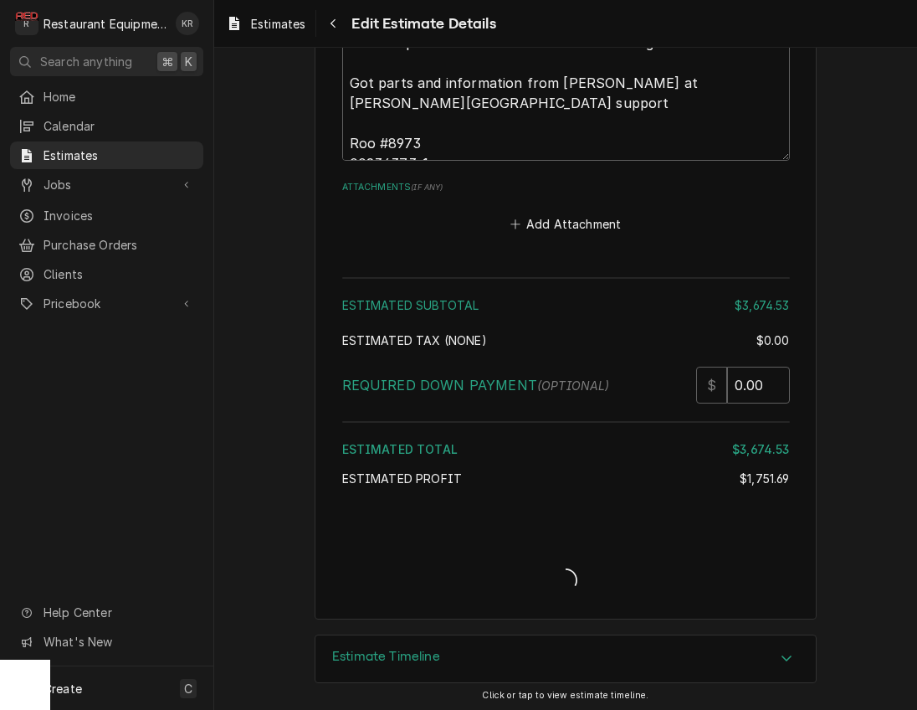
type textarea "x"
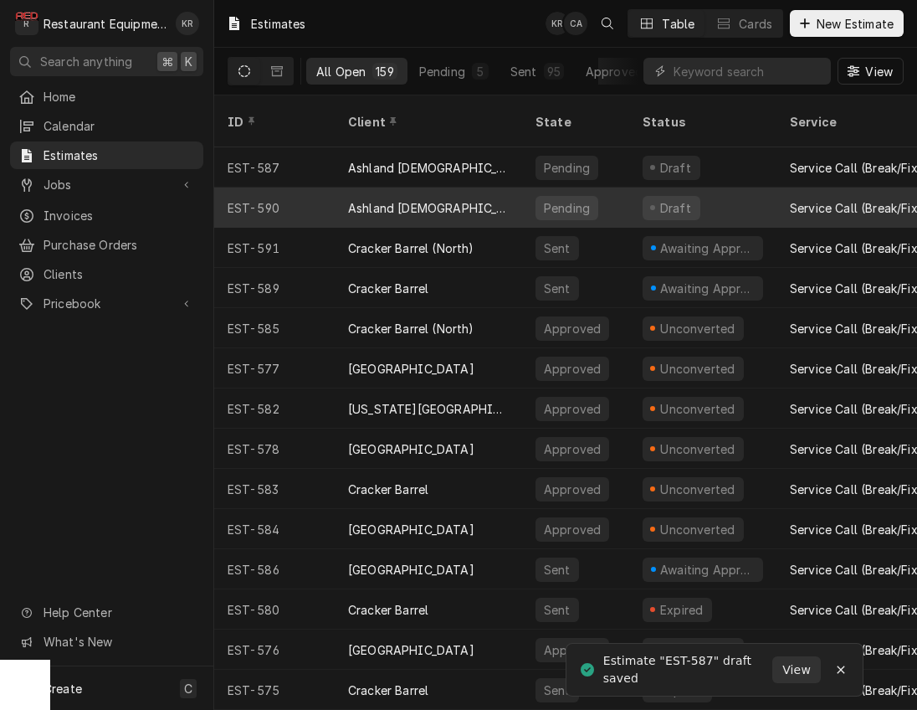
click at [548, 199] on div "Pending" at bounding box center [566, 208] width 49 height 18
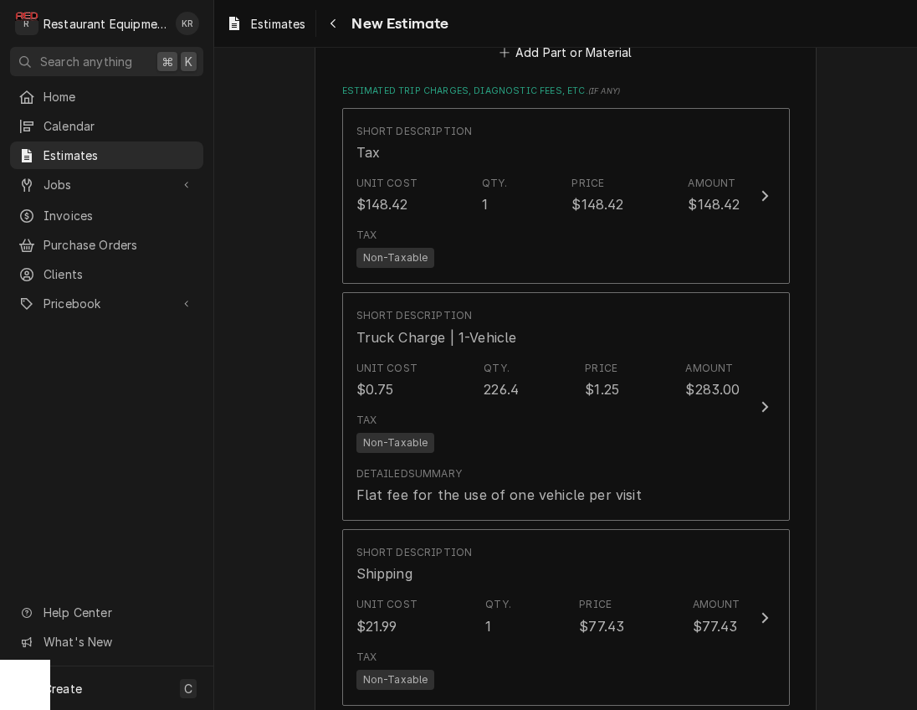
scroll to position [2745, 0]
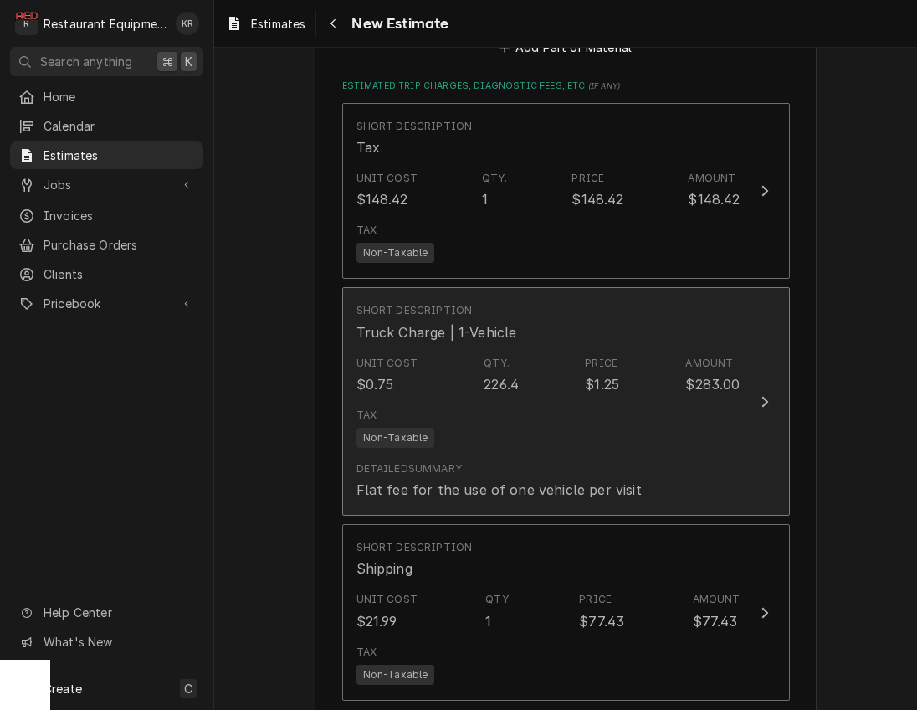
click at [579, 390] on div "Unit Cost $0.75 Qty. 226.4 Price $1.25 Amount $283.00" at bounding box center [549, 375] width 384 height 52
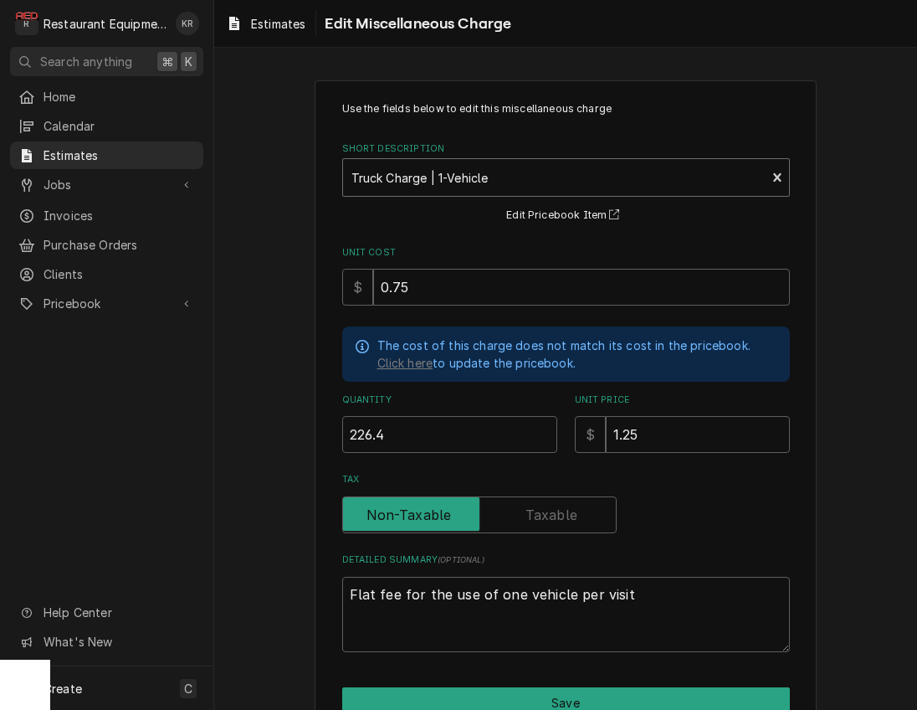
click at [511, 172] on div "Short Description" at bounding box center [555, 177] width 407 height 30
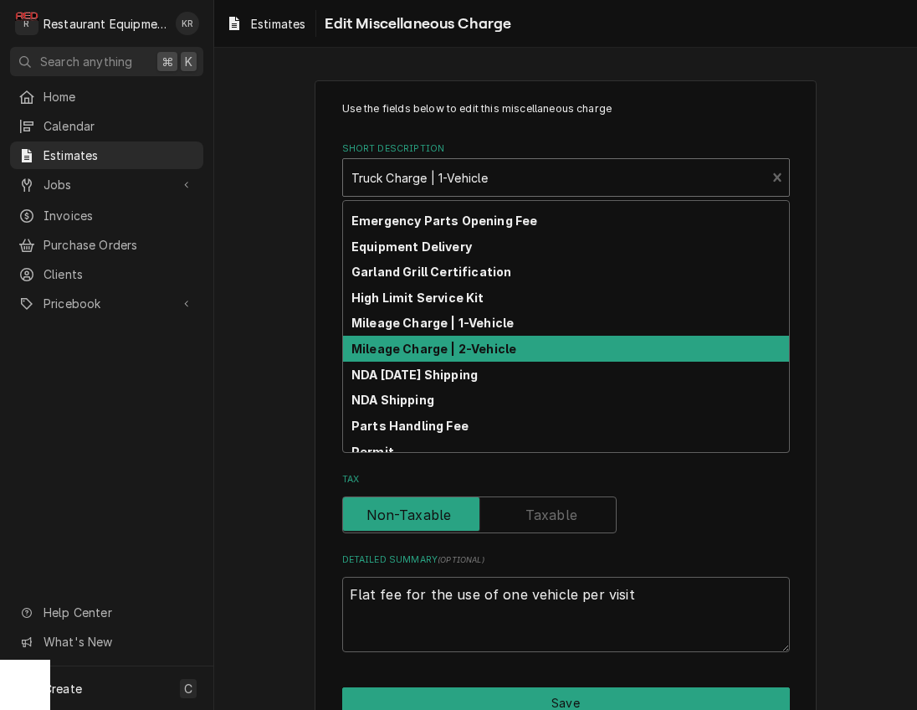
scroll to position [39, 0]
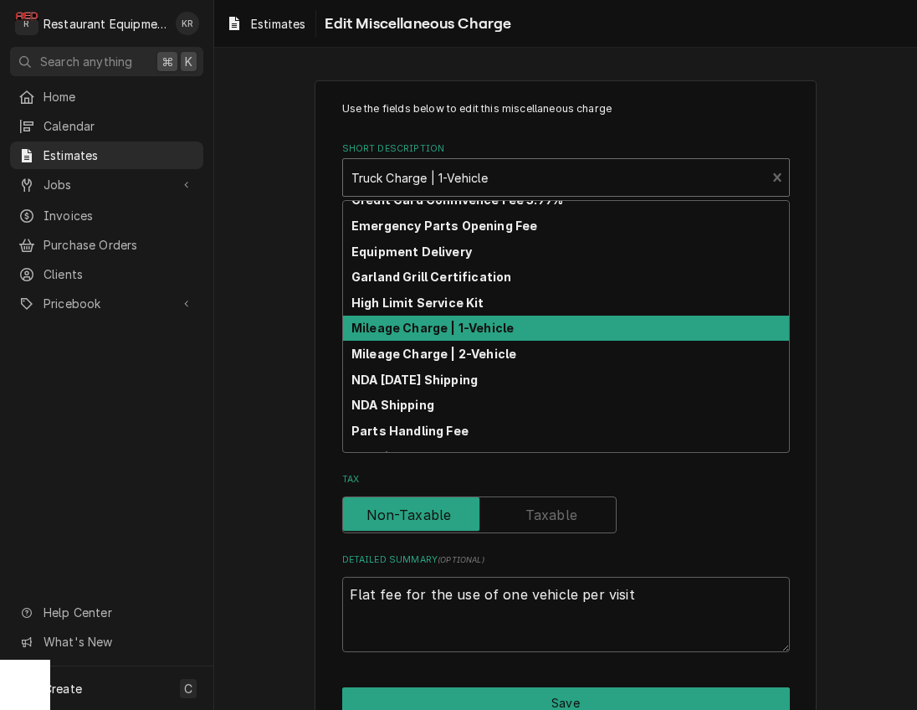
click at [503, 318] on div "Mileage Charge | 1-Vehicle" at bounding box center [566, 329] width 446 height 26
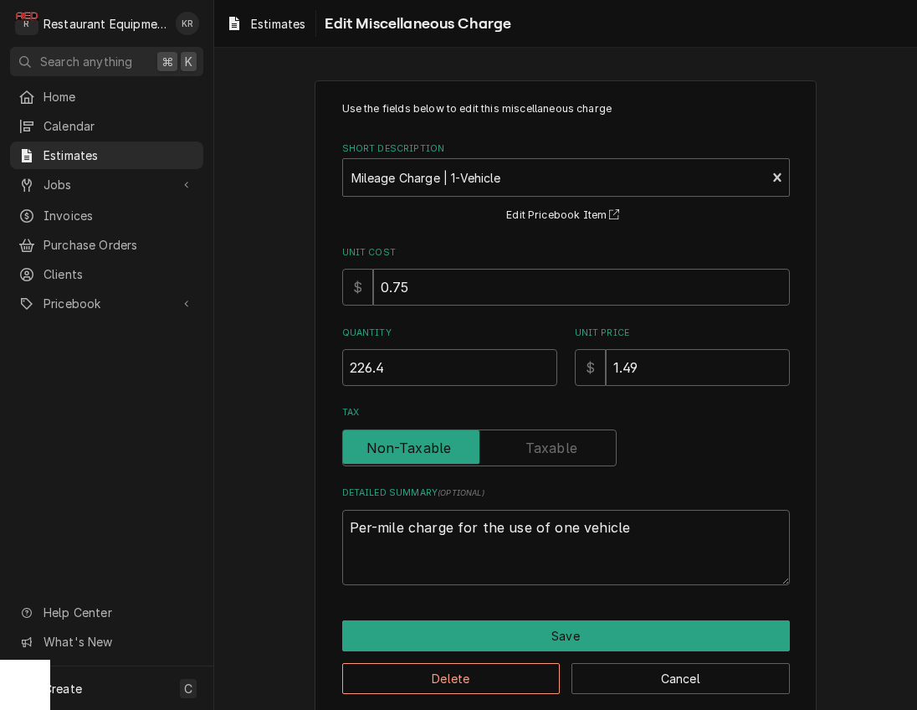
type textarea "x"
drag, startPoint x: 662, startPoint y: 362, endPoint x: 624, endPoint y: 358, distance: 38.7
click at [624, 359] on input "1.49" at bounding box center [698, 367] width 184 height 37
type input "1.2"
type textarea "x"
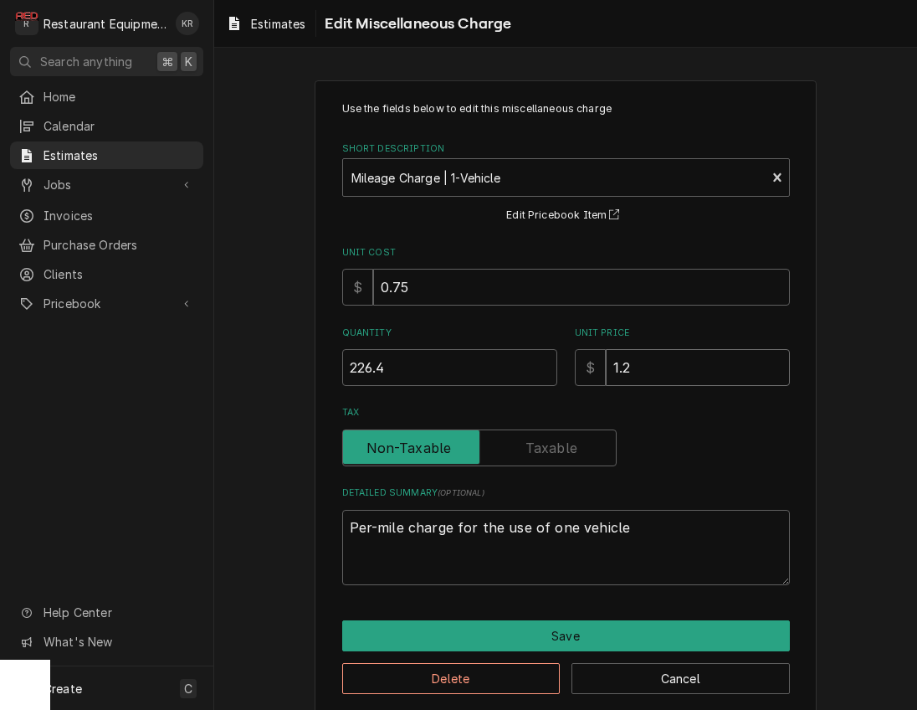
type input "1.25"
type textarea "x"
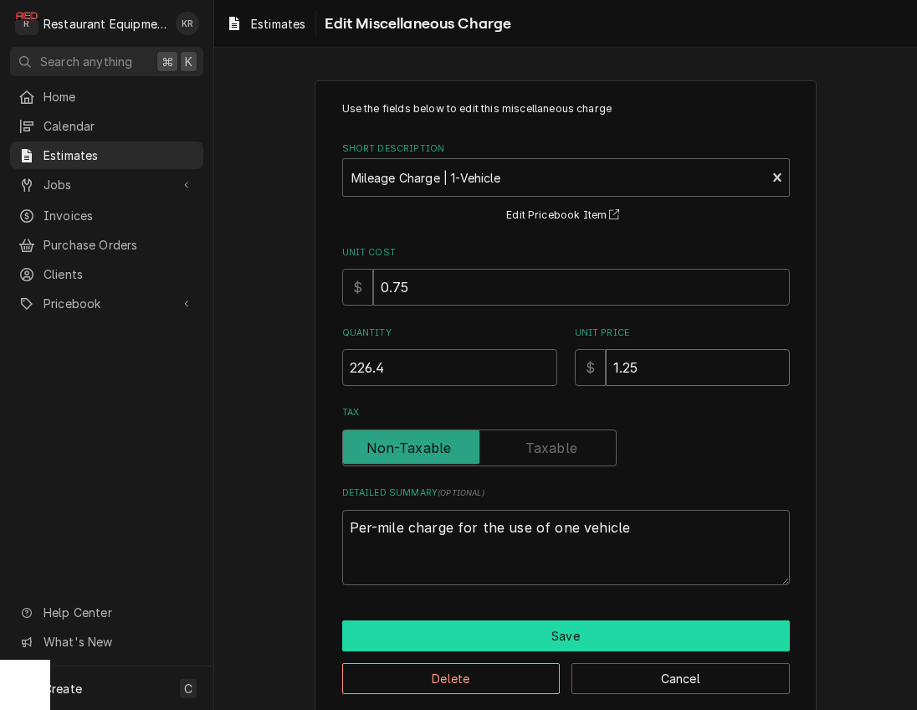
type input "1.25"
click at [585, 624] on button "Save" at bounding box center [566, 635] width 448 height 31
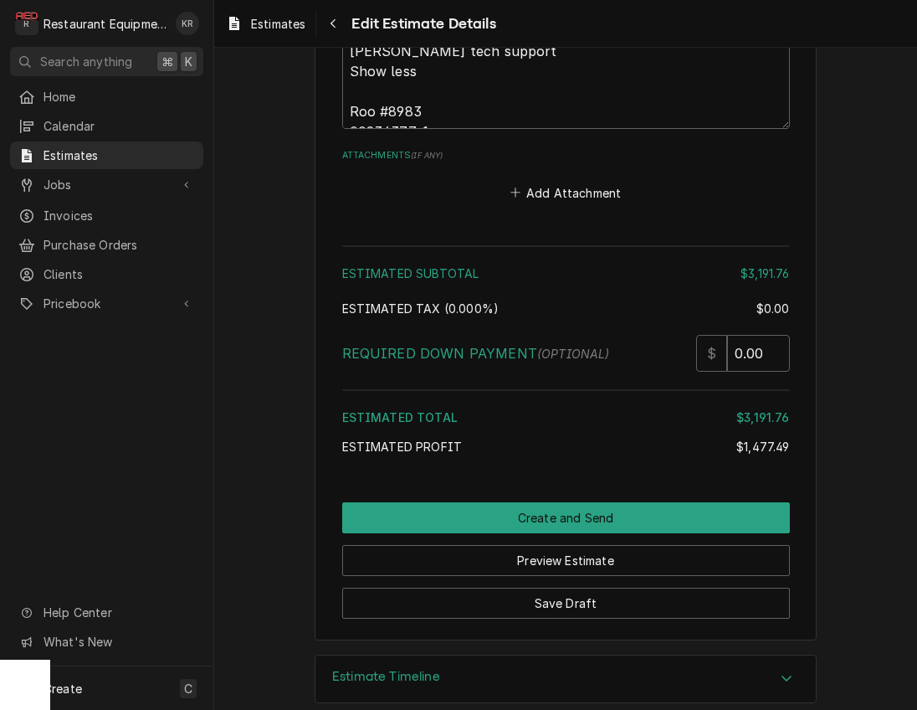
scroll to position [3969, 0]
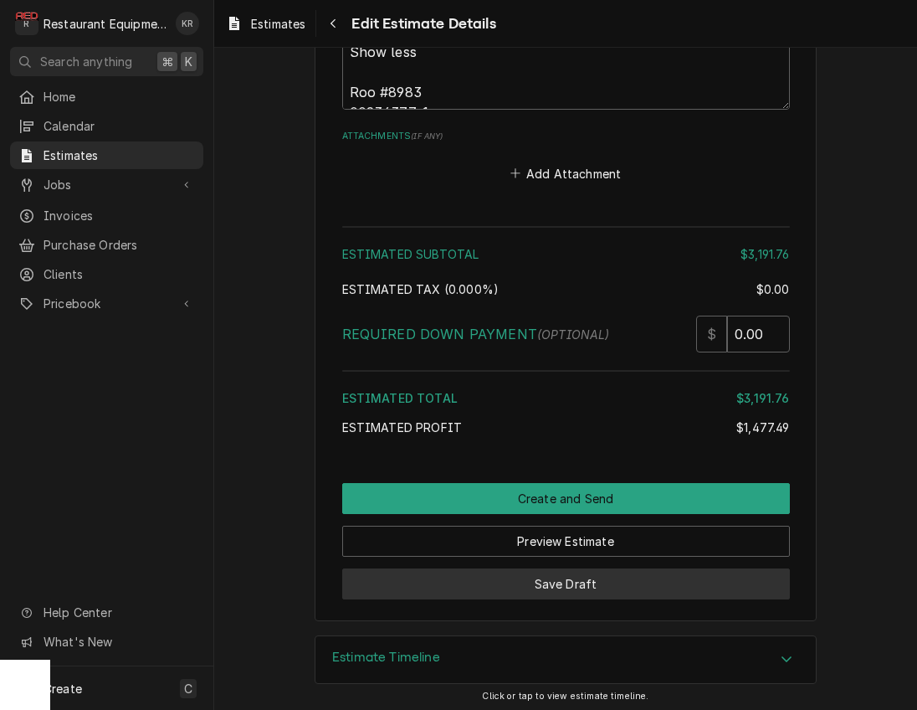
click at [578, 582] on button "Save Draft" at bounding box center [566, 583] width 448 height 31
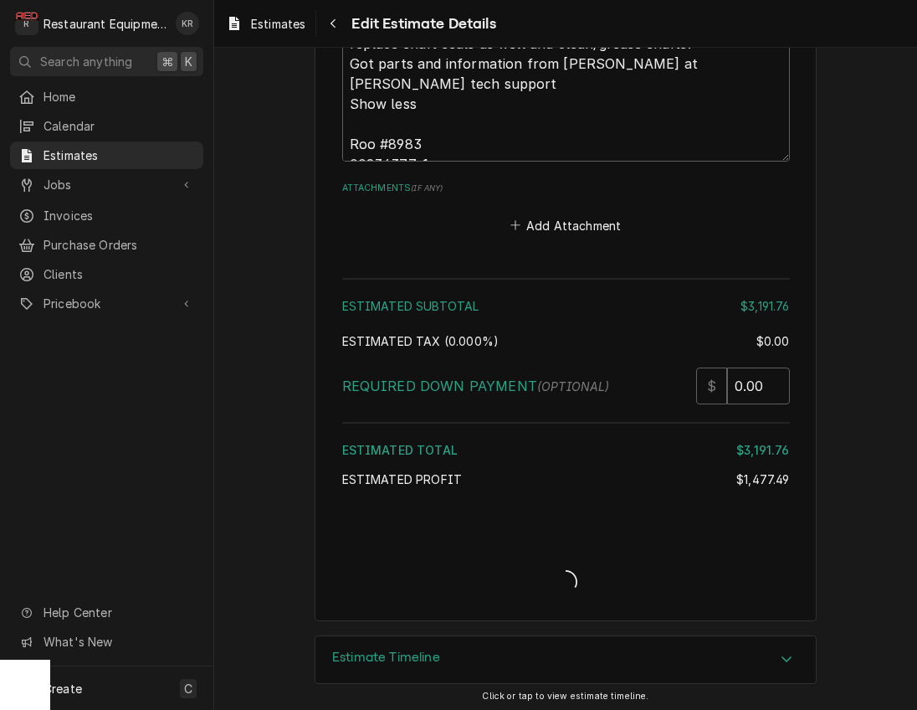
type textarea "x"
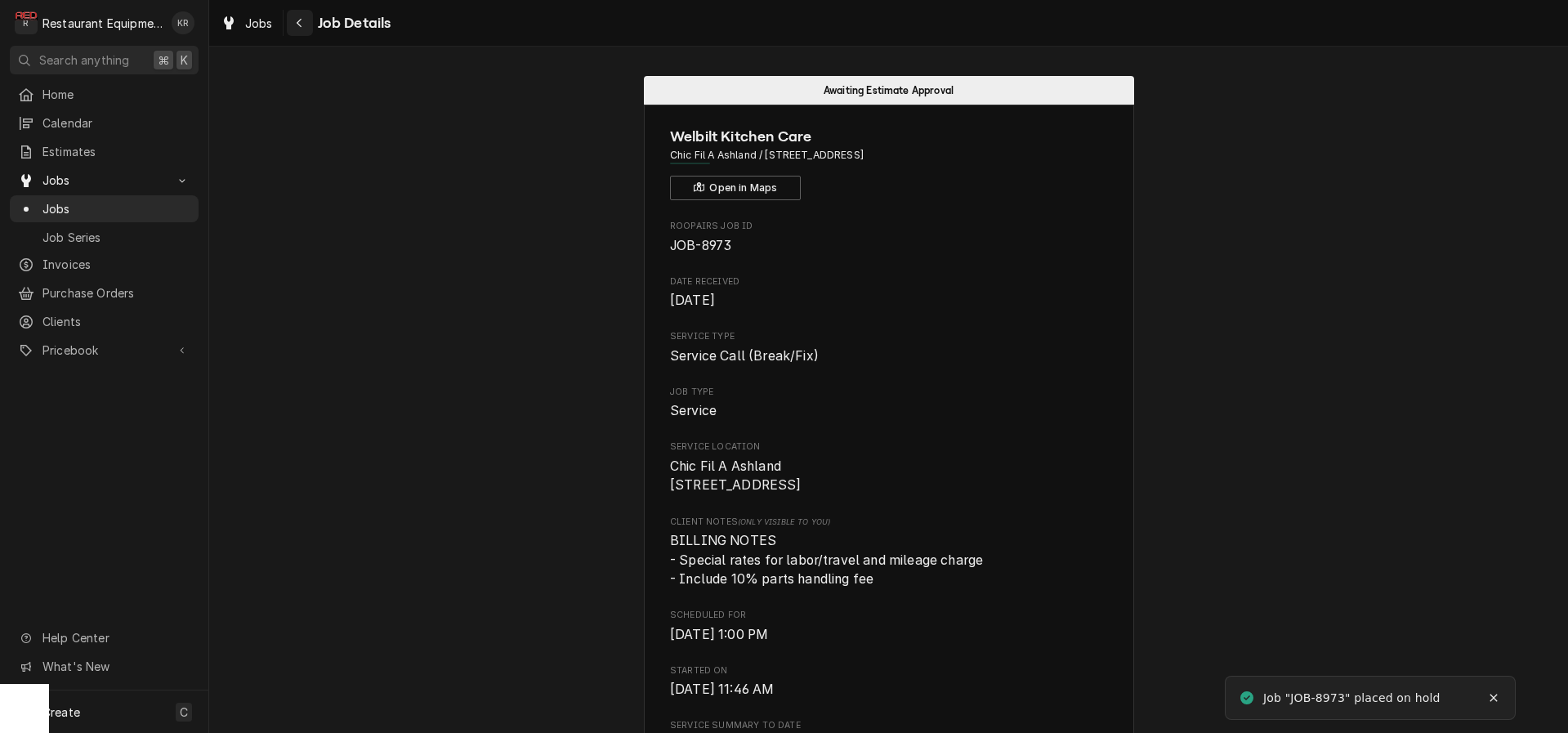
click at [299, 26] on icon "Navigate back" at bounding box center [300, 23] width 8 height 12
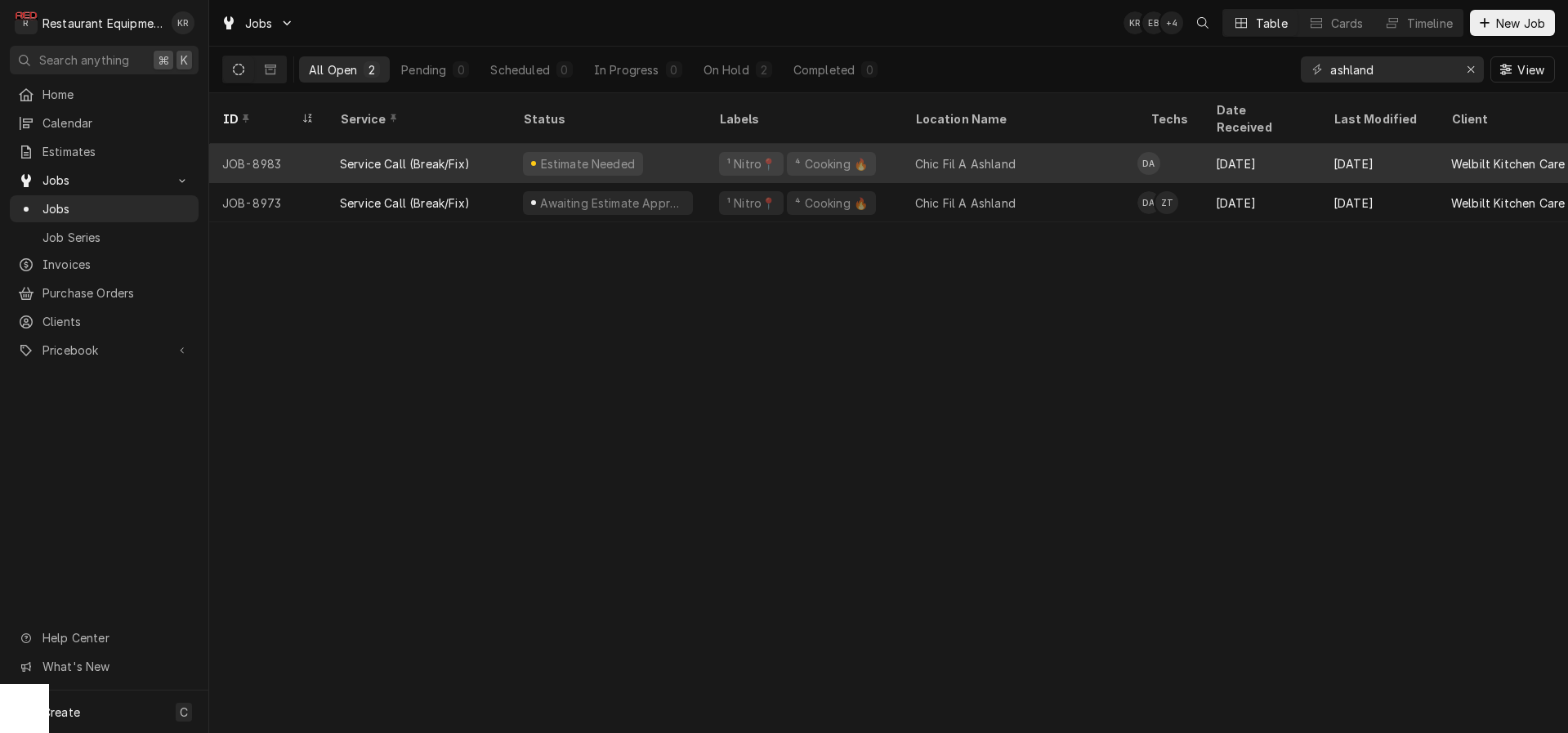
click at [744, 152] on div "¹ Nitro📍" at bounding box center [751, 164] width 64 height 23
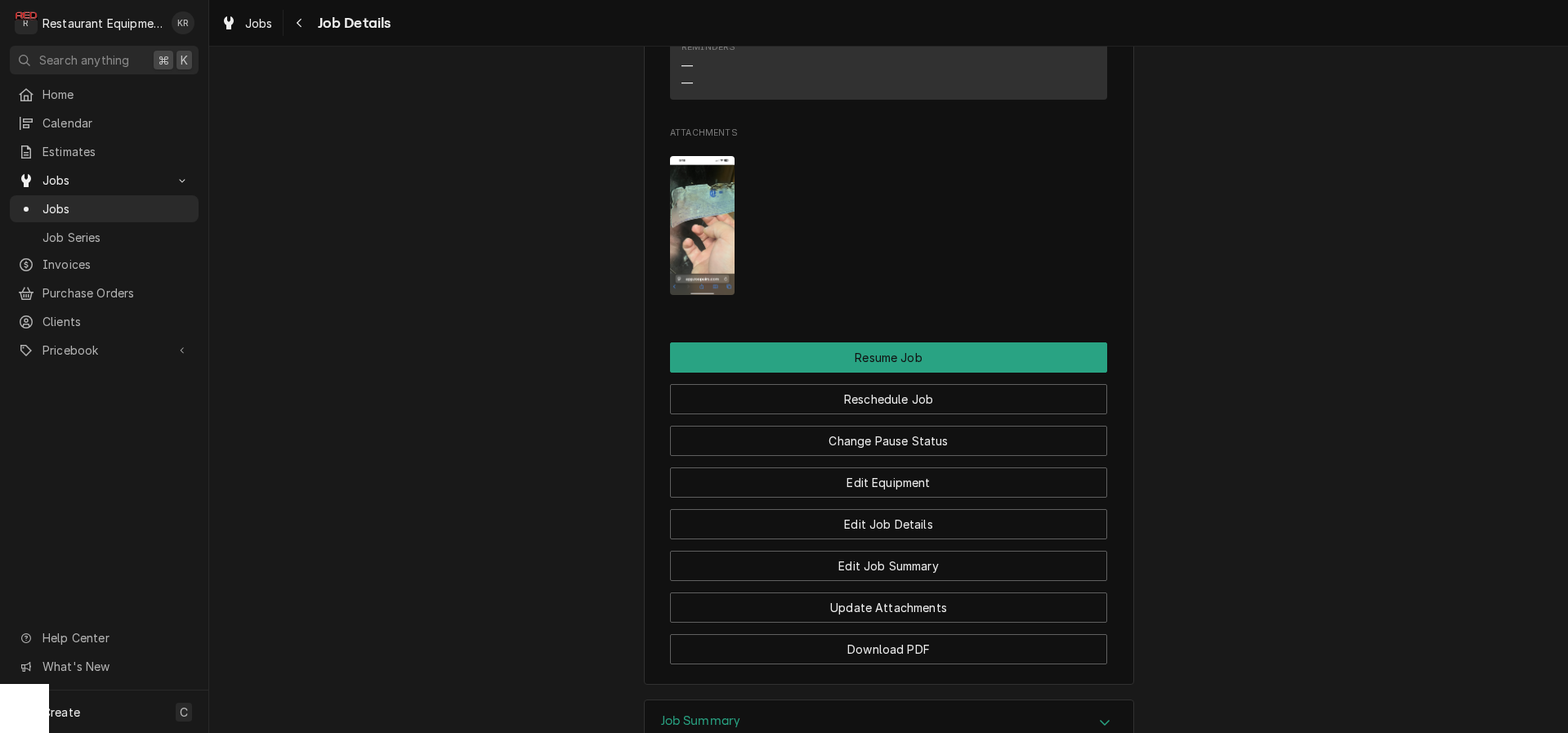
scroll to position [2562, 0]
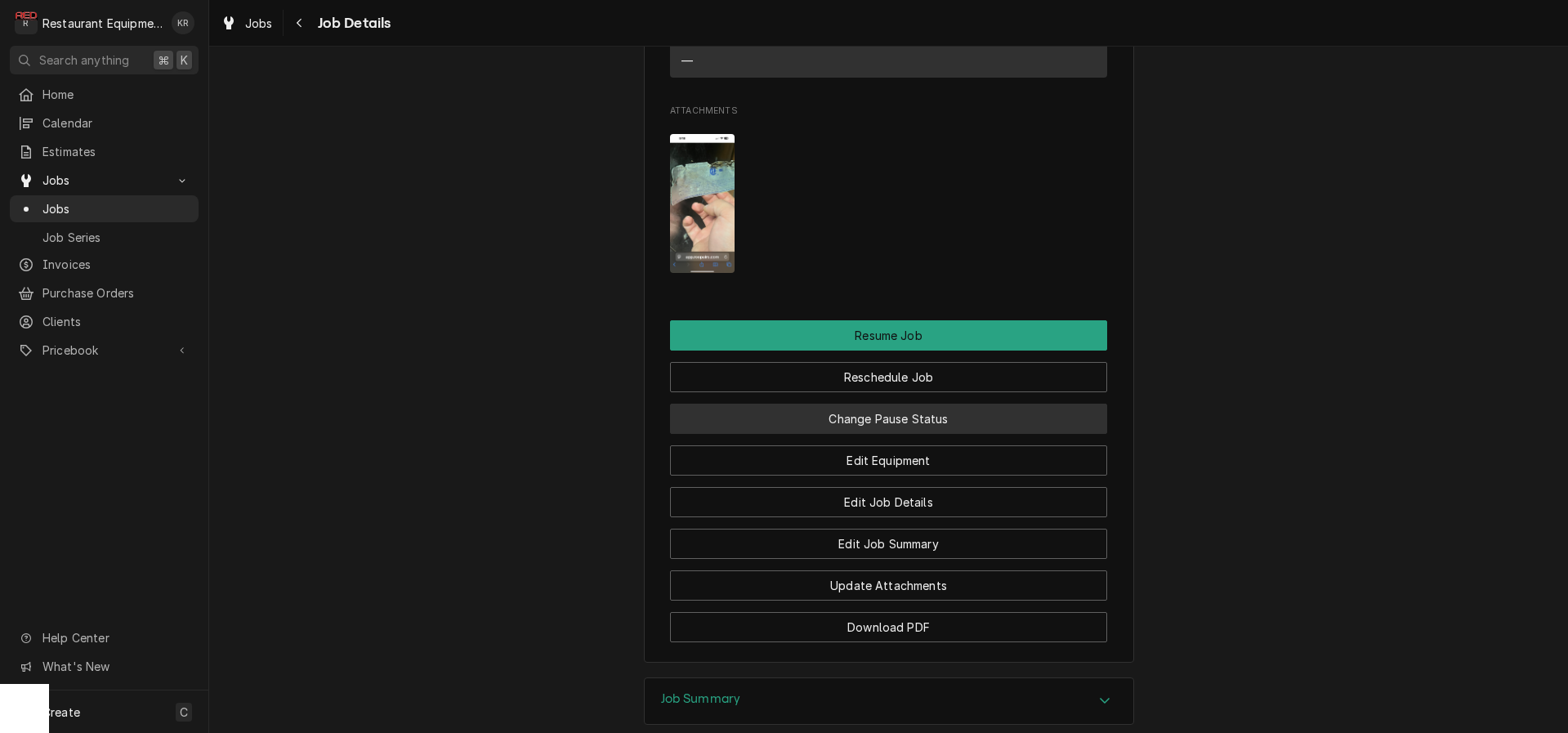
click at [905, 433] on button "Change Pause Status" at bounding box center [888, 418] width 437 height 30
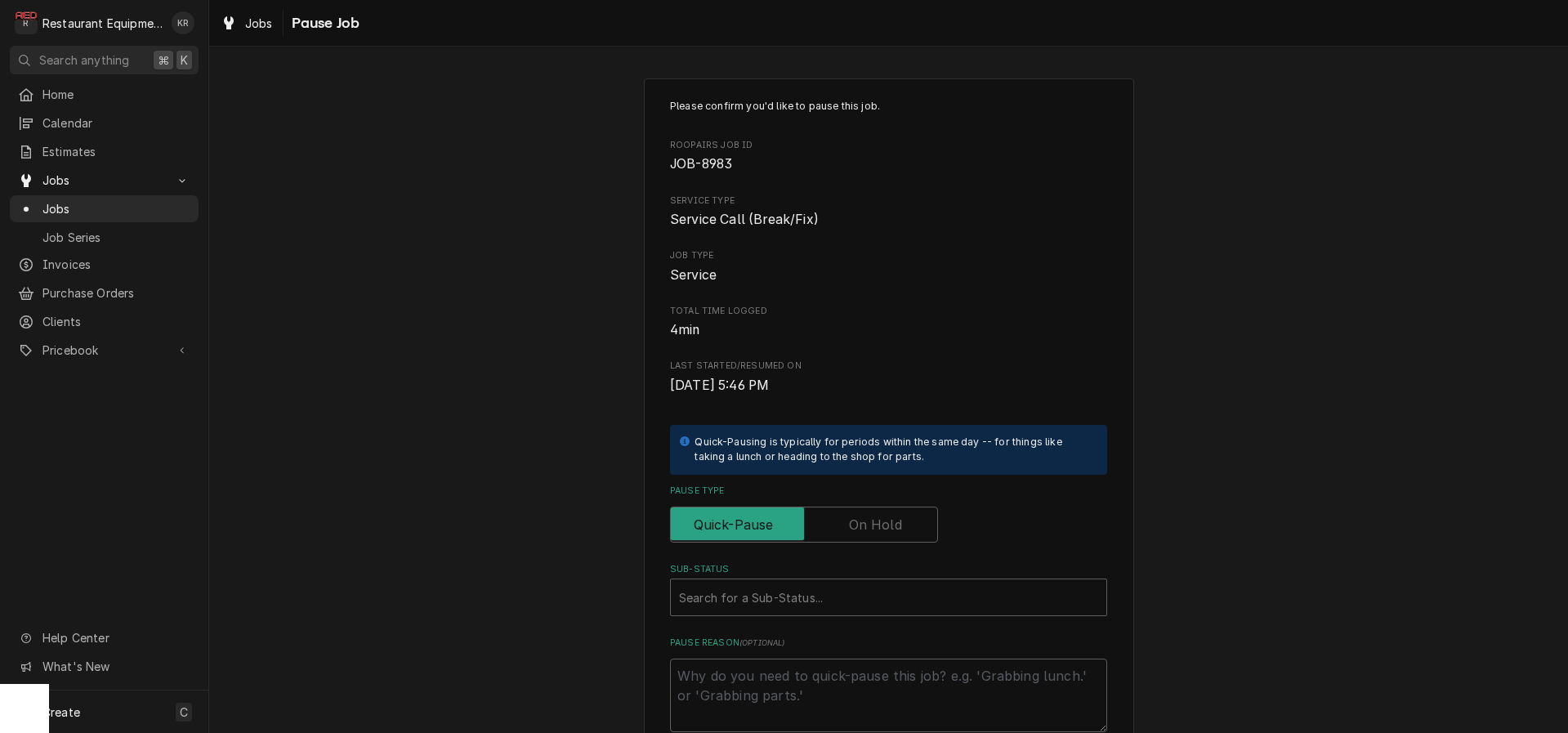
drag, startPoint x: 884, startPoint y: 525, endPoint x: 865, endPoint y: 543, distance: 26.2
click at [884, 525] on label "Pause Type" at bounding box center [804, 524] width 268 height 36
click at [884, 525] on input "Pause Type" at bounding box center [804, 524] width 253 height 36
checkbox input "true"
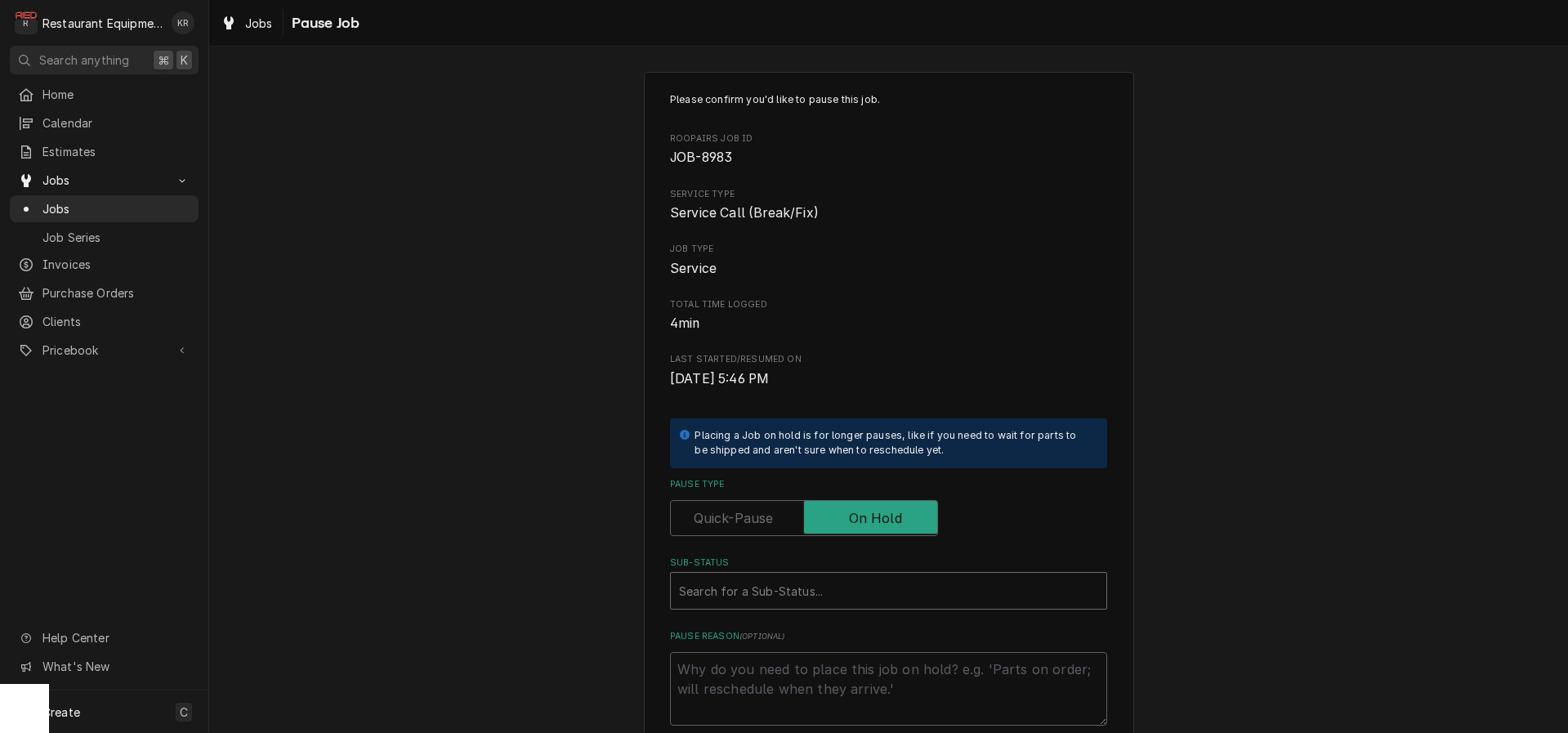
click at [837, 602] on div "Sub-Status" at bounding box center [887, 590] width 419 height 29
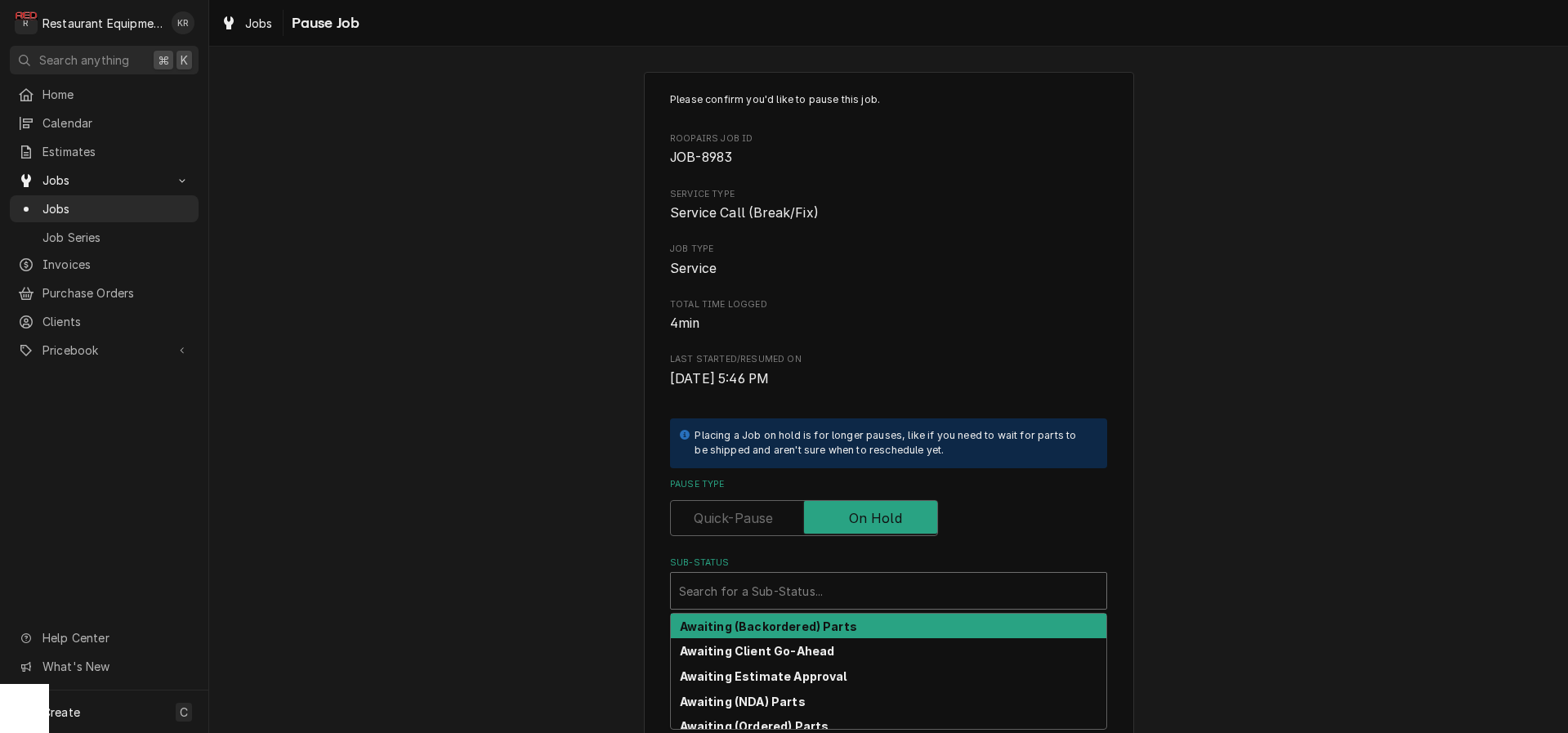
scroll to position [4, 0]
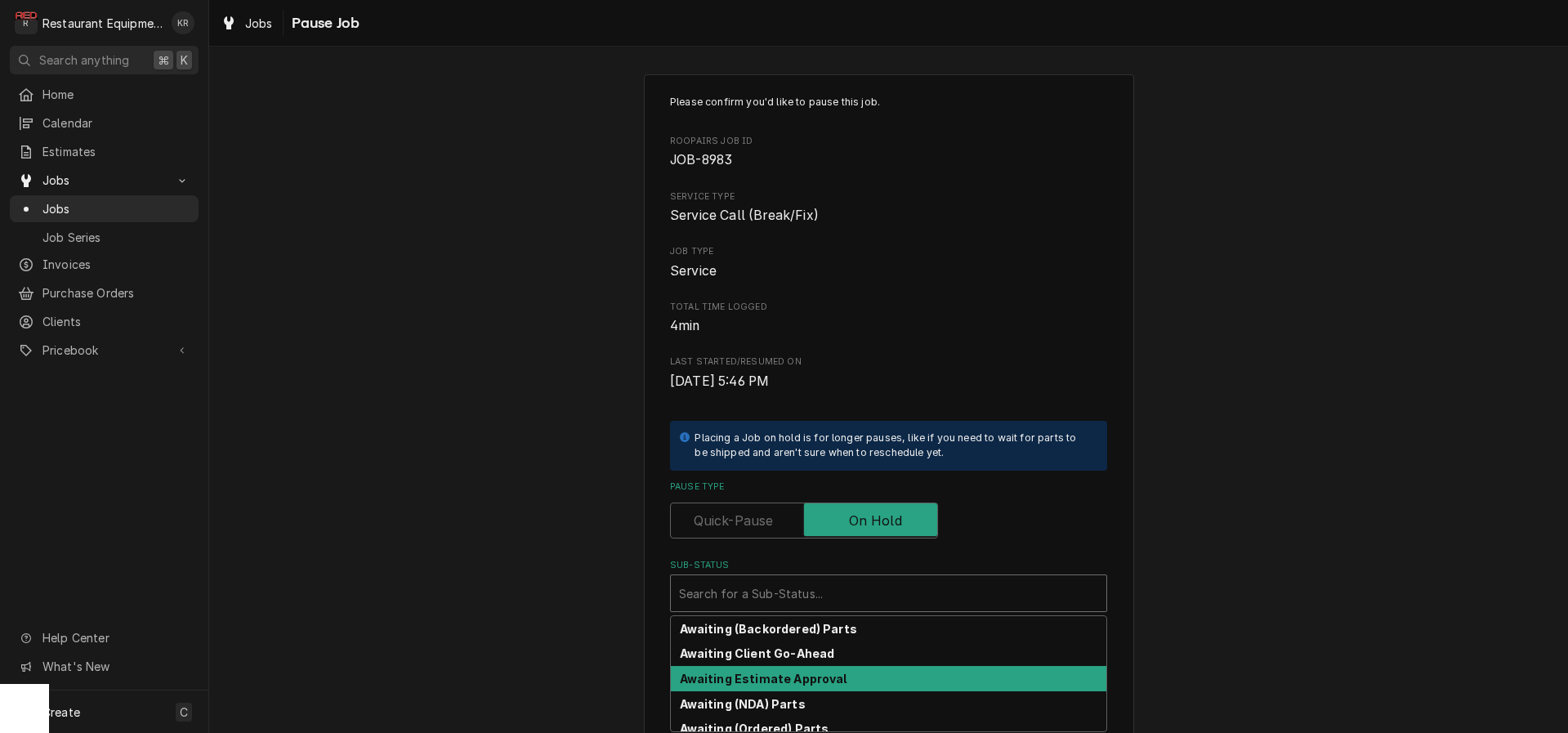
click at [829, 680] on strong "Awaiting Estimate Approval" at bounding box center [763, 678] width 168 height 14
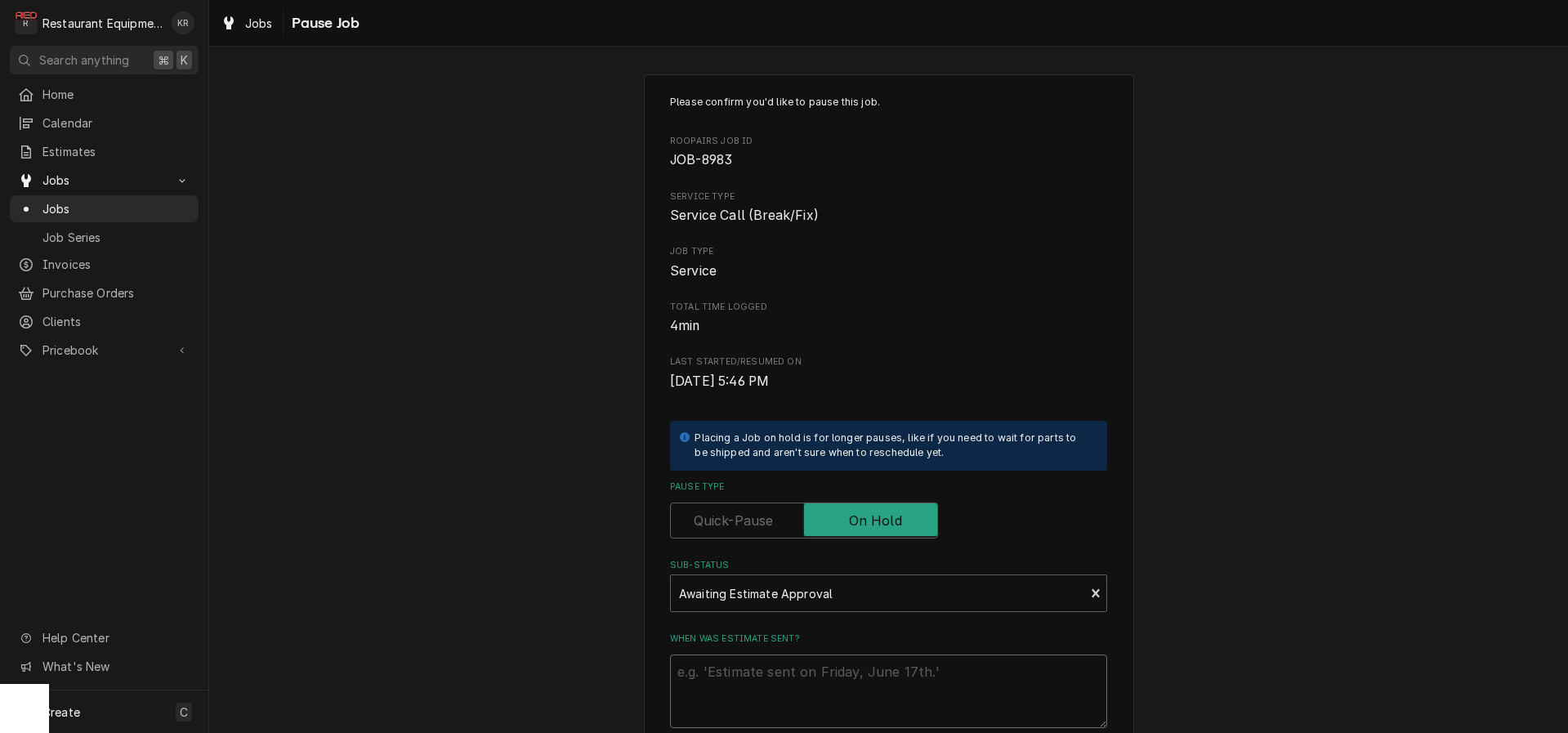
click at [814, 681] on textarea "When was estimate sent?" at bounding box center [888, 690] width 437 height 73
type textarea "x"
type textarea "9"
type textarea "x"
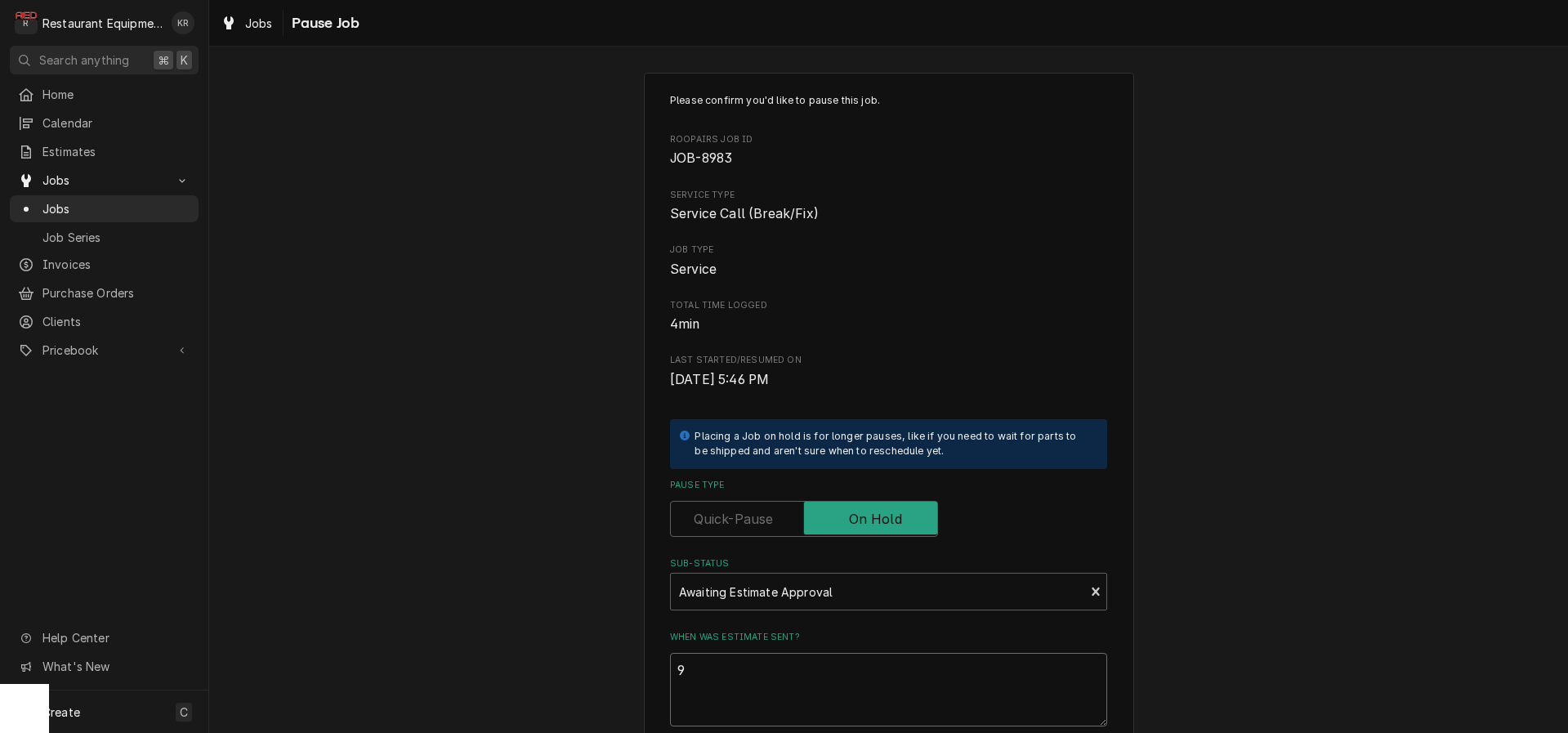
type textarea "9/"
type textarea "x"
type textarea "9/2"
type textarea "x"
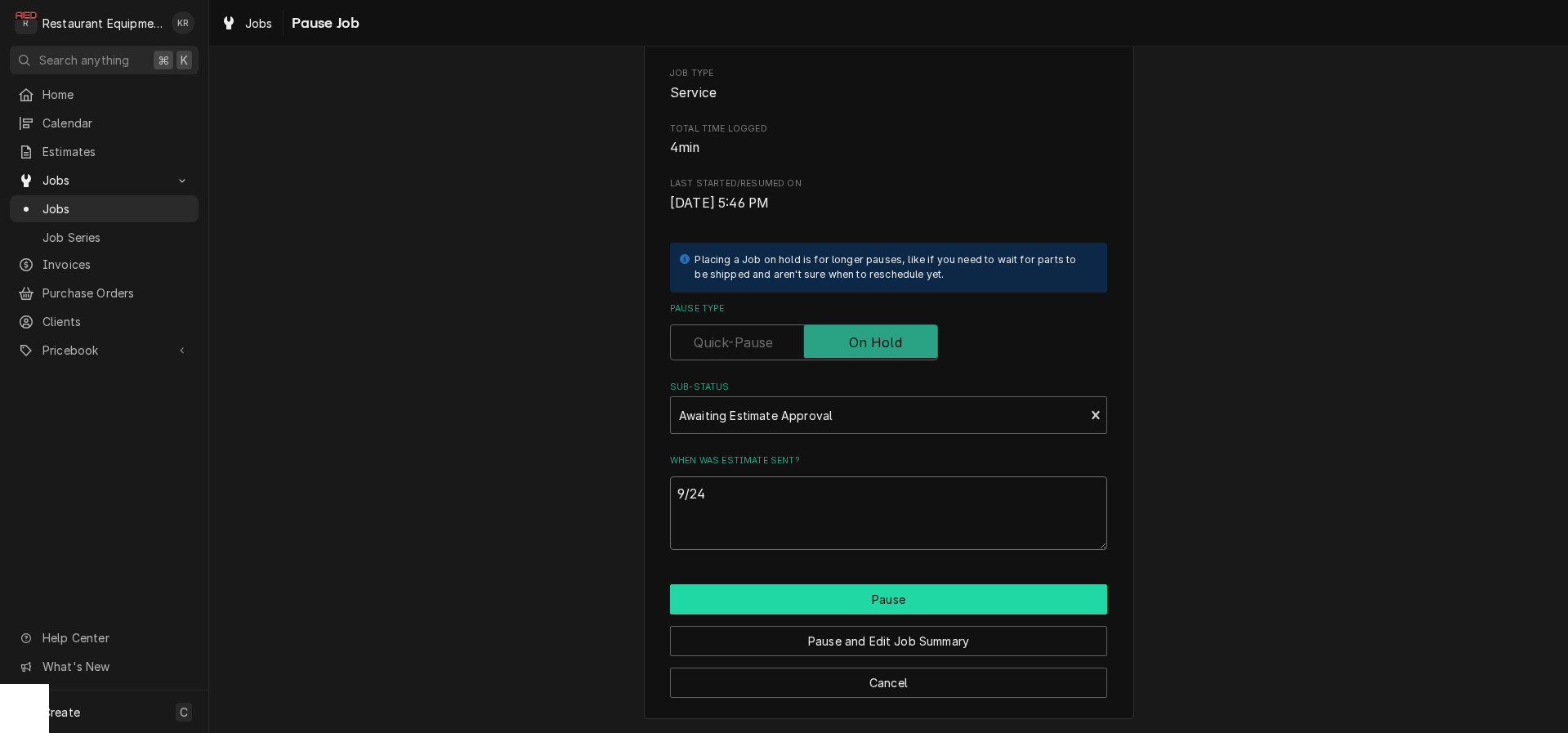
type textarea "9/24"
click at [943, 586] on button "Pause" at bounding box center [888, 598] width 437 height 30
type textarea "x"
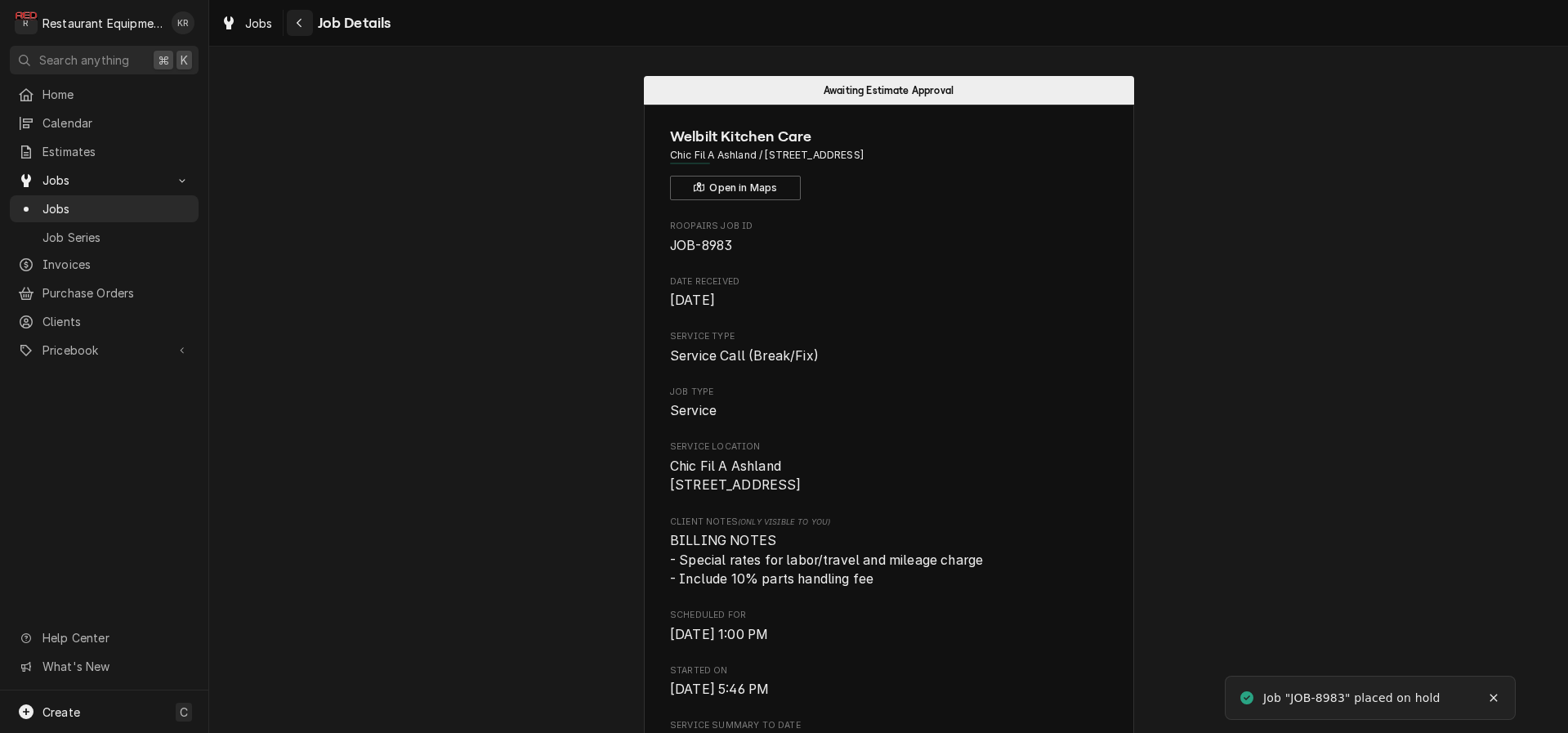
click at [296, 27] on icon "Navigate back" at bounding box center [300, 23] width 8 height 12
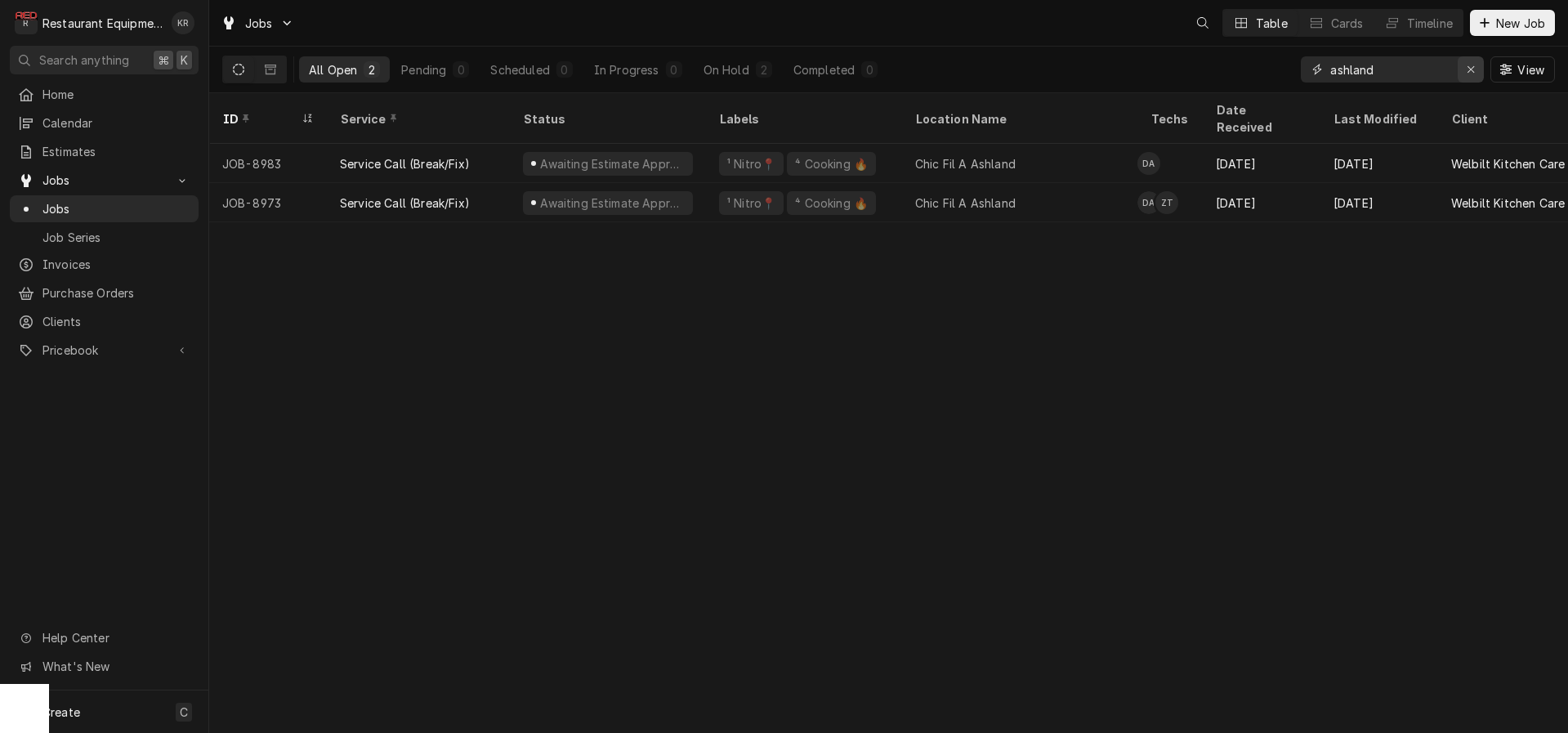
click at [1469, 73] on icon "Erase input" at bounding box center [1470, 69] width 9 height 12
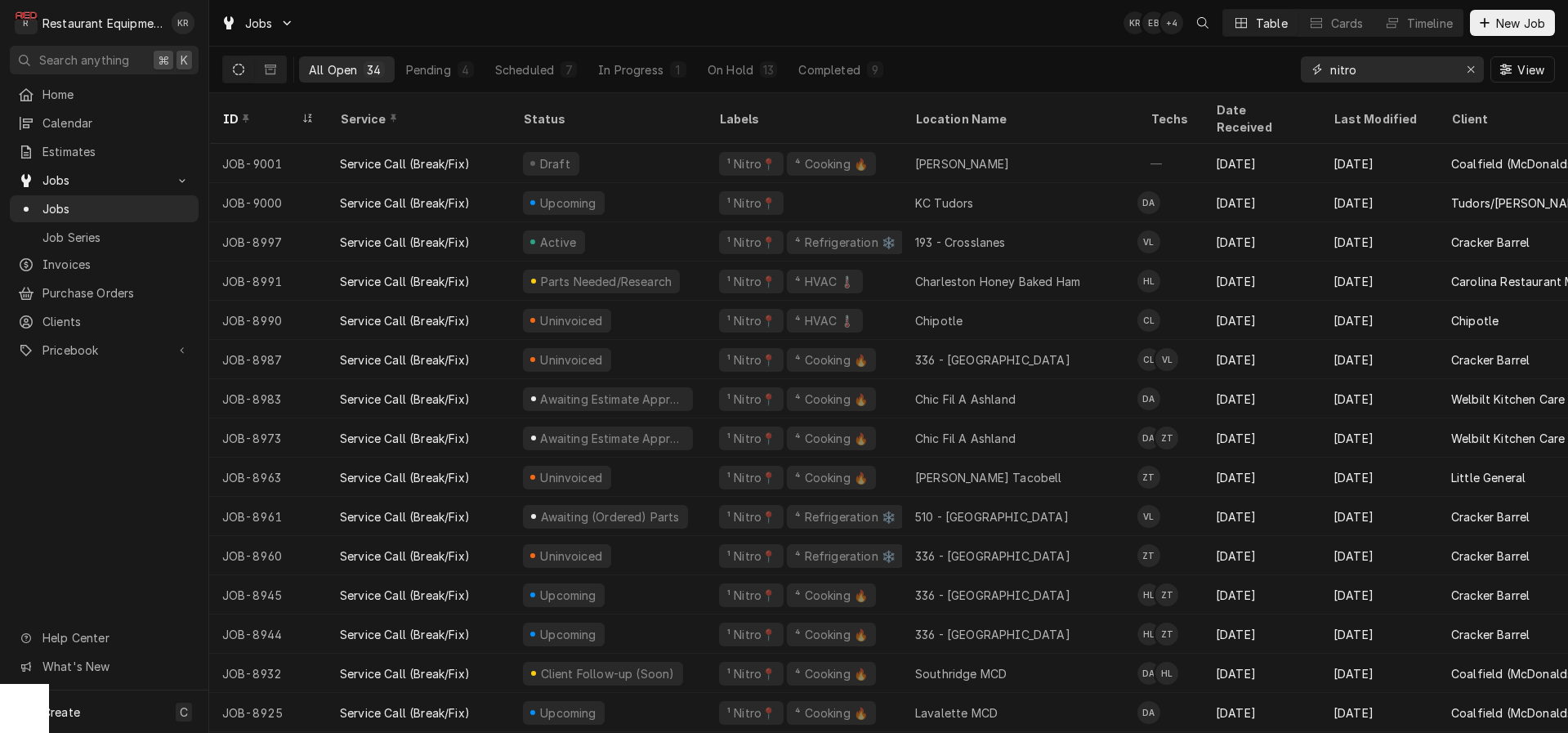
type input "nitro"
